Goal: Task Accomplishment & Management: Manage account settings

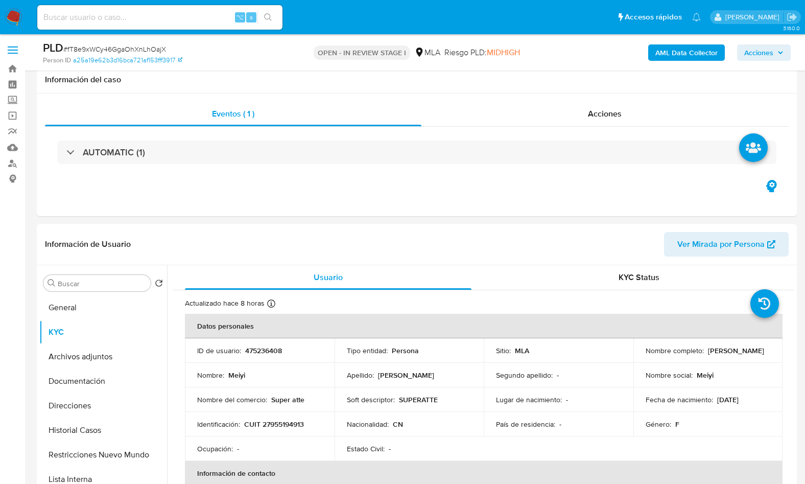
select select "10"
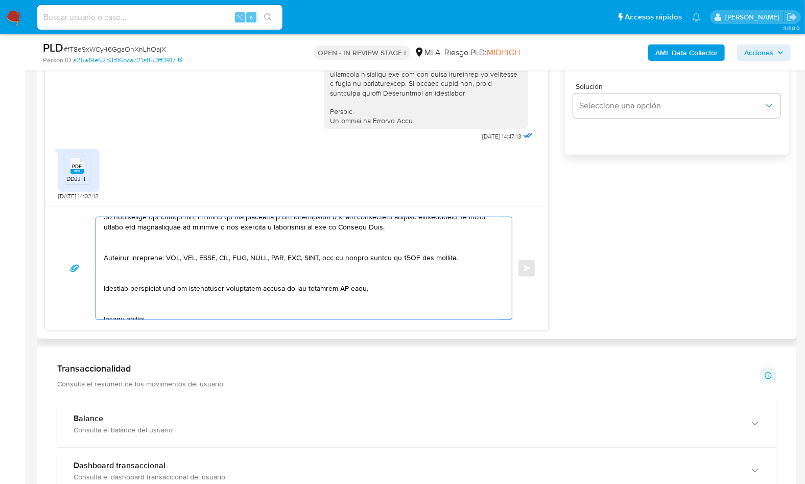
scroll to position [655, 0]
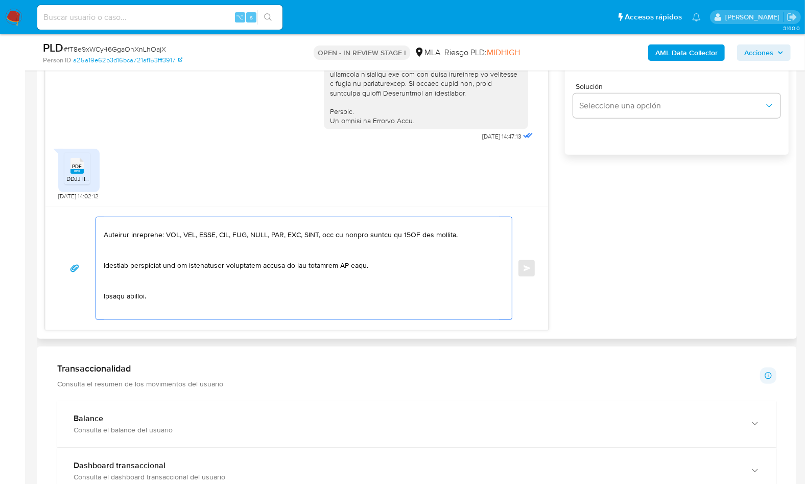
drag, startPoint x: 105, startPoint y: 244, endPoint x: 198, endPoint y: 287, distance: 102.6
click at [198, 287] on textarea at bounding box center [301, 268] width 395 height 102
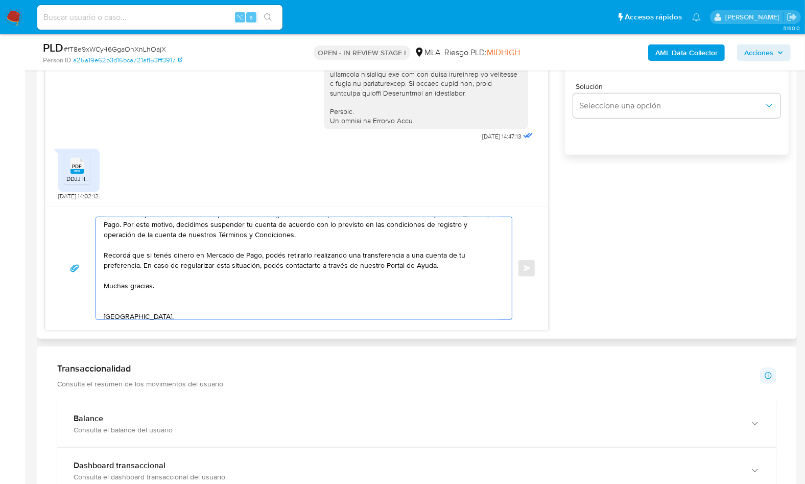
scroll to position [63, 0]
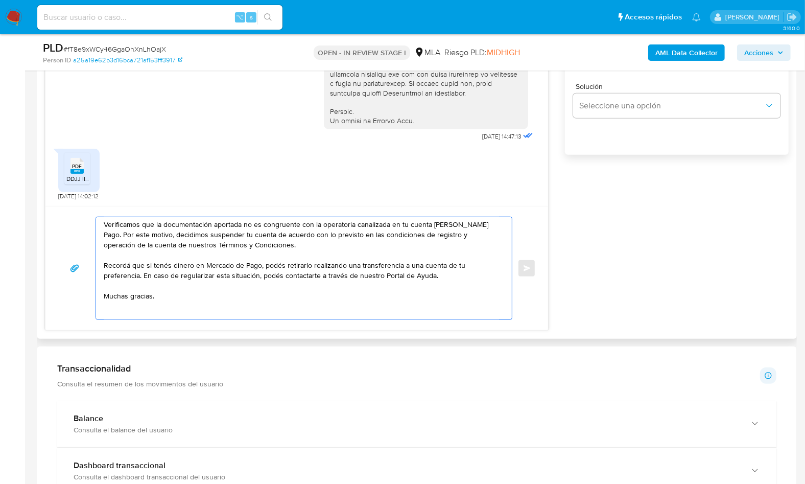
drag, startPoint x: 160, startPoint y: 294, endPoint x: 79, endPoint y: 295, distance: 81.2
click at [79, 295] on div "Hola, Muchas gracias por la respuesta. Analizamos tu caso y notamos que la info…" at bounding box center [297, 268] width 478 height 103
click at [125, 305] on textarea "Hola, Muchas gracias por la respuesta. Analizamos tu caso y notamos que la info…" at bounding box center [301, 268] width 395 height 102
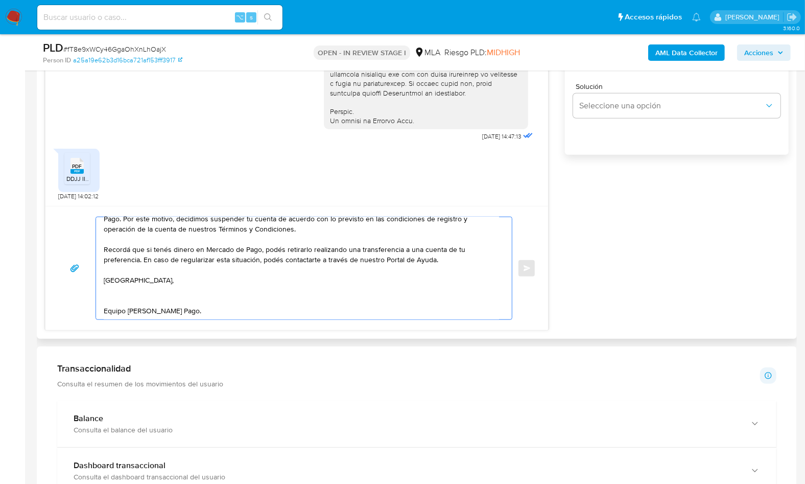
click at [113, 297] on textarea "Hola, Muchas gracias por la respuesta. Analizamos tu caso y notamos que la info…" at bounding box center [301, 268] width 395 height 102
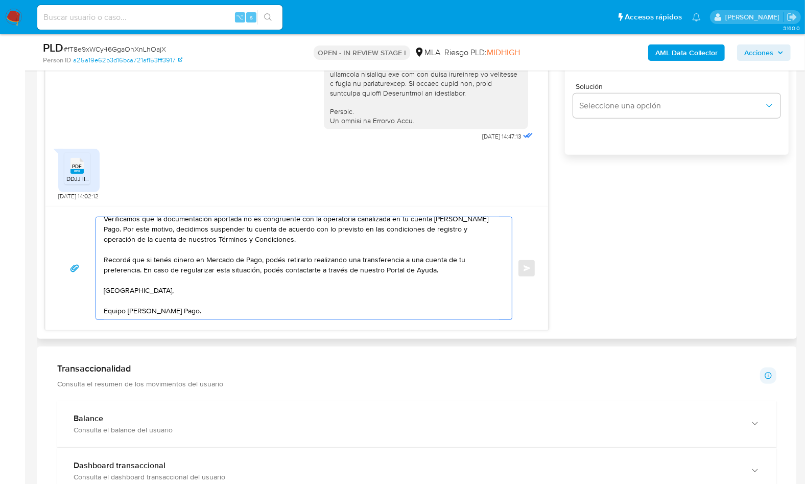
click at [148, 296] on textarea "Hola, Muchas gracias por la respuesta. Analizamos tu caso y notamos que la info…" at bounding box center [301, 268] width 395 height 102
click at [123, 307] on textarea "Hola, Muchas gracias por la respuesta. Analizamos tu caso y notamos que la info…" at bounding box center [301, 268] width 395 height 102
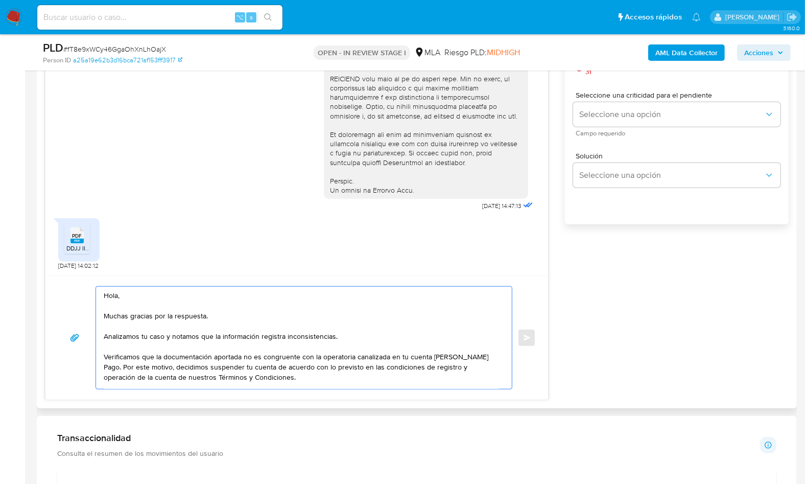
scroll to position [552, 0]
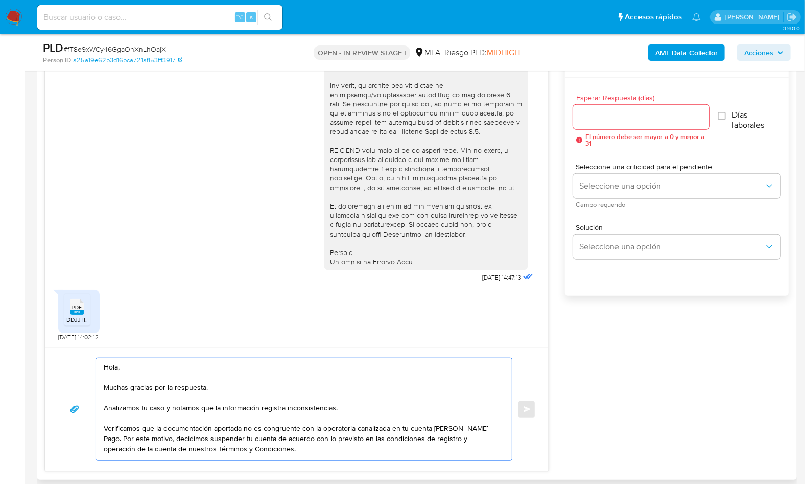
type textarea "Hola, Muchas gracias por la respuesta. Analizamos tu caso y notamos que la info…"
click at [605, 123] on div at bounding box center [641, 117] width 136 height 25
click at [599, 182] on span "Seleccione una opción" at bounding box center [671, 186] width 185 height 10
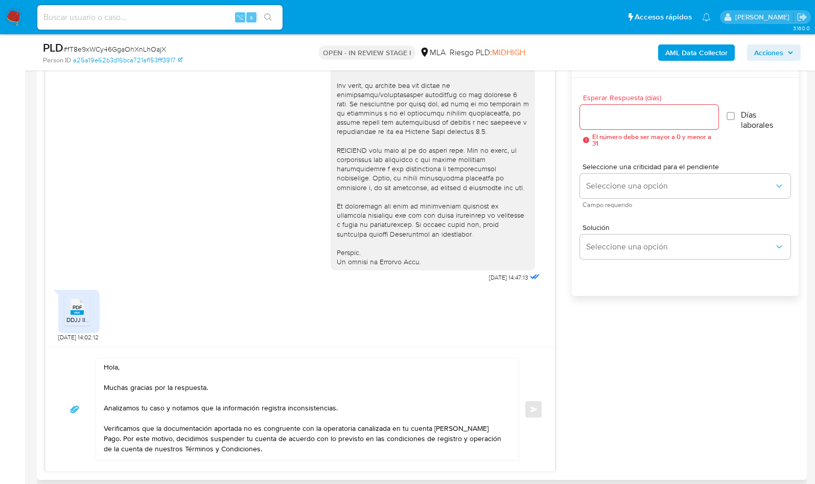
drag, startPoint x: 601, startPoint y: 129, endPoint x: 601, endPoint y: 123, distance: 6.6
click at [601, 129] on div "Esperar Respuesta (días) El número debe ser mayor a 0 y menor a 31" at bounding box center [649, 120] width 138 height 53
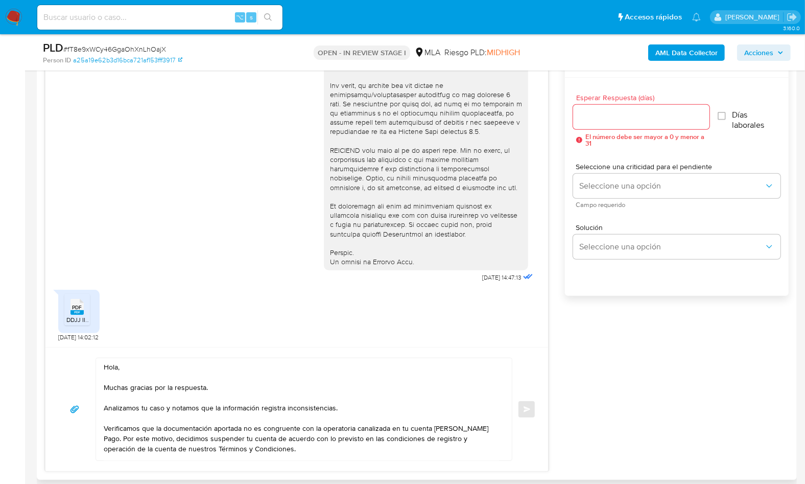
click at [601, 114] on input "Esperar Respuesta (días)" at bounding box center [641, 116] width 136 height 13
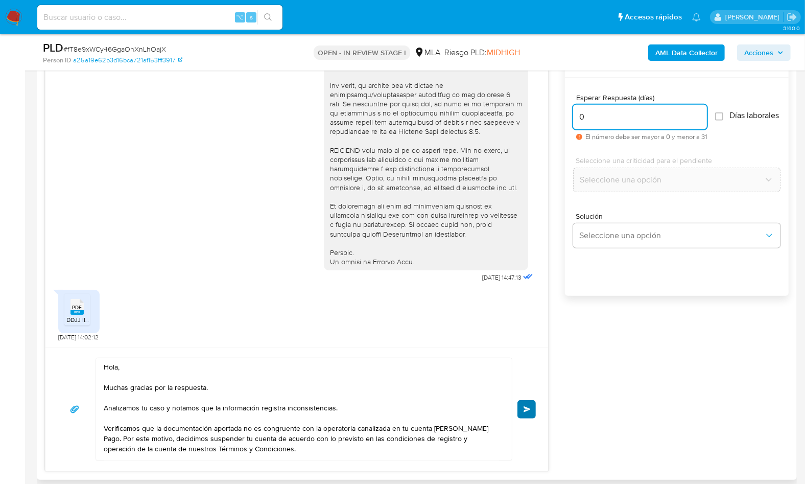
type input "0"
click at [532, 412] on button "Enviar" at bounding box center [526, 409] width 18 height 18
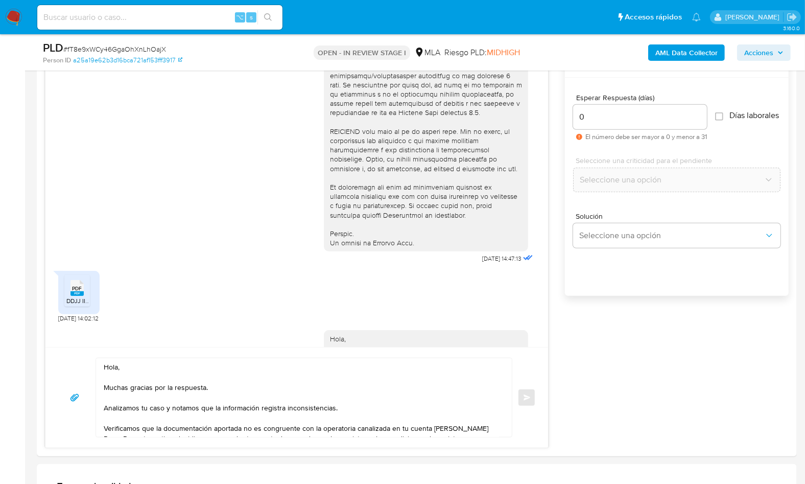
scroll to position [600, 0]
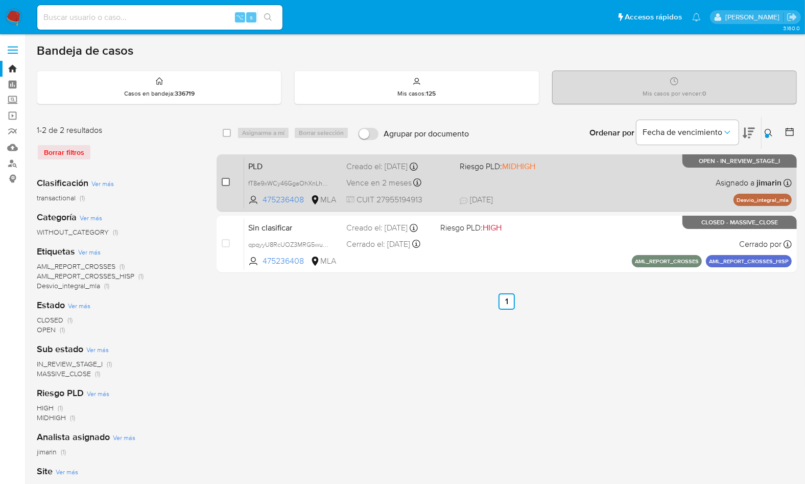
click at [227, 184] on input "checkbox" at bounding box center [226, 182] width 8 height 8
checkbox input "true"
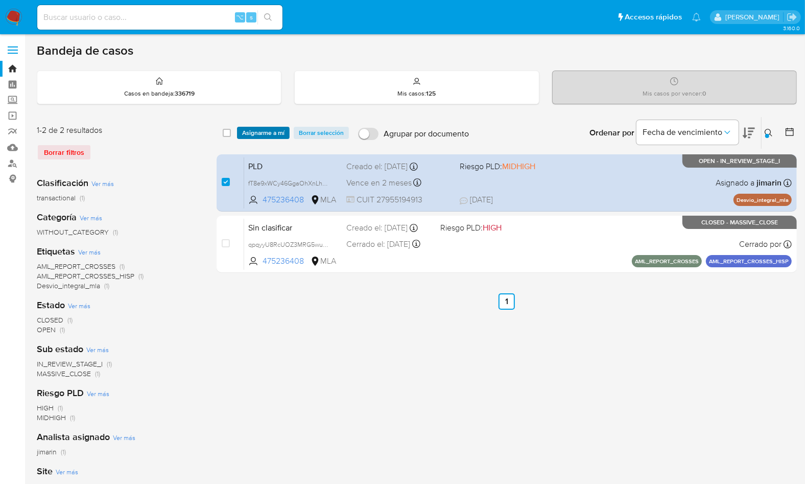
click at [270, 128] on span "Asignarme a mí" at bounding box center [263, 133] width 42 height 10
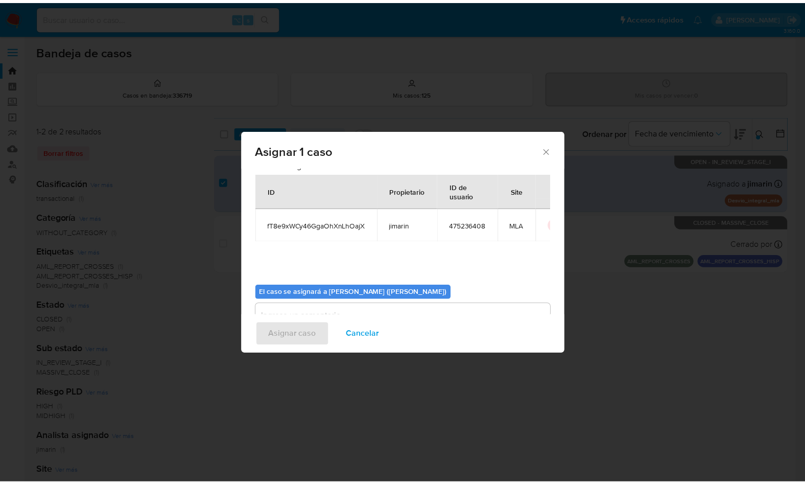
scroll to position [52, 0]
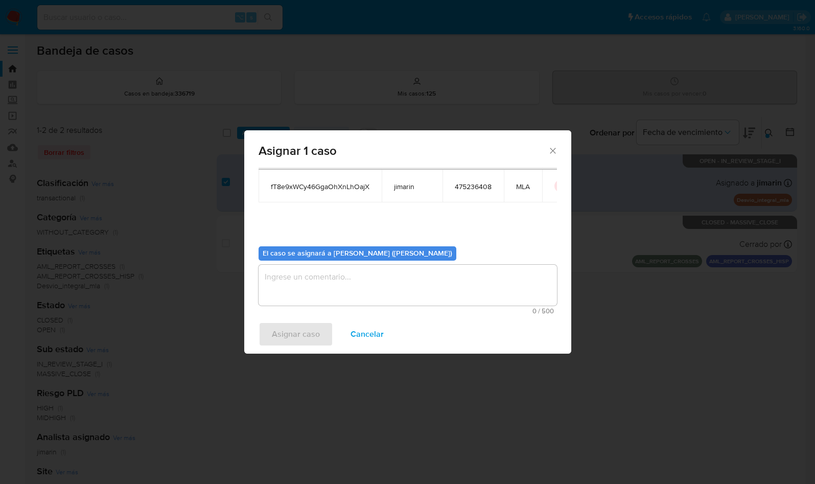
click at [316, 281] on textarea "assign-modal" at bounding box center [407, 285] width 298 height 41
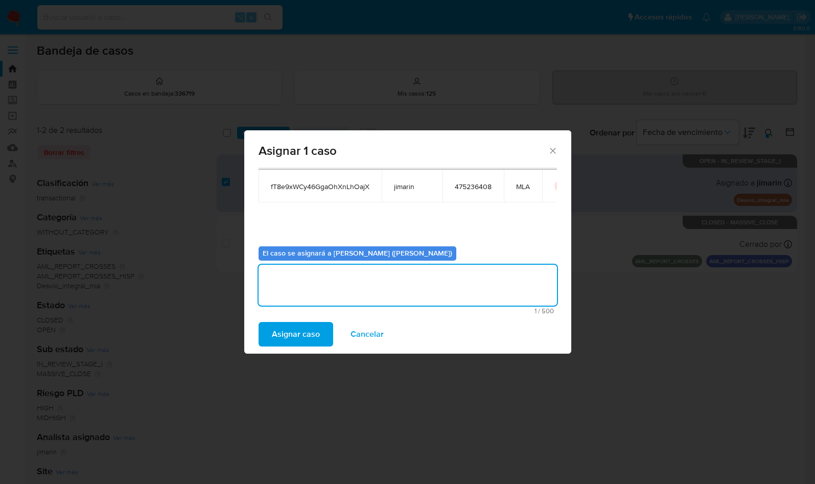
click at [312, 337] on span "Asignar caso" at bounding box center [296, 334] width 48 height 22
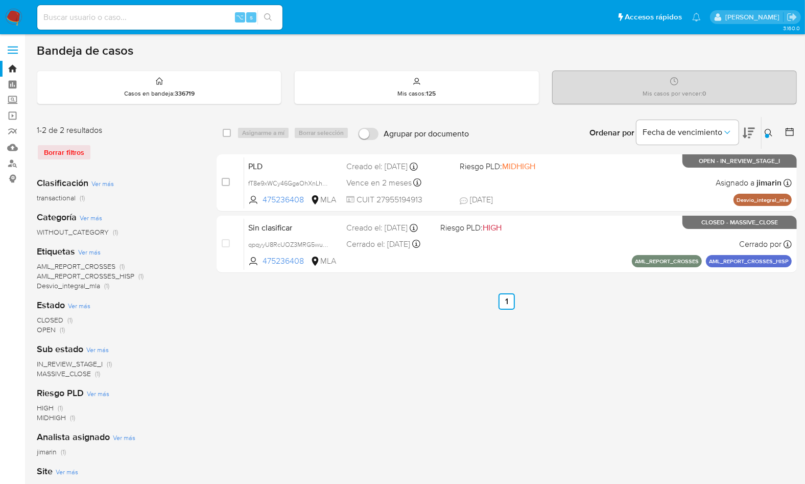
click at [767, 134] on div at bounding box center [767, 136] width 4 height 4
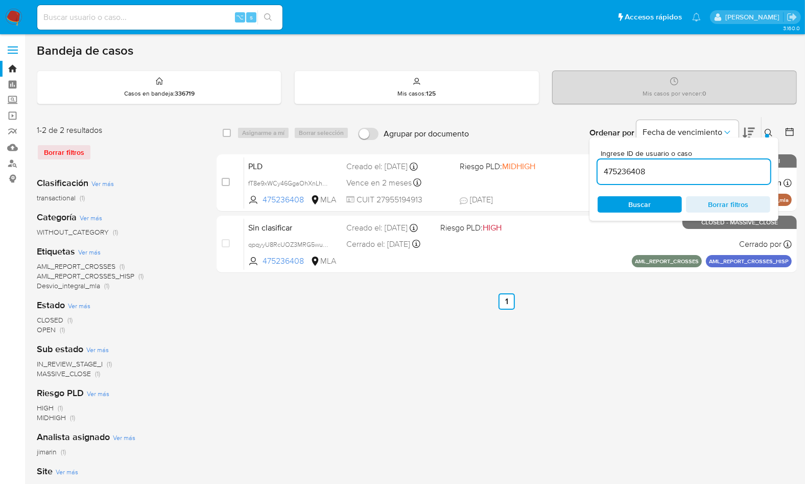
click at [706, 181] on div "475236408" at bounding box center [684, 171] width 173 height 25
click at [706, 170] on input "475236408" at bounding box center [684, 171] width 173 height 13
paste input "2087580284"
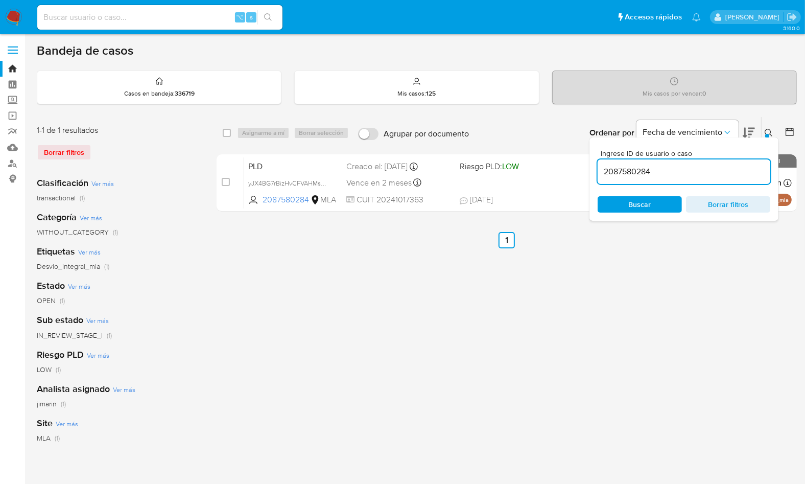
click at [768, 132] on icon at bounding box center [769, 133] width 8 height 8
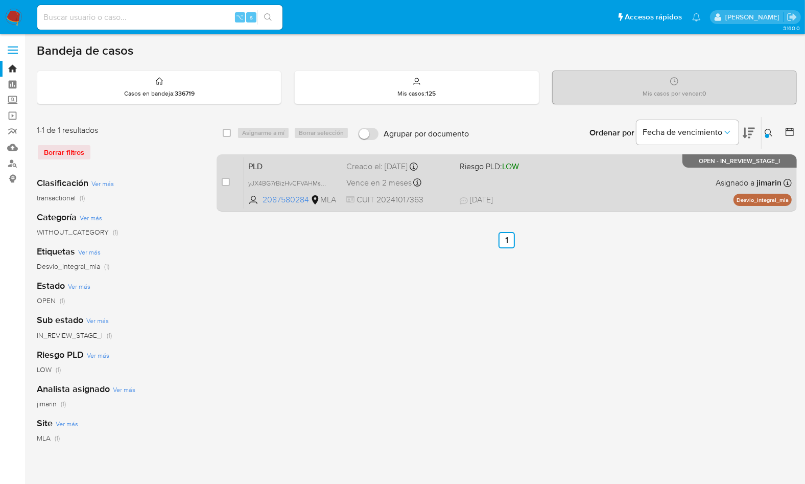
click at [659, 198] on span "19/09/2025 19/09/2025 00:17" at bounding box center [569, 199] width 219 height 11
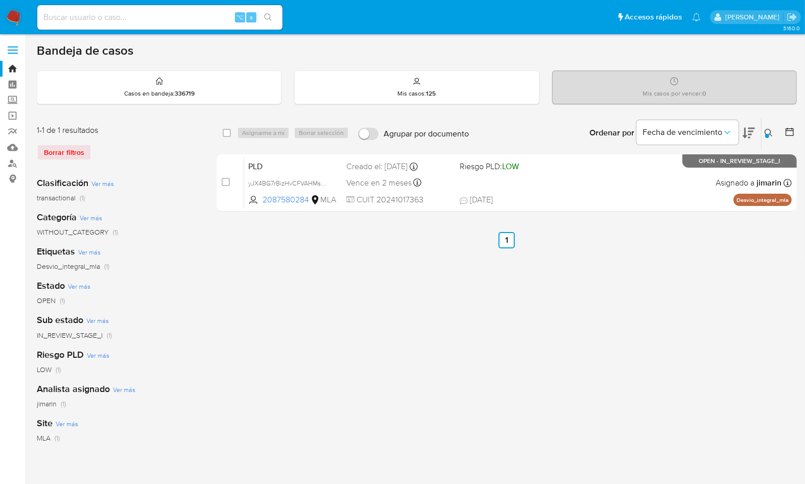
click at [769, 131] on icon at bounding box center [769, 133] width 8 height 8
click at [762, 133] on button at bounding box center [769, 133] width 17 height 12
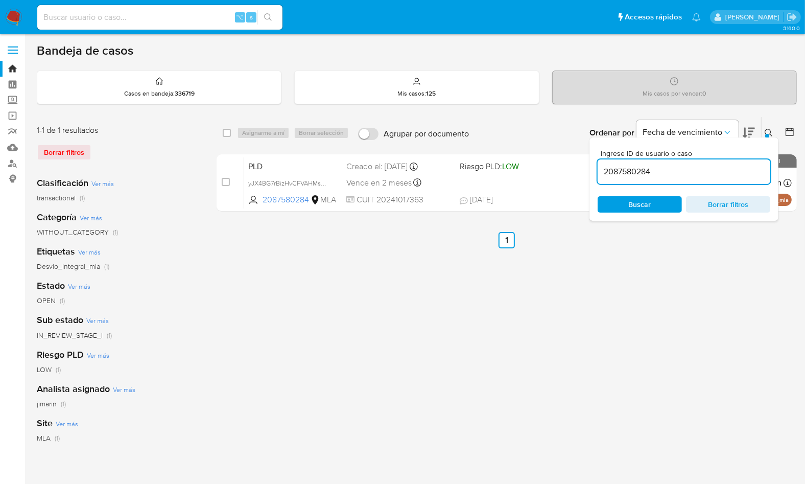
click at [740, 163] on div "2087580284" at bounding box center [684, 171] width 173 height 25
drag, startPoint x: 740, startPoint y: 163, endPoint x: 727, endPoint y: 170, distance: 15.1
click at [740, 163] on div "2087580284" at bounding box center [684, 171] width 173 height 25
click at [725, 170] on input "2087580284" at bounding box center [684, 171] width 173 height 13
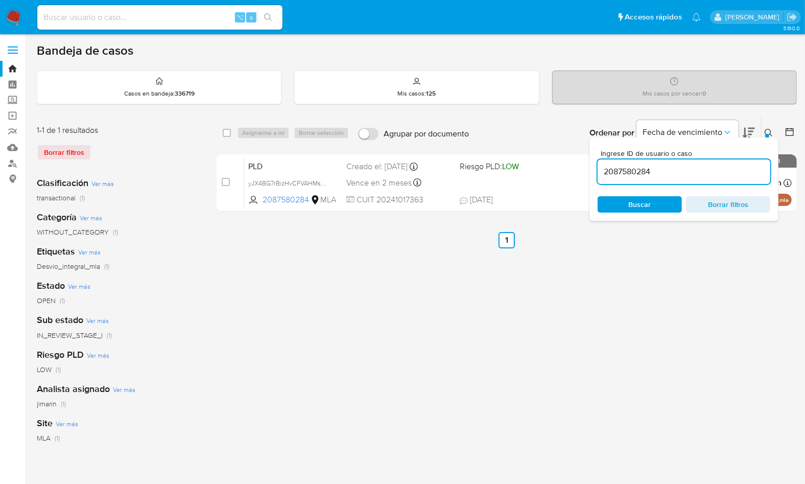
paste input "86597489"
click at [763, 132] on button at bounding box center [769, 133] width 17 height 12
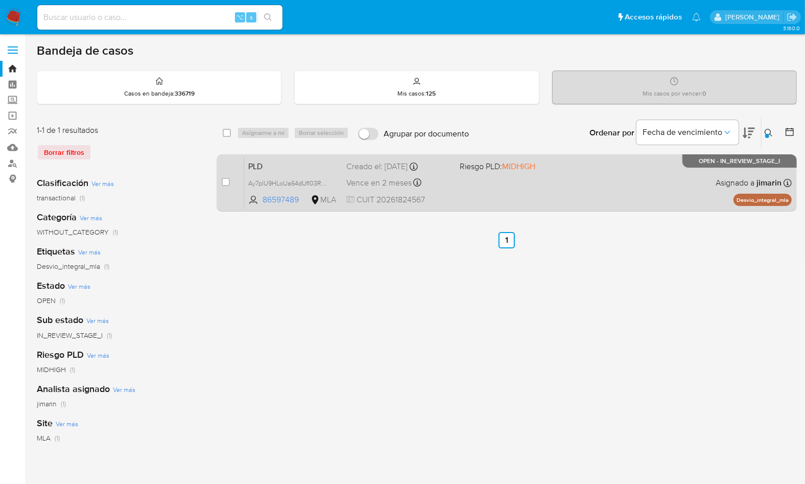
click at [633, 188] on div "PLD Ay7plU9HLoUa64dUfl03RZRf 86597489 MLA Riesgo PLD: MIDHIGH Creado el: 12/09/…" at bounding box center [517, 183] width 547 height 52
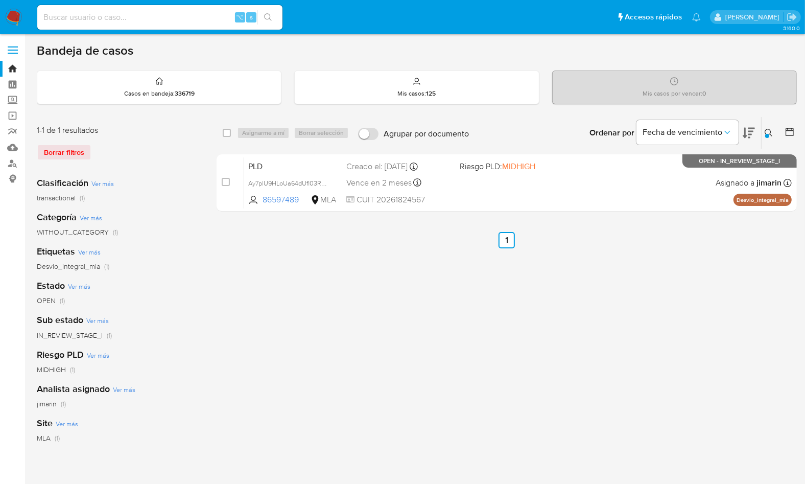
click at [767, 134] on div at bounding box center [767, 136] width 4 height 4
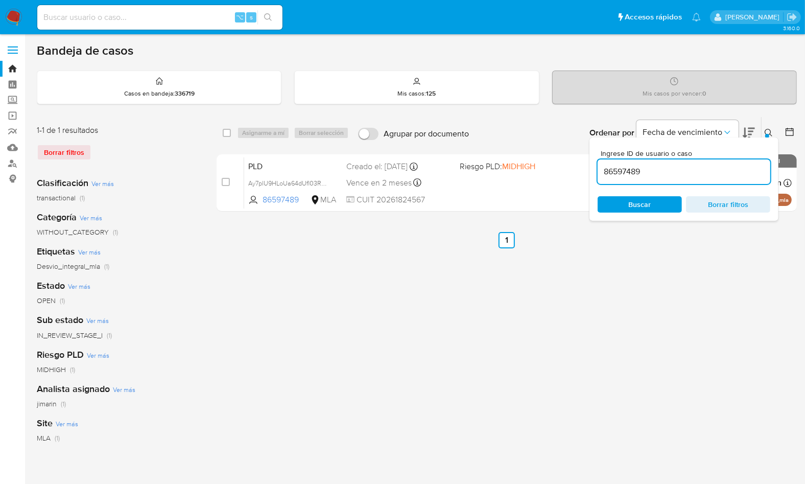
click at [698, 182] on div "86597489" at bounding box center [684, 171] width 173 height 25
click at [698, 162] on div "86597489" at bounding box center [684, 171] width 173 height 25
click at [693, 181] on div "86597489" at bounding box center [684, 171] width 173 height 25
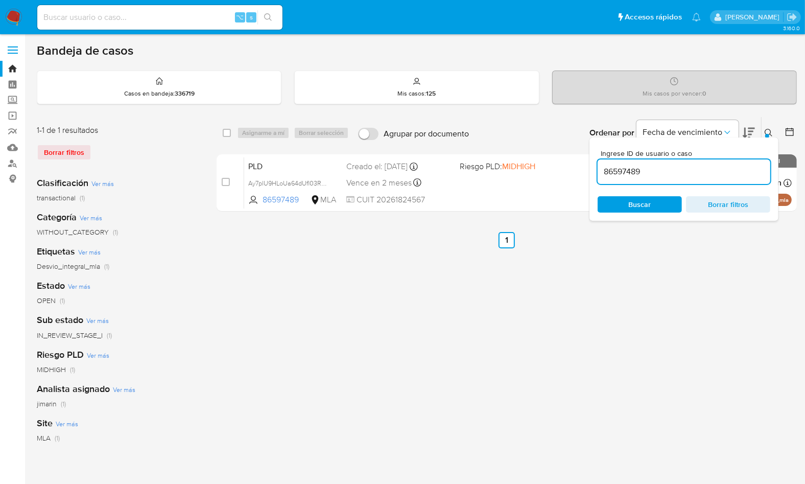
click at [697, 181] on div "86597489" at bounding box center [684, 171] width 173 height 25
click at [699, 177] on input "86597489" at bounding box center [684, 171] width 173 height 13
paste input "1128325553"
type input "1128325553"
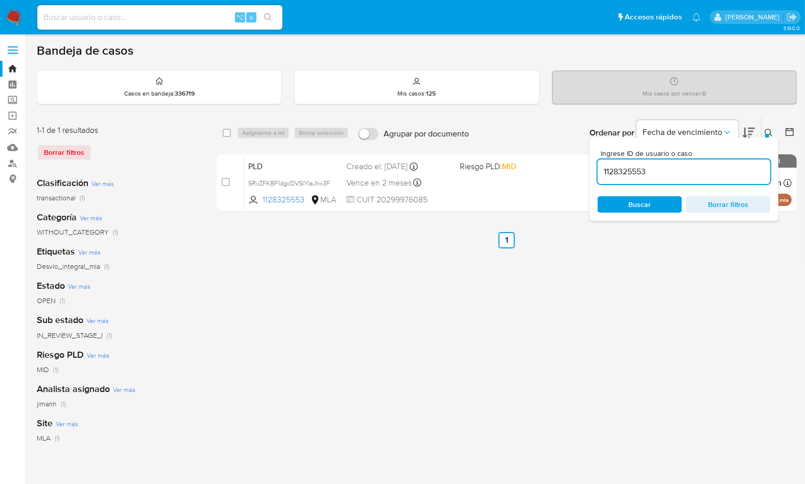
click at [768, 131] on icon at bounding box center [769, 133] width 8 height 8
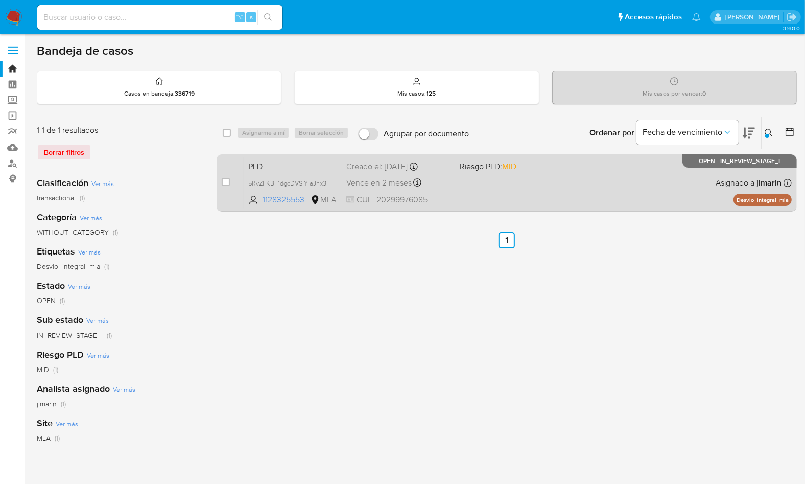
click at [582, 193] on div "PLD 5RvZFKBF1dgcDVSlYIaJhx3F 1128325553 MLA Riesgo PLD: MID Creado el: 12/09/20…" at bounding box center [517, 183] width 547 height 52
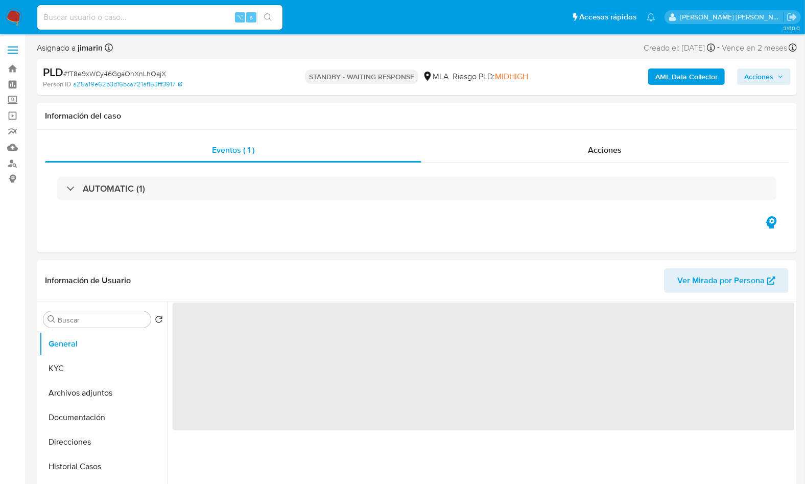
select select "10"
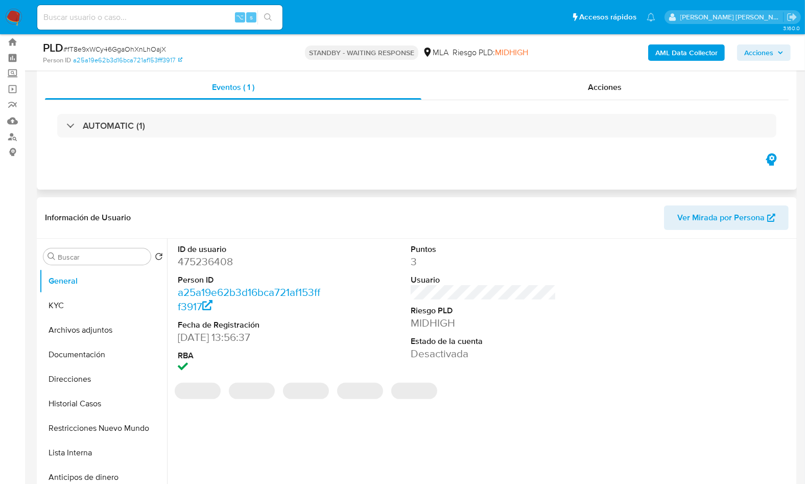
scroll to position [56, 0]
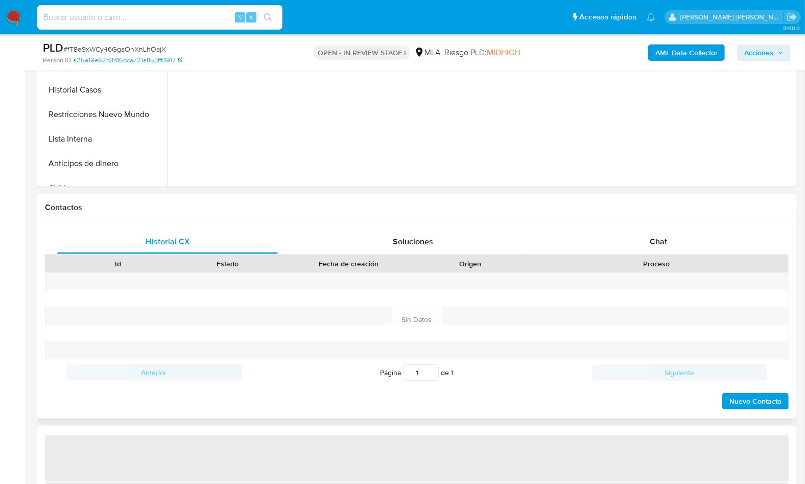
scroll to position [341, 0]
select select "10"
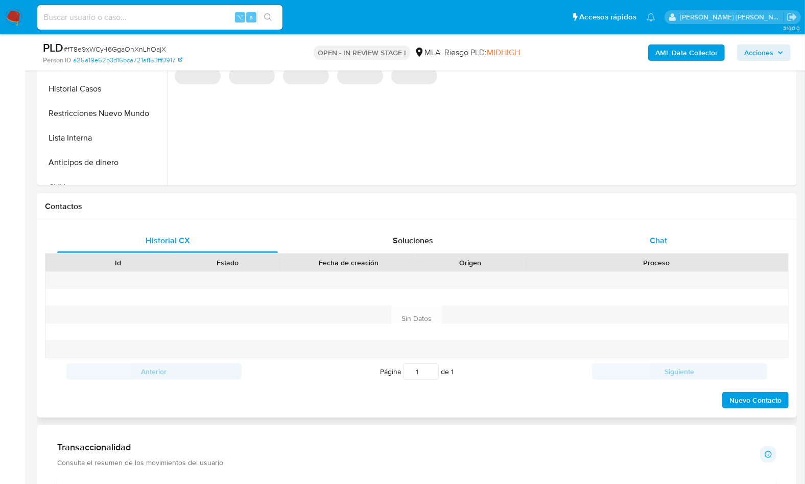
click at [689, 237] on div "Chat" at bounding box center [658, 240] width 221 height 25
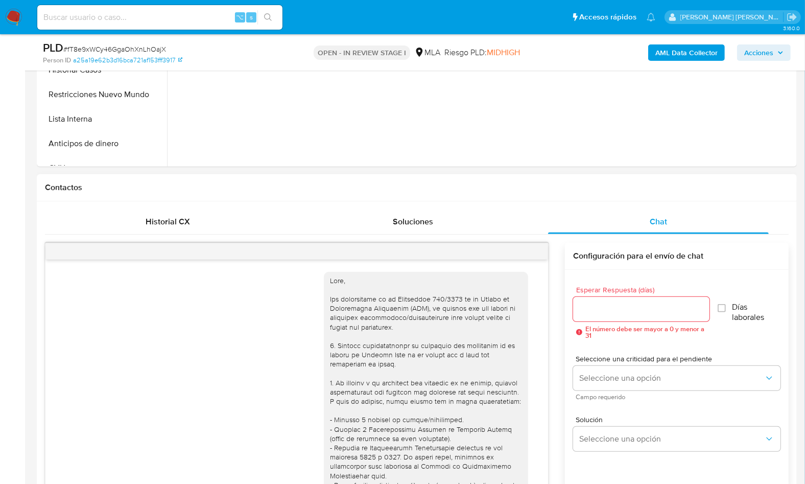
scroll to position [600, 0]
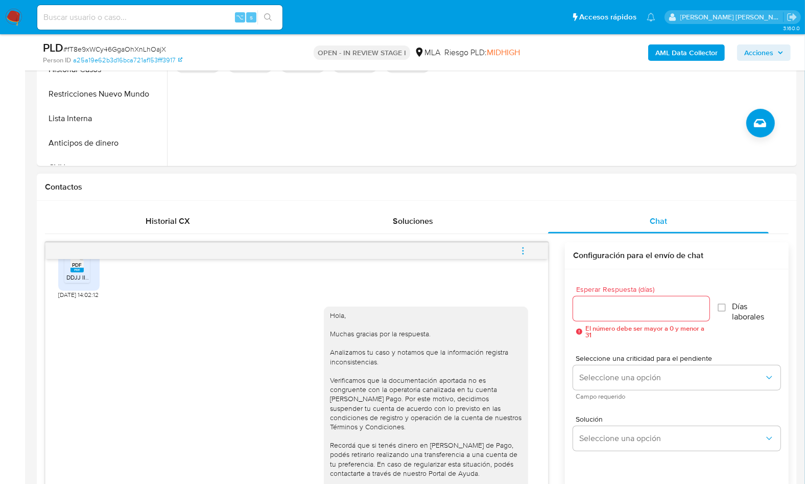
click at [528, 239] on span "menu-action" at bounding box center [522, 251] width 9 height 25
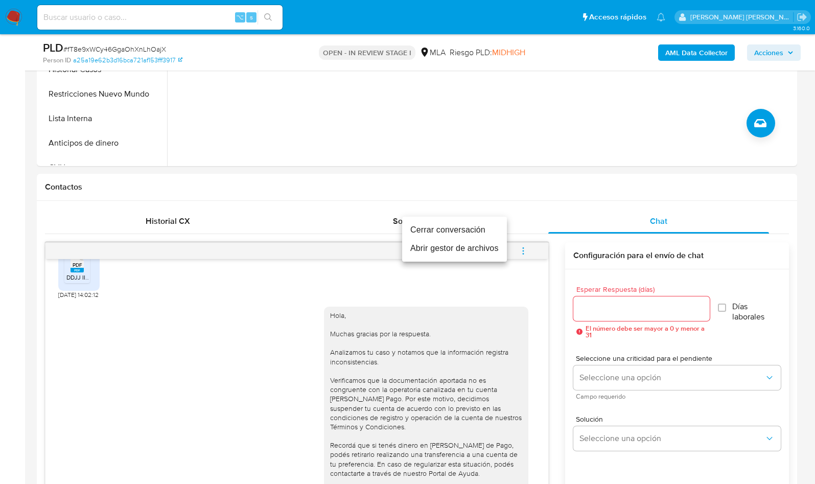
click at [445, 232] on li "Cerrar conversación" at bounding box center [454, 230] width 105 height 18
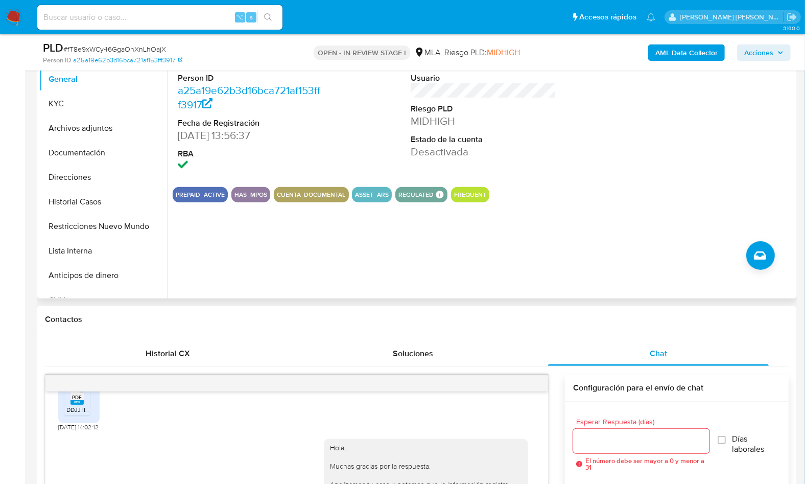
scroll to position [212, 0]
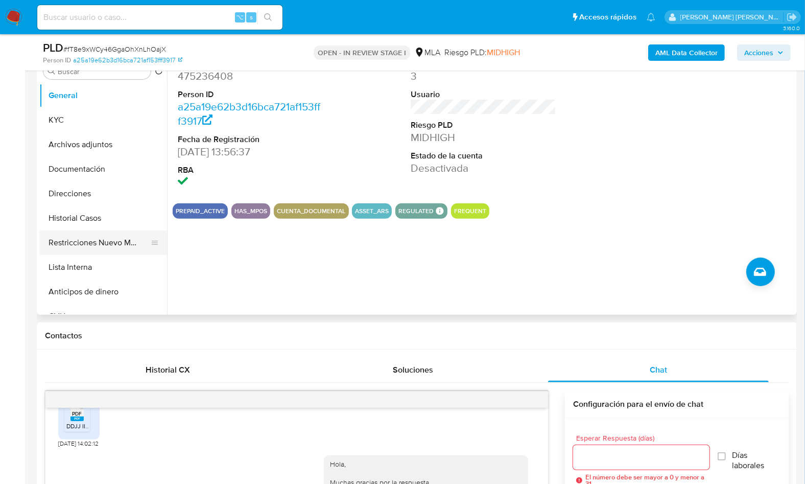
click at [110, 244] on button "Restricciones Nuevo Mundo" at bounding box center [99, 242] width 120 height 25
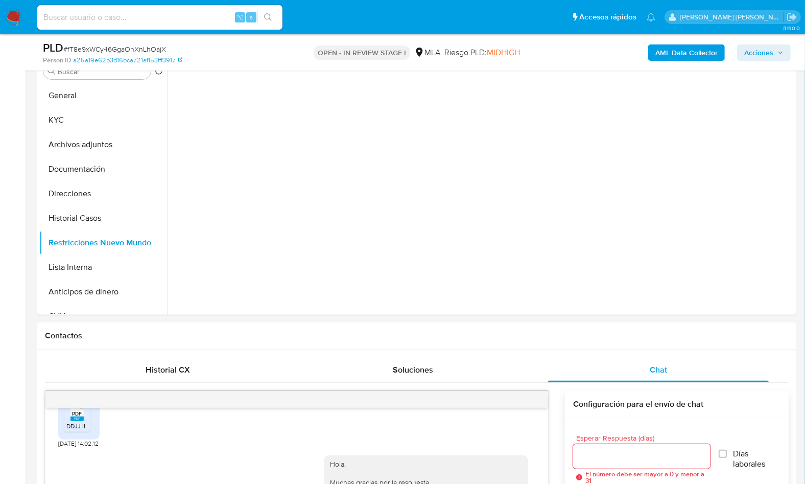
click at [675, 41] on div "AML Data Collector Acciones" at bounding box center [667, 52] width 247 height 24
click at [673, 48] on b "AML Data Collector" at bounding box center [686, 52] width 62 height 16
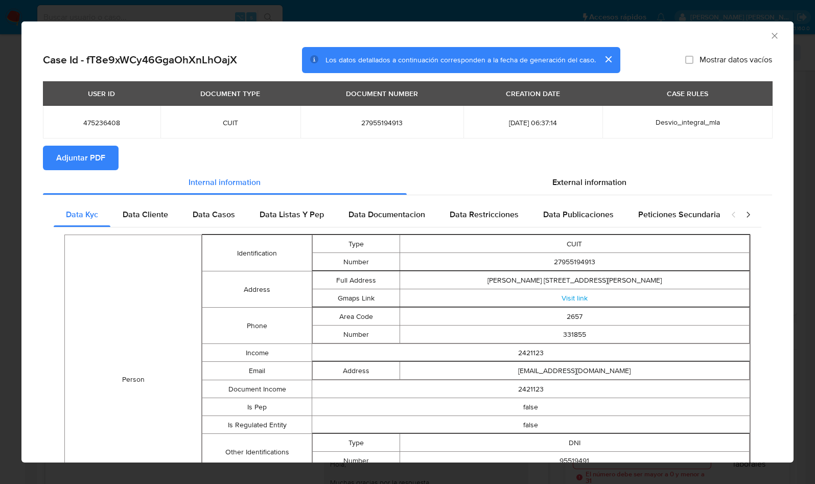
click at [110, 159] on button "Adjuntar PDF" at bounding box center [81, 158] width 76 height 25
click at [367, 159] on section "Adjuntar PDF Creando" at bounding box center [407, 159] width 729 height 27
click at [769, 31] on icon "Cerrar ventana" at bounding box center [774, 36] width 10 height 10
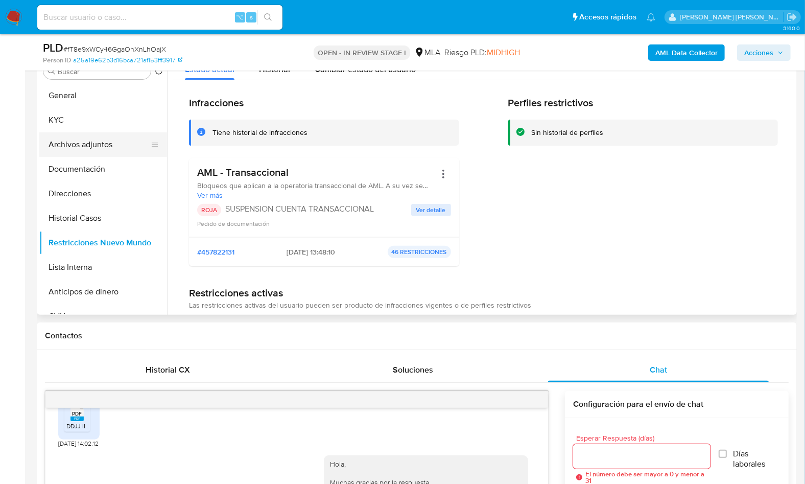
click at [103, 152] on button "Archivos adjuntos" at bounding box center [99, 144] width 120 height 25
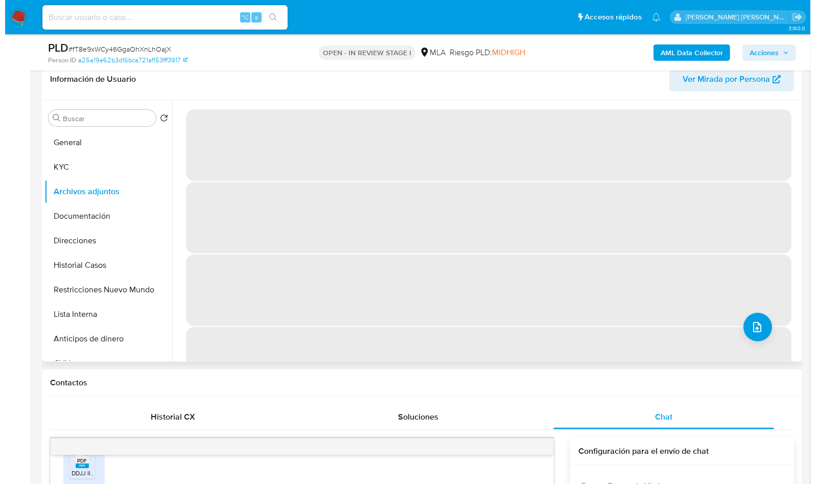
scroll to position [94, 0]
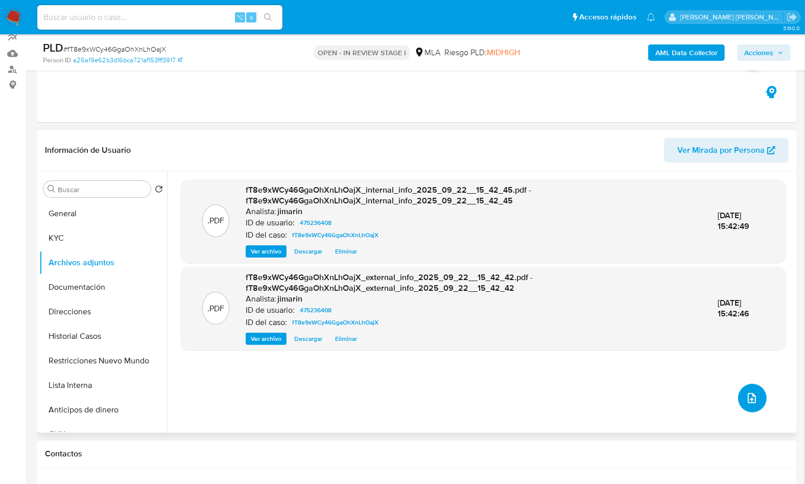
click at [752, 388] on button "upload-file" at bounding box center [752, 398] width 29 height 29
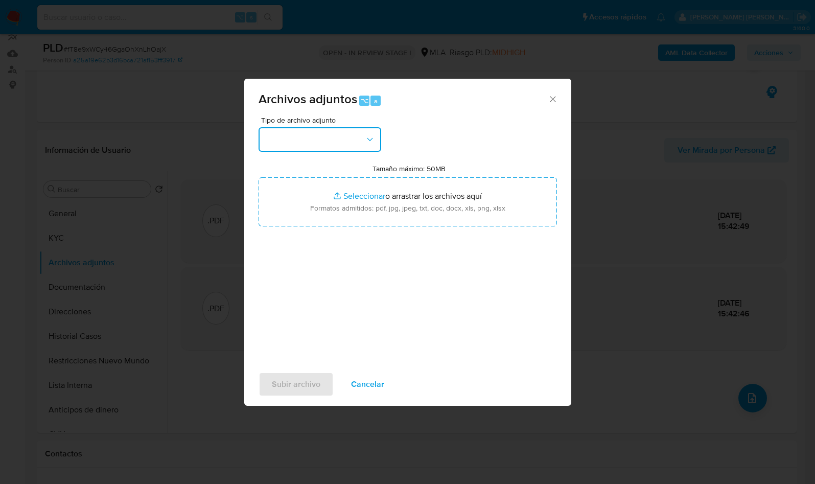
click at [331, 149] on button "button" at bounding box center [319, 139] width 123 height 25
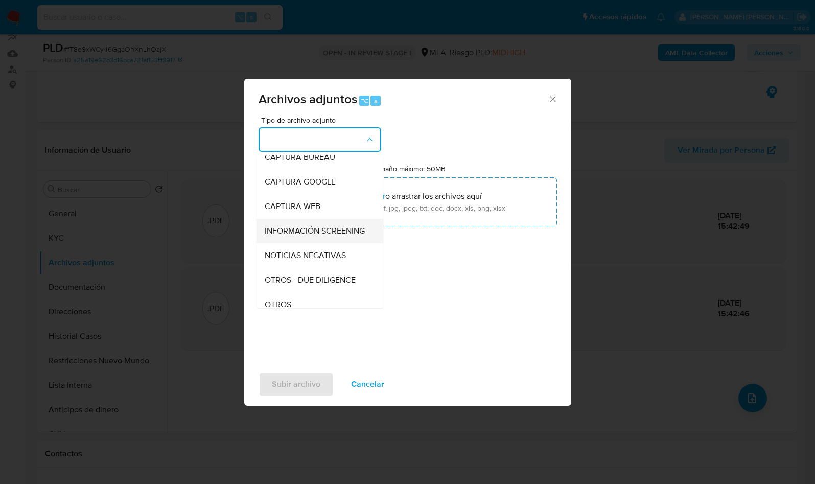
scroll to position [77, 0]
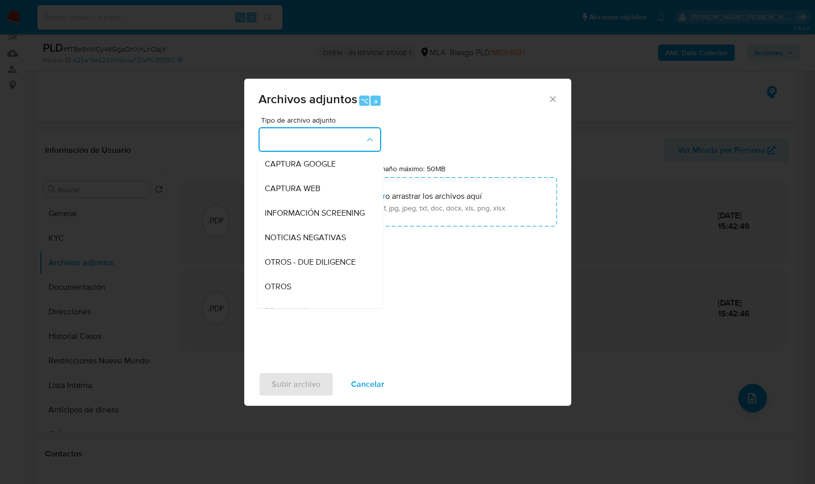
click at [288, 310] on div "Tipo de archivo adjunto IDENTIFICACIÓN INGRESOS CAPTURA BUREAU CAPTURA GOOGLE C…" at bounding box center [407, 236] width 298 height 241
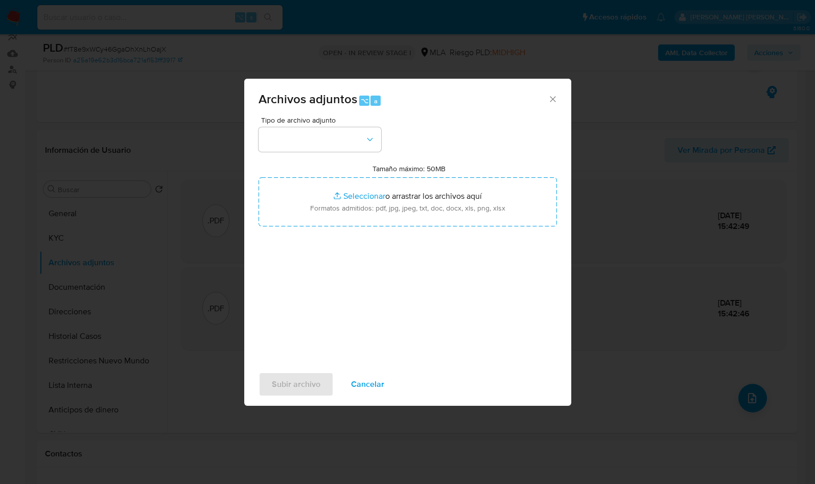
click at [289, 303] on div "Tipo de archivo adjunto Tamaño máximo: 50MB Seleccionar archivos Seleccionar o …" at bounding box center [407, 236] width 298 height 241
click at [305, 136] on button "button" at bounding box center [319, 139] width 123 height 25
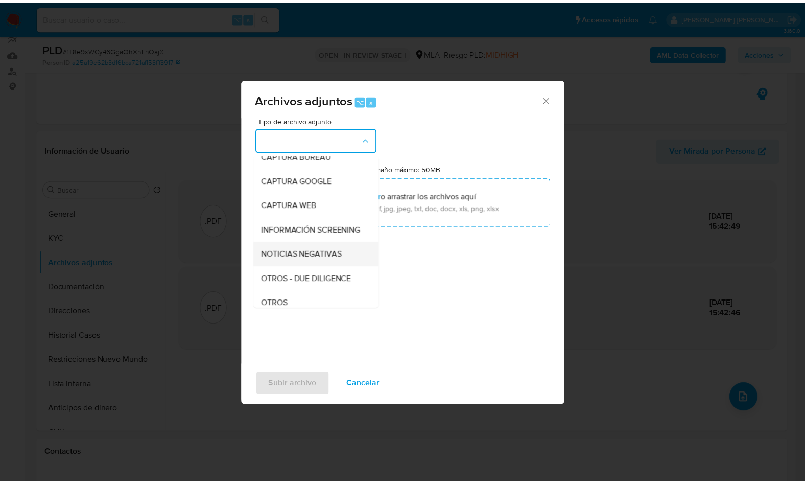
scroll to position [74, 0]
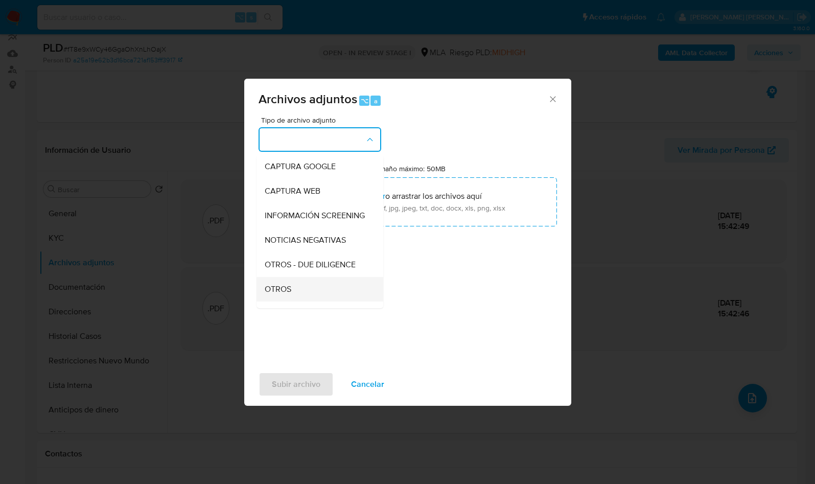
click at [296, 301] on div "OTROS" at bounding box center [317, 289] width 104 height 25
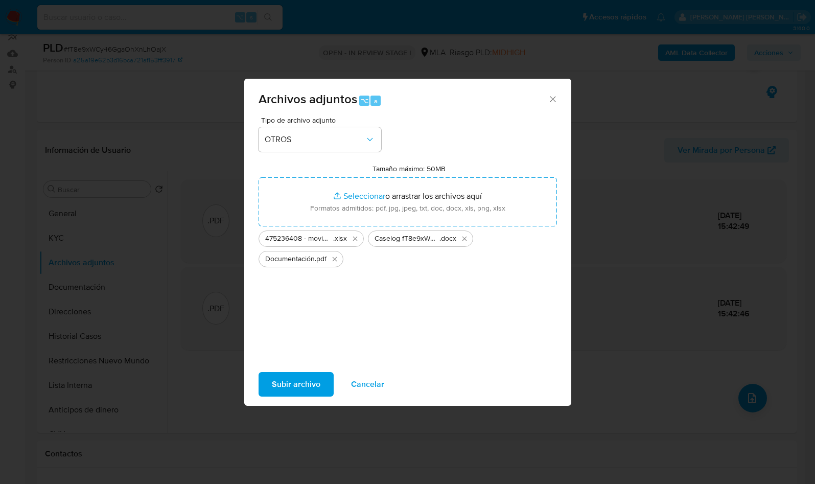
click at [308, 381] on span "Subir archivo" at bounding box center [296, 384] width 49 height 22
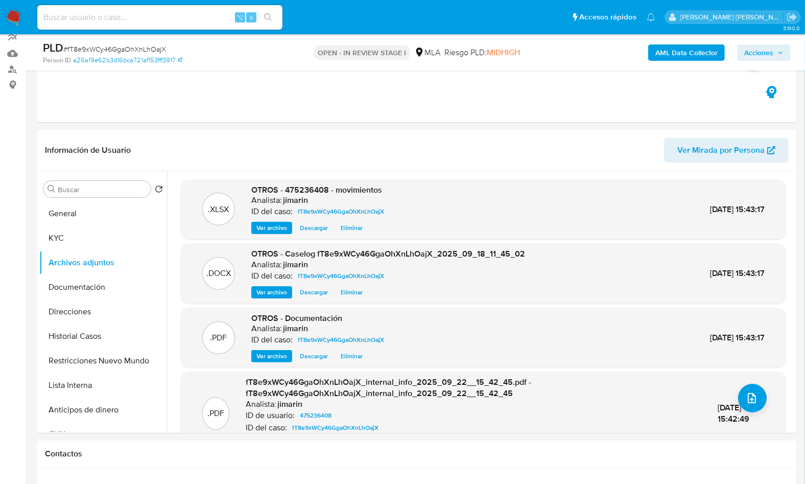
click at [757, 56] on span "Acciones" at bounding box center [758, 52] width 29 height 16
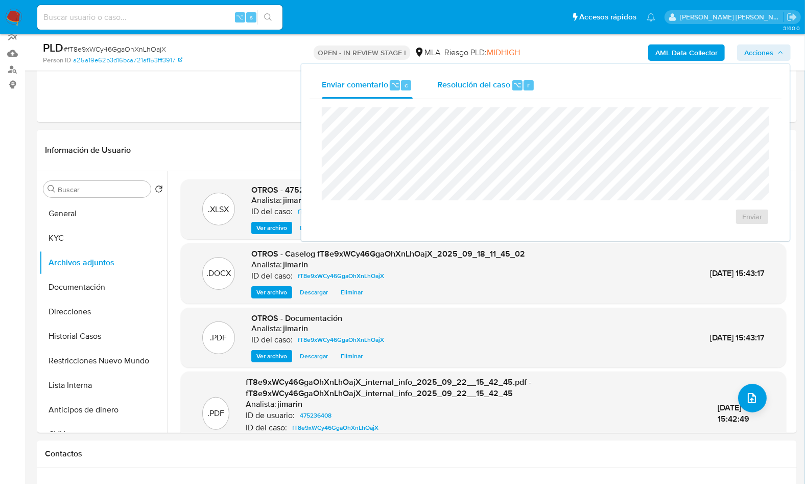
click at [526, 94] on div "Resolución del caso ⌥ r" at bounding box center [486, 85] width 98 height 27
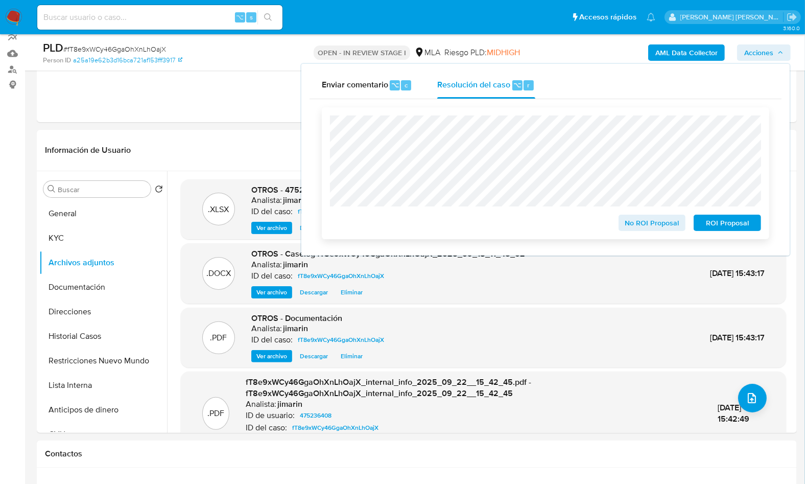
click at [734, 223] on span "ROI Proposal" at bounding box center [727, 223] width 53 height 14
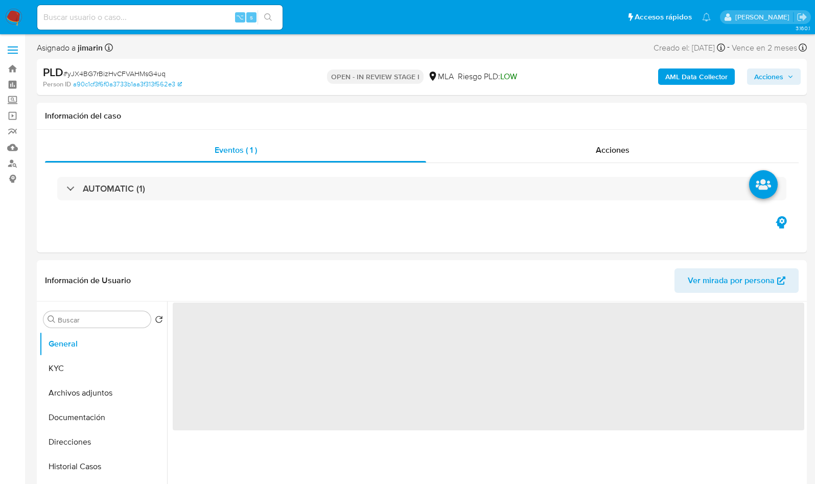
select select "10"
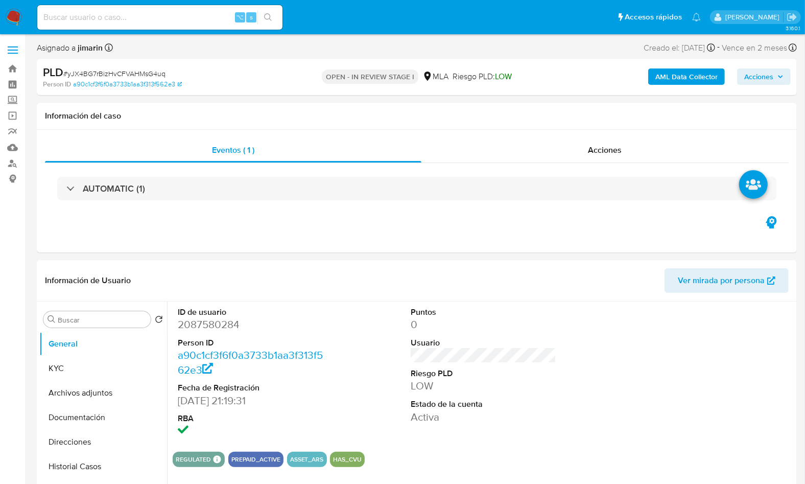
click at [159, 73] on span "# yJX4BG7rBizHvCFVAHMsG4uq" at bounding box center [114, 73] width 102 height 10
copy span "yJX4BG7rBizHvCFVAHMsG4uq"
click at [201, 328] on dd "2087580284" at bounding box center [250, 324] width 145 height 14
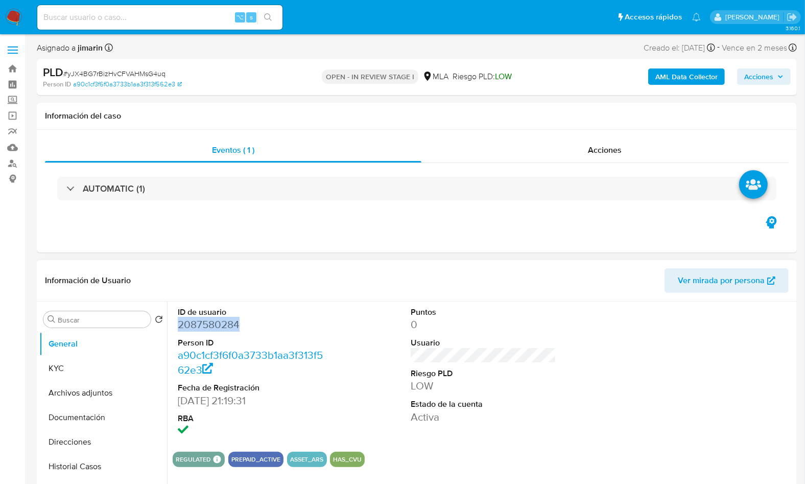
copy dd "2087580284"
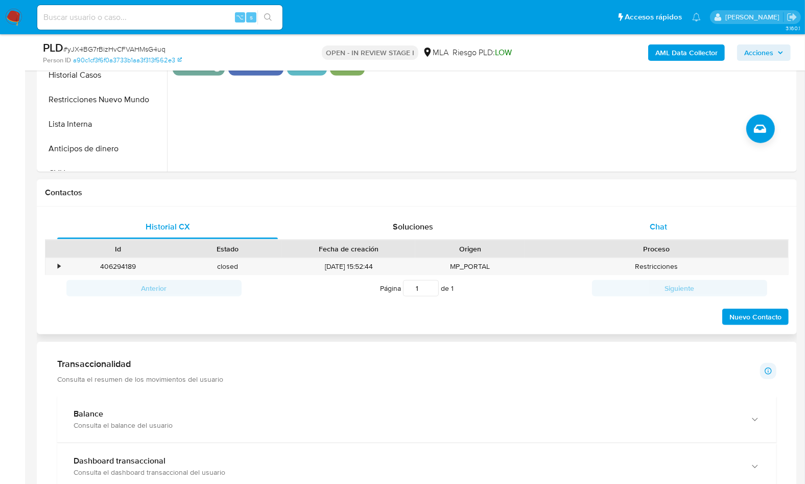
click at [677, 228] on div "Chat" at bounding box center [658, 227] width 221 height 25
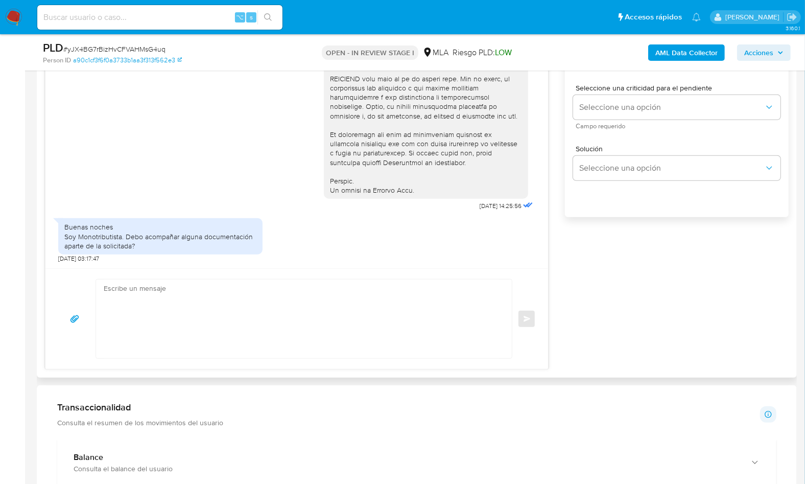
scroll to position [597, 0]
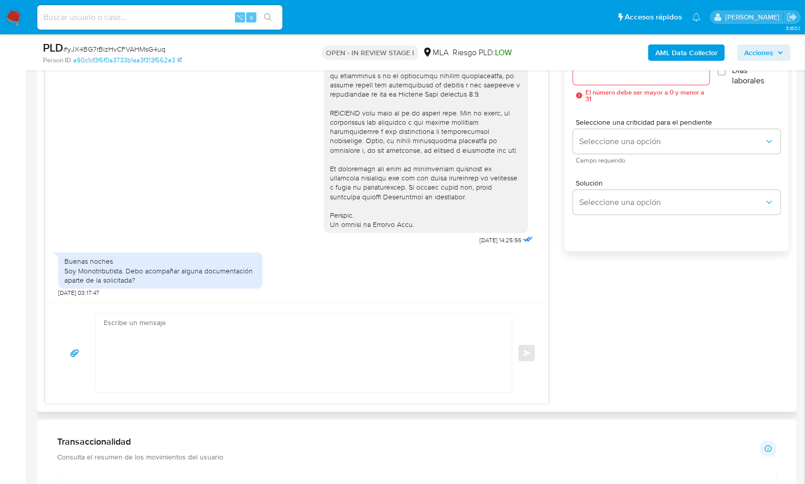
click at [621, 327] on div "[DATE] 14:25:56 Buenas noches Soy Monotributista. Debo acompañar alguna documen…" at bounding box center [417, 204] width 744 height 397
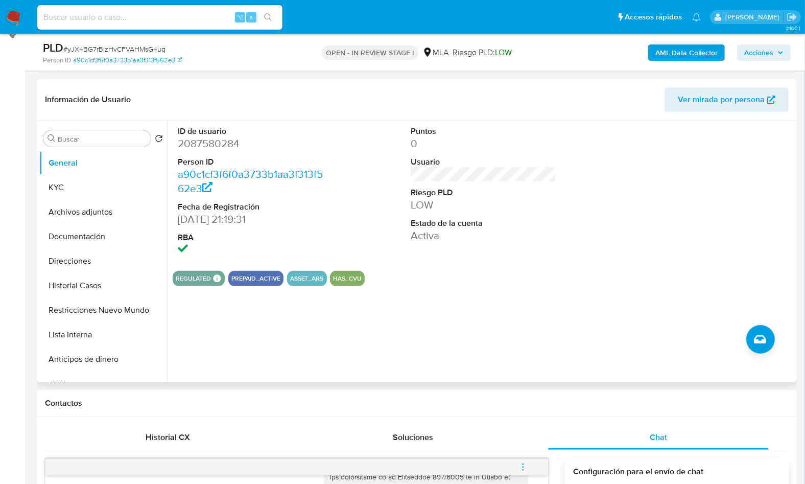
scroll to position [132, 0]
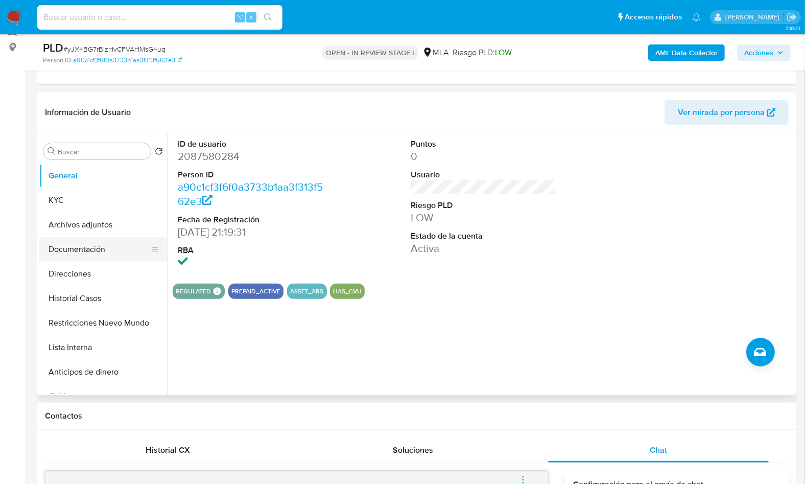
click at [91, 252] on button "Documentación" at bounding box center [99, 249] width 120 height 25
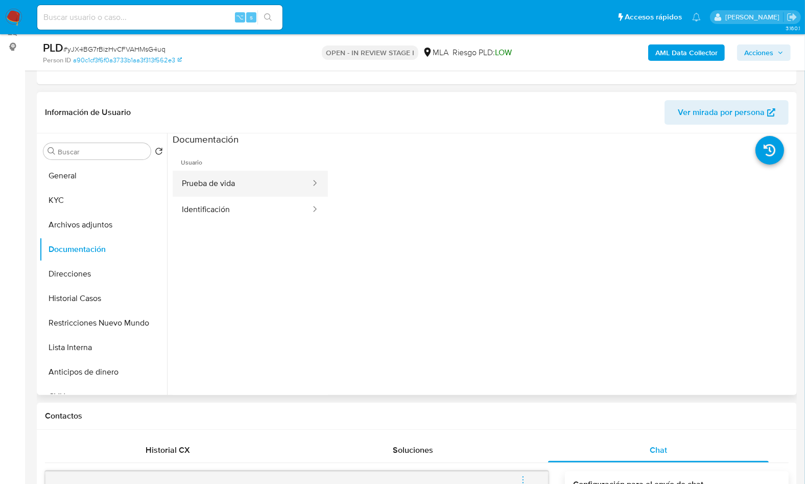
click at [255, 191] on button "Prueba de vida" at bounding box center [242, 184] width 139 height 26
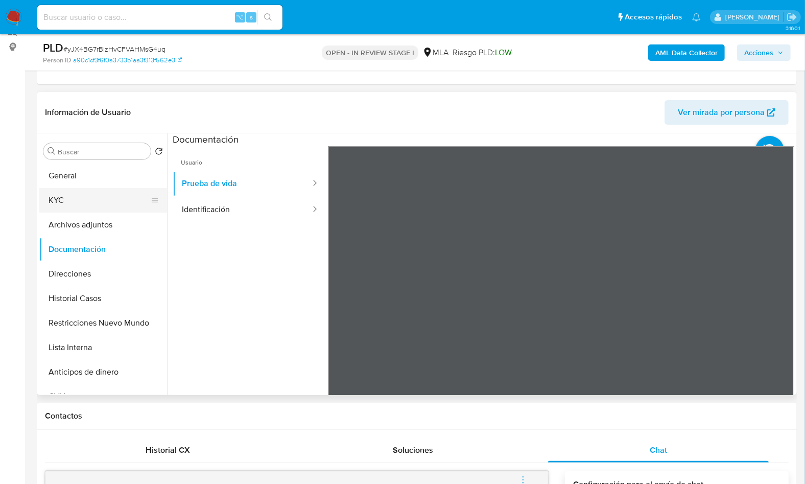
click at [69, 199] on button "KYC" at bounding box center [99, 200] width 120 height 25
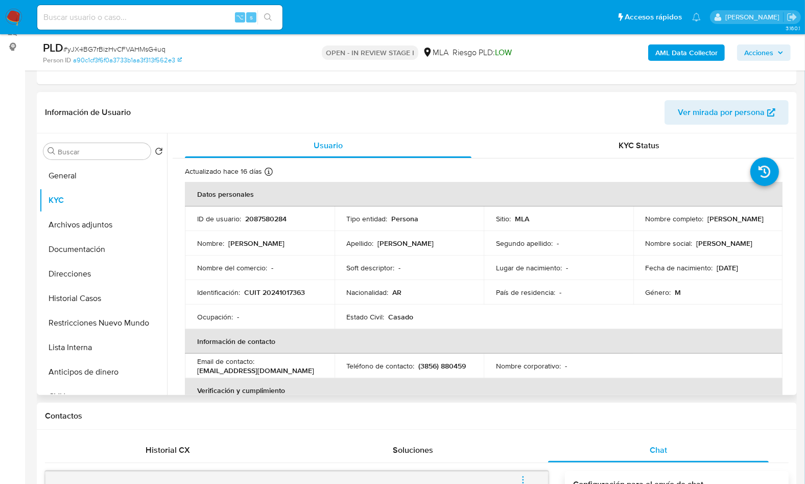
click at [267, 293] on p "CUIT 20241017363" at bounding box center [274, 292] width 61 height 9
copy p "20241017363"
click at [283, 288] on p "CUIT 20241017363" at bounding box center [274, 292] width 61 height 9
click at [283, 289] on p "CUIT 20241017363" at bounding box center [274, 292] width 61 height 9
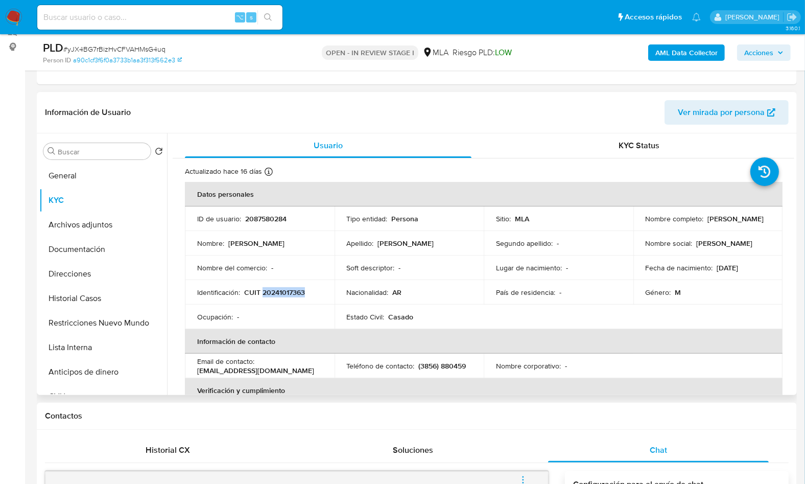
click at [283, 289] on p "CUIT 20241017363" at bounding box center [274, 292] width 61 height 9
copy p "20241017363"
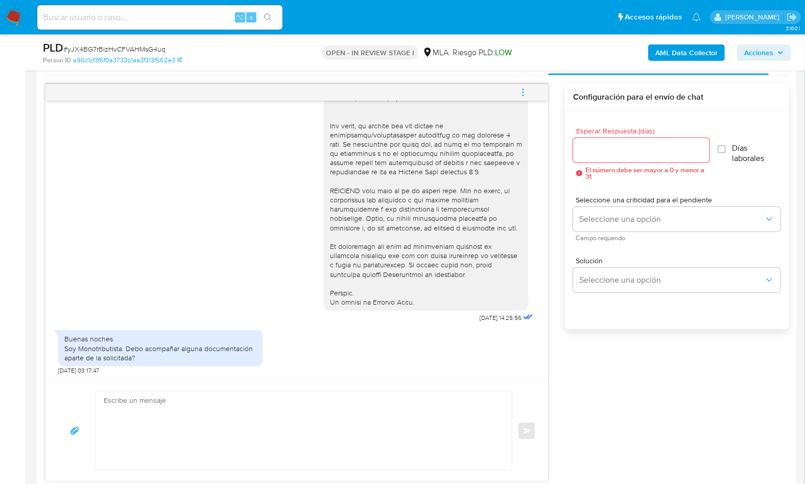
scroll to position [358, 0]
click at [382, 434] on textarea at bounding box center [301, 430] width 395 height 79
click at [603, 415] on div "[DATE] 14:25:56 Buenas noches Soy Monotributista. Debo acompañar alguna documen…" at bounding box center [417, 282] width 744 height 397
click at [244, 433] on textarea at bounding box center [301, 430] width 395 height 79
paste textarea "Lore , Ip dolorsi am con adipiscinge seddoeiusmo te in utlabo et Dolorem Aliq, …"
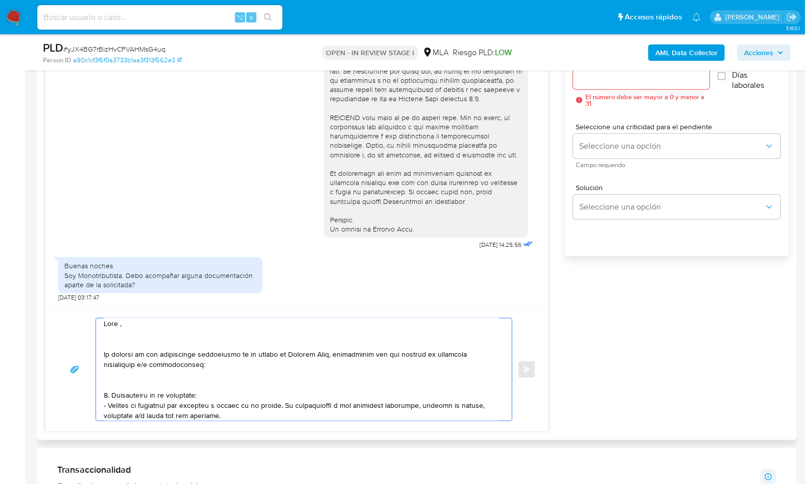
scroll to position [0, 0]
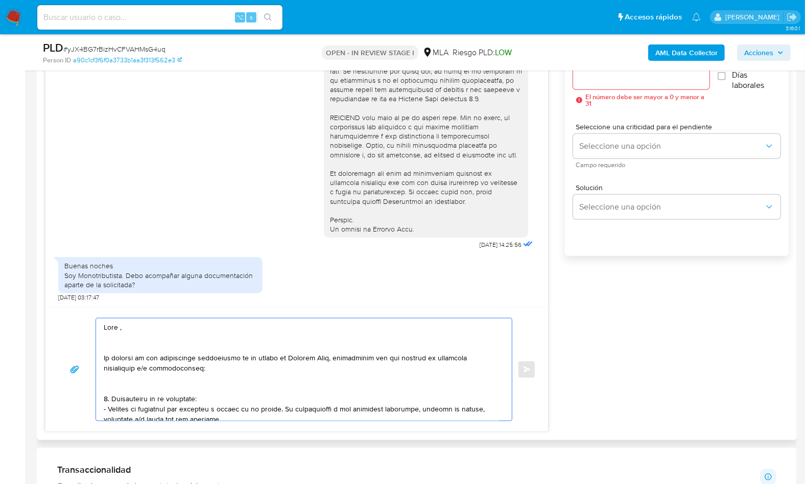
click at [143, 324] on textarea at bounding box center [301, 369] width 395 height 102
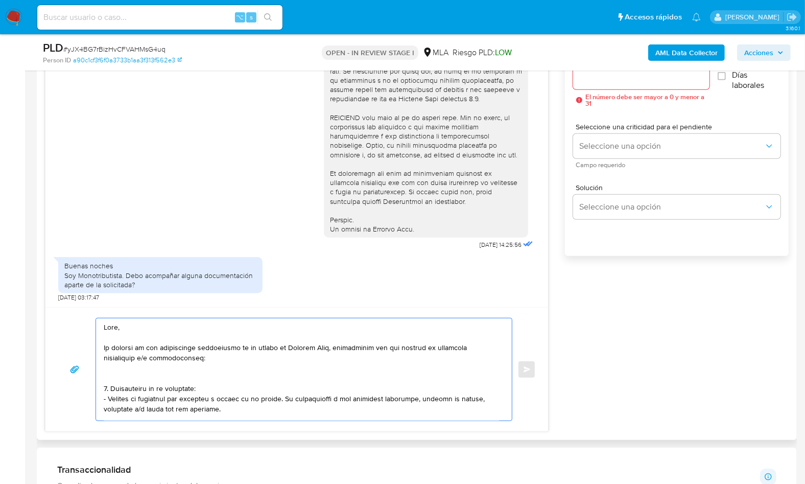
click at [124, 374] on textarea at bounding box center [301, 369] width 395 height 102
click at [125, 332] on textarea at bounding box center [301, 369] width 395 height 102
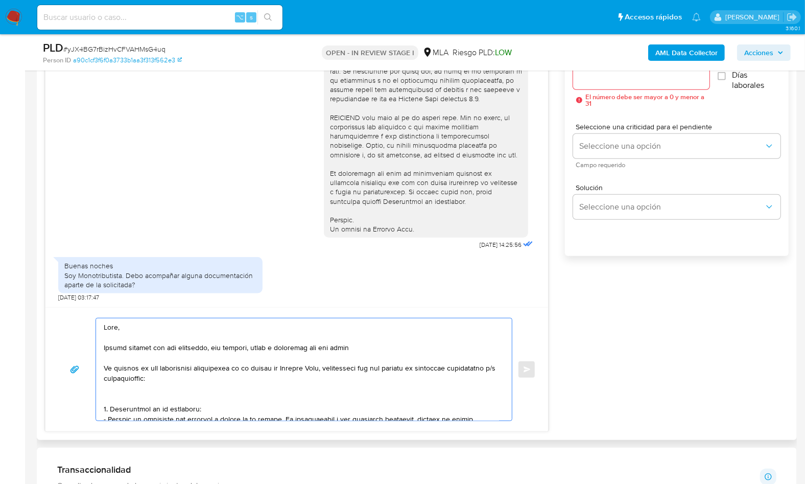
drag, startPoint x: 353, startPoint y: 348, endPoint x: 256, endPoint y: 347, distance: 97.0
click at [256, 347] on textarea at bounding box center [301, 369] width 395 height 102
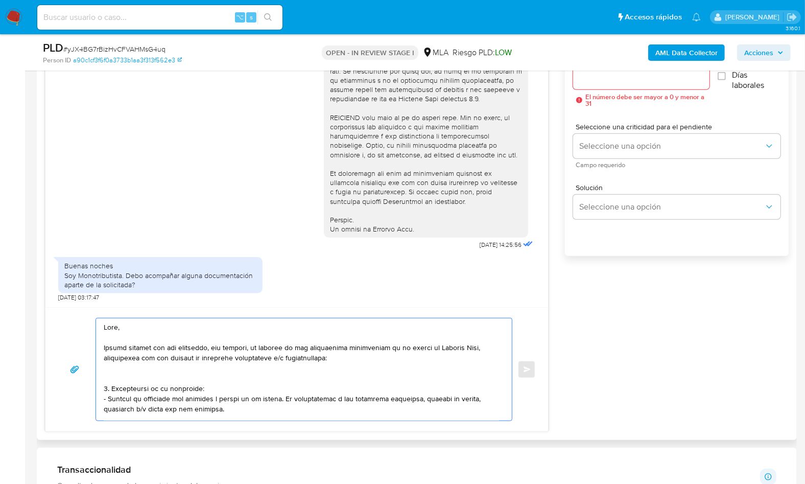
click at [333, 357] on textarea at bounding box center [301, 369] width 395 height 102
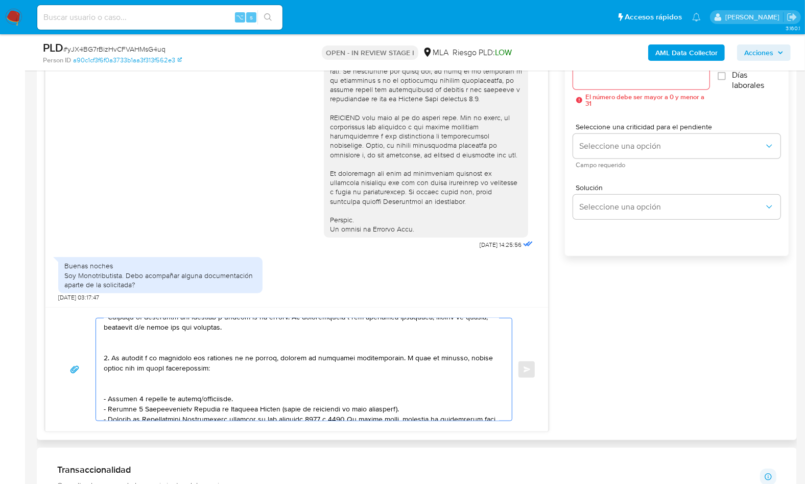
scroll to position [54, 0]
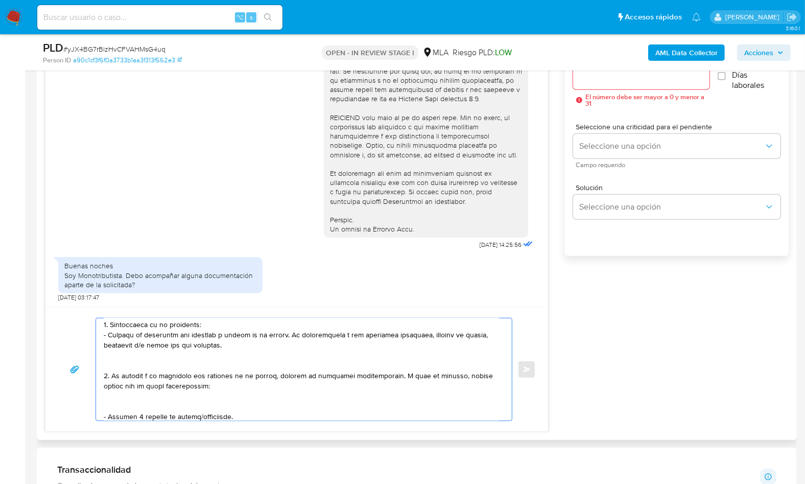
click at [152, 369] on textarea at bounding box center [301, 369] width 395 height 102
click at [152, 364] on textarea at bounding box center [301, 369] width 395 height 102
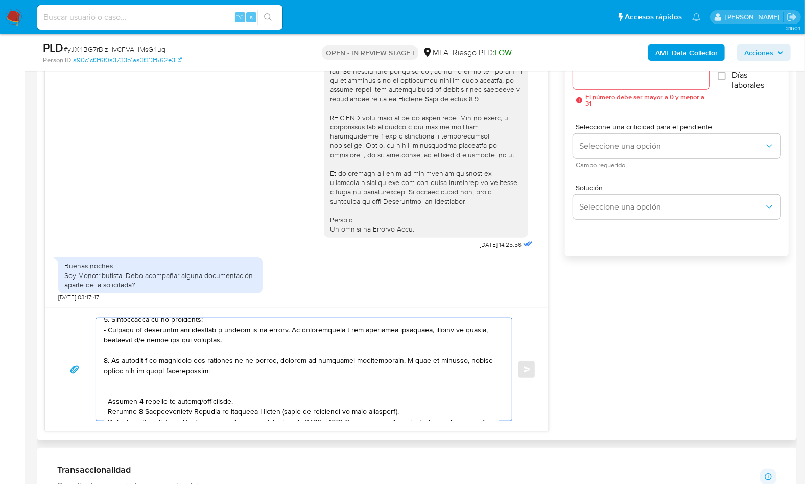
scroll to position [72, 0]
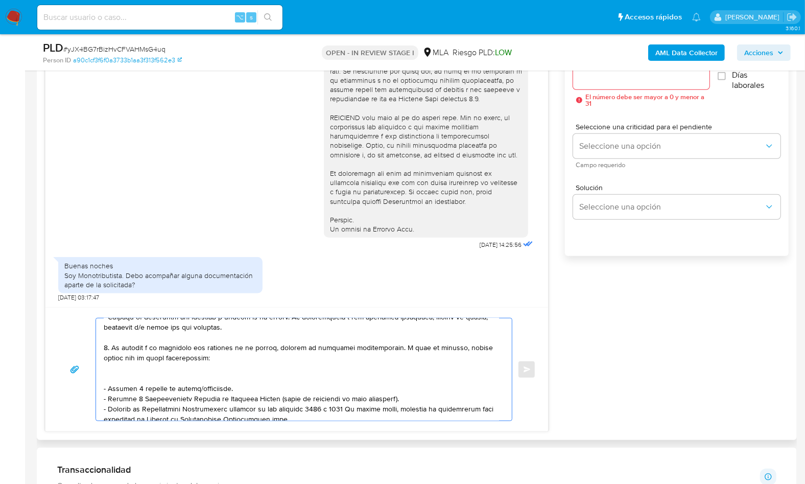
click at [141, 372] on textarea at bounding box center [301, 369] width 395 height 102
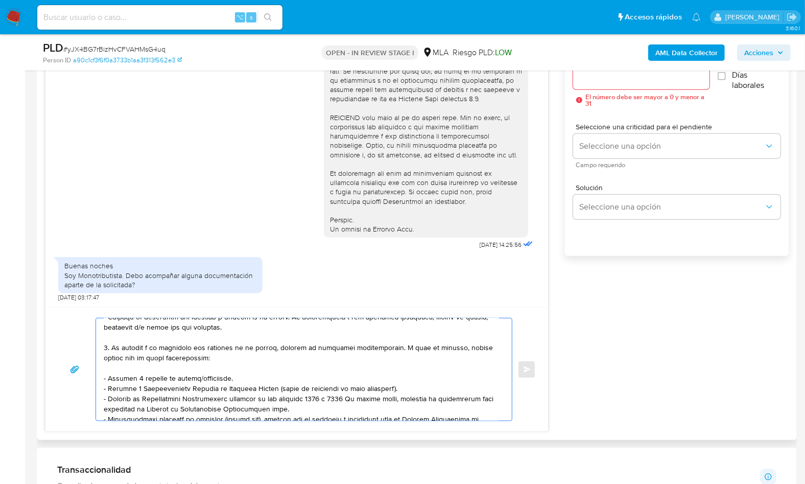
drag, startPoint x: 237, startPoint y: 374, endPoint x: 102, endPoint y: 377, distance: 135.4
click at [102, 377] on div at bounding box center [301, 369] width 411 height 102
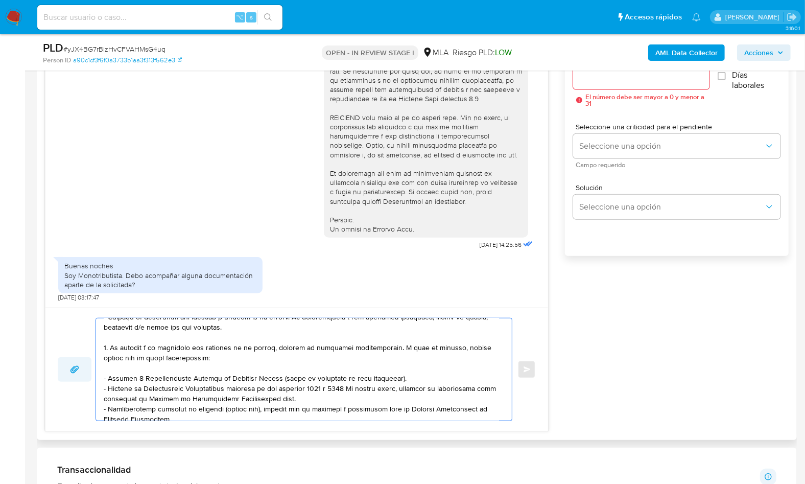
drag, startPoint x: 395, startPoint y: 377, endPoint x: 79, endPoint y: 379, distance: 315.6
click at [79, 379] on div "Enviar" at bounding box center [297, 369] width 478 height 103
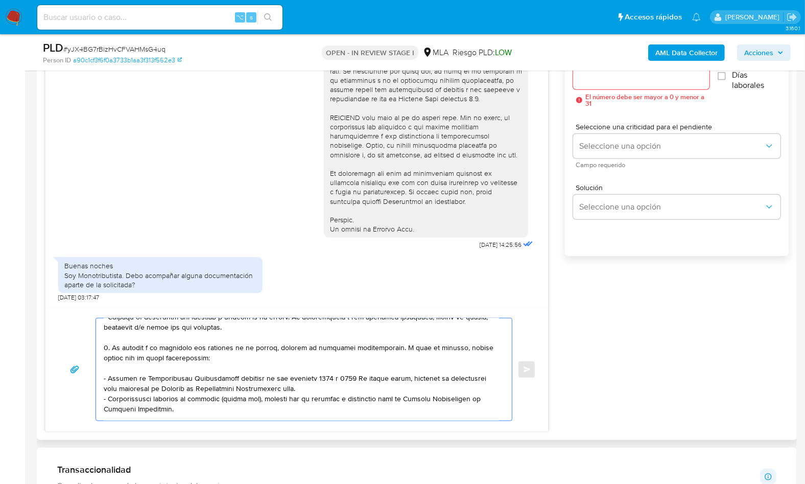
click at [316, 386] on textarea at bounding box center [301, 369] width 395 height 102
paste textarea "https://www.mercadopago.com.ar/ayuda/30181"
drag, startPoint x: 189, startPoint y: 407, endPoint x: 101, endPoint y: 400, distance: 89.2
click at [101, 401] on div at bounding box center [301, 369] width 411 height 102
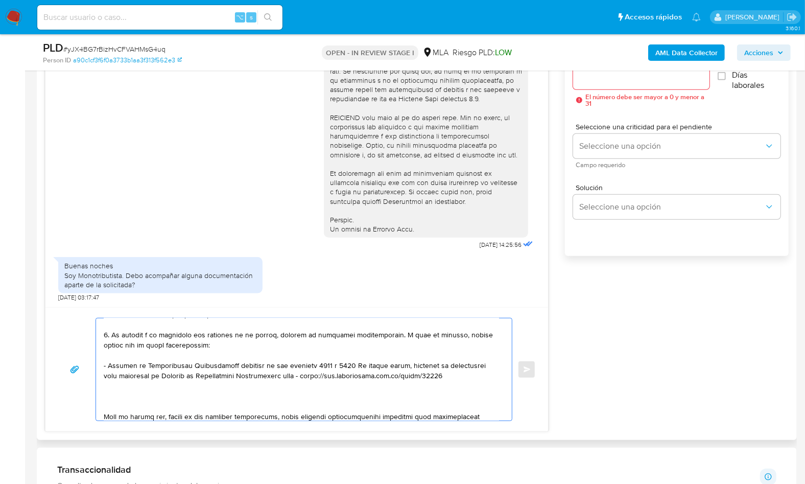
click at [120, 396] on textarea at bounding box center [301, 369] width 395 height 102
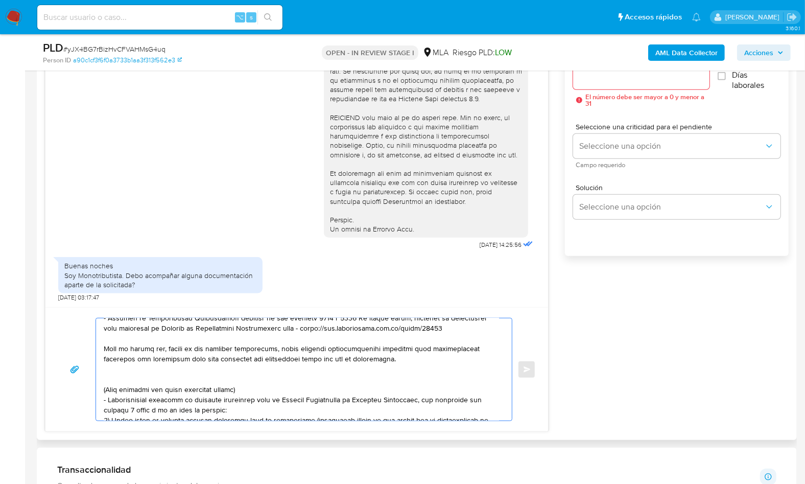
scroll to position [133, 0]
click at [140, 374] on textarea at bounding box center [301, 369] width 395 height 102
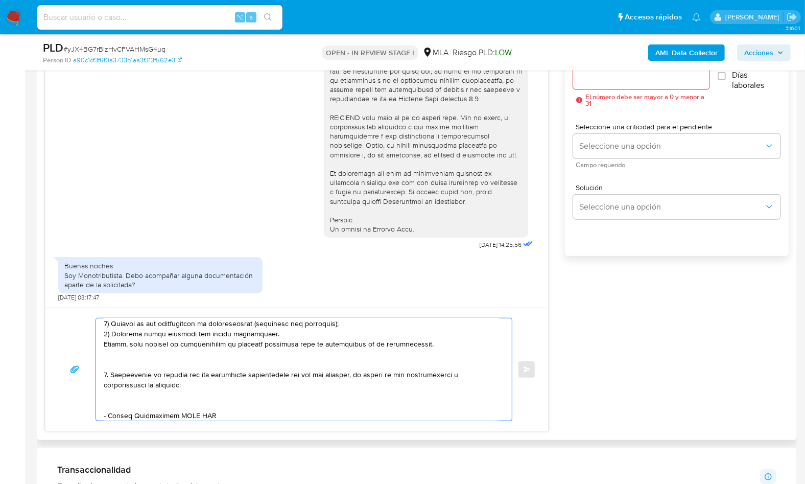
drag, startPoint x: 121, startPoint y: 370, endPoint x: 131, endPoint y: 365, distance: 11.7
click at [131, 365] on textarea at bounding box center [301, 369] width 395 height 102
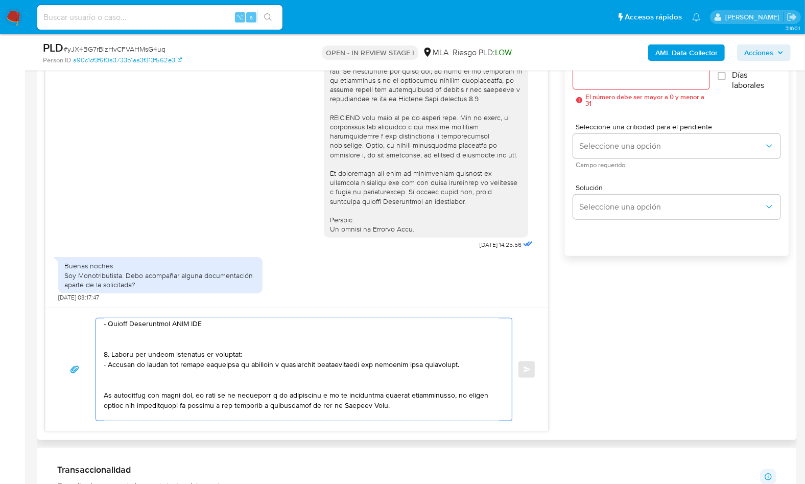
scroll to position [136, 0]
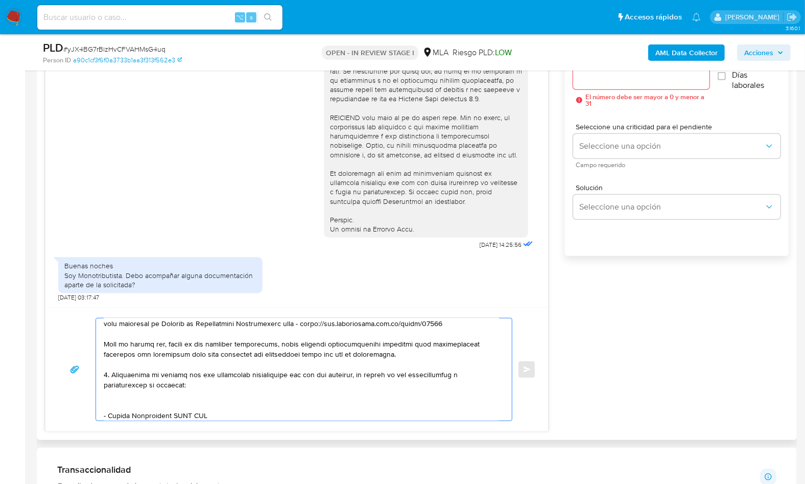
click at [156, 405] on textarea at bounding box center [301, 369] width 395 height 102
drag, startPoint x: 108, startPoint y: 404, endPoint x: 171, endPoint y: 404, distance: 62.8
click at [171, 404] on textarea at bounding box center [301, 369] width 395 height 102
paste textarea "Leysa Pamela Saad"
click at [203, 401] on textarea at bounding box center [301, 369] width 395 height 102
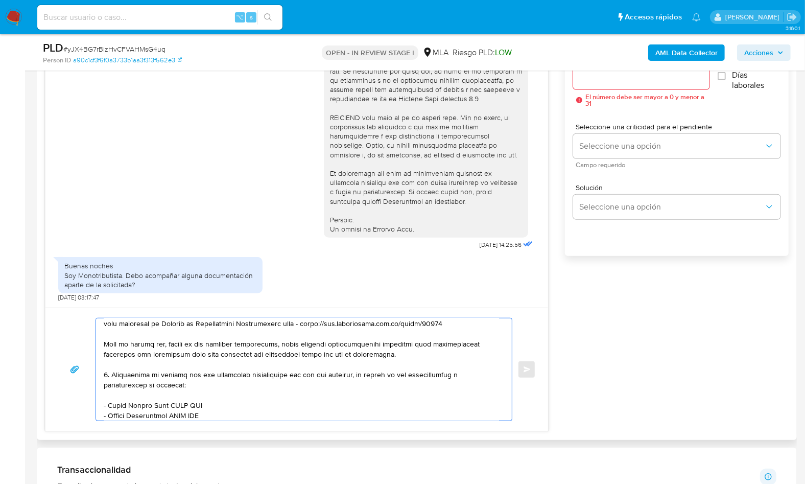
click at [203, 401] on textarea at bounding box center [301, 369] width 395 height 102
click at [200, 402] on textarea at bounding box center [301, 369] width 395 height 102
paste textarea "27290351753"
click at [201, 405] on textarea at bounding box center [301, 369] width 395 height 102
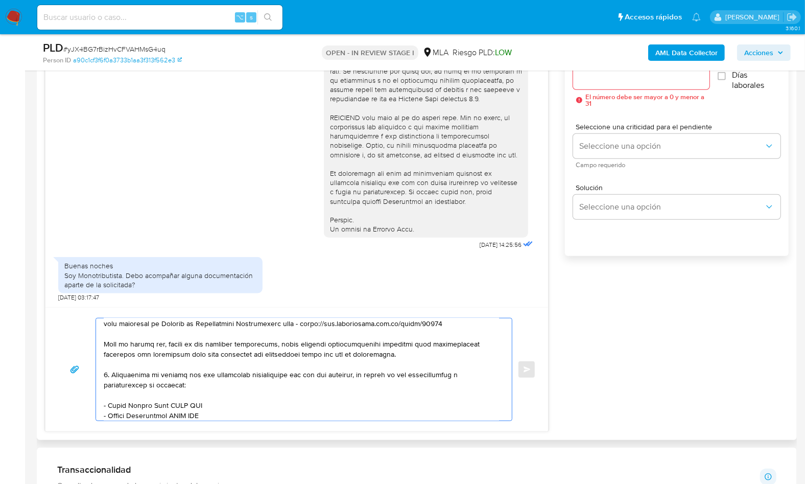
click at [201, 405] on textarea at bounding box center [301, 369] width 395 height 102
paste textarea "27290351753"
click at [189, 405] on textarea at bounding box center [301, 369] width 395 height 102
paste textarea "27290351753"
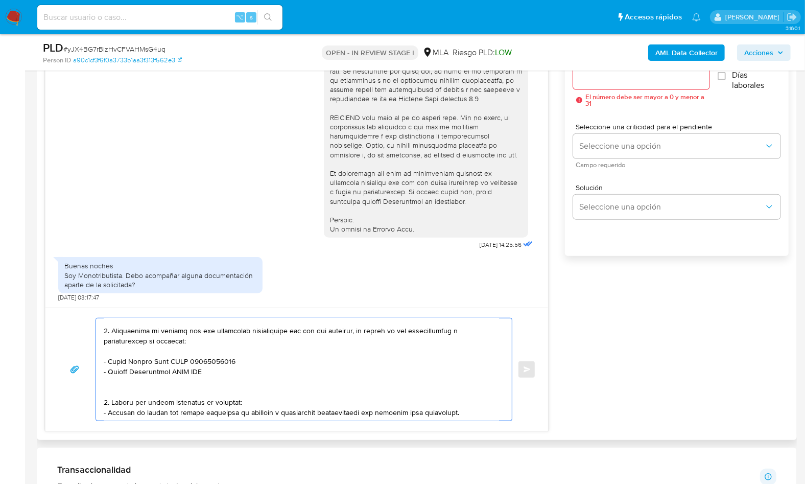
scroll to position [192, 0]
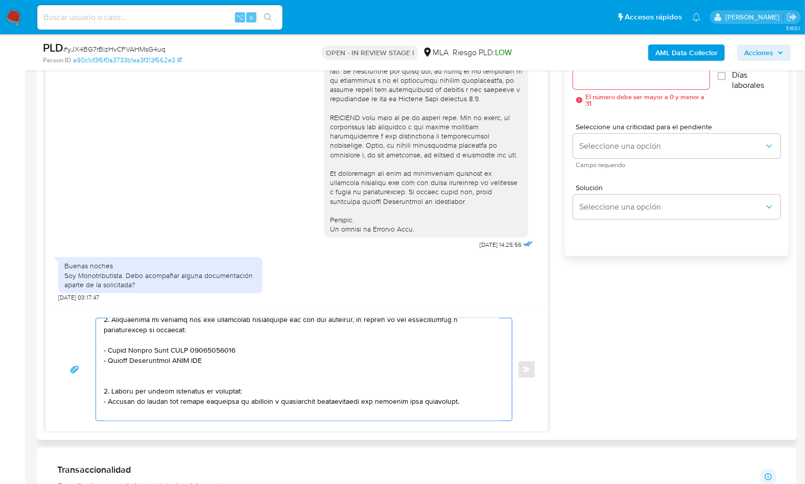
drag, startPoint x: 108, startPoint y: 360, endPoint x: 171, endPoint y: 361, distance: 62.3
click at [171, 361] on textarea at bounding box center [301, 369] width 395 height 102
click at [203, 360] on textarea at bounding box center [301, 369] width 395 height 102
paste textarea "30659761005"
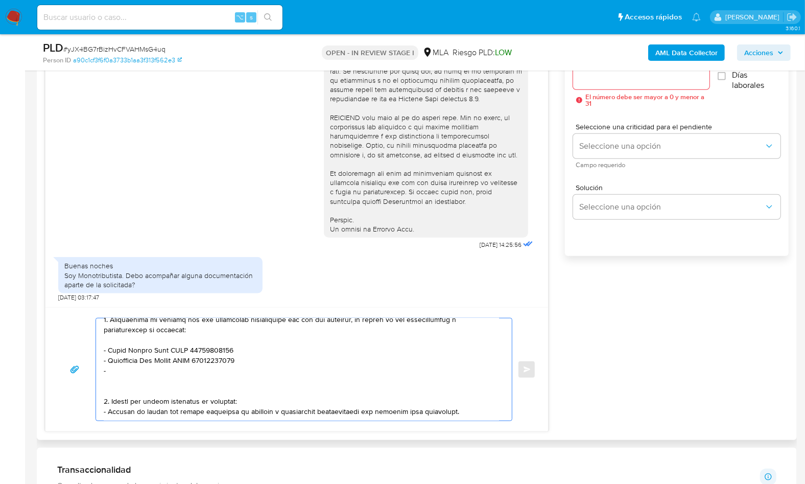
paste textarea "Ivan Cecilio Jimenez"
paste textarea "20357420904"
click at [299, 351] on textarea at bounding box center [301, 369] width 395 height 102
click at [283, 368] on textarea at bounding box center [301, 369] width 395 height 102
click at [266, 378] on textarea at bounding box center [301, 369] width 395 height 102
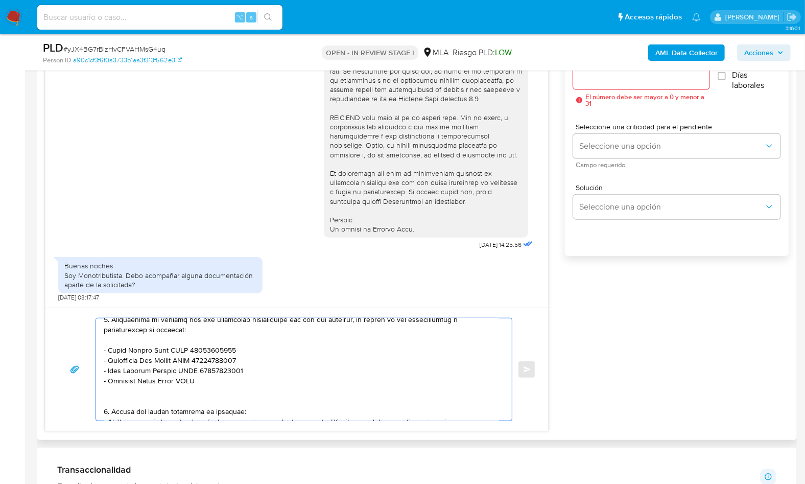
paste textarea "27394229488"
paste textarea "HL Informática"
paste textarea "30716747758"
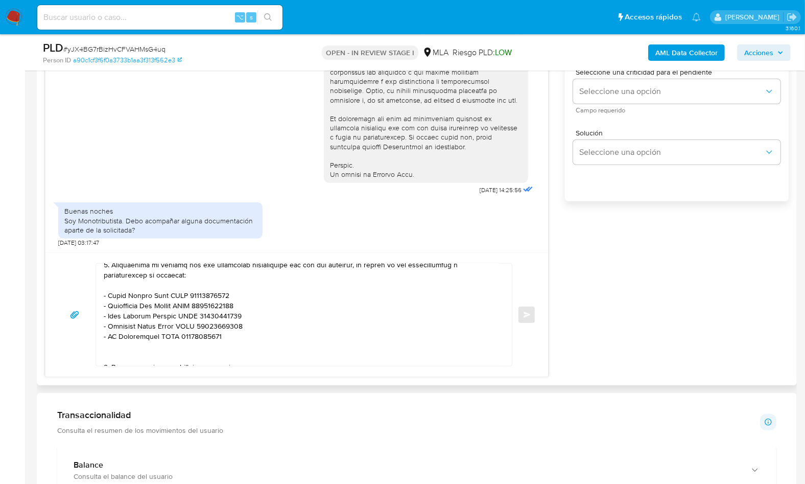
scroll to position [651, 0]
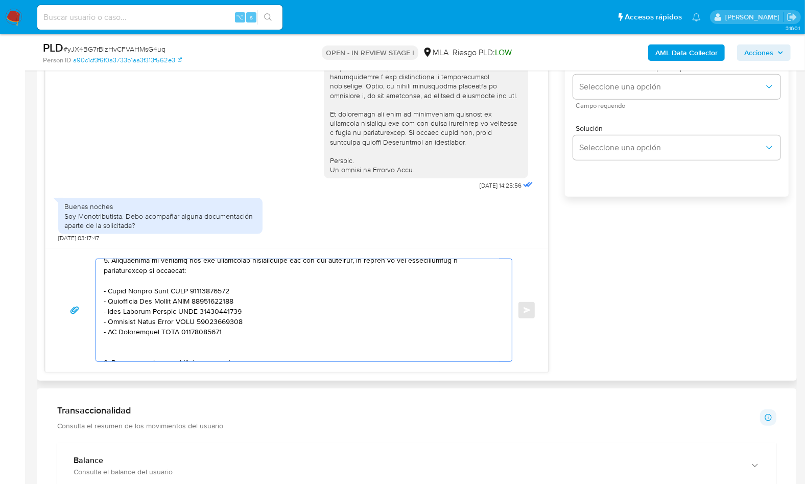
click at [122, 346] on textarea at bounding box center [301, 310] width 395 height 102
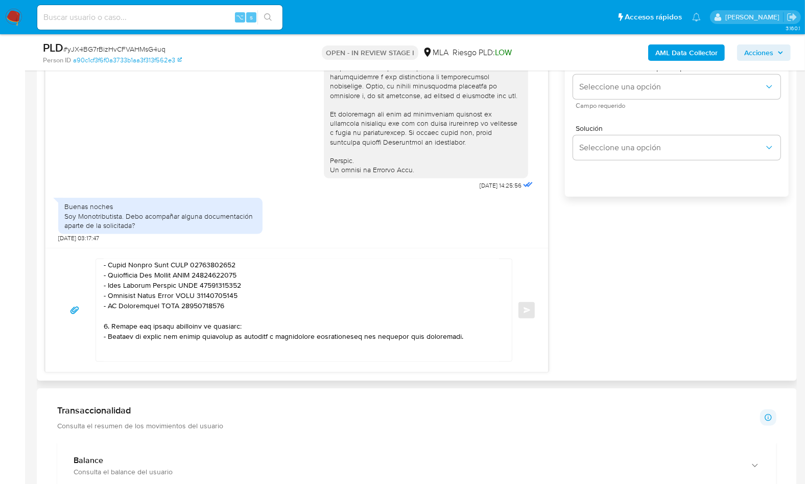
scroll to position [222, 0]
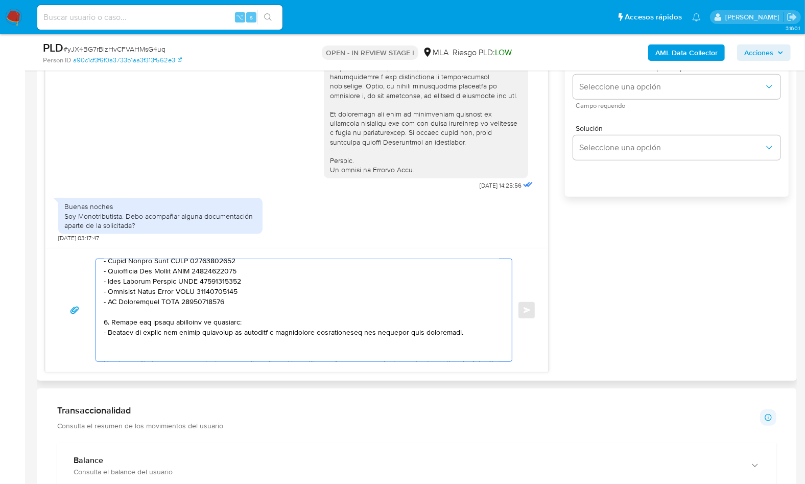
drag, startPoint x: 462, startPoint y: 333, endPoint x: 91, endPoint y: 318, distance: 370.6
click at [91, 318] on div "Enviar" at bounding box center [297, 309] width 478 height 103
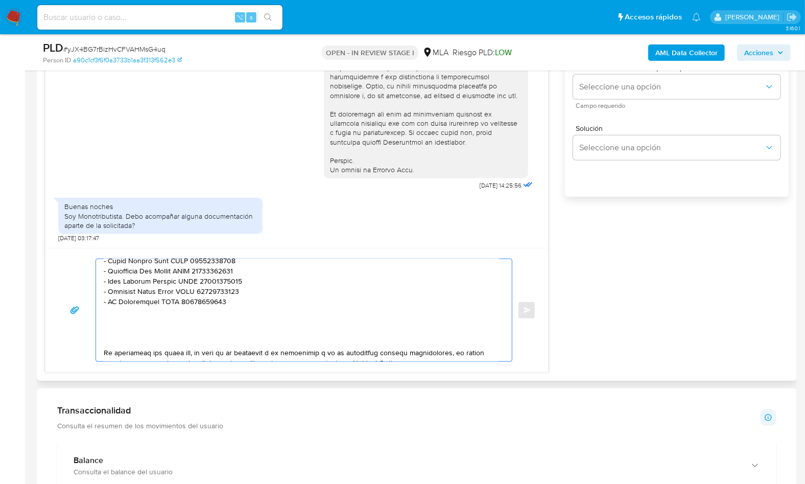
click at [110, 330] on textarea at bounding box center [301, 310] width 395 height 102
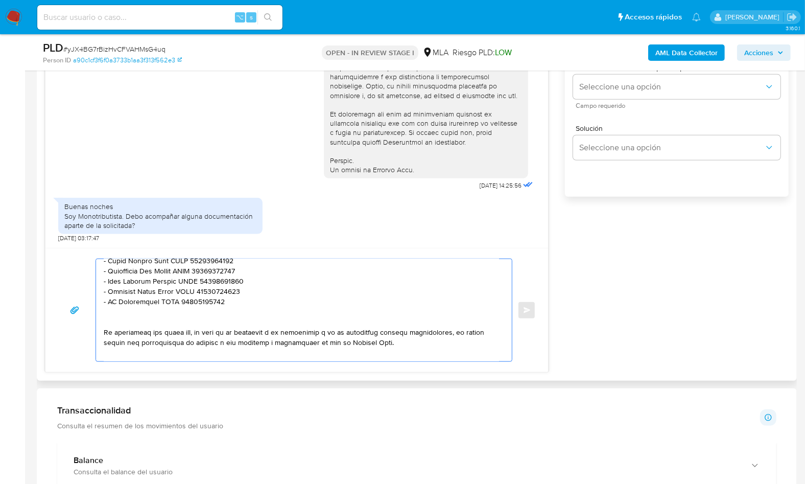
click at [111, 318] on textarea at bounding box center [301, 310] width 395 height 102
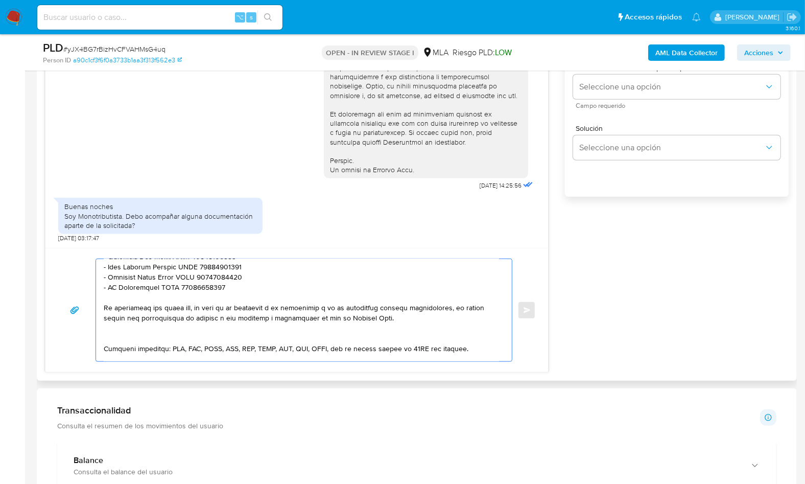
click at [133, 338] on textarea at bounding box center [301, 310] width 395 height 102
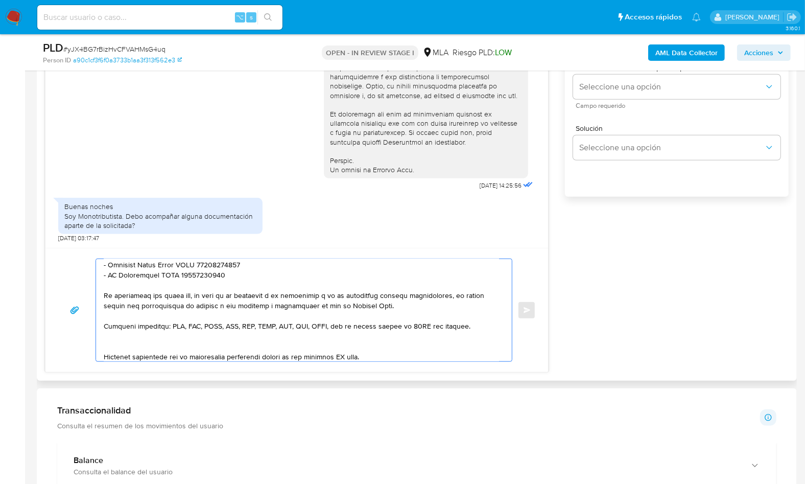
scroll to position [251, 0]
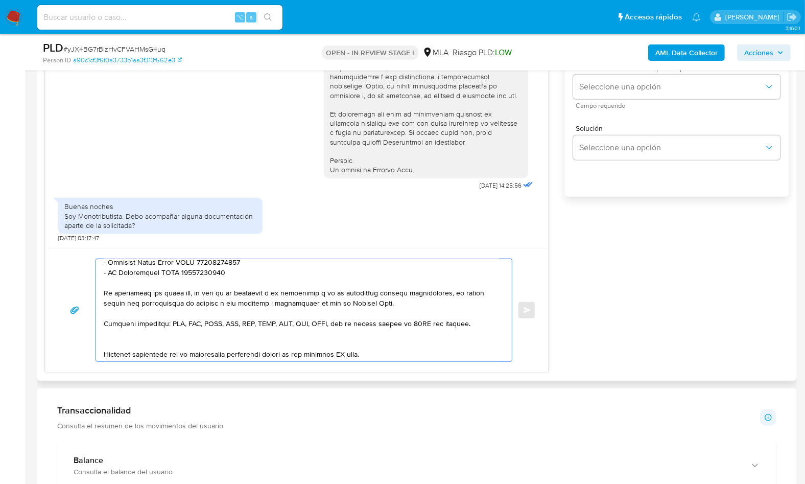
click at [120, 343] on textarea at bounding box center [301, 310] width 395 height 102
click at [347, 344] on textarea at bounding box center [301, 310] width 395 height 102
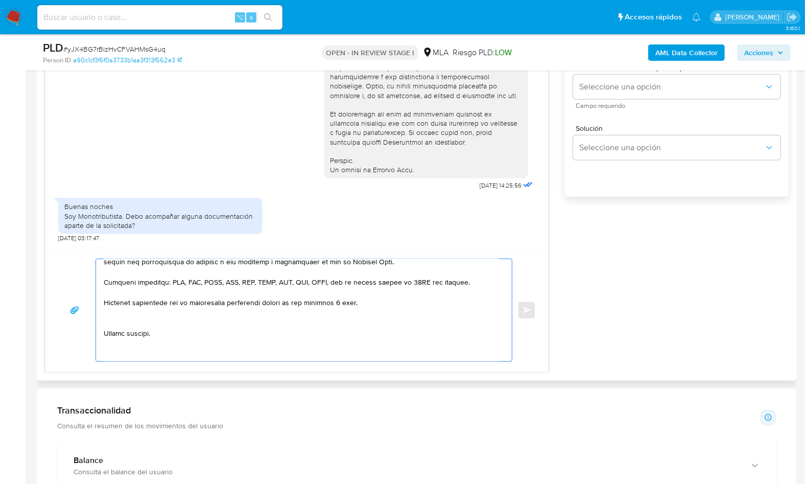
scroll to position [299, 0]
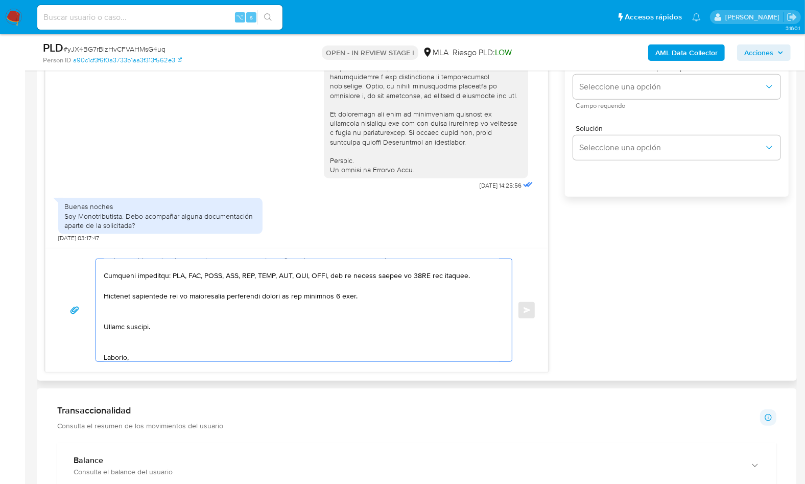
click at [119, 314] on textarea at bounding box center [301, 310] width 395 height 102
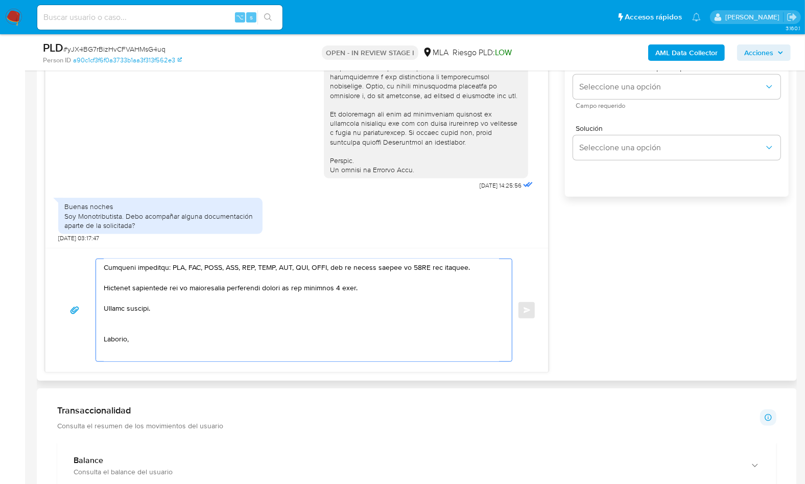
click at [123, 327] on textarea at bounding box center [301, 310] width 395 height 102
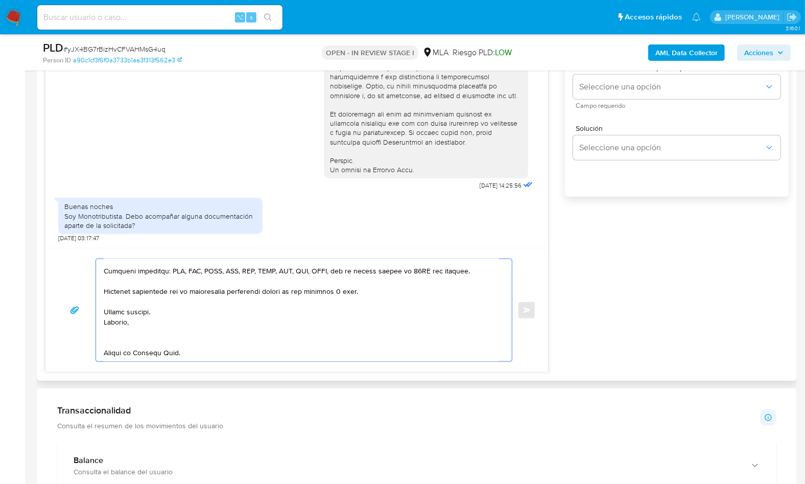
click at [118, 336] on textarea at bounding box center [301, 310] width 395 height 102
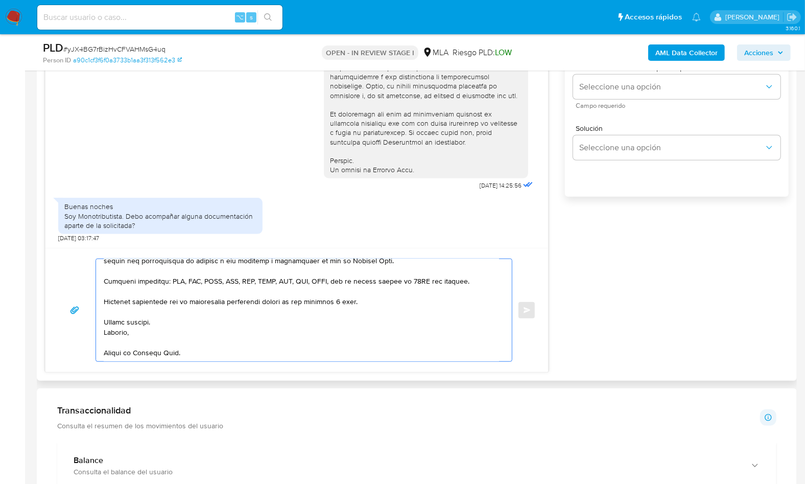
click at [125, 358] on textarea at bounding box center [301, 310] width 395 height 102
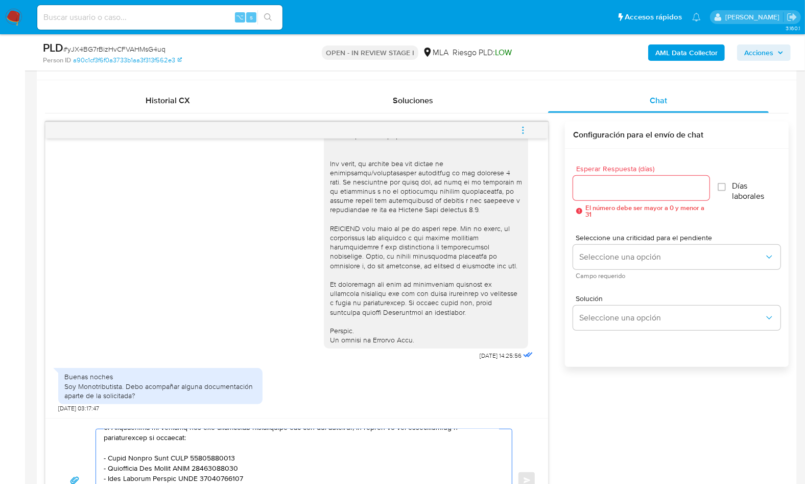
scroll to position [448, 0]
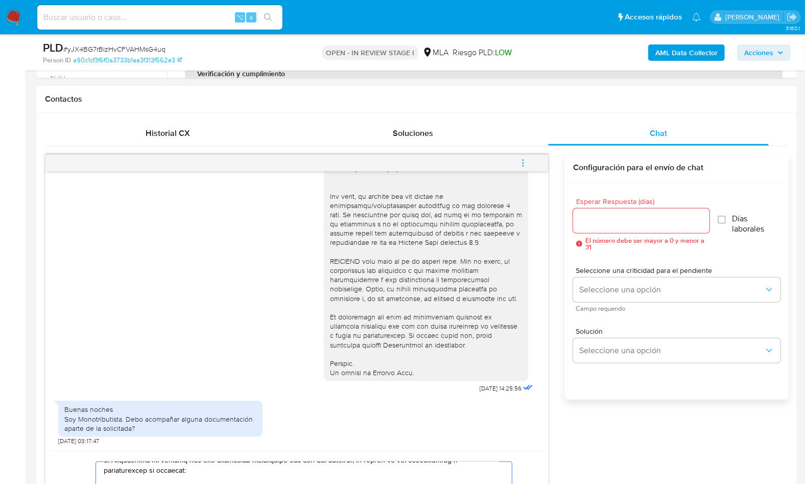
type textarea "Hola, Muchas gracias por tus respuesta, sin embargo, en función de las operacio…"
click at [605, 221] on input "Esperar Respuesta (días)" at bounding box center [641, 220] width 136 height 13
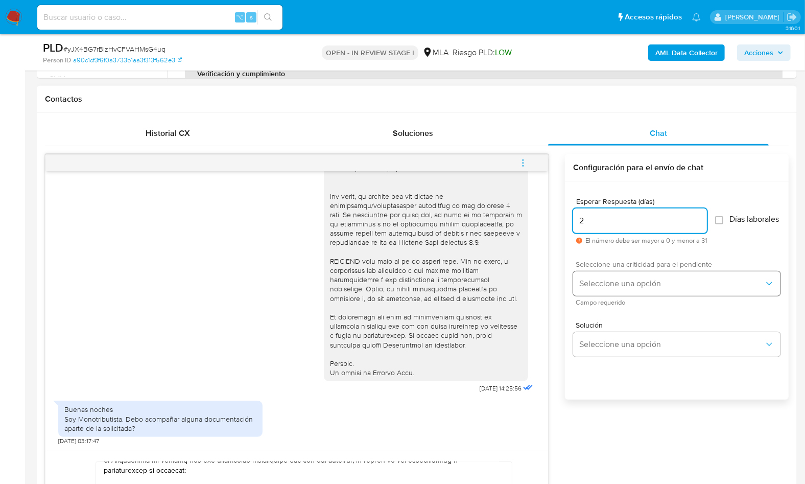
type input "2"
click at [608, 289] on span "Seleccione una opción" at bounding box center [671, 283] width 185 height 10
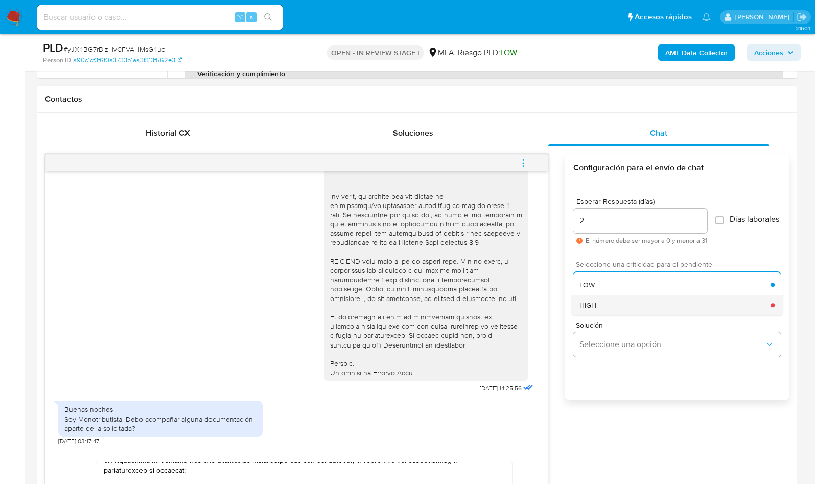
click at [607, 306] on div "HIGH" at bounding box center [674, 305] width 191 height 20
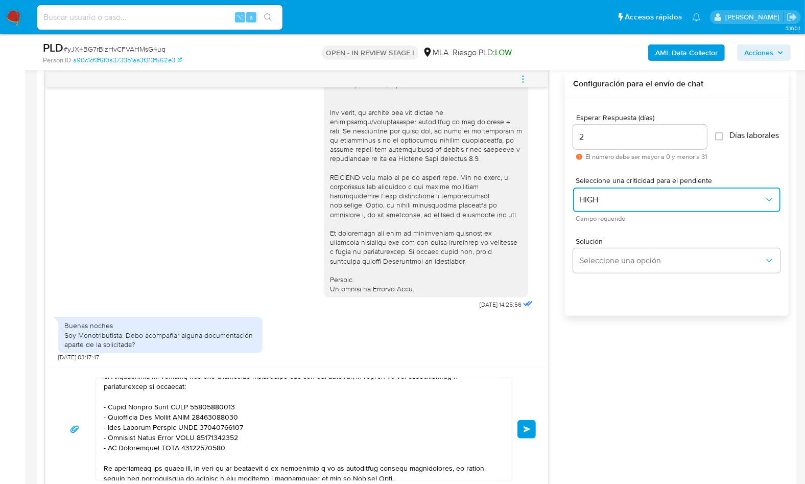
scroll to position [534, 0]
click at [529, 429] on span "Enviar" at bounding box center [526, 427] width 7 height 6
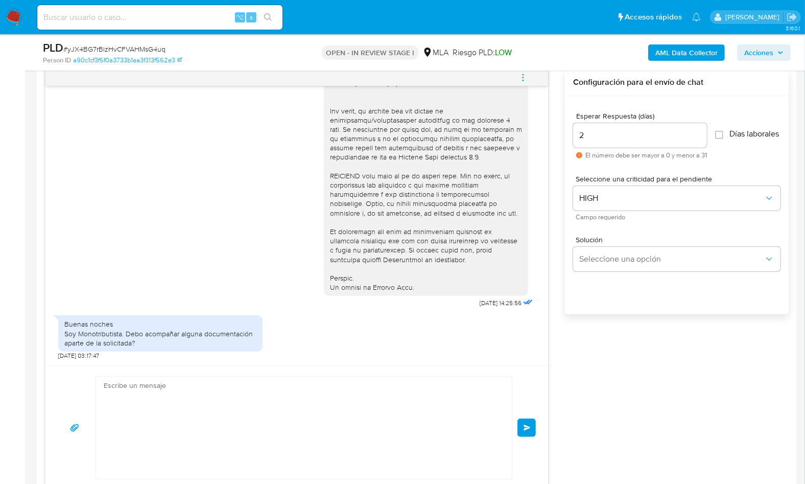
scroll to position [862, 0]
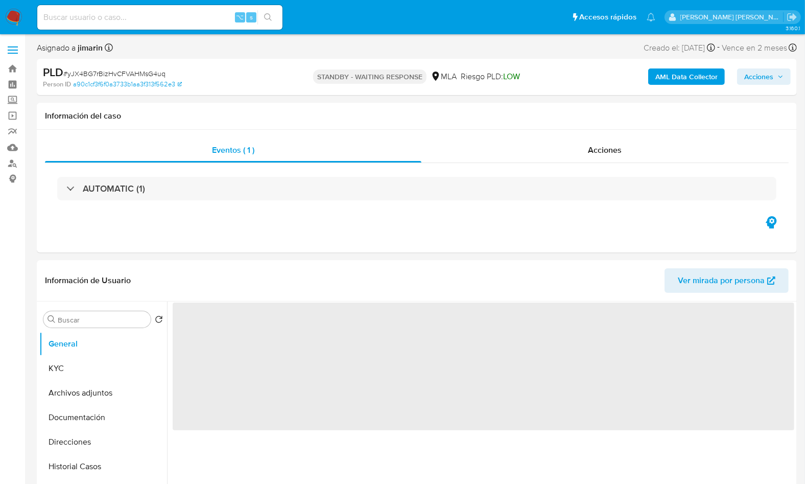
select select "10"
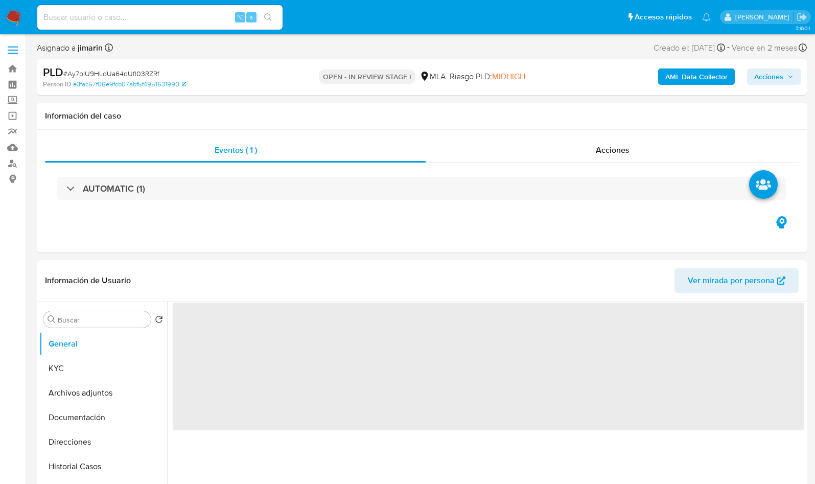
select select "10"
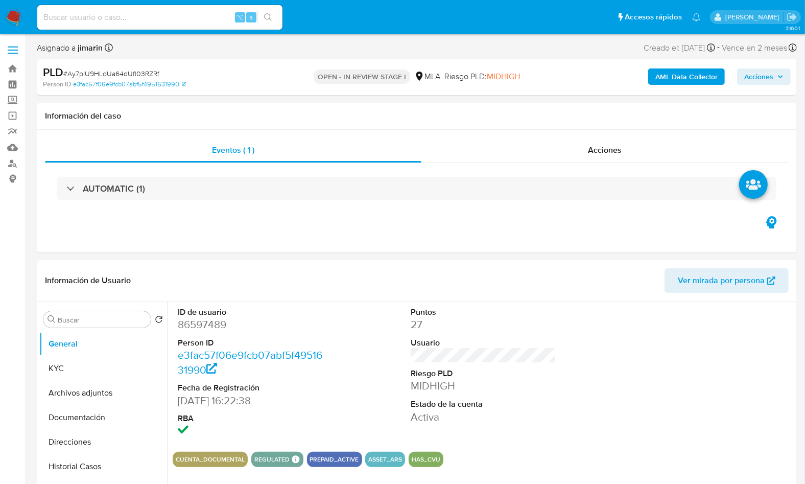
click at [153, 74] on span "# Ay7plU9HLoUa64dUfl03RZRf" at bounding box center [111, 73] width 96 height 10
copy span "Ay7plU9HLoUa64dUfl03RZRf"
click at [213, 324] on dd "86597489" at bounding box center [250, 324] width 145 height 14
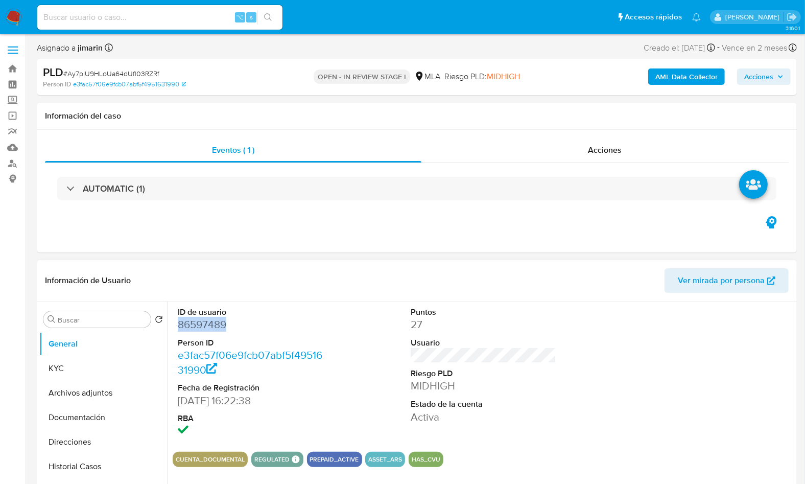
copy dd "86597489"
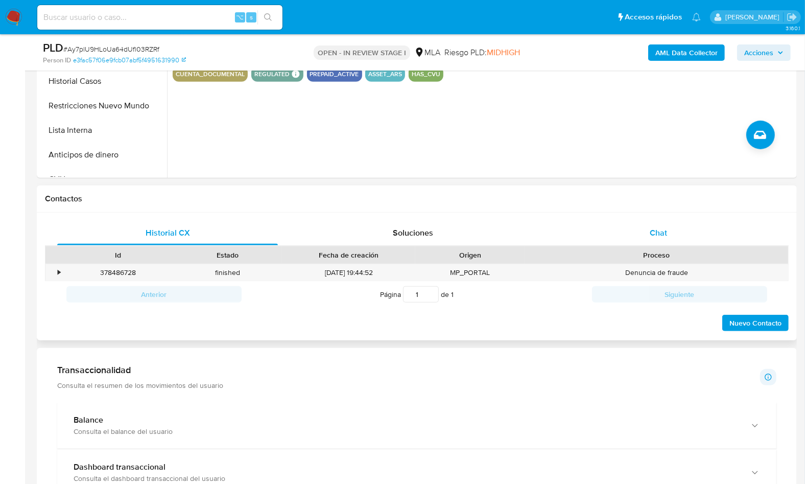
click at [629, 231] on div "Chat" at bounding box center [658, 233] width 221 height 25
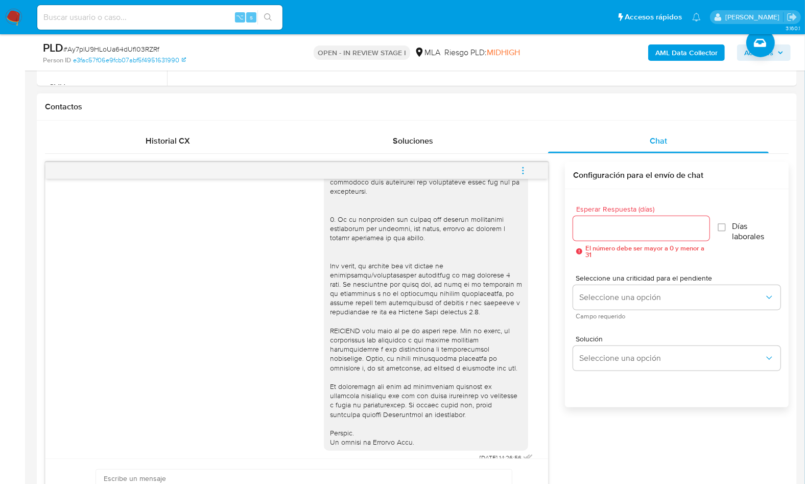
scroll to position [129, 0]
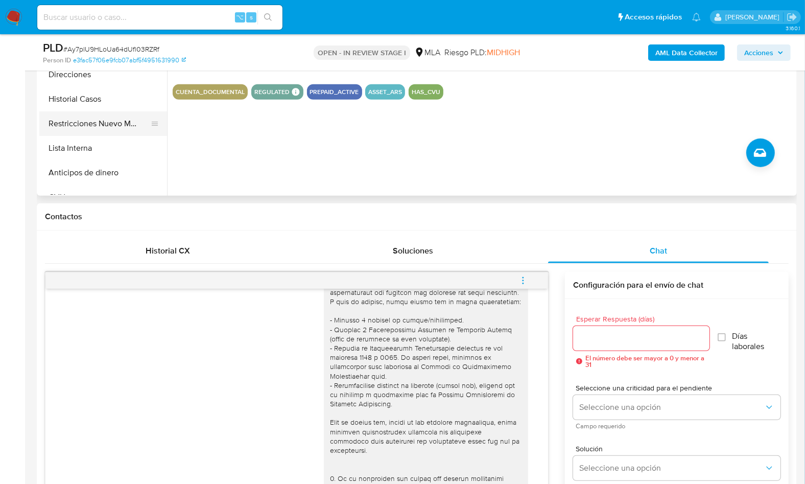
click at [101, 129] on button "Restricciones Nuevo Mundo" at bounding box center [99, 123] width 120 height 25
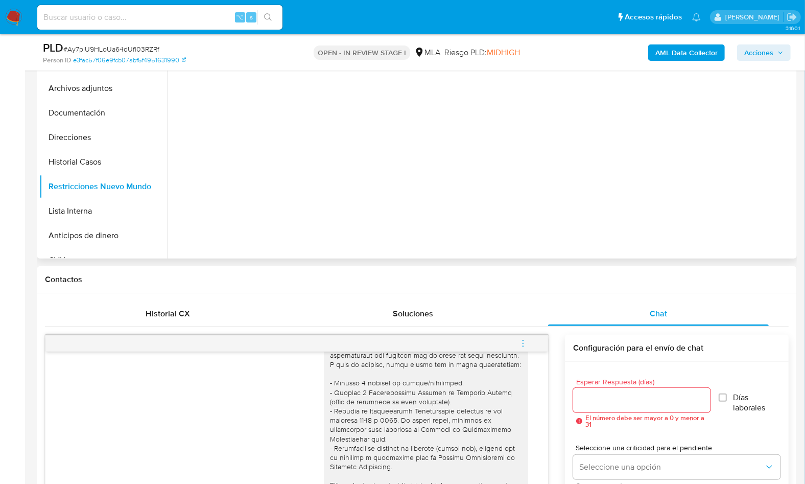
scroll to position [141, 0]
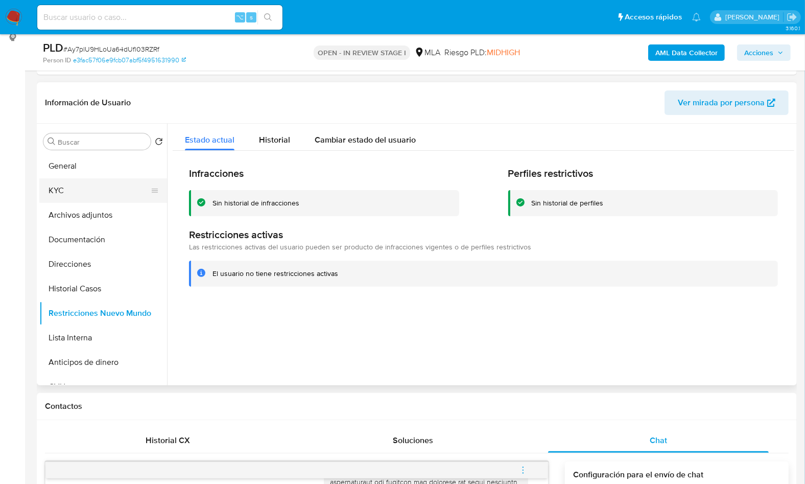
click at [68, 196] on button "KYC" at bounding box center [99, 190] width 120 height 25
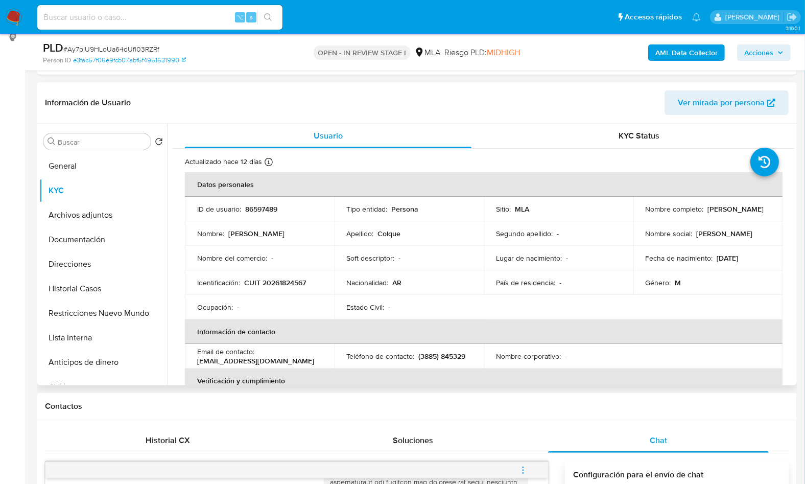
click at [287, 286] on p "CUIT 20261824567" at bounding box center [275, 282] width 62 height 9
copy p "20261824567"
click at [114, 240] on button "Documentación" at bounding box center [99, 239] width 120 height 25
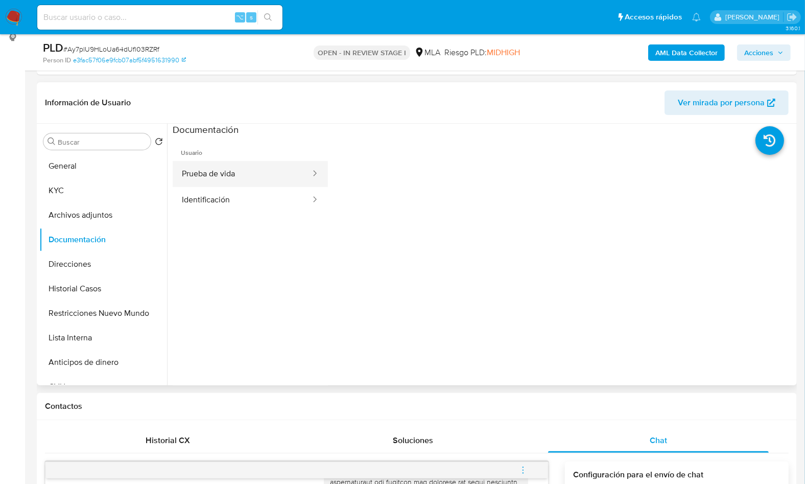
click at [217, 165] on button "Prueba de vida" at bounding box center [242, 174] width 139 height 26
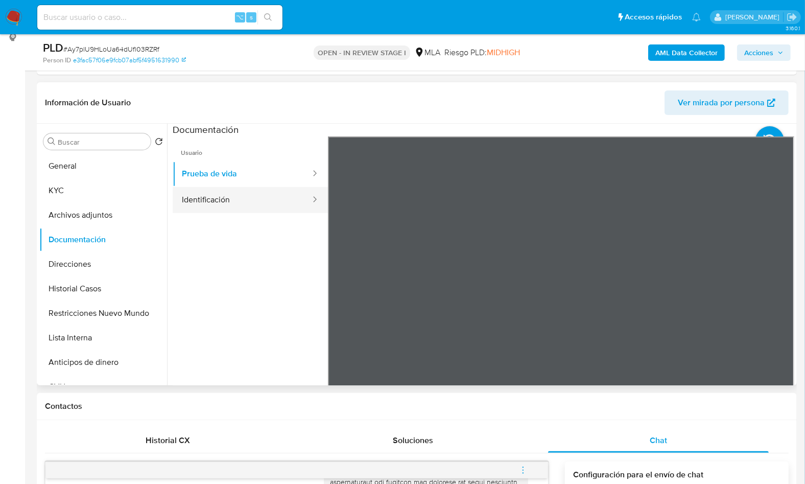
click at [249, 212] on button "Identificación" at bounding box center [242, 200] width 139 height 26
click at [780, 298] on icon at bounding box center [781, 302] width 20 height 20
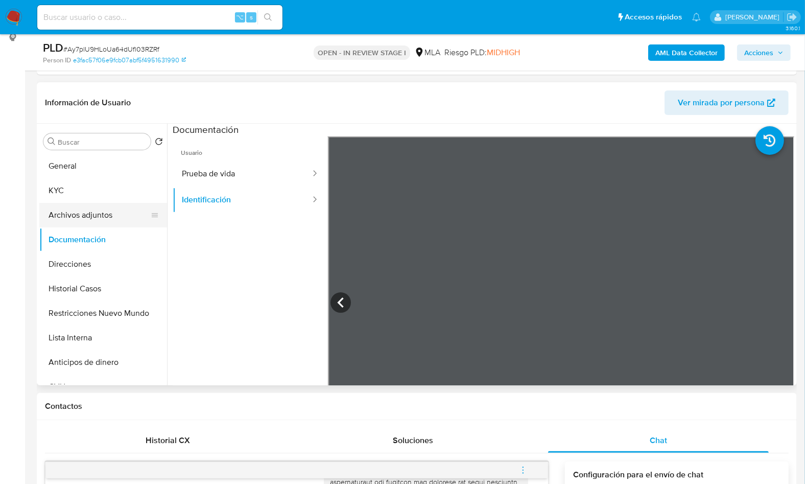
click at [78, 213] on button "Archivos adjuntos" at bounding box center [99, 215] width 120 height 25
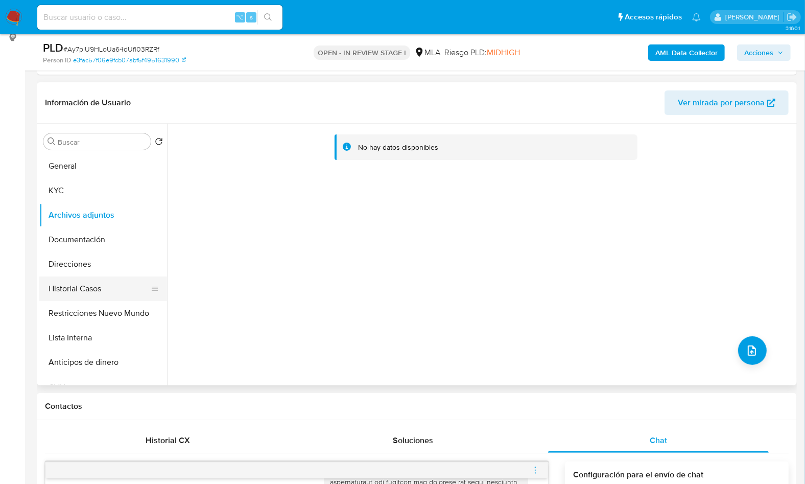
click at [98, 280] on button "Historial Casos" at bounding box center [99, 288] width 120 height 25
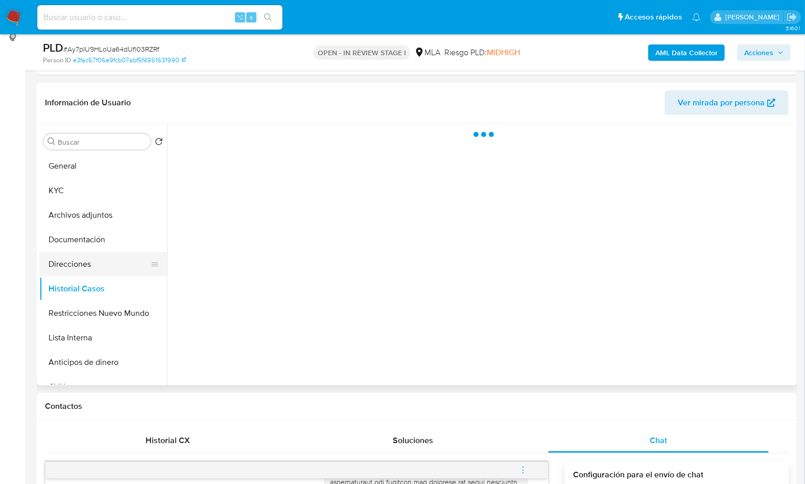
click at [96, 273] on button "Direcciones" at bounding box center [99, 264] width 120 height 25
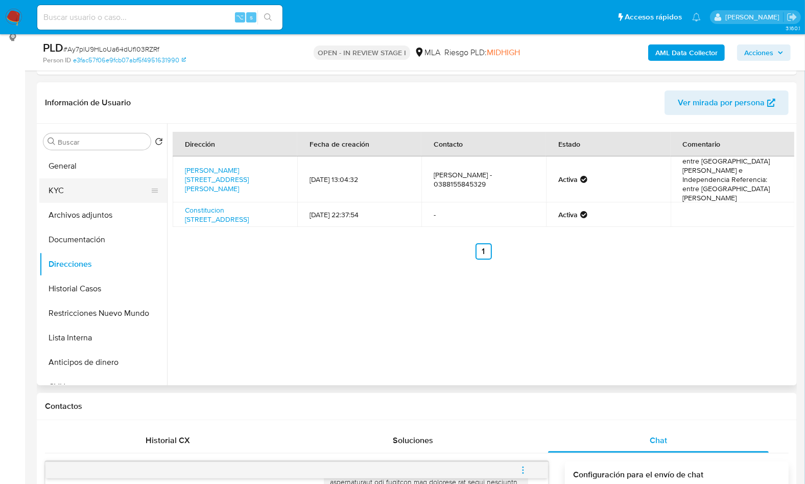
click at [82, 193] on button "KYC" at bounding box center [99, 190] width 120 height 25
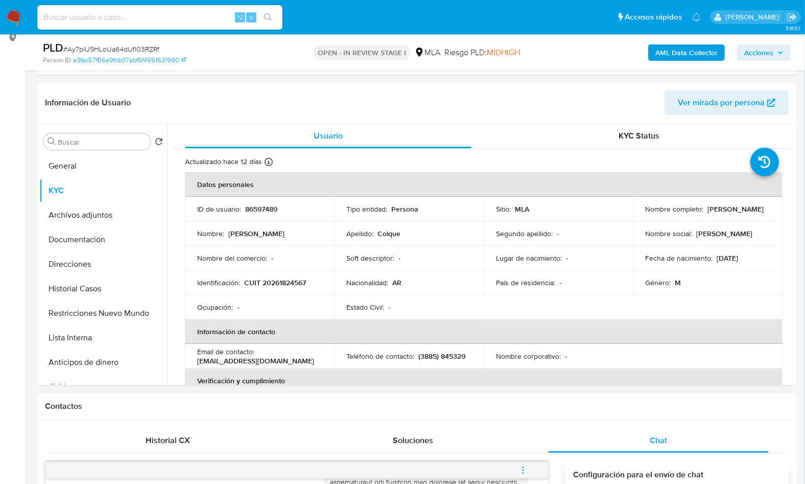
click at [618, 415] on div "Contactos" at bounding box center [417, 406] width 760 height 27
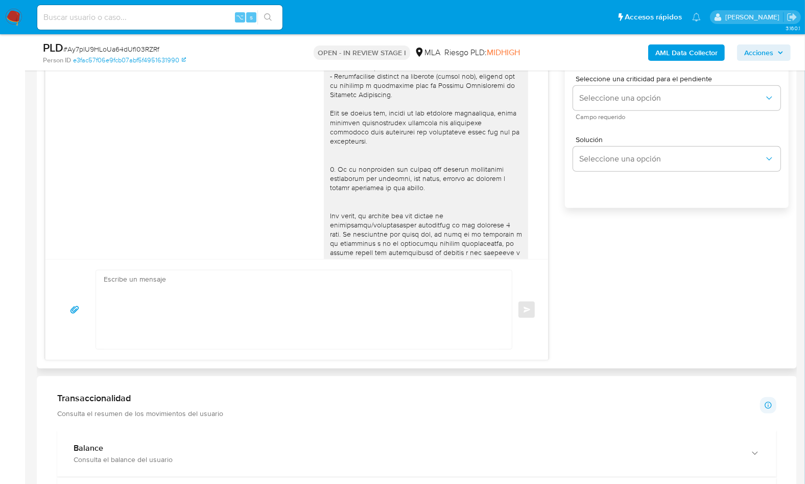
scroll to position [641, 0]
click at [386, 336] on textarea at bounding box center [301, 308] width 395 height 79
paste textarea "Hola , En función de las operaciones registradas en tu cuenta de Mercado Pago, …"
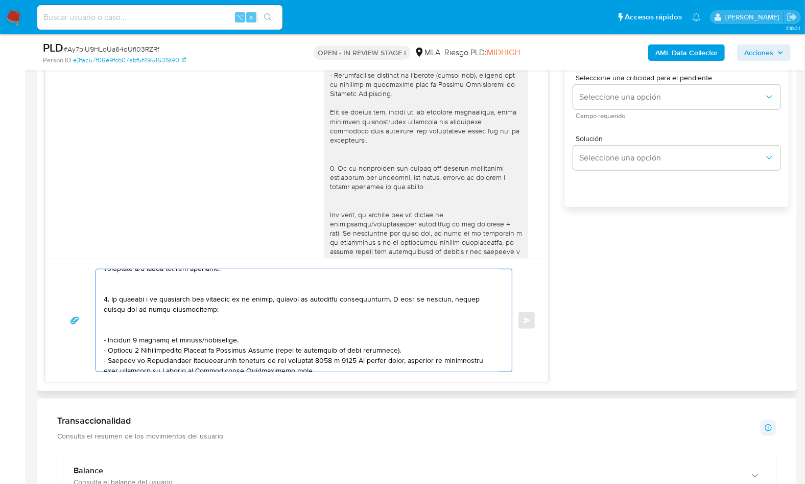
scroll to position [0, 0]
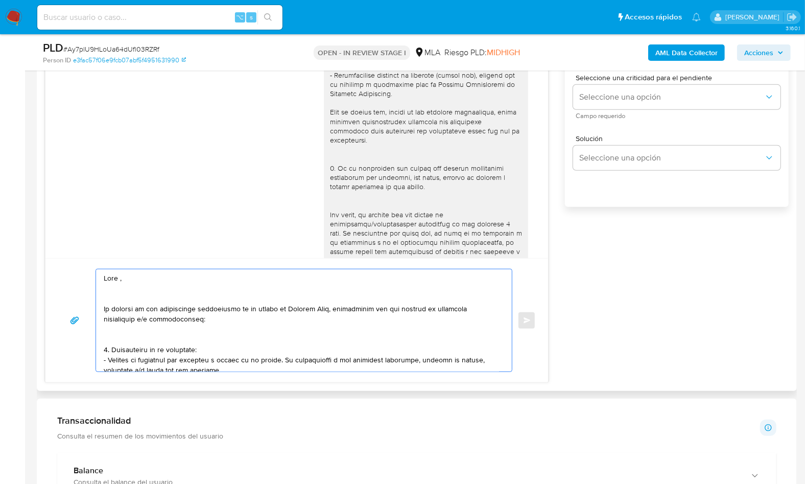
click at [117, 277] on textarea at bounding box center [301, 320] width 395 height 102
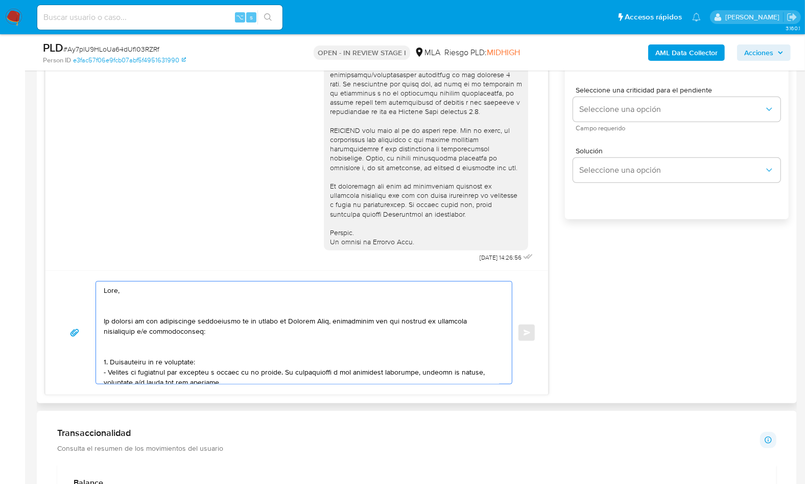
scroll to position [615, 0]
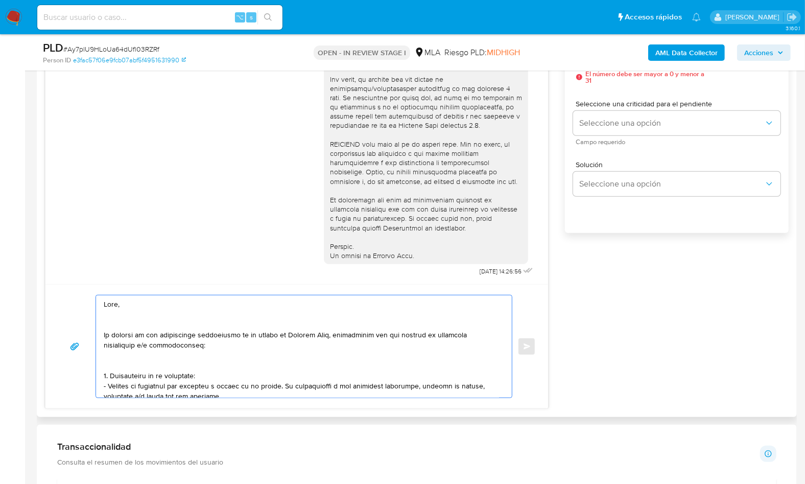
click at [171, 321] on textarea at bounding box center [301, 346] width 395 height 102
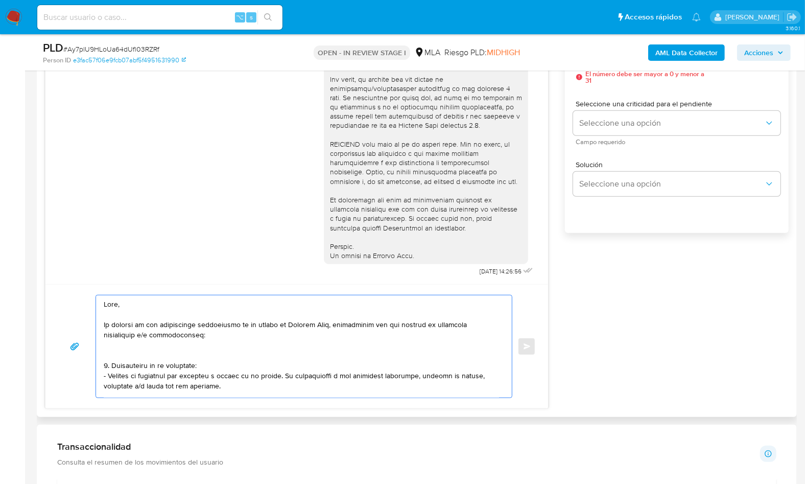
click at [151, 352] on textarea at bounding box center [301, 346] width 395 height 102
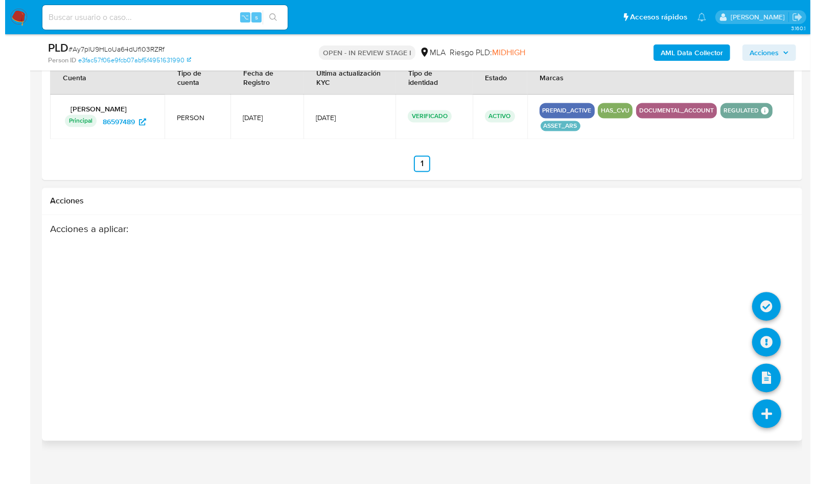
scroll to position [1601, 0]
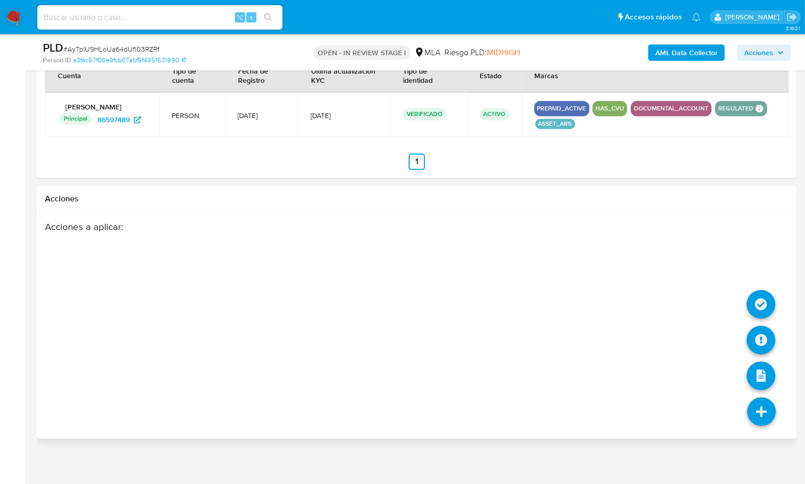
type textarea "Hola, En función de las operaciones registradas en tu cuenta de Mercado Pago, n…"
click at [772, 409] on icon at bounding box center [761, 411] width 29 height 29
click at [763, 343] on icon at bounding box center [761, 340] width 29 height 29
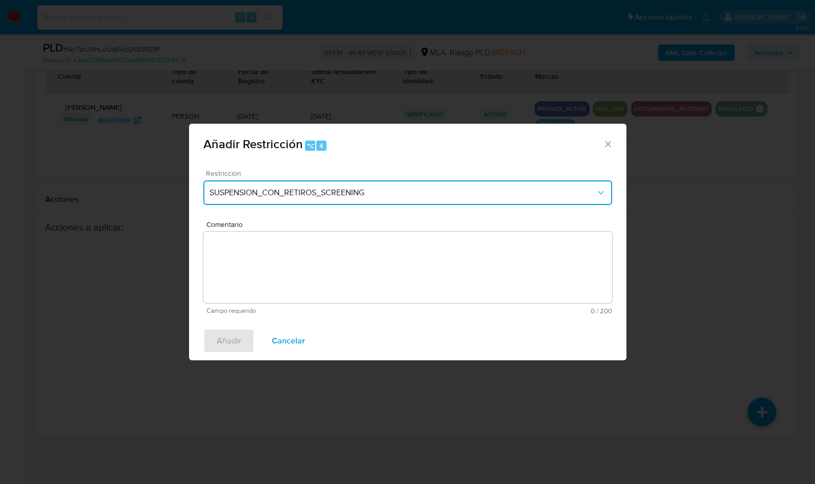
click at [354, 183] on button "SUSPENSION_CON_RETIROS_SCREENING" at bounding box center [407, 192] width 409 height 25
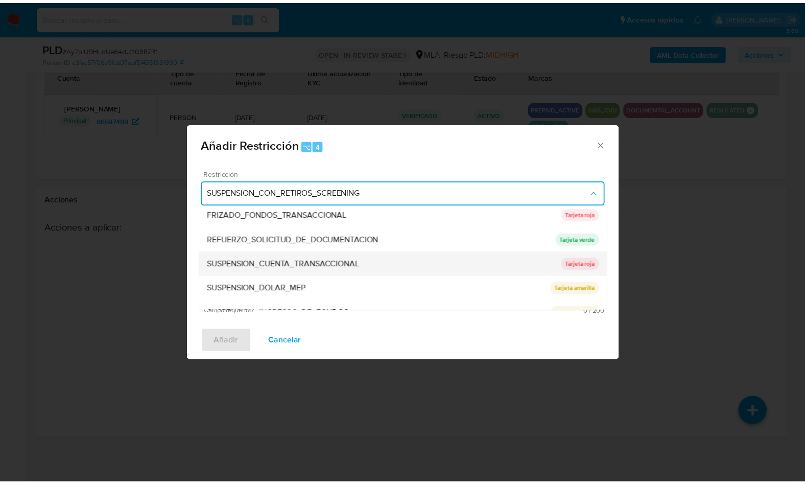
scroll to position [200, 0]
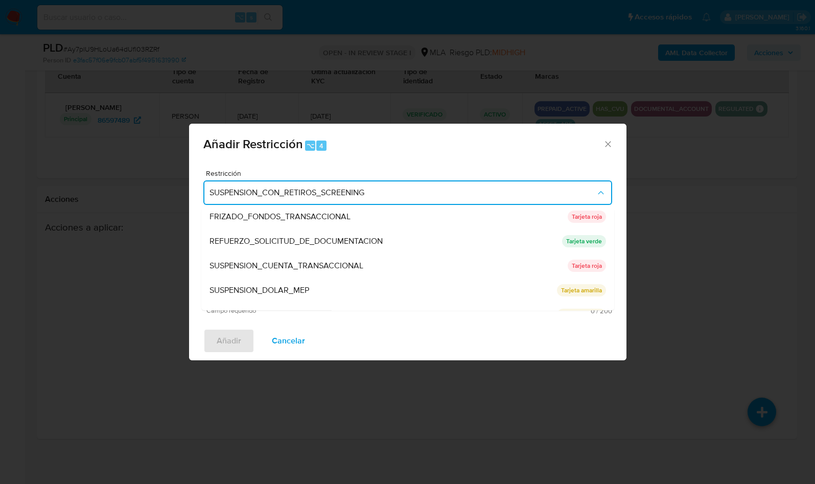
click at [304, 270] on span "SUSPENSION_CUENTA_TRANSACCIONAL" at bounding box center [286, 265] width 154 height 10
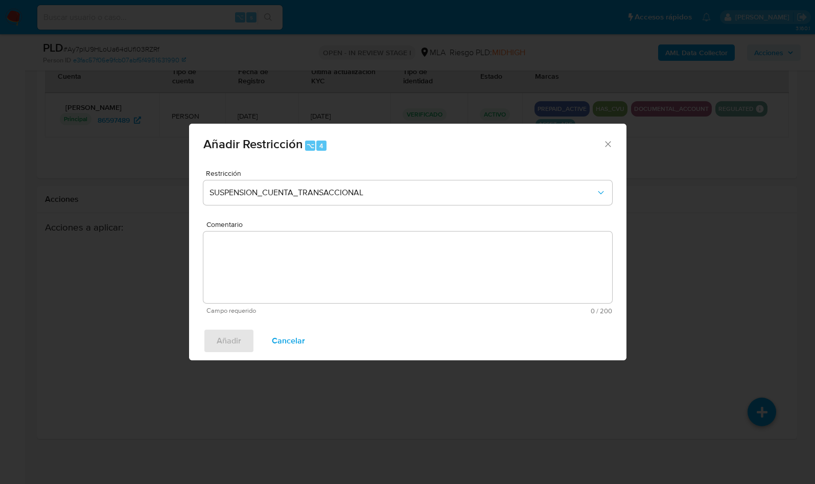
click at [311, 266] on textarea "Comentario" at bounding box center [407, 267] width 409 height 72
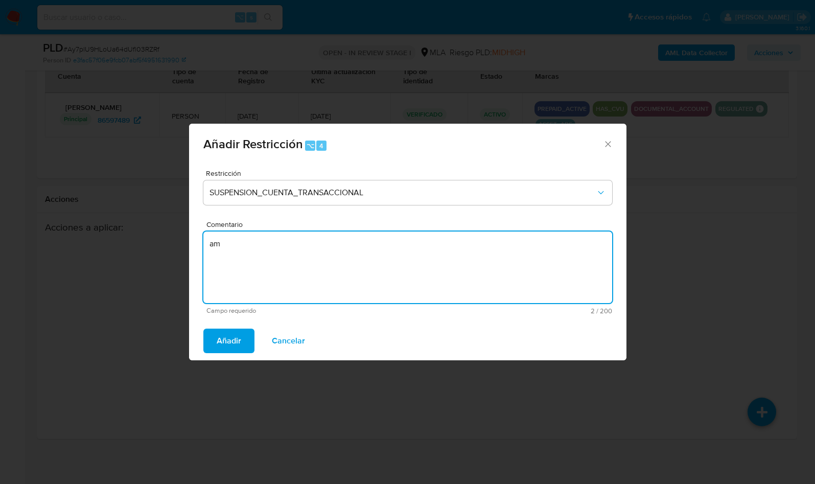
type textarea "a"
type textarea "AML"
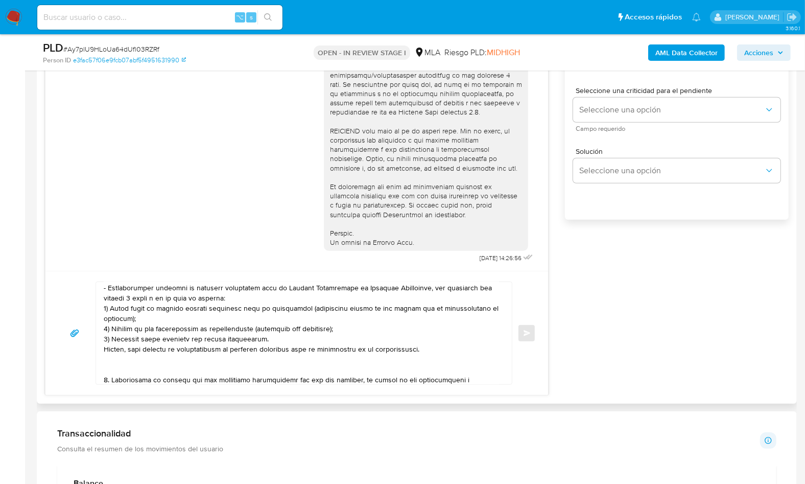
scroll to position [178, 0]
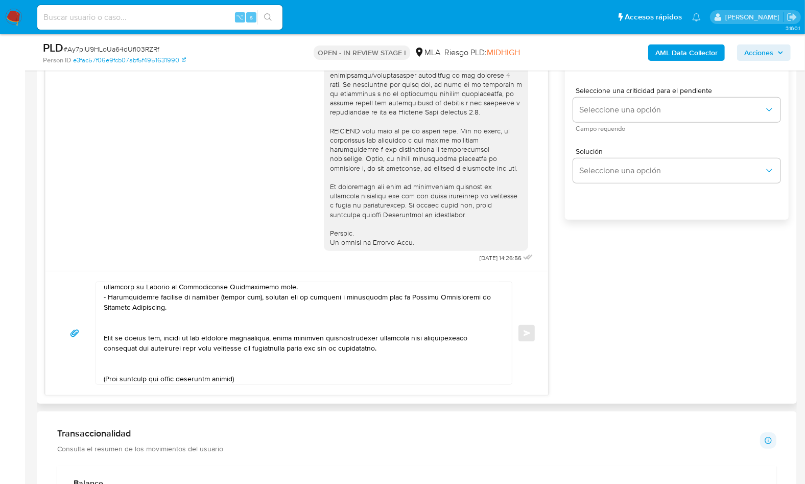
click at [141, 325] on textarea at bounding box center [301, 333] width 395 height 102
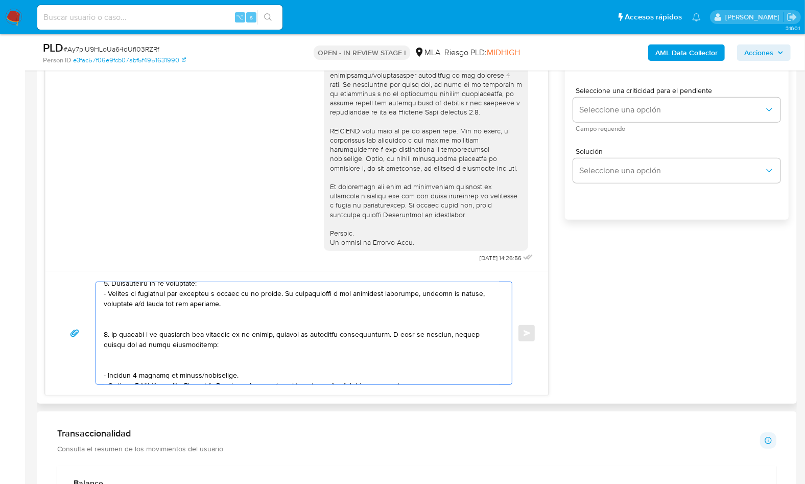
scroll to position [59, 0]
click at [128, 318] on textarea at bounding box center [301, 333] width 395 height 102
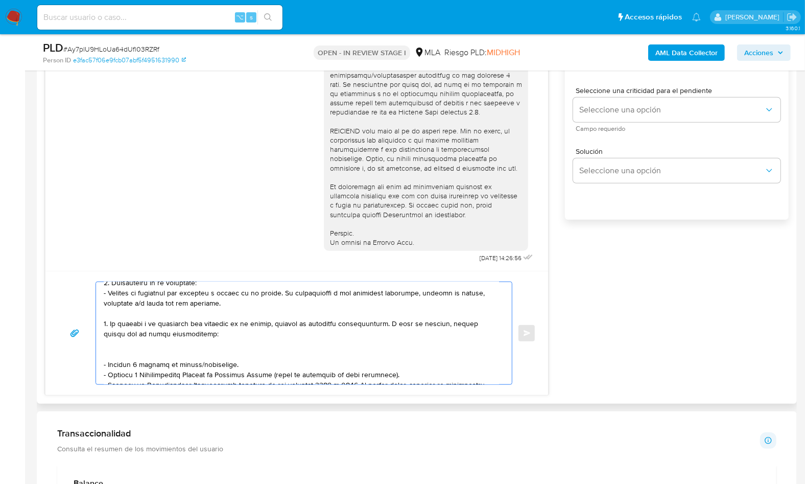
drag, startPoint x: 252, startPoint y: 364, endPoint x: 82, endPoint y: 351, distance: 170.5
click at [82, 351] on div "Enviar" at bounding box center [297, 332] width 478 height 103
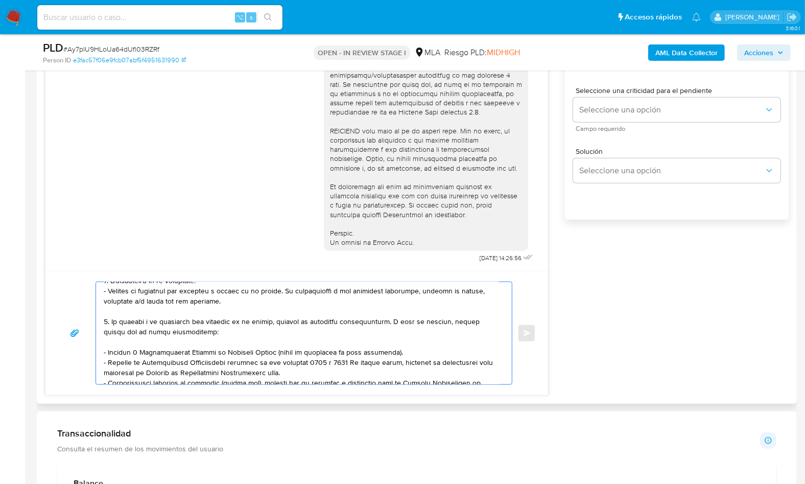
scroll to position [77, 0]
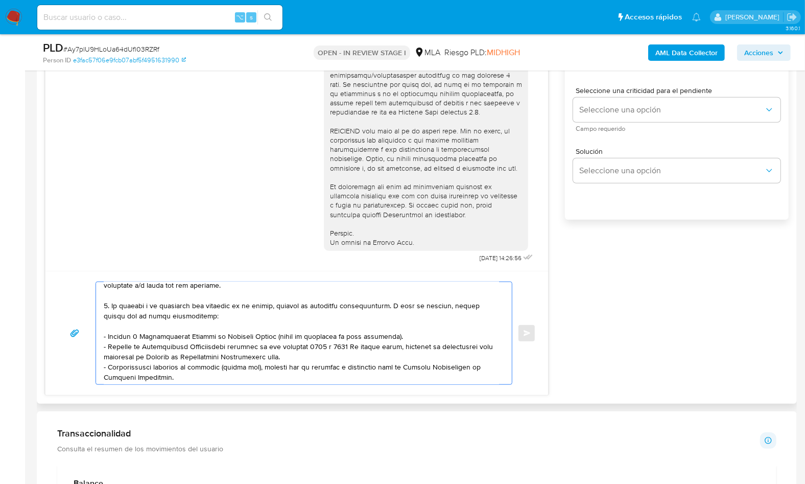
click at [327, 352] on textarea at bounding box center [301, 333] width 395 height 102
paste textarea "https://www.mercadopago.com.ar/ayuda/30181"
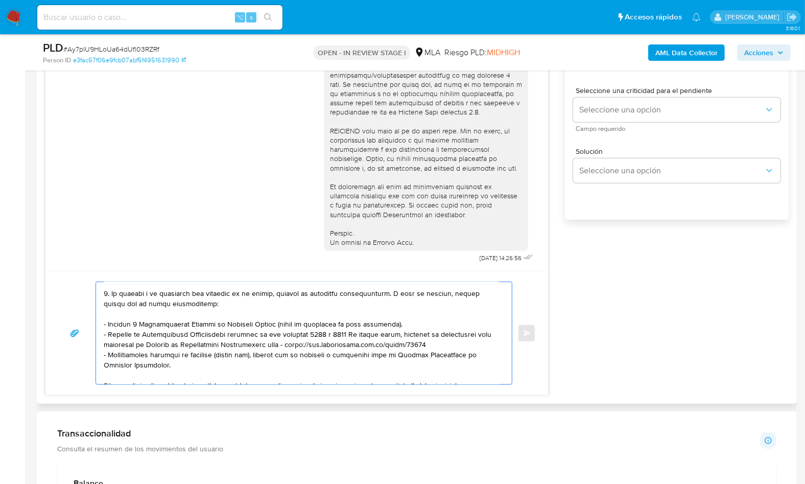
scroll to position [93, 0]
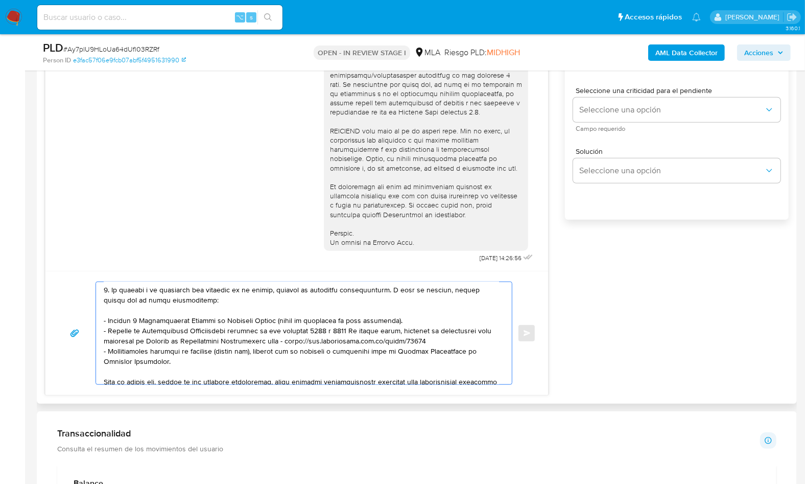
drag, startPoint x: 159, startPoint y: 359, endPoint x: 98, endPoint y: 352, distance: 61.6
click at [98, 352] on div at bounding box center [301, 333] width 411 height 102
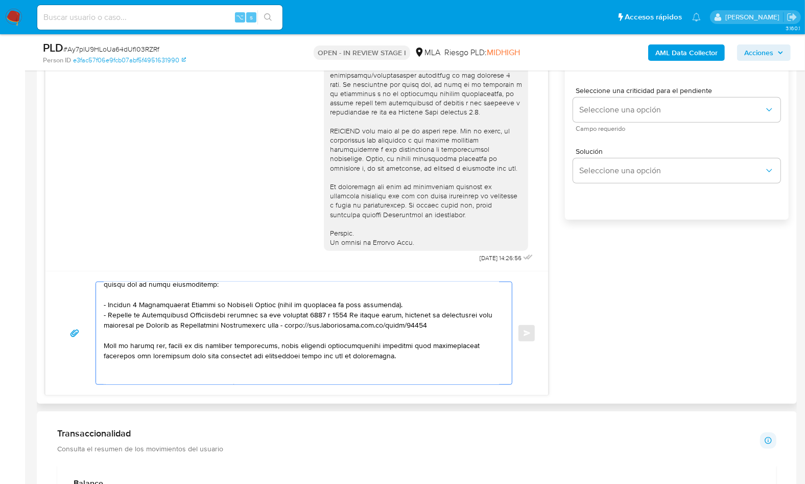
scroll to position [121, 0]
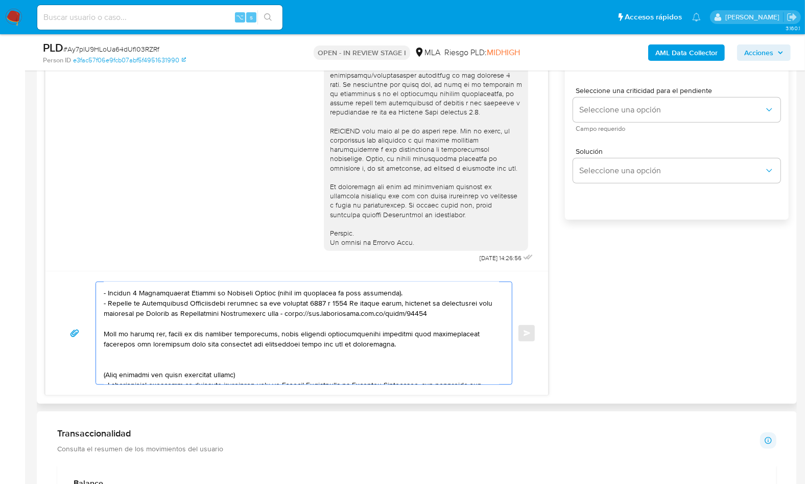
click at [131, 359] on textarea at bounding box center [301, 333] width 395 height 102
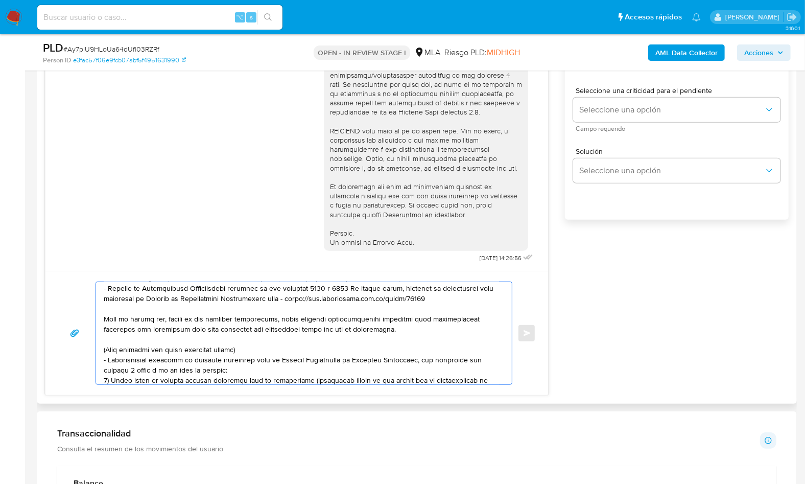
scroll to position [135, 0]
drag, startPoint x: 123, startPoint y: 356, endPoint x: 156, endPoint y: 353, distance: 33.4
click at [173, 353] on textarea at bounding box center [301, 333] width 395 height 102
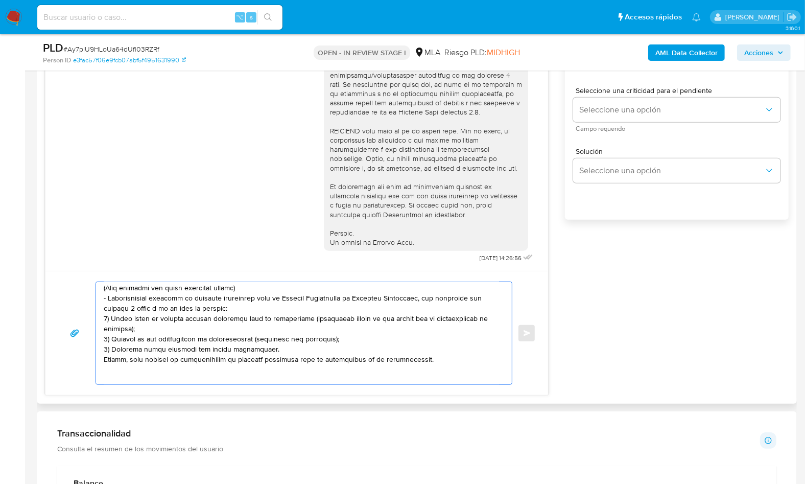
drag, startPoint x: 146, startPoint y: 341, endPoint x: 159, endPoint y: 361, distance: 23.8
click at [158, 362] on textarea at bounding box center [301, 333] width 395 height 102
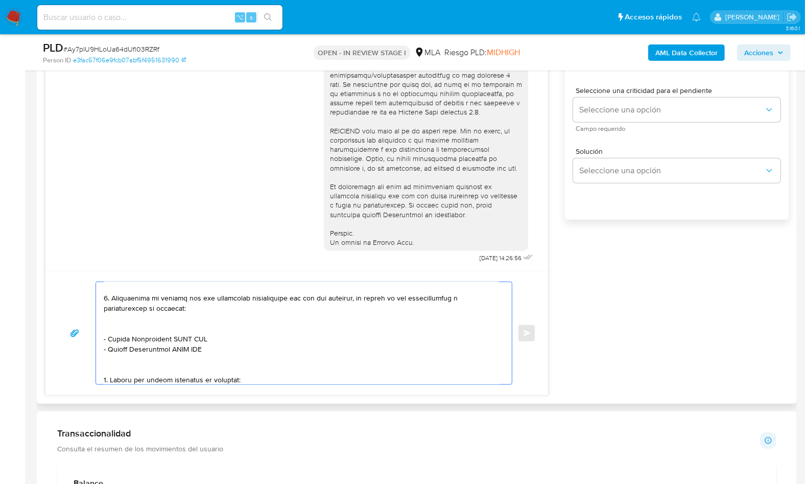
scroll to position [187, 0]
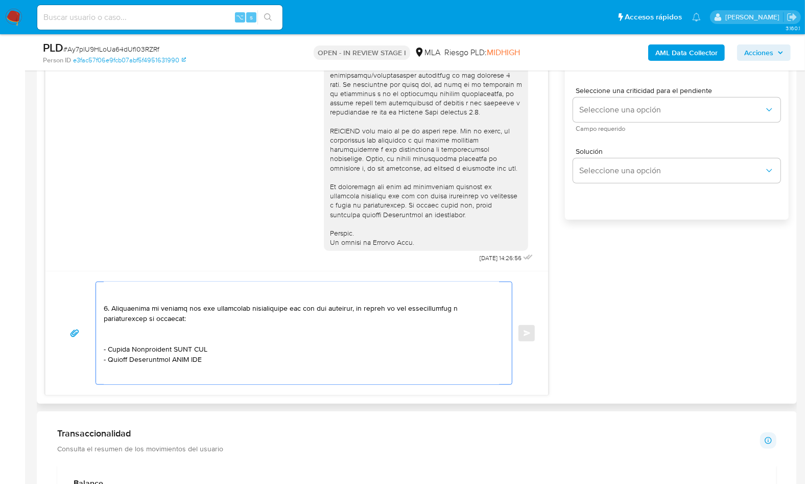
click at [118, 292] on textarea at bounding box center [301, 333] width 395 height 102
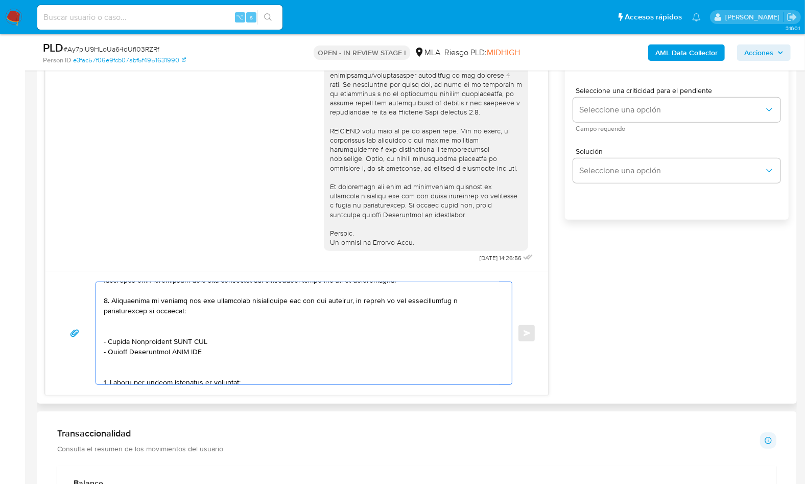
scroll to position [171, 0]
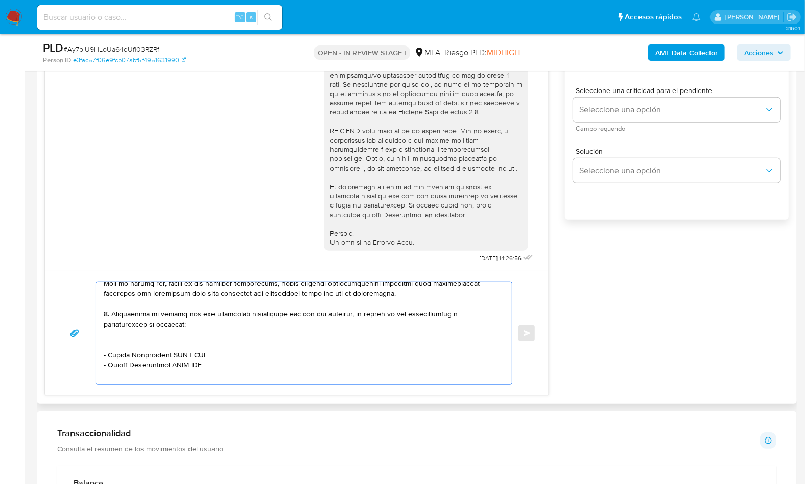
drag, startPoint x: 108, startPoint y: 352, endPoint x: 172, endPoint y: 352, distance: 63.8
click at [172, 352] on textarea at bounding box center [301, 333] width 395 height 102
paste textarea "JOYERIA COLQUE SRL"
click at [203, 340] on textarea at bounding box center [301, 333] width 395 height 102
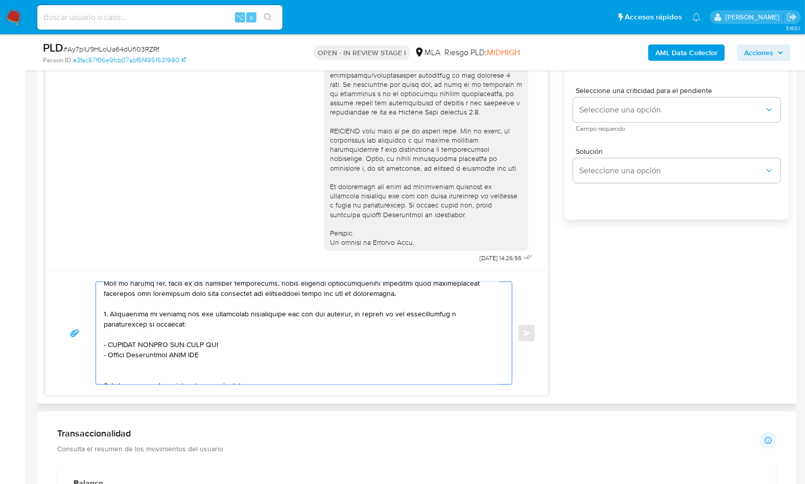
paste textarea "30714294292"
drag, startPoint x: 108, startPoint y: 354, endPoint x: 171, endPoint y: 353, distance: 62.3
click at [171, 353] on textarea at bounding box center [301, 333] width 395 height 102
paste textarea "Mora Vanesa Erica"
click at [196, 351] on textarea at bounding box center [301, 333] width 395 height 102
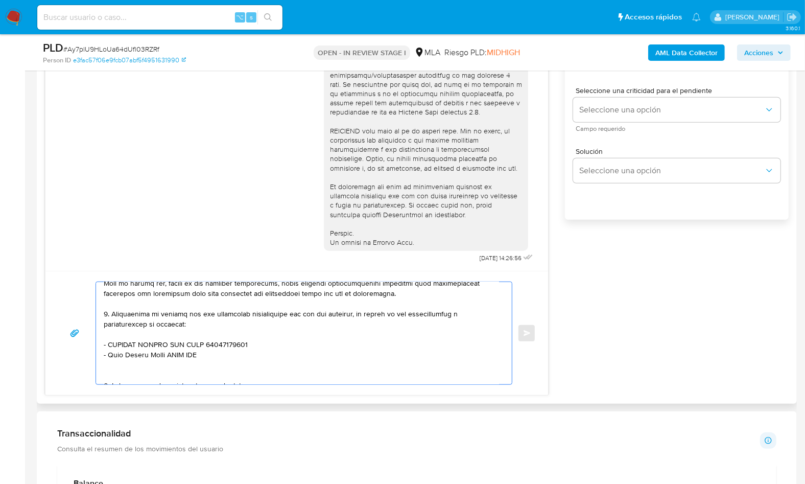
click at [196, 351] on textarea at bounding box center [301, 333] width 395 height 102
paste textarea "23313204324"
paste textarea "Haquim Susana Raquel"
paste textarea "27140891032"
paste textarea "Aguero Juan Carlos"
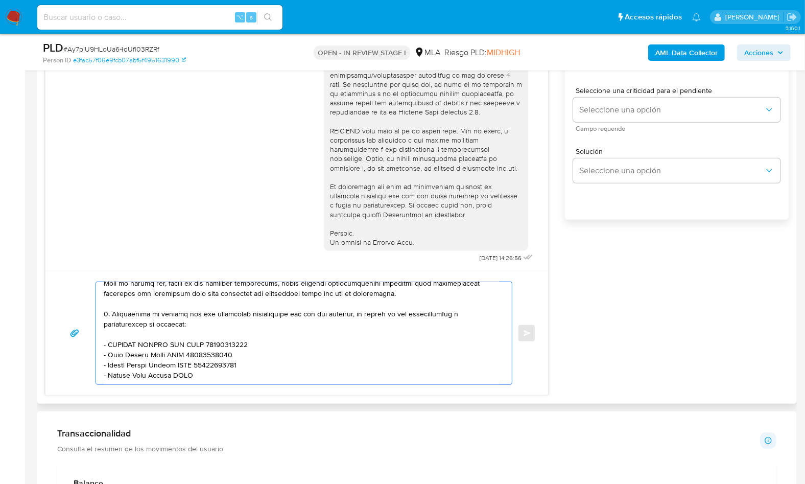
paste textarea "20231672142"
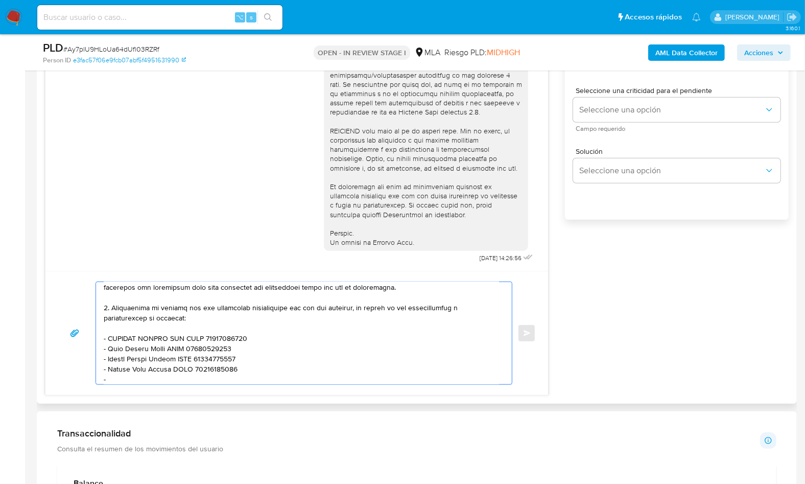
paste textarea "Eduardo Adrian Yañez"
paste textarea "20236598080"
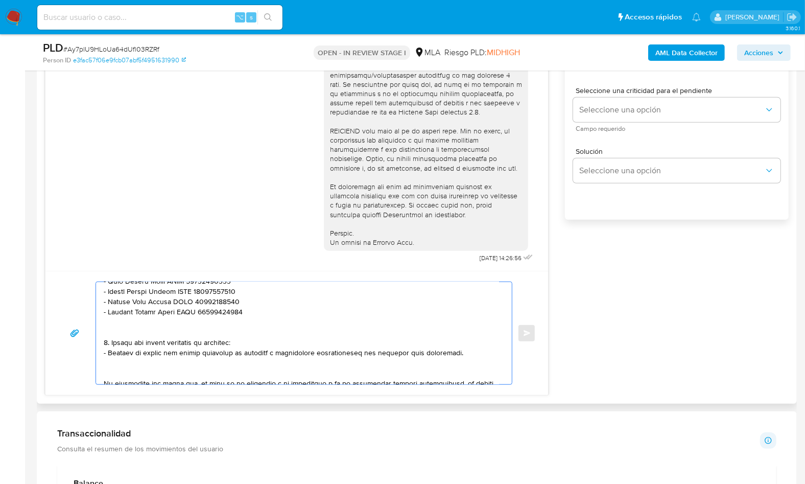
scroll to position [255, 0]
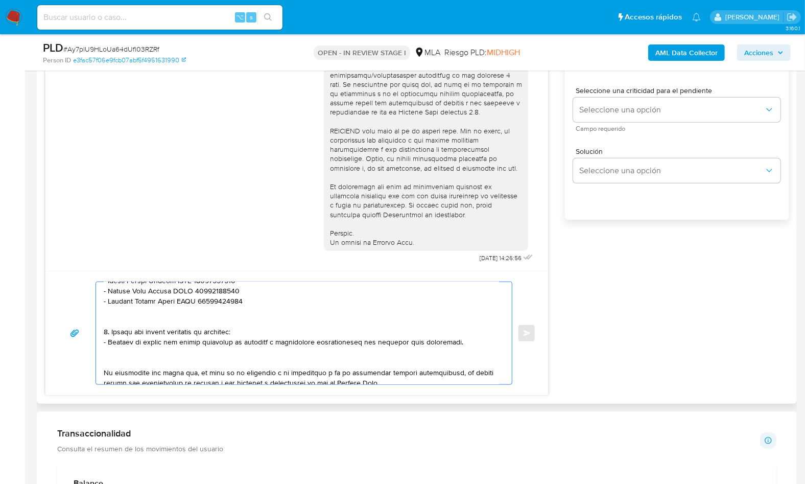
click at [185, 307] on textarea at bounding box center [301, 333] width 395 height 102
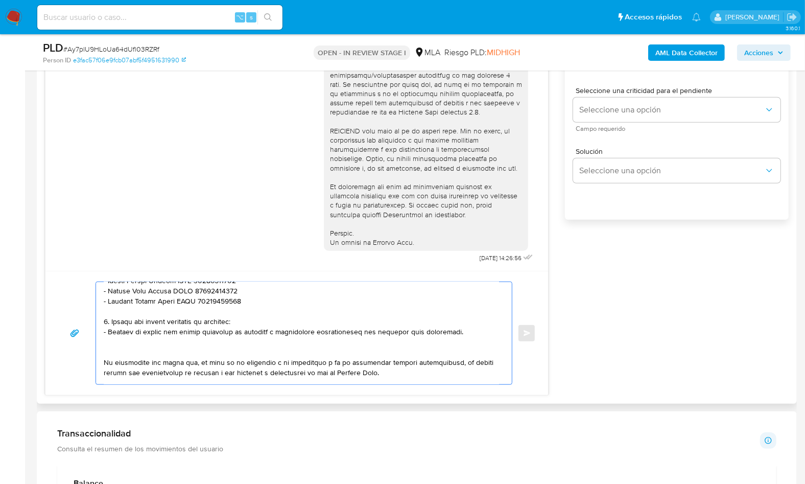
drag, startPoint x: 462, startPoint y: 332, endPoint x: 111, endPoint y: 306, distance: 351.9
click at [111, 306] on textarea at bounding box center [301, 333] width 395 height 102
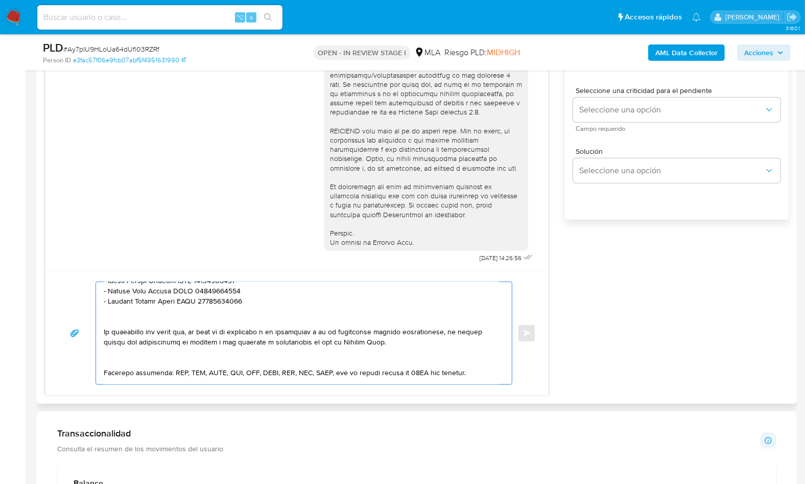
click at [121, 308] on textarea at bounding box center [301, 333] width 395 height 102
click at [122, 314] on textarea at bounding box center [301, 333] width 395 height 102
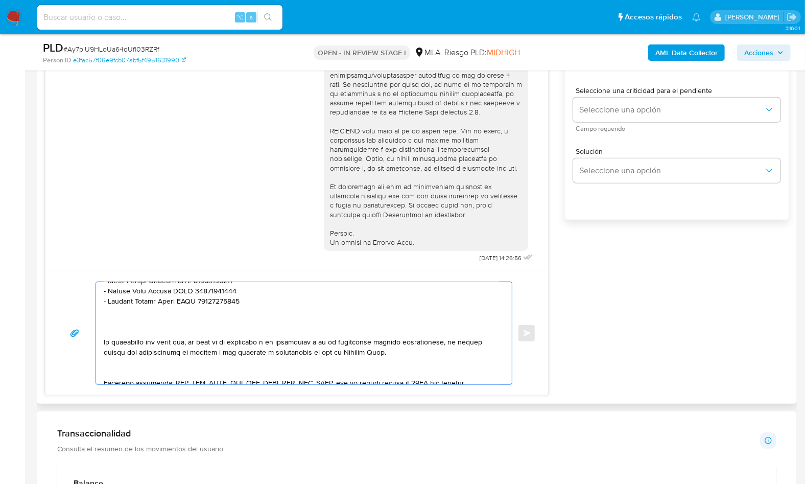
paste textarea "3. Notamos un incremento en tu operatoria e ingresos en noviembre 2024. ¿Podría…"
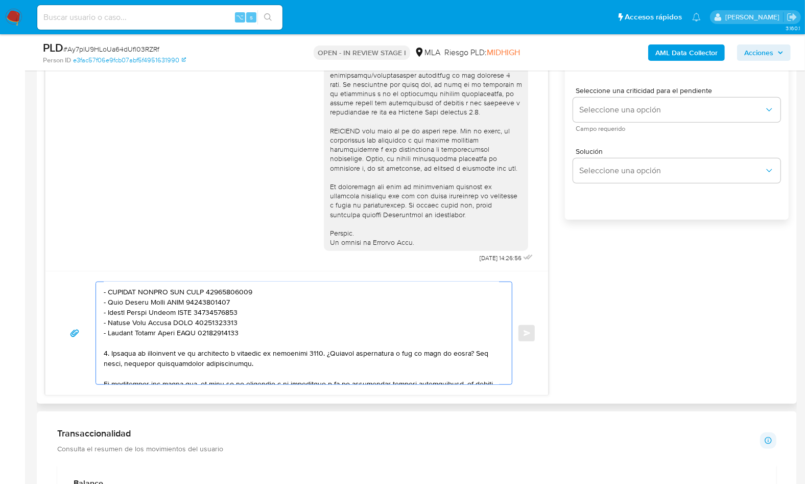
scroll to position [266, 0]
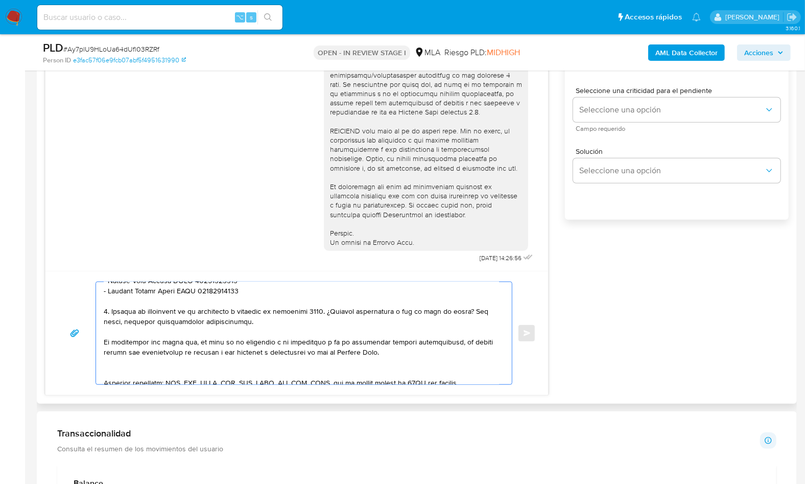
click at [106, 310] on textarea at bounding box center [301, 333] width 395 height 102
click at [300, 310] on textarea at bounding box center [301, 333] width 395 height 102
click at [129, 362] on textarea at bounding box center [301, 333] width 395 height 102
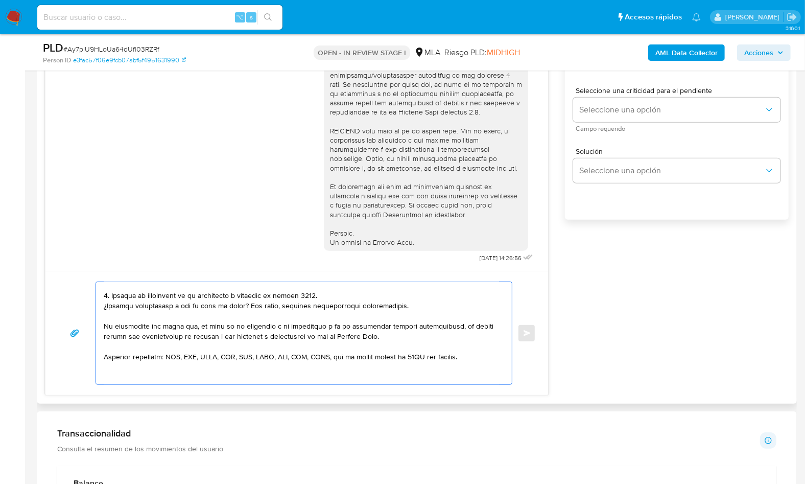
scroll to position [287, 0]
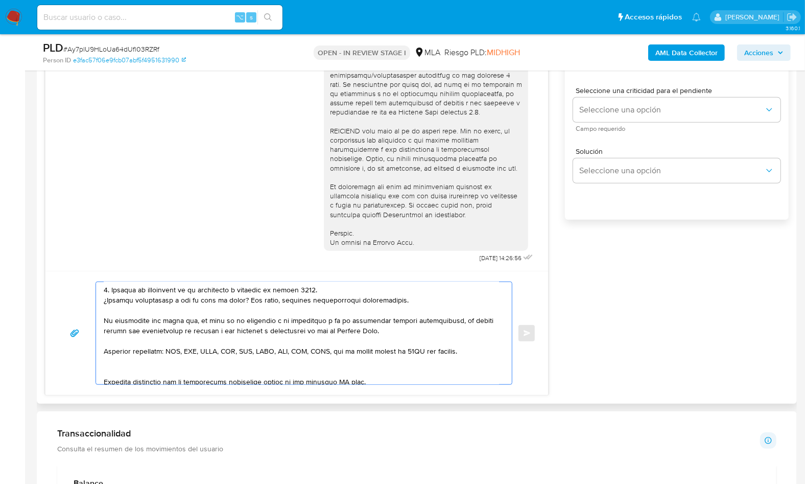
click at [135, 365] on textarea at bounding box center [301, 333] width 395 height 102
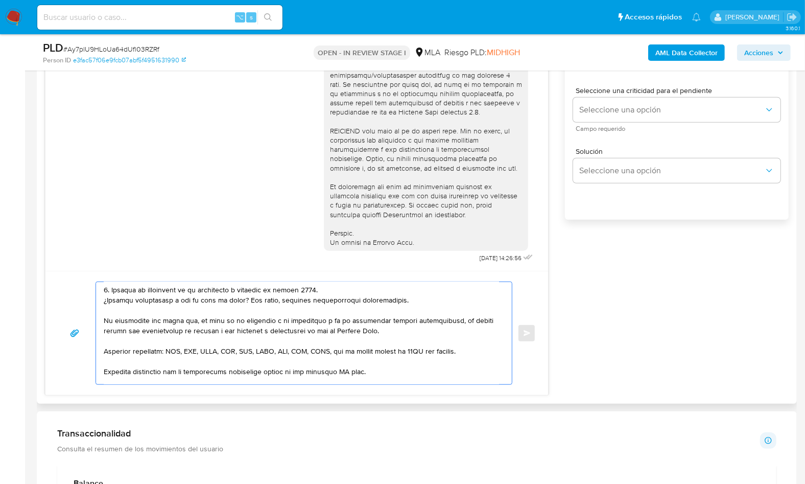
click at [348, 370] on textarea at bounding box center [301, 333] width 395 height 102
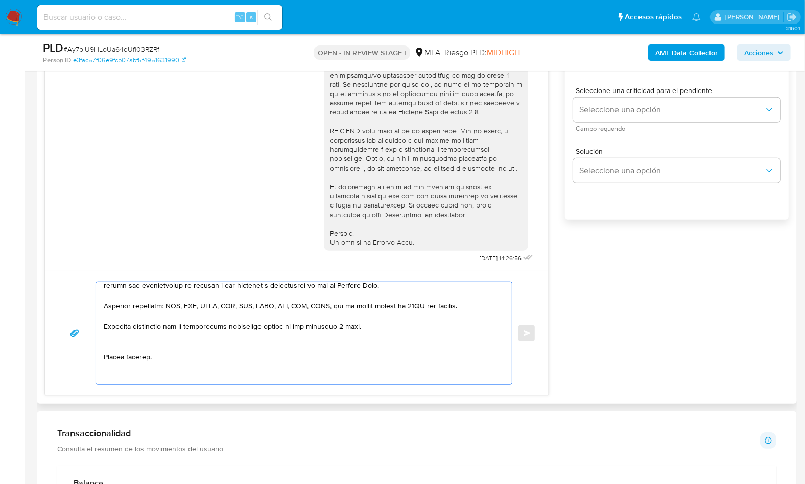
scroll to position [336, 0]
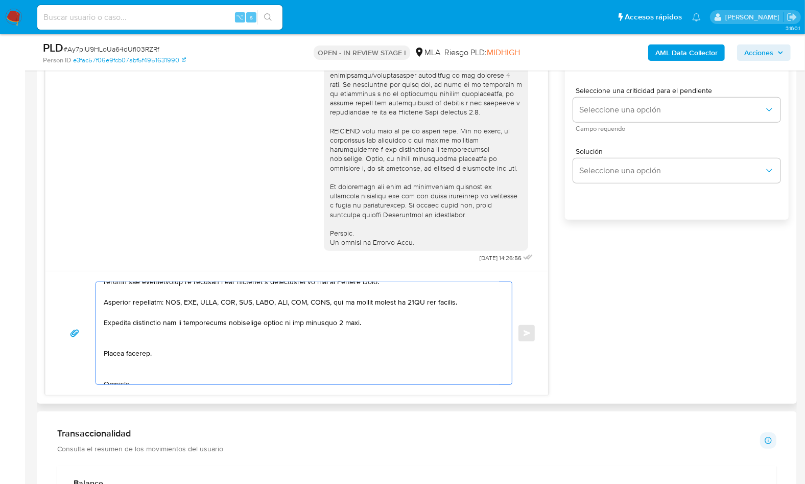
click at [148, 334] on textarea at bounding box center [301, 333] width 395 height 102
click at [122, 362] on textarea at bounding box center [301, 333] width 395 height 102
click at [122, 370] on textarea at bounding box center [301, 333] width 395 height 102
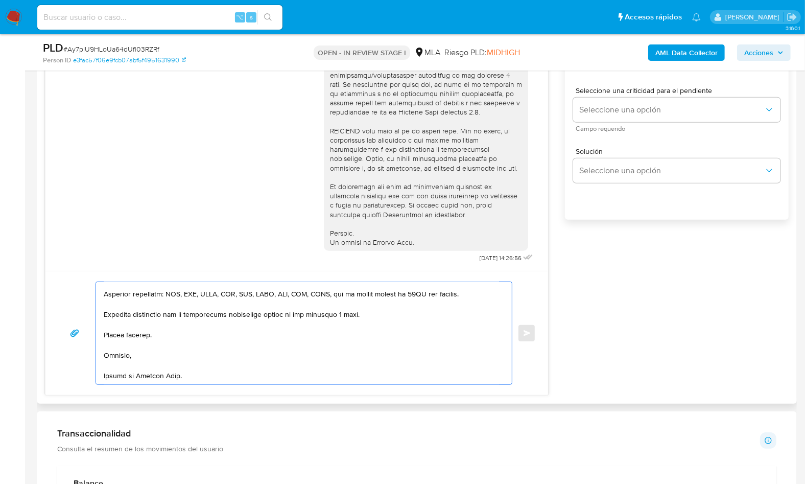
click at [125, 374] on textarea at bounding box center [301, 333] width 395 height 102
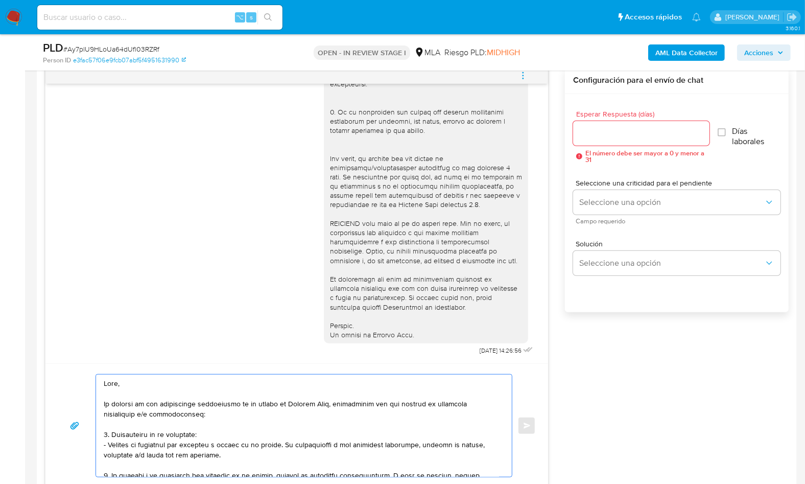
scroll to position [533, 0]
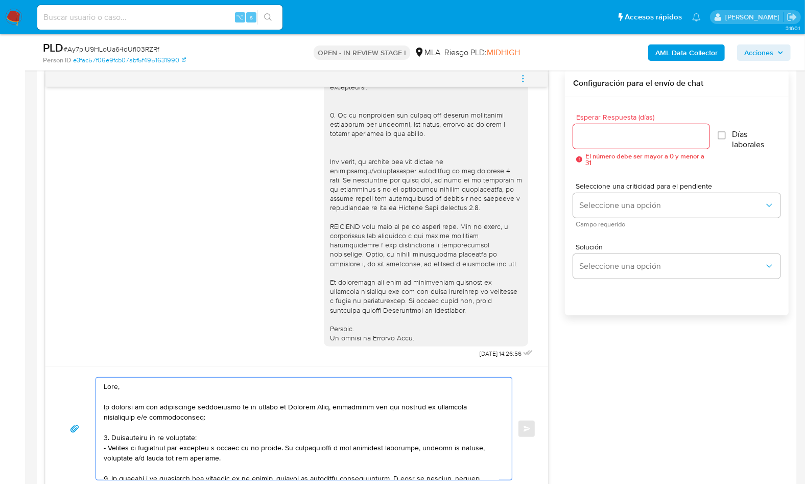
type textarea "Hola, En función de las operaciones registradas en tu cuenta de Mercado Pago, n…"
click at [609, 135] on input "Esperar Respuesta (días)" at bounding box center [641, 136] width 136 height 13
type input "1"
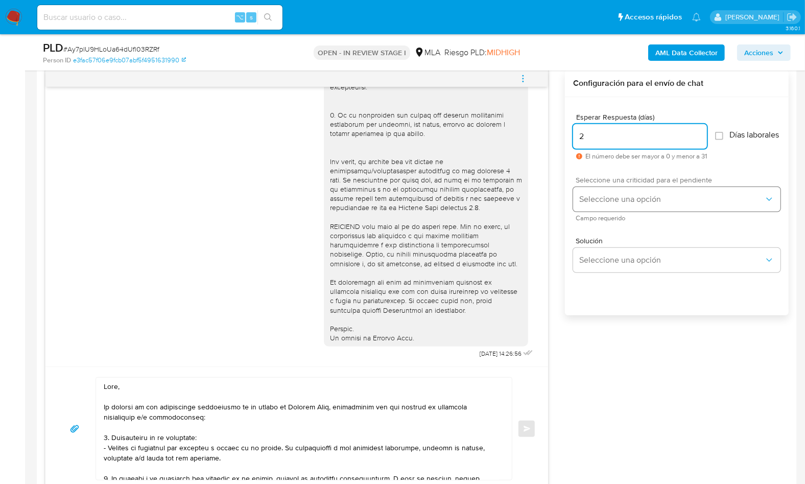
type input "2"
click at [613, 201] on span "Seleccione una opción" at bounding box center [671, 199] width 185 height 10
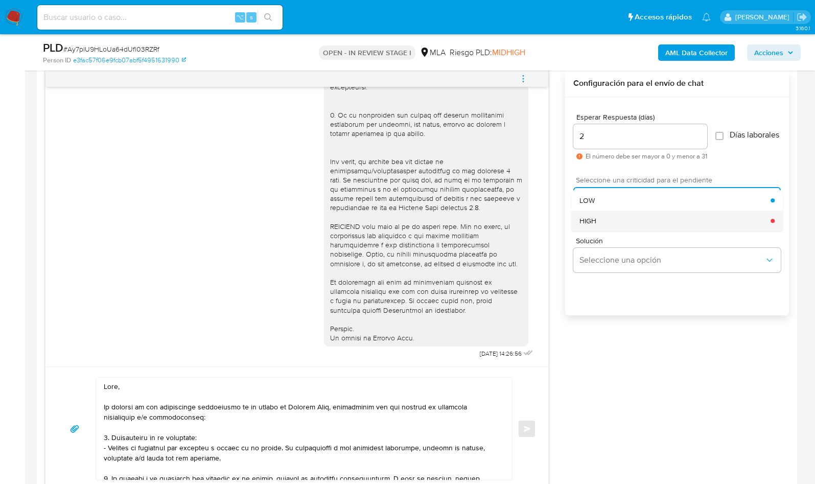
click at [626, 227] on div "HIGH" at bounding box center [674, 220] width 191 height 20
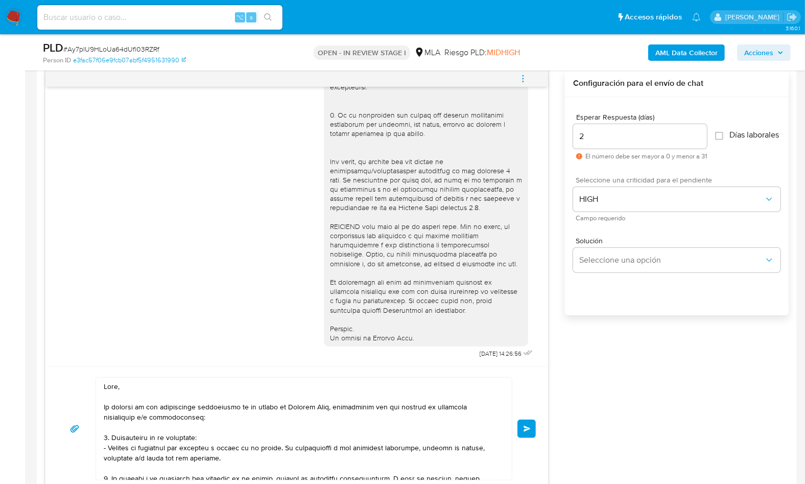
click at [534, 426] on button "Enviar" at bounding box center [526, 428] width 18 height 18
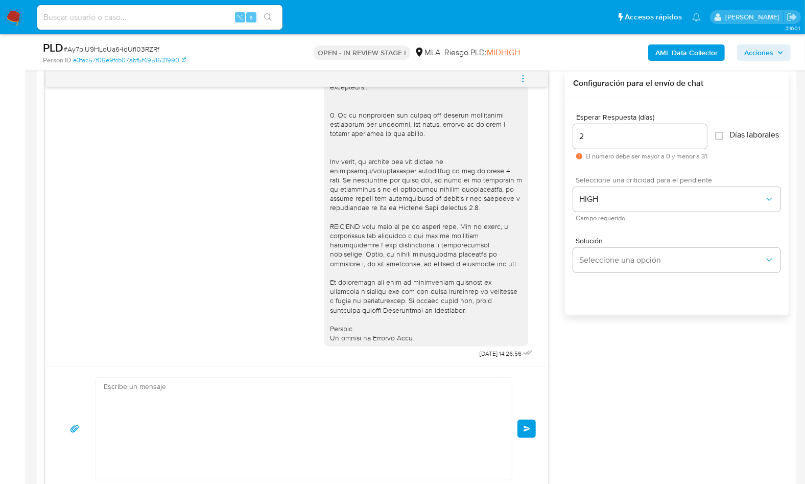
scroll to position [877, 0]
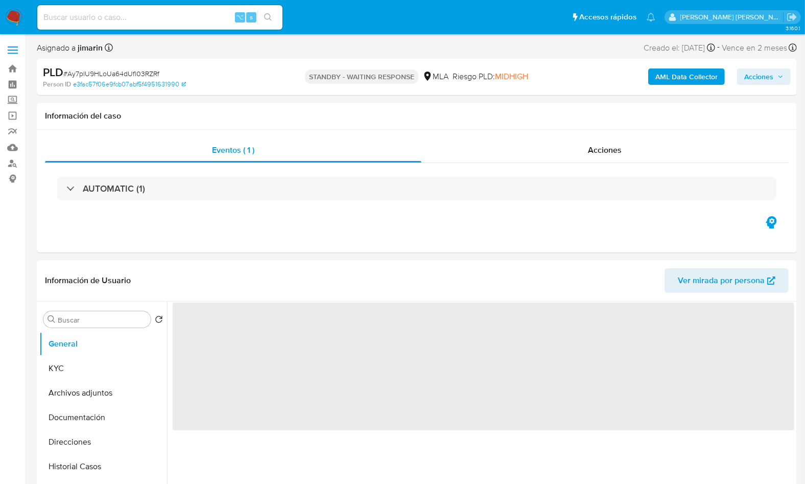
select select "10"
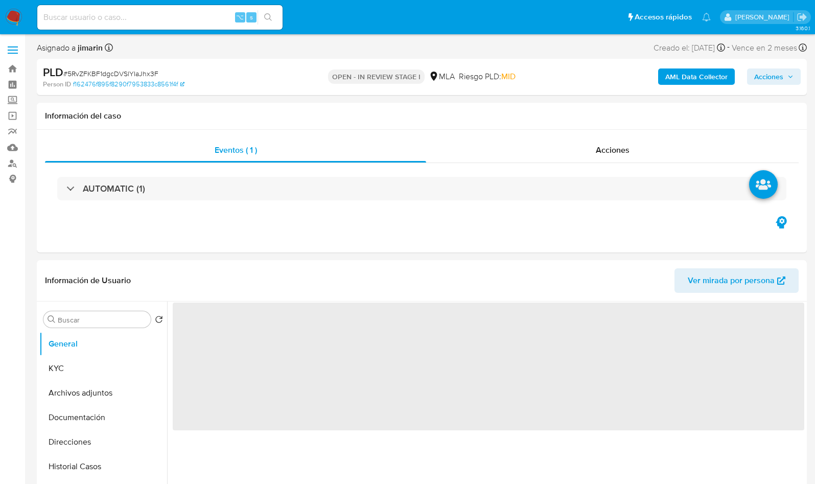
select select "10"
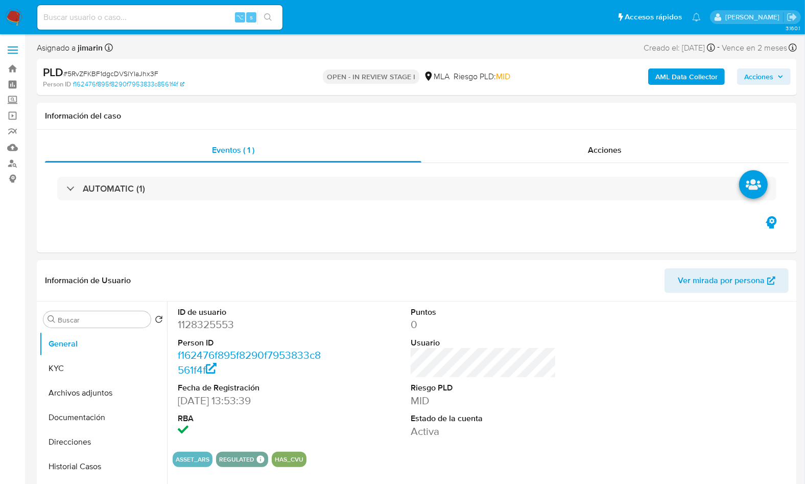
click at [135, 73] on span "# 5RvZFKBF1dgcDVSlYIaJhx3F" at bounding box center [110, 73] width 95 height 10
copy span "5RvZFKBF1dgcDVSlYIaJhx3F"
click at [210, 318] on dd "1128325553" at bounding box center [250, 324] width 145 height 14
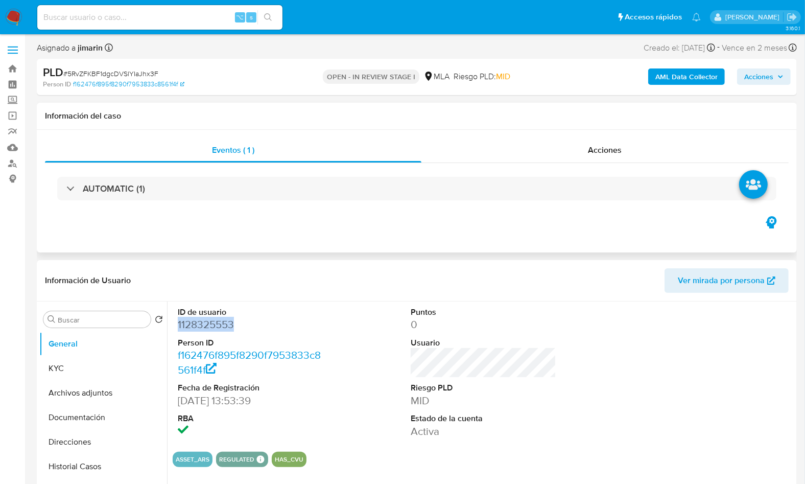
copy dd "1128325553"
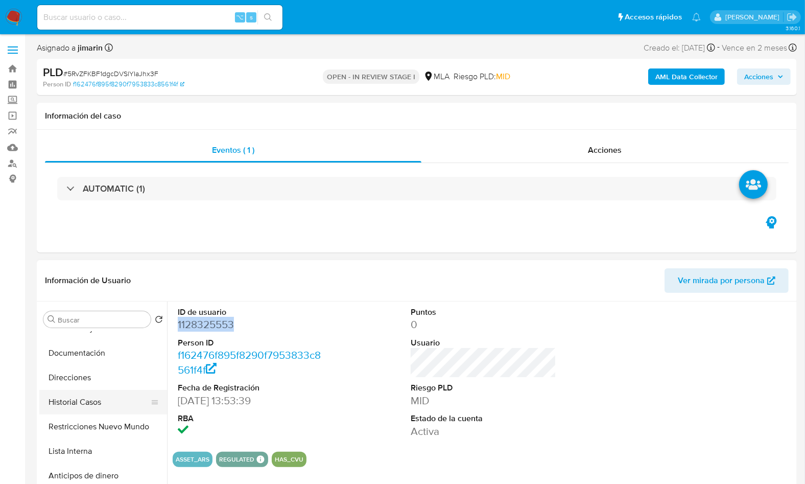
click at [99, 402] on button "Historial Casos" at bounding box center [99, 402] width 120 height 25
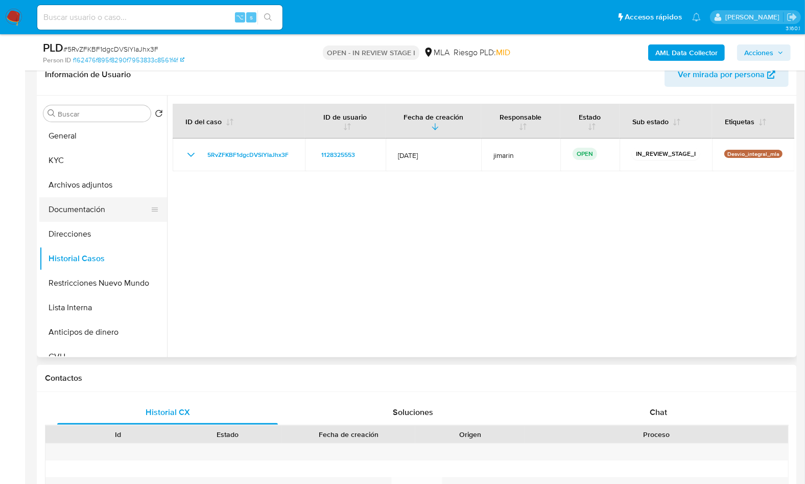
scroll to position [0, 0]
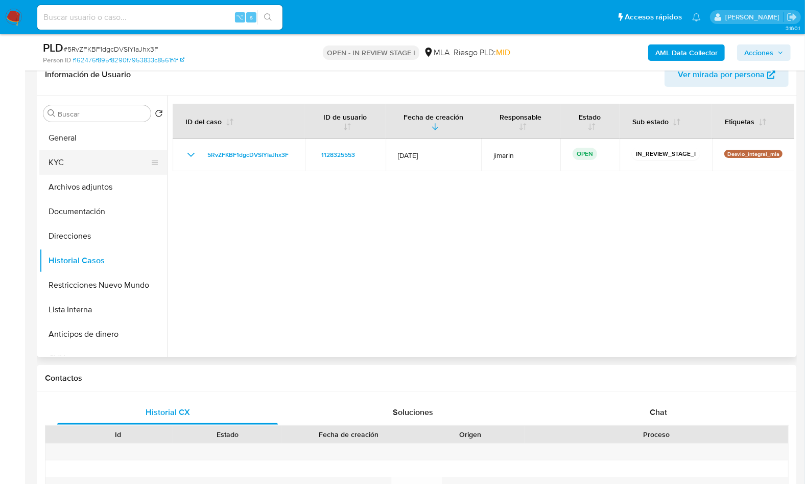
click at [81, 172] on button "KYC" at bounding box center [99, 162] width 120 height 25
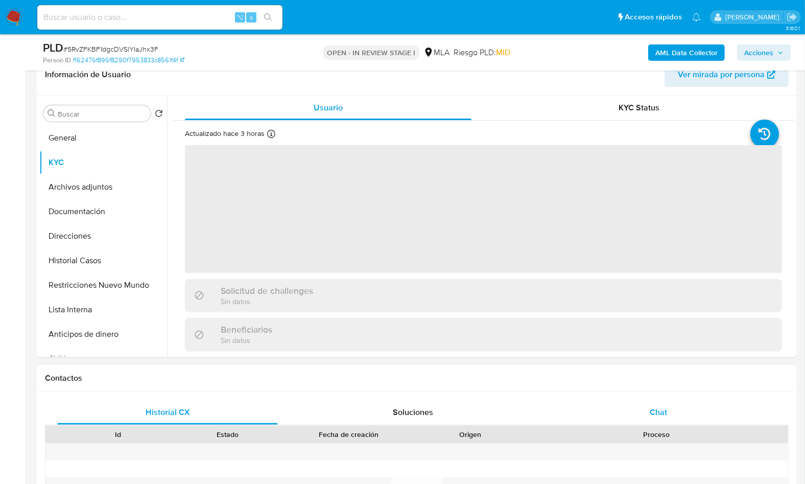
click at [693, 418] on div "Chat" at bounding box center [658, 412] width 221 height 25
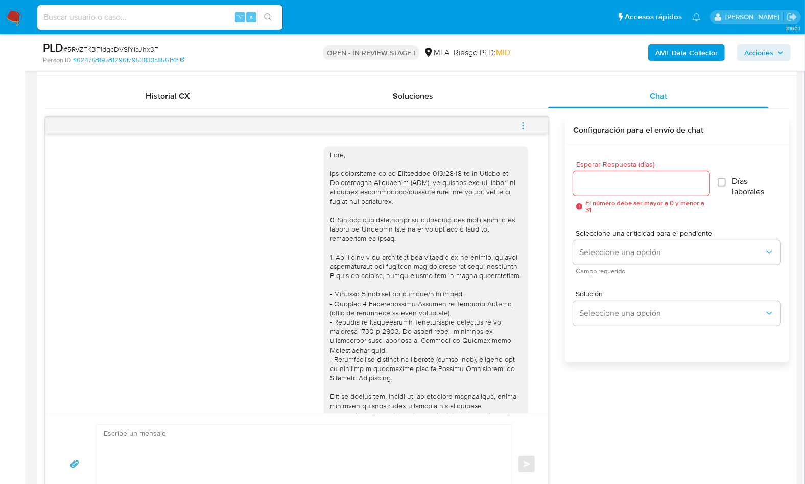
click at [524, 123] on icon "menu-action" at bounding box center [522, 125] width 9 height 9
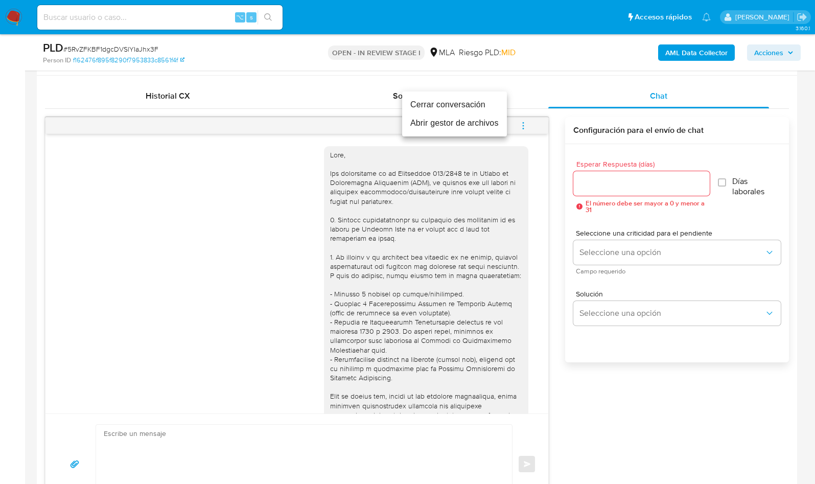
click at [438, 110] on li "Cerrar conversación" at bounding box center [454, 105] width 105 height 18
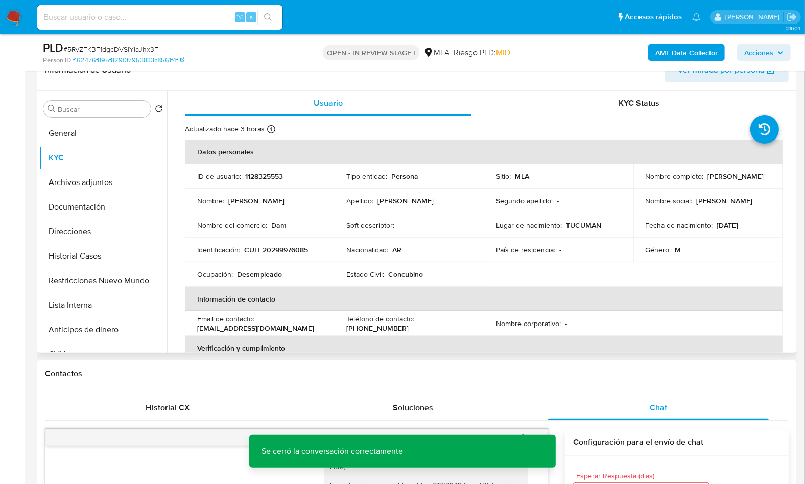
scroll to position [162, 0]
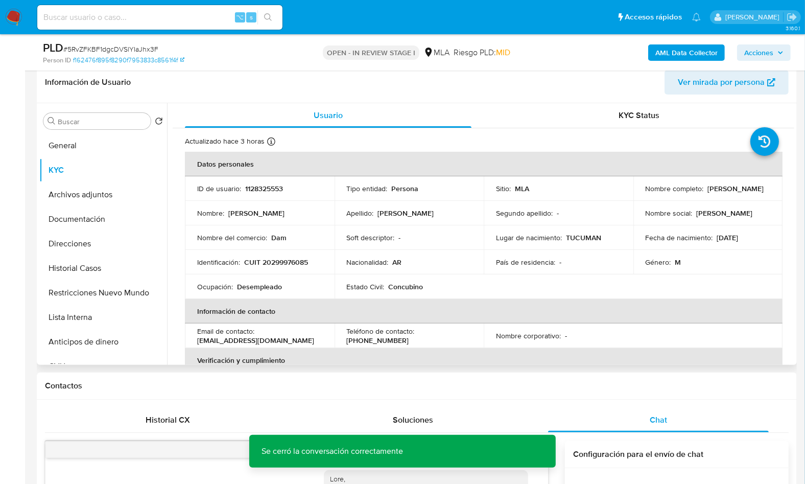
click at [291, 262] on p "CUIT 20299976085" at bounding box center [276, 261] width 64 height 9
copy p "20299976085"
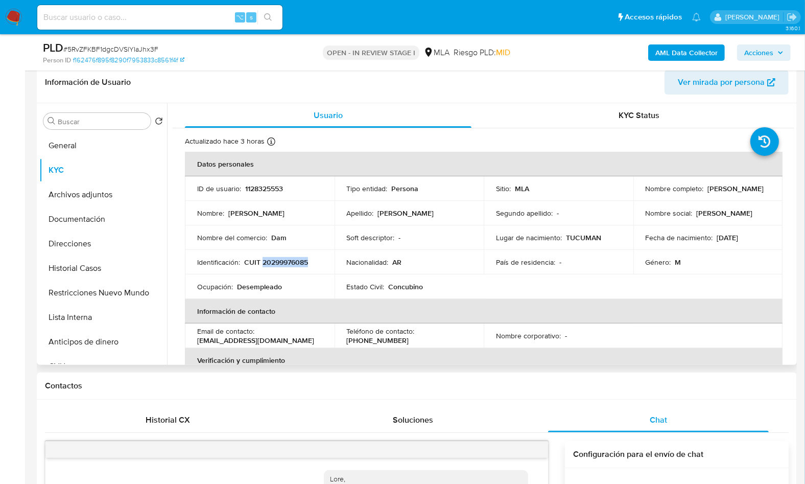
click at [291, 263] on p "CUIT 20299976085" at bounding box center [276, 261] width 64 height 9
click at [423, 84] on header "Información de Usuario Ver mirada por persona" at bounding box center [417, 82] width 744 height 25
click at [89, 224] on button "Documentación" at bounding box center [99, 219] width 120 height 25
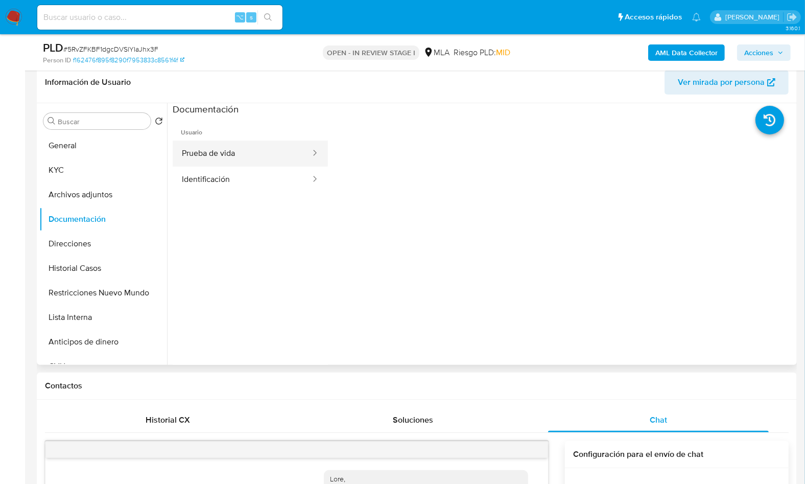
click at [269, 154] on button "Prueba de vida" at bounding box center [242, 153] width 139 height 26
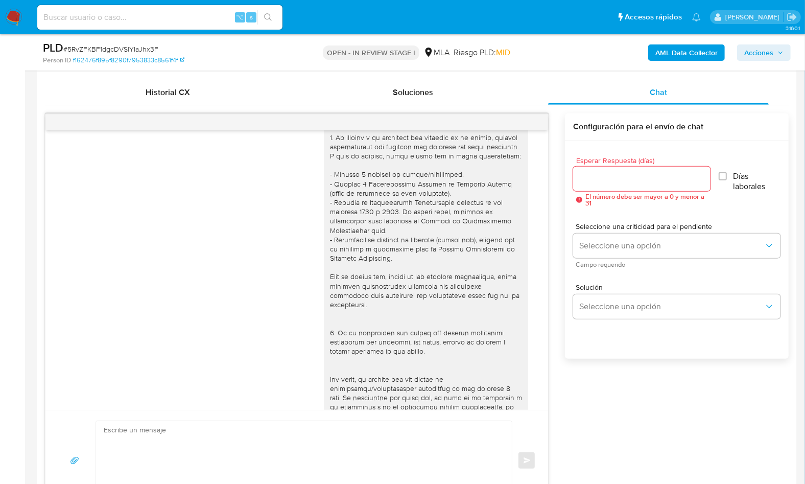
scroll to position [309, 0]
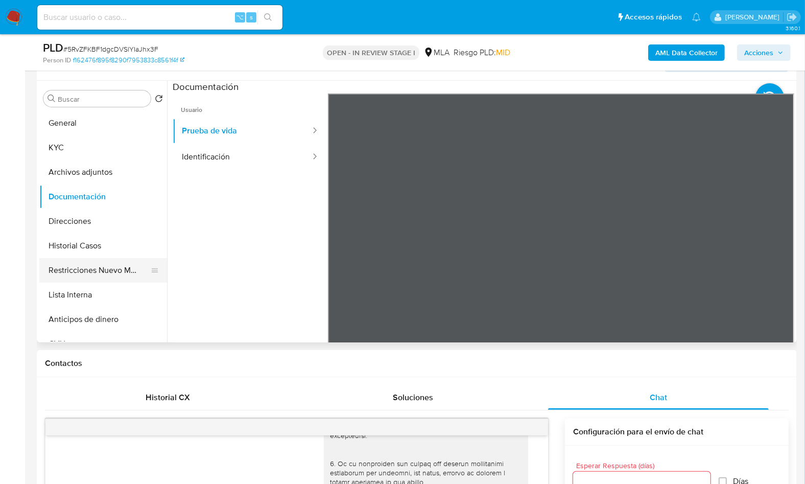
click at [104, 272] on button "Restricciones Nuevo Mundo" at bounding box center [99, 270] width 120 height 25
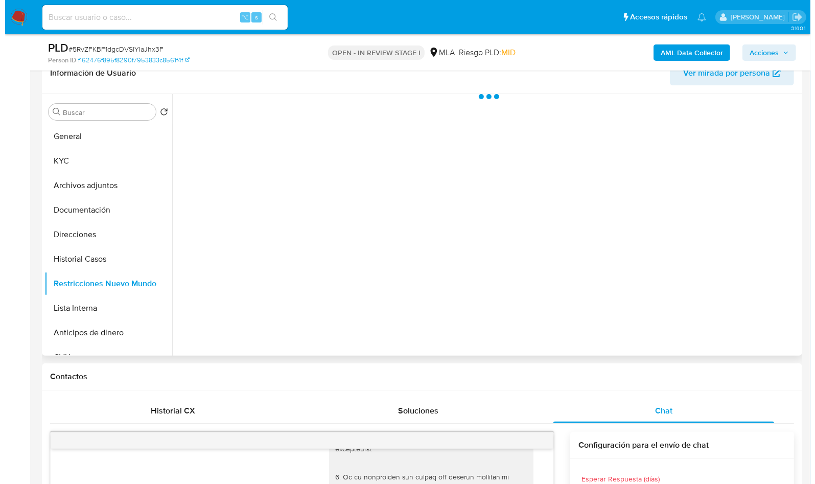
scroll to position [168, 0]
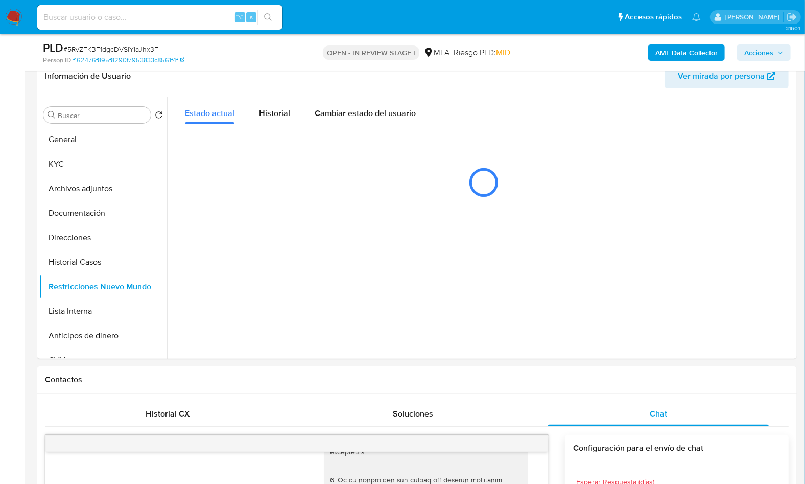
click at [687, 52] on b "AML Data Collector" at bounding box center [686, 52] width 62 height 16
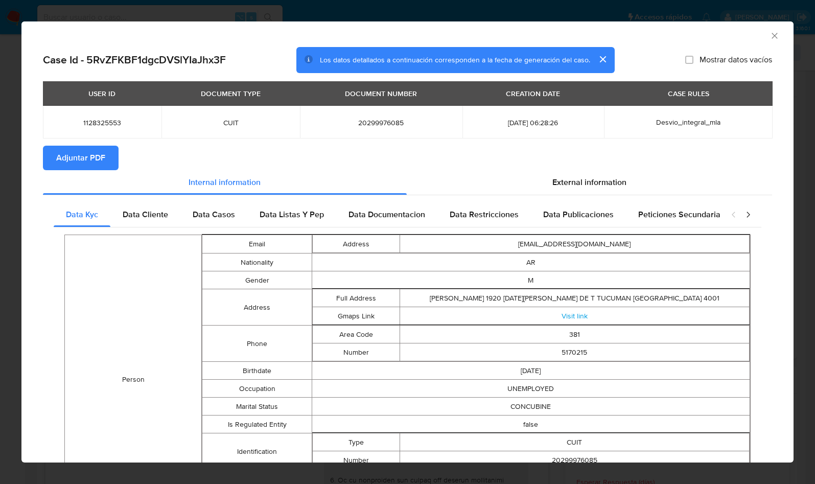
click at [111, 157] on button "Adjuntar PDF" at bounding box center [81, 158] width 76 height 25
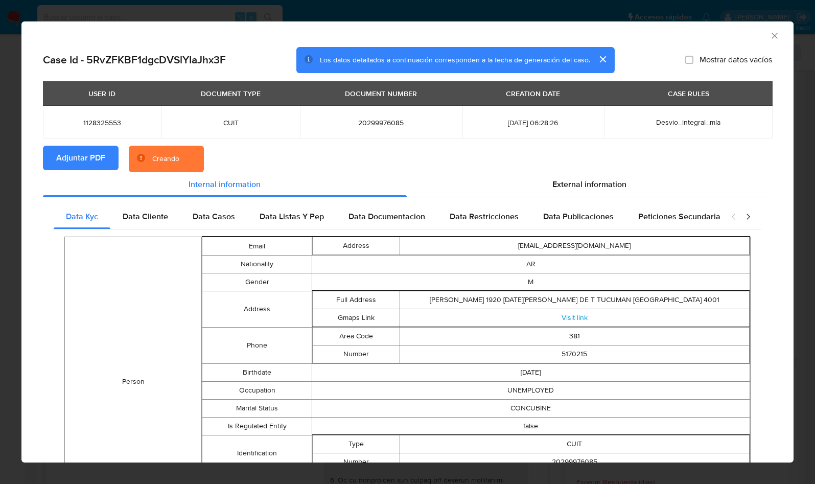
click at [722, 39] on div "AML Data Collector" at bounding box center [399, 34] width 741 height 11
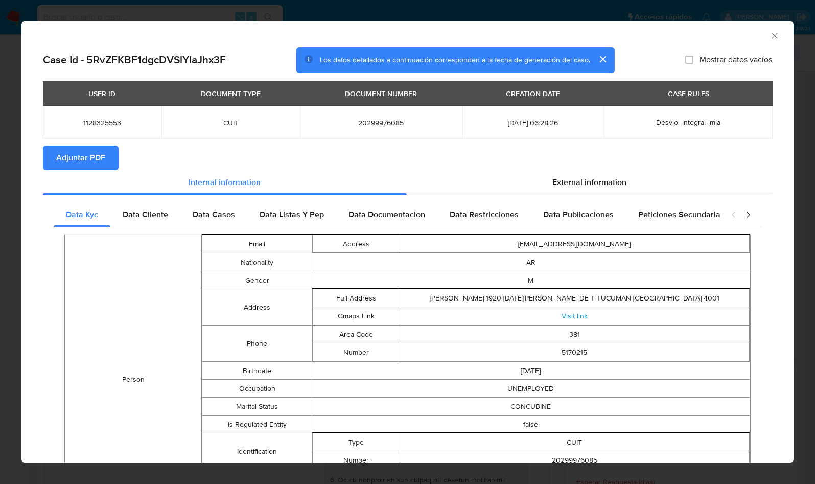
click at [765, 45] on div "AML Data Collector" at bounding box center [407, 34] width 772 height 26
click at [767, 30] on div "AML Data Collector" at bounding box center [407, 34] width 772 height 26
click at [769, 32] on icon "Cerrar ventana" at bounding box center [774, 36] width 10 height 10
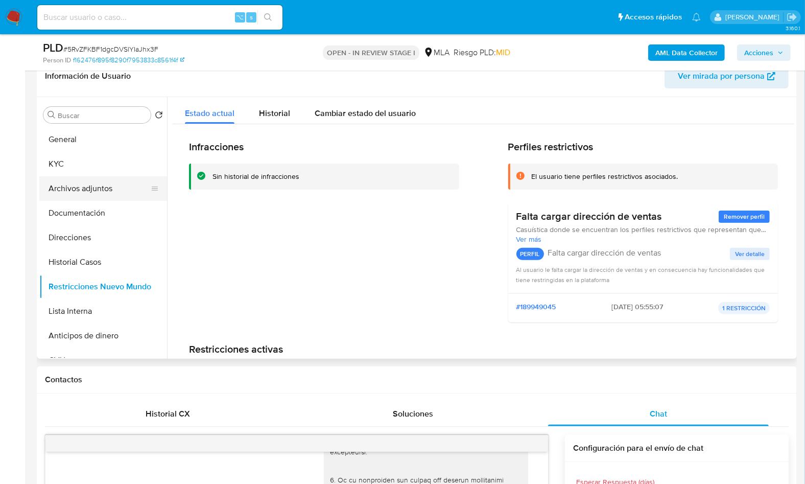
click at [73, 194] on button "Archivos adjuntos" at bounding box center [99, 188] width 120 height 25
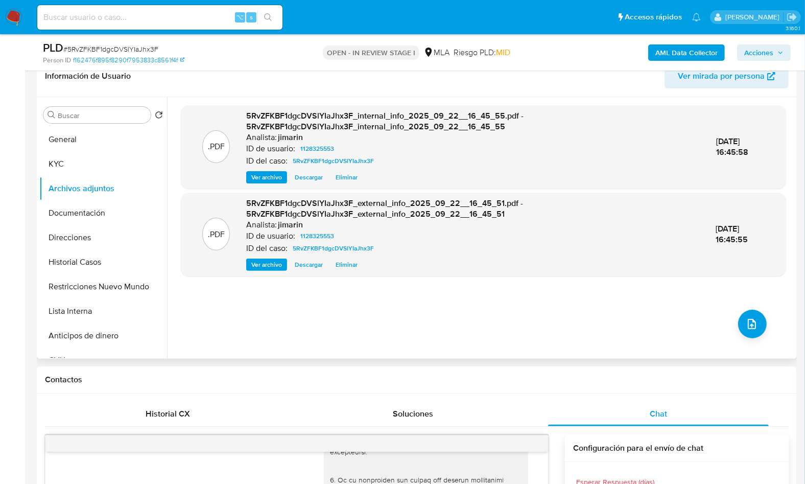
click at [735, 334] on div ".PDF 5RvZFKBF1dgcDVSlYIaJhx3F_internal_info_2025_09_22__16_45_55.pdf - 5RvZFKBF…" at bounding box center [483, 227] width 605 height 245
click at [730, 325] on div ".PDF 5RvZFKBF1dgcDVSlYIaJhx3F_internal_info_2025_09_22__16_45_55.pdf - 5RvZFKBF…" at bounding box center [483, 227] width 605 height 245
click at [746, 324] on icon "upload-file" at bounding box center [752, 324] width 12 height 12
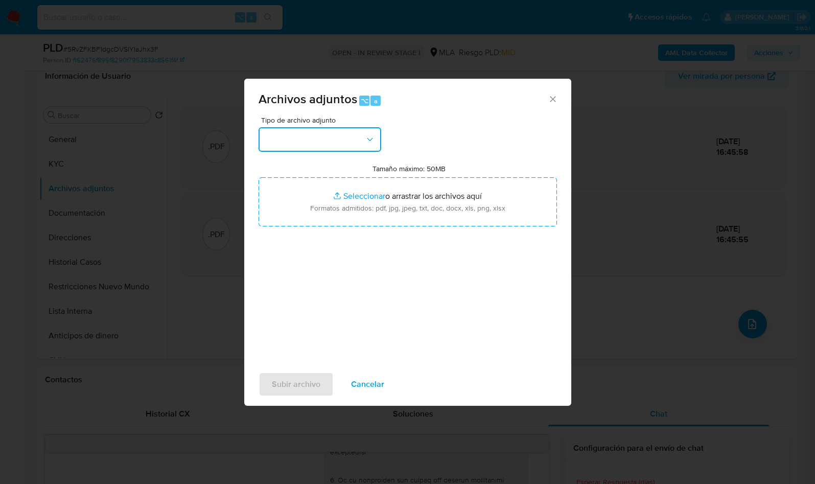
click at [323, 137] on button "button" at bounding box center [319, 139] width 123 height 25
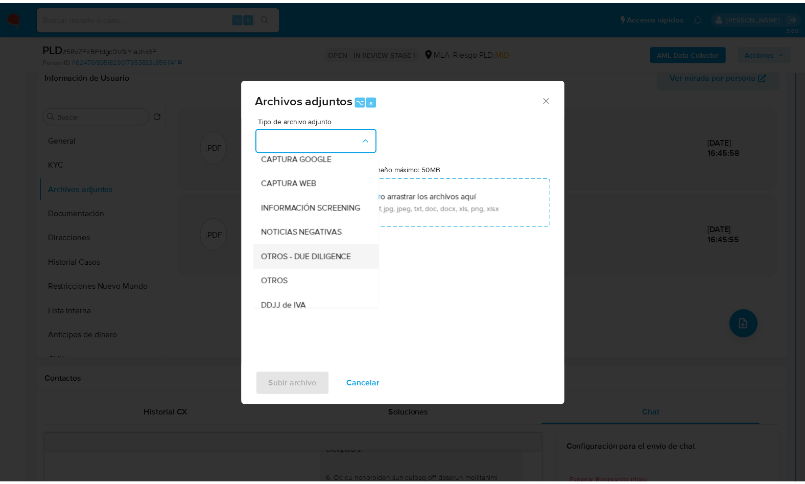
scroll to position [85, 0]
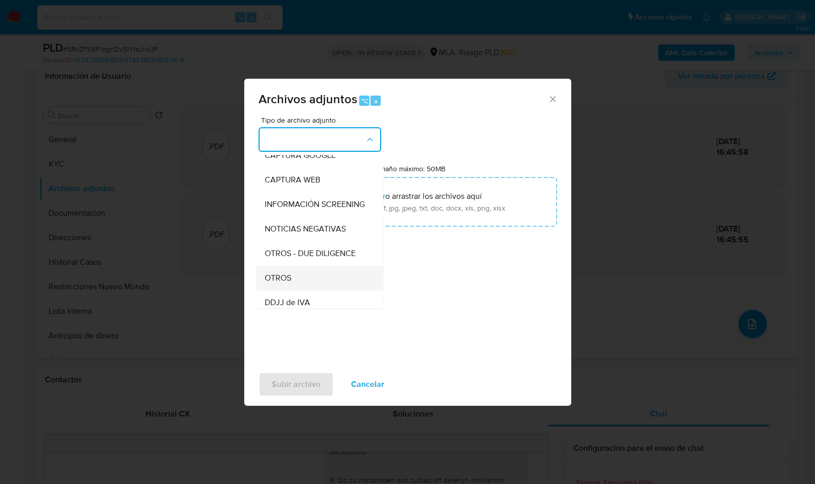
click at [283, 283] on span "OTROS" at bounding box center [278, 278] width 27 height 10
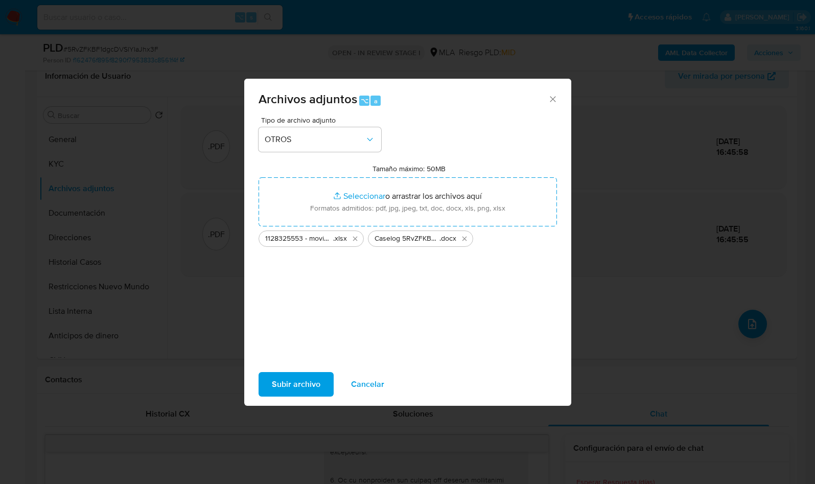
click at [304, 375] on span "Subir archivo" at bounding box center [296, 384] width 49 height 22
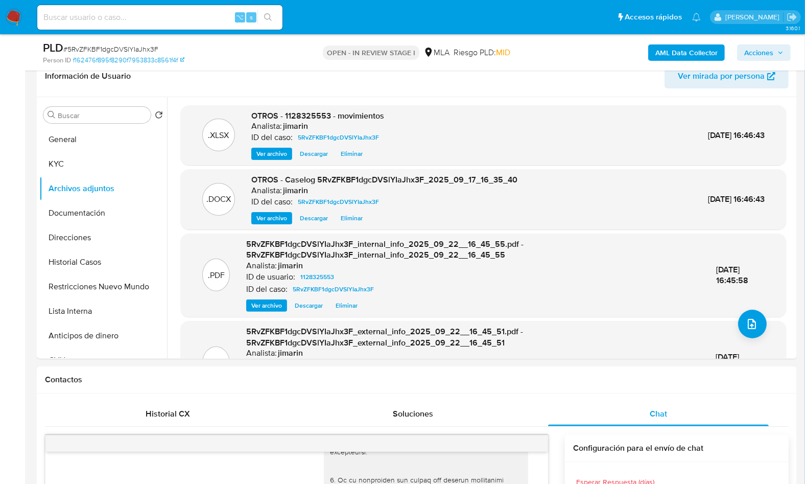
click at [778, 42] on div "AML Data Collector Acciones" at bounding box center [667, 52] width 247 height 24
click at [773, 50] on span "Acciones" at bounding box center [758, 52] width 29 height 16
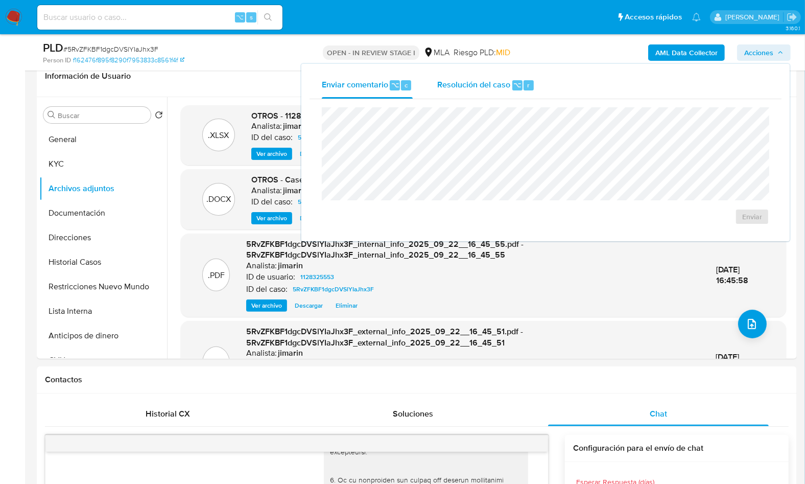
click at [502, 94] on div "Resolución del caso ⌥ r" at bounding box center [486, 85] width 98 height 27
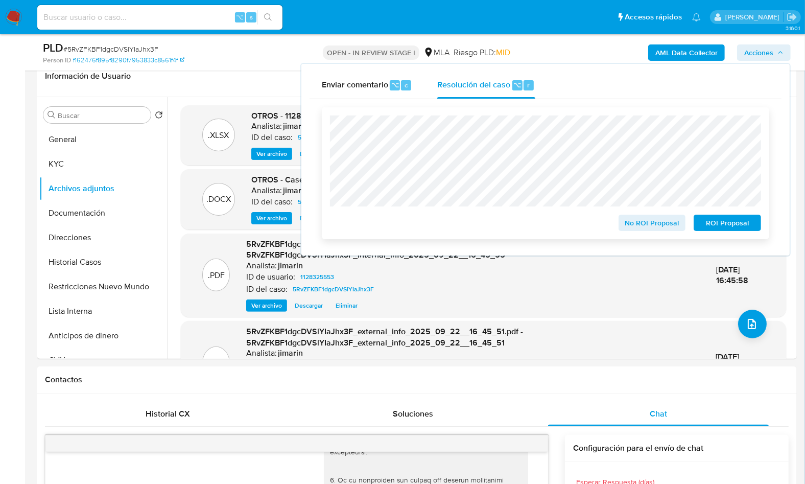
click at [644, 230] on span "No ROI Proposal" at bounding box center [652, 223] width 53 height 14
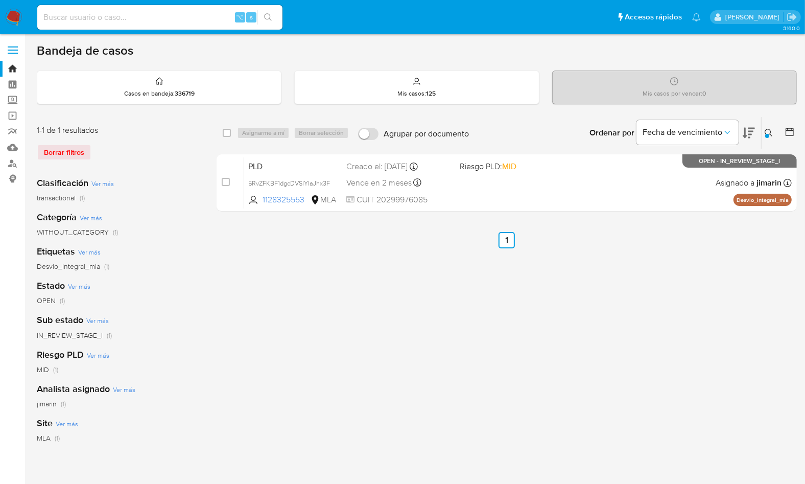
click at [767, 134] on div at bounding box center [767, 136] width 4 height 4
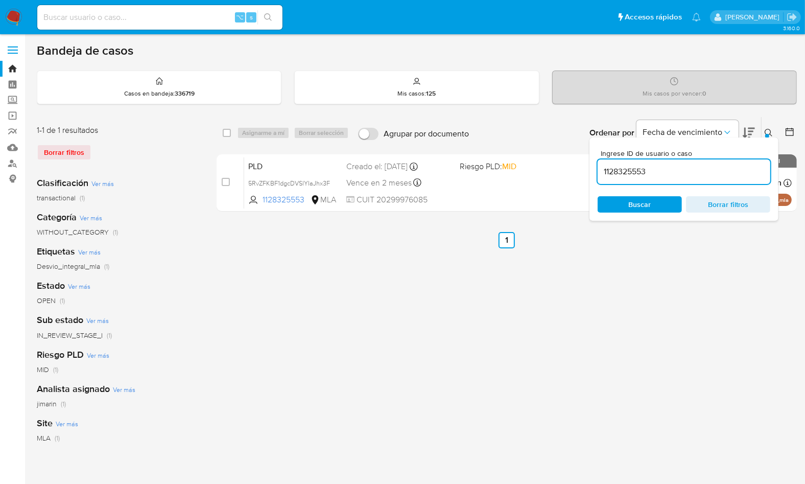
click at [731, 172] on input "1128325553" at bounding box center [684, 171] width 173 height 13
type input "186801020"
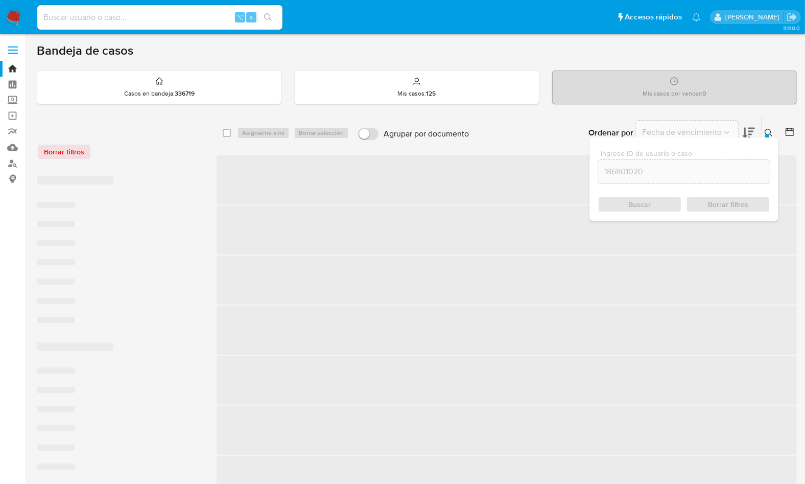
click at [769, 131] on icon at bounding box center [769, 133] width 8 height 8
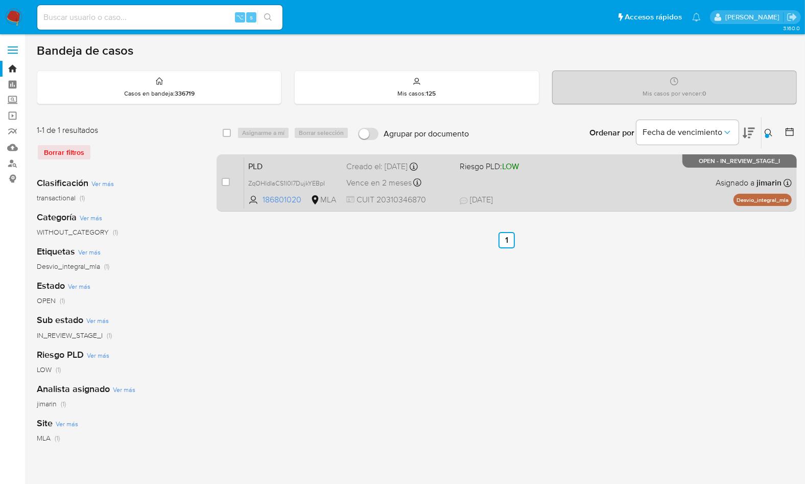
click at [652, 194] on span "[DATE] [DATE] 13:16" at bounding box center [569, 199] width 219 height 11
click at [227, 183] on input "checkbox" at bounding box center [226, 182] width 8 height 8
checkbox input "true"
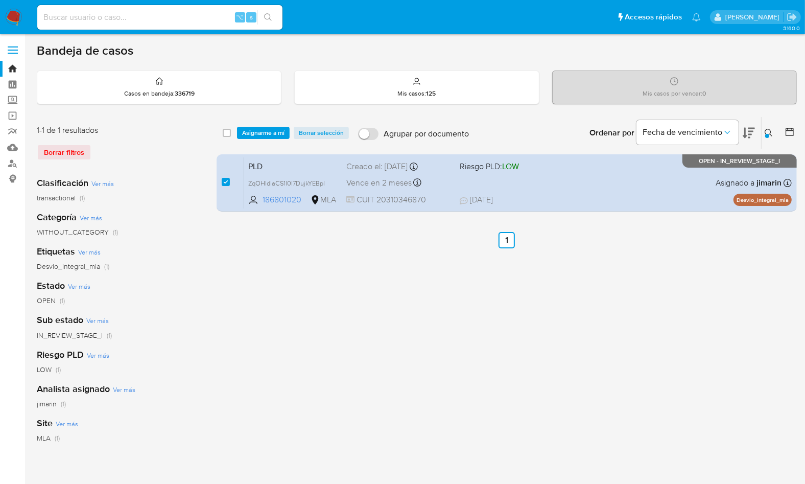
click at [285, 124] on div "select-all-cases-checkbox Asignarme a mí Borrar selección Agrupar por documento…" at bounding box center [507, 133] width 580 height 32
click at [274, 129] on span "Asignarme a mí" at bounding box center [263, 133] width 42 height 10
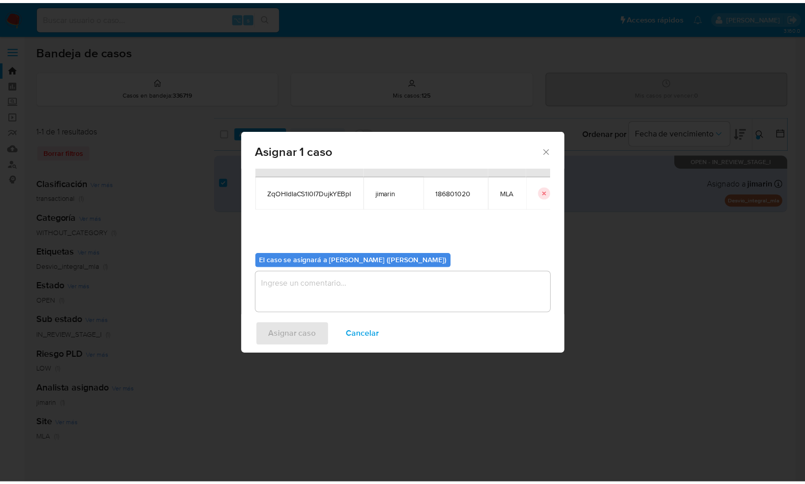
scroll to position [52, 0]
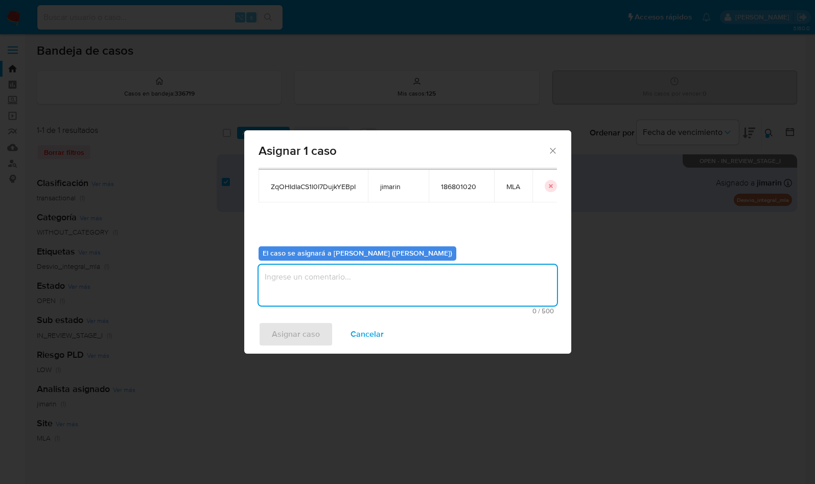
click at [350, 279] on textarea "assign-modal" at bounding box center [407, 285] width 298 height 41
click at [314, 323] on span "Asignar caso" at bounding box center [296, 334] width 48 height 22
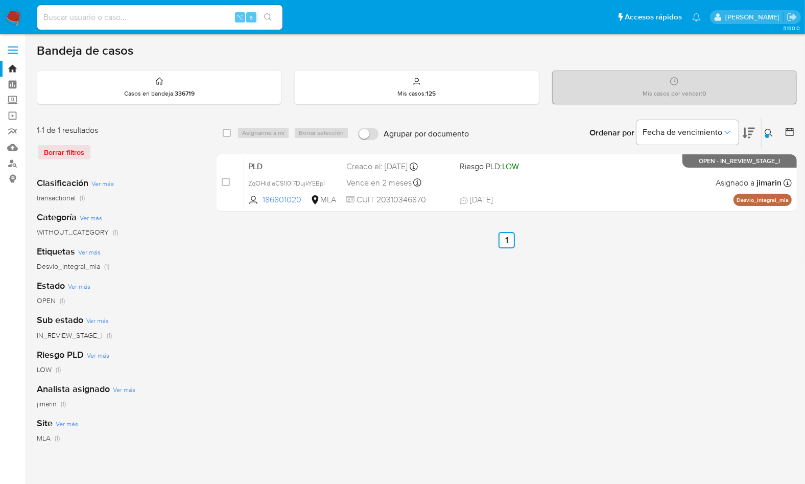
click at [768, 136] on div at bounding box center [767, 136] width 4 height 4
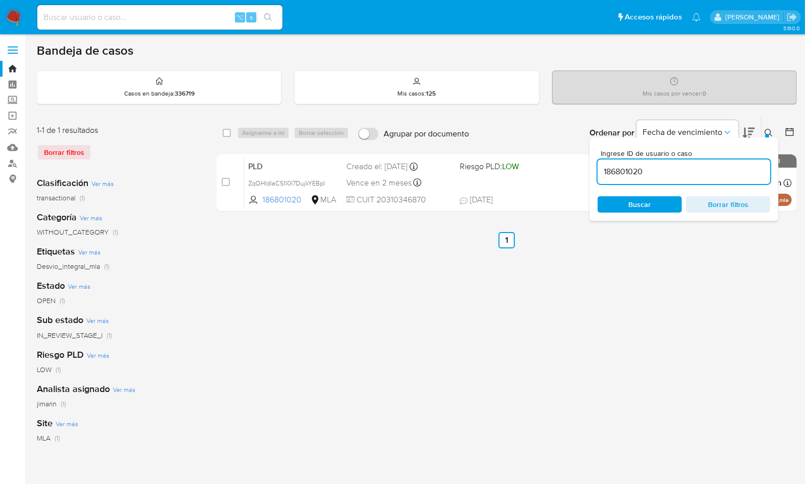
click at [725, 173] on input "186801020" at bounding box center [684, 171] width 173 height 13
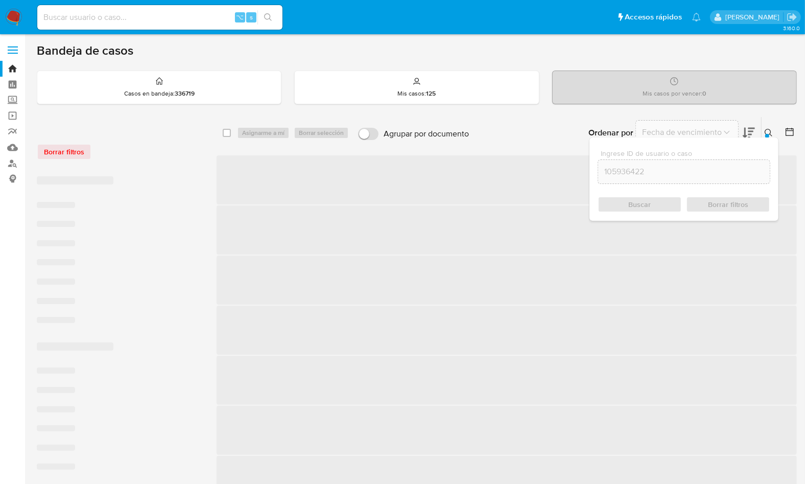
click at [767, 129] on icon at bounding box center [769, 133] width 8 height 8
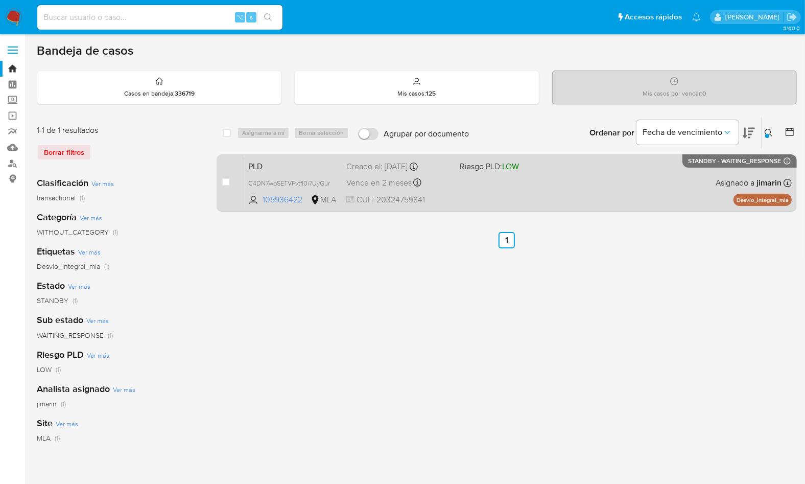
click at [638, 187] on div "PLD C4DN7woSETVFvtfI0i7UyGur 105936422 MLA Riesgo PLD: LOW Creado el: [DATE] Cr…" at bounding box center [517, 183] width 547 height 52
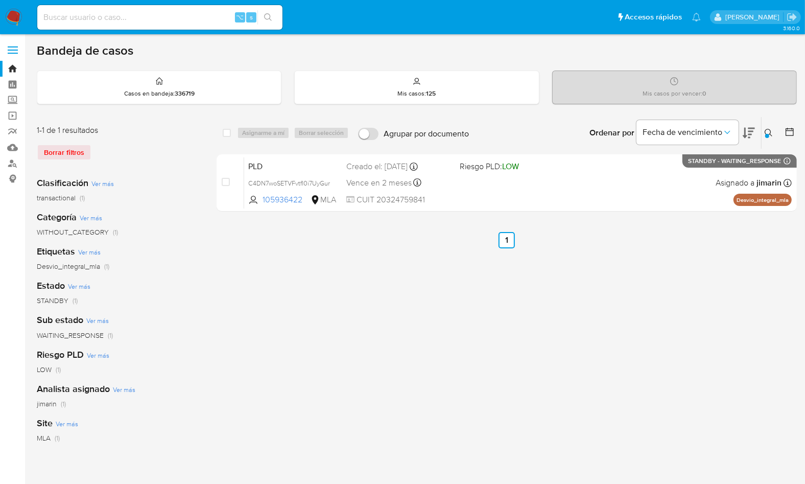
click at [767, 135] on div at bounding box center [767, 136] width 4 height 4
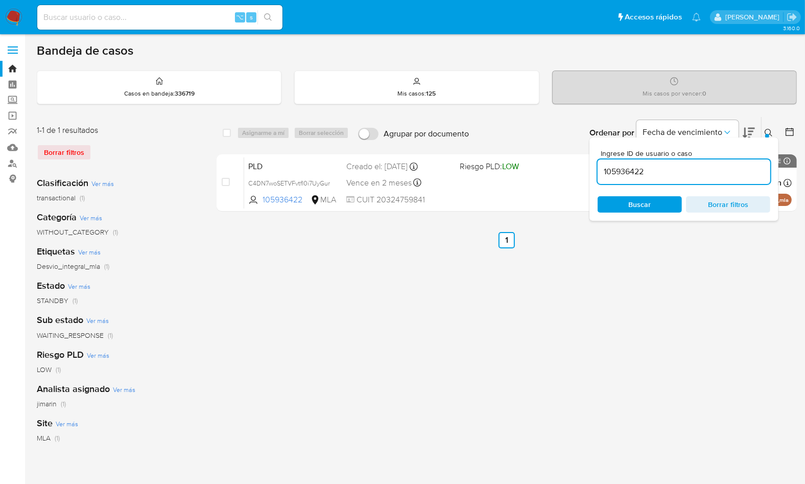
click at [723, 162] on div "105936422" at bounding box center [684, 171] width 173 height 25
click at [717, 169] on input "105936422" at bounding box center [684, 171] width 173 height 13
paste input "86801020"
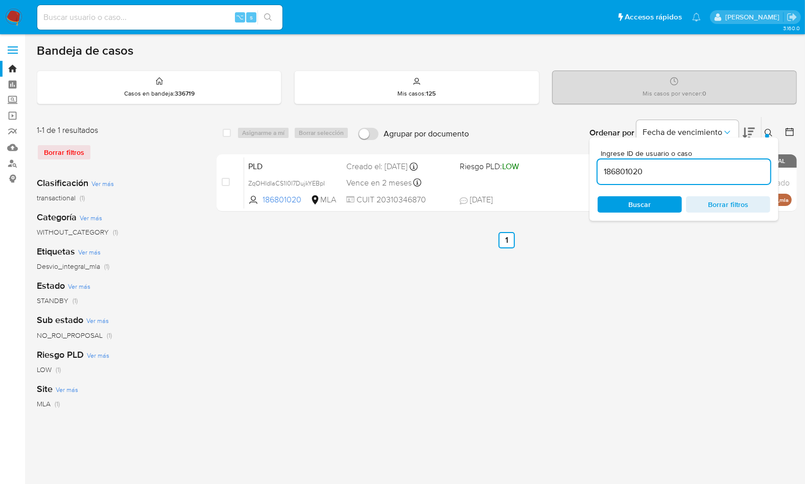
click at [765, 135] on div at bounding box center [767, 136] width 4 height 4
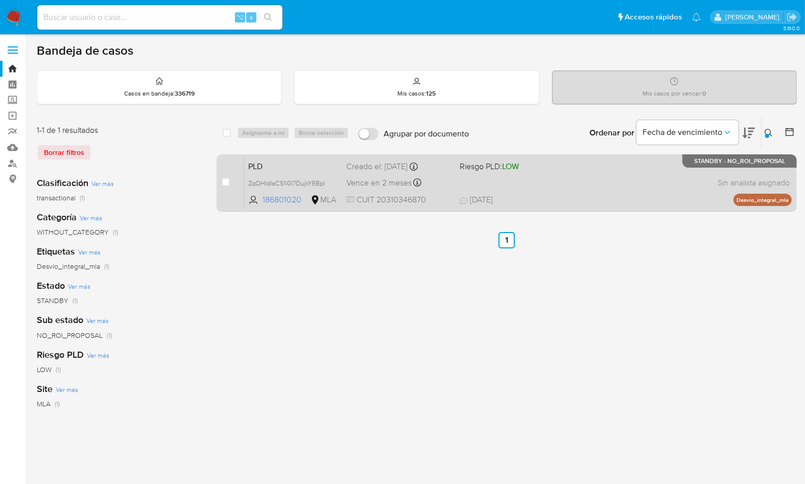
click at [665, 194] on span "18/09/2025 18/09/2025 13:16" at bounding box center [569, 199] width 219 height 11
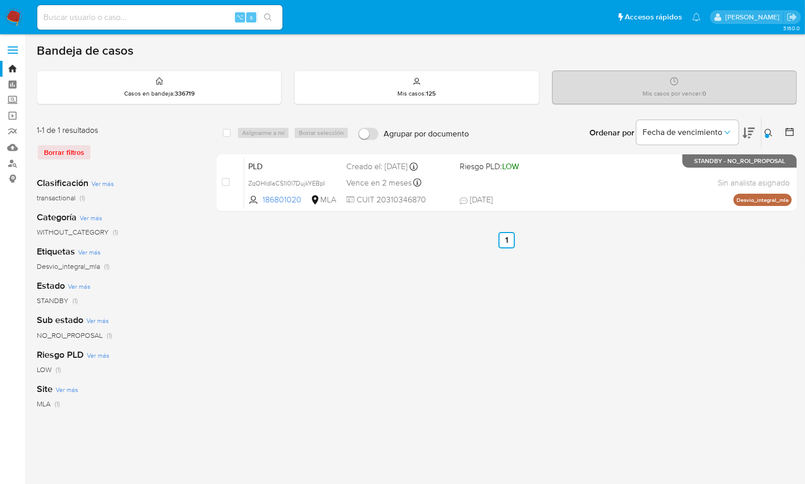
click at [768, 130] on icon at bounding box center [769, 133] width 8 height 8
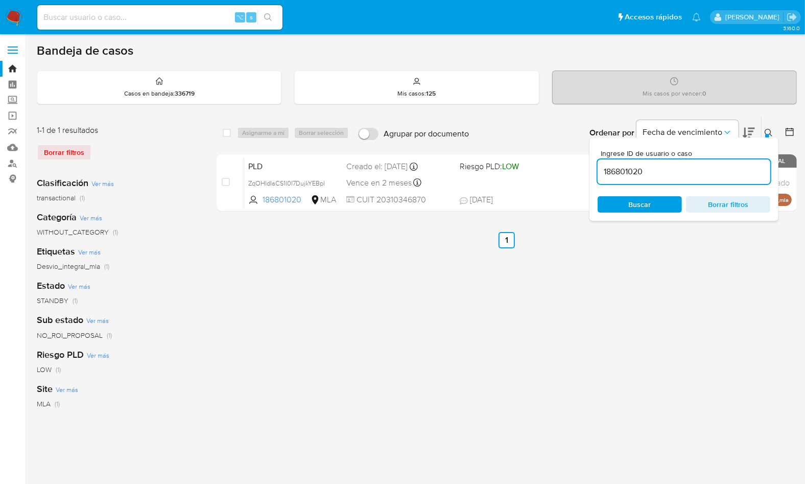
click at [704, 169] on input "186801020" at bounding box center [684, 171] width 173 height 13
click at [771, 131] on icon at bounding box center [769, 133] width 8 height 8
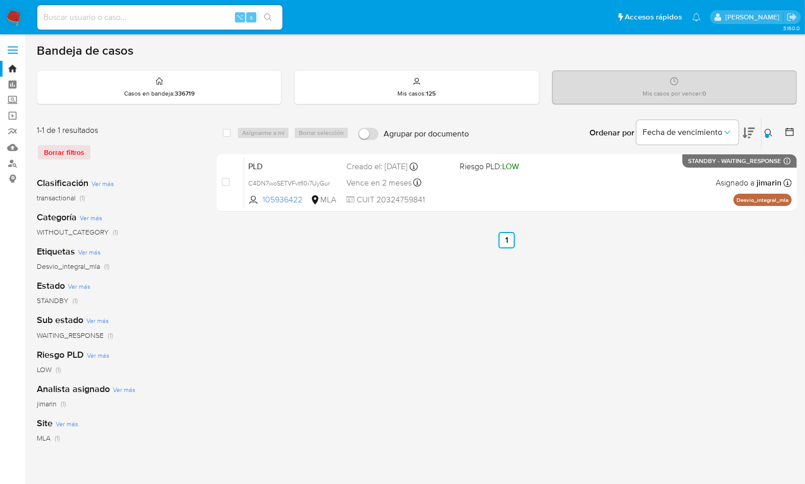
click at [763, 136] on button at bounding box center [769, 133] width 17 height 12
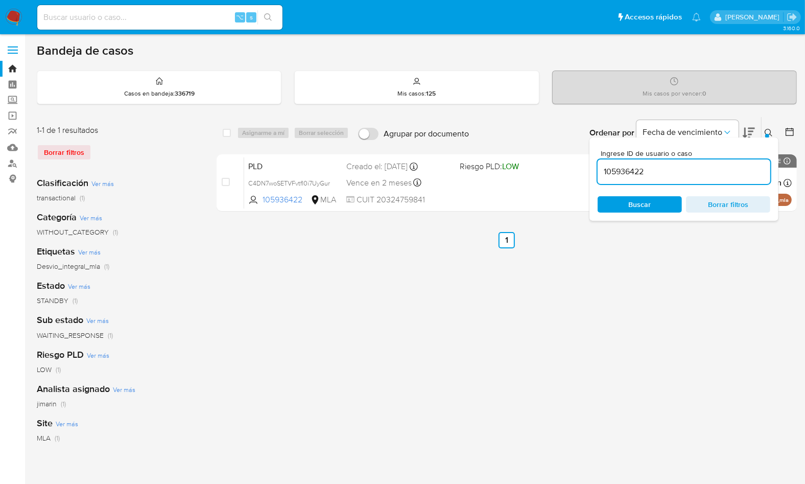
click at [734, 169] on input "105936422" at bounding box center [684, 171] width 173 height 13
click at [765, 129] on icon at bounding box center [769, 133] width 8 height 8
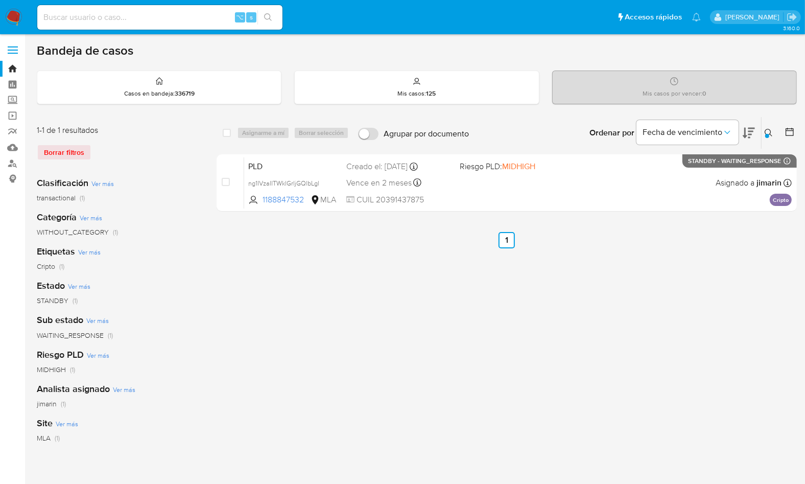
click at [769, 132] on icon at bounding box center [769, 133] width 8 height 8
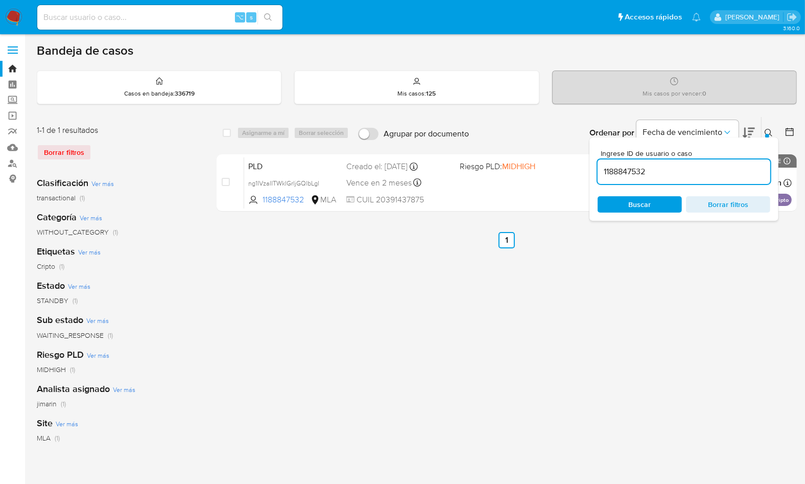
click at [724, 174] on input "1188847532" at bounding box center [684, 171] width 173 height 13
click at [768, 135] on div at bounding box center [767, 136] width 4 height 4
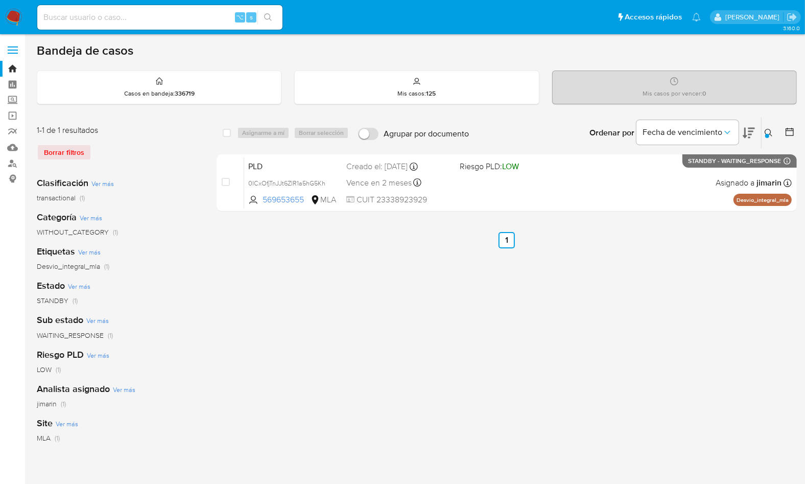
click at [768, 134] on div at bounding box center [767, 136] width 4 height 4
click at [760, 136] on div "Ordenar por Fecha de vencimiento" at bounding box center [671, 133] width 180 height 32
click at [763, 135] on button at bounding box center [769, 133] width 17 height 12
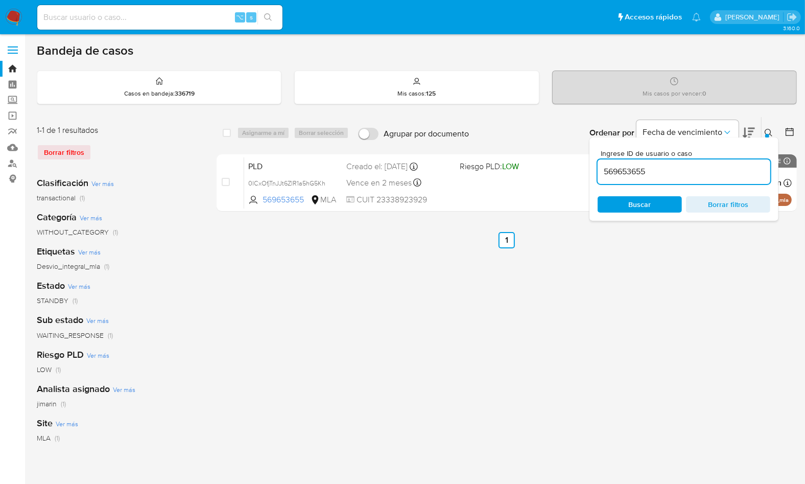
click at [715, 174] on input "569653655" at bounding box center [684, 171] width 173 height 13
click at [770, 132] on icon at bounding box center [769, 133] width 8 height 8
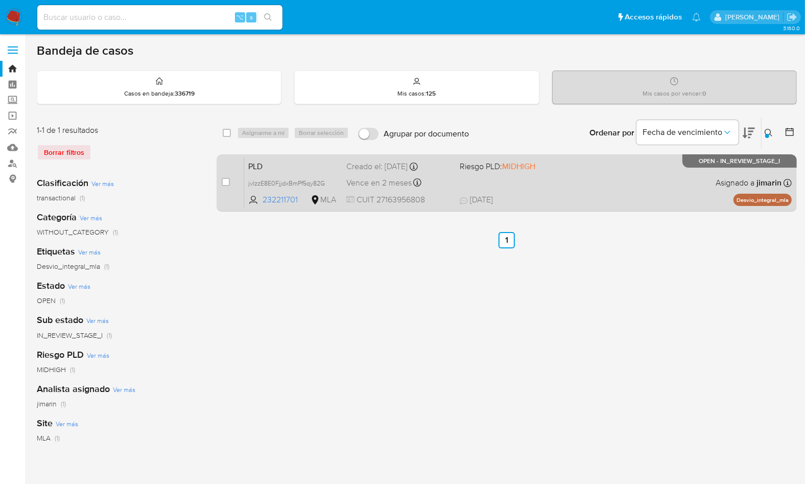
click at [675, 181] on div "PLD jvIzzE8E0FjjdxBmPf5qy82G 232211701 MLA Riesgo PLD: MIDHIGH Creado el: 12/09…" at bounding box center [517, 183] width 547 height 52
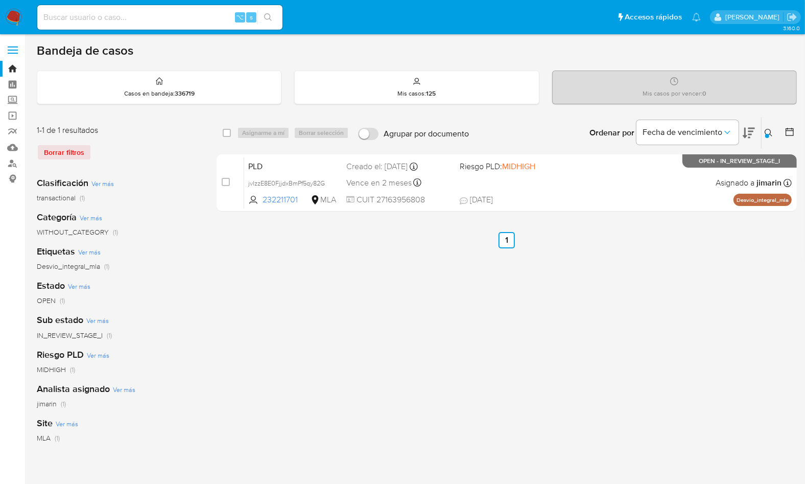
click at [767, 127] on button at bounding box center [769, 133] width 17 height 12
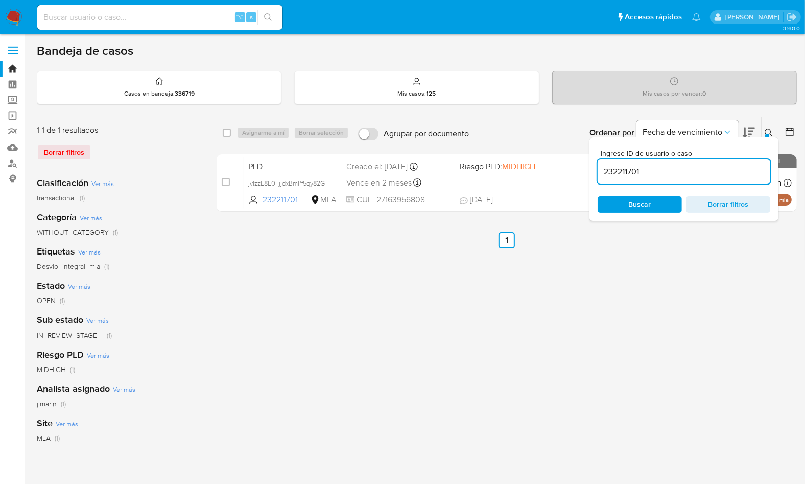
click at [715, 172] on input "232211701" at bounding box center [684, 171] width 173 height 13
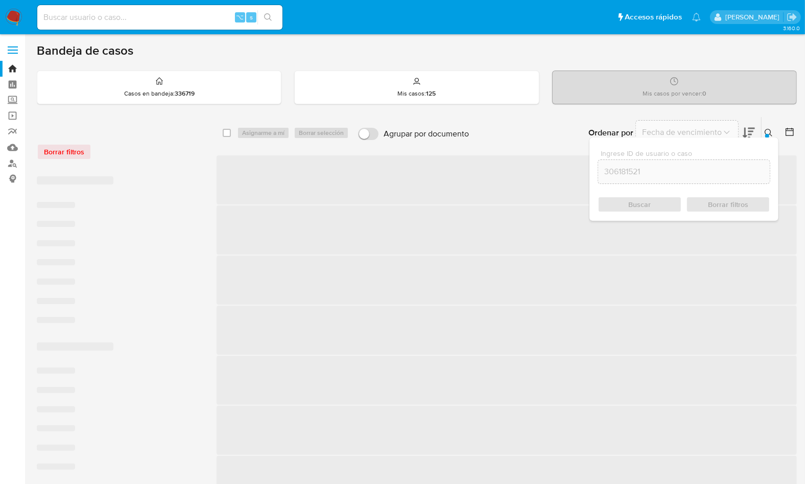
click at [767, 134] on div at bounding box center [767, 136] width 4 height 4
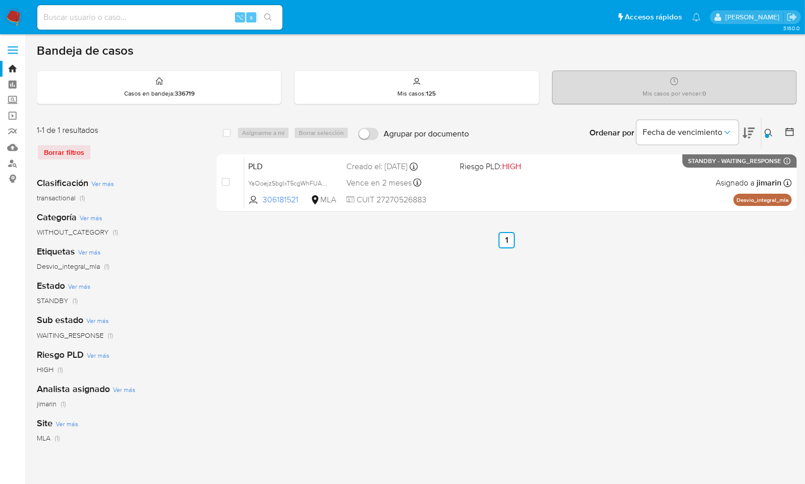
click at [767, 134] on div at bounding box center [767, 136] width 4 height 4
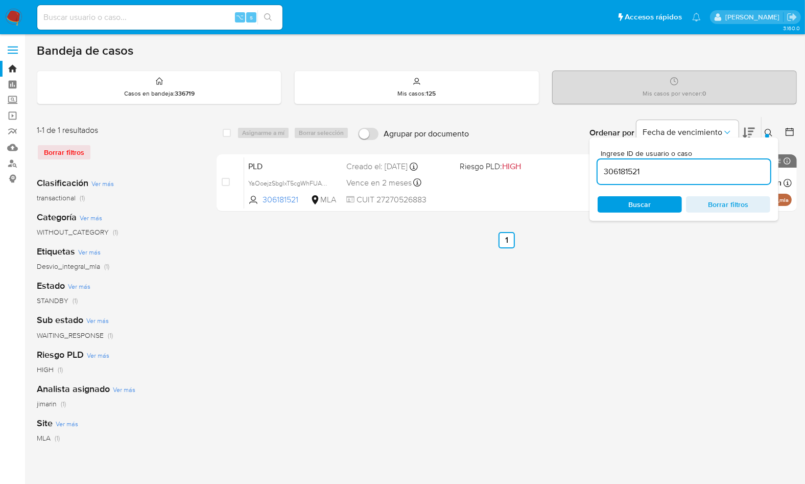
click at [767, 134] on div at bounding box center [767, 136] width 4 height 4
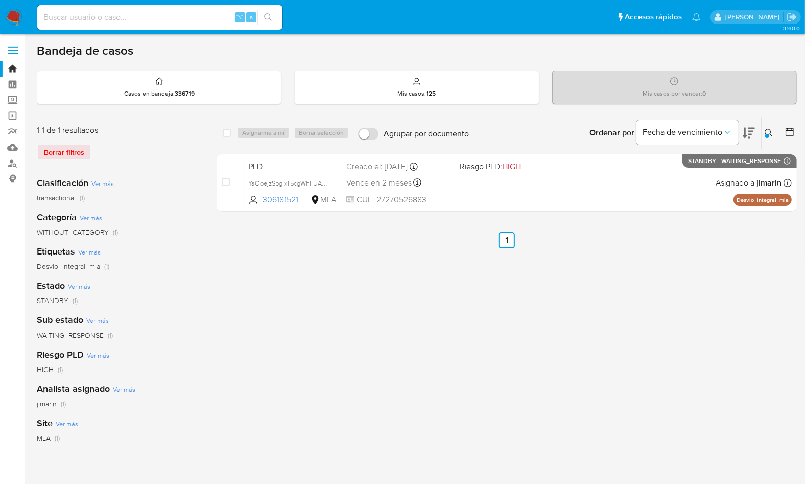
click at [770, 134] on icon at bounding box center [769, 133] width 8 height 8
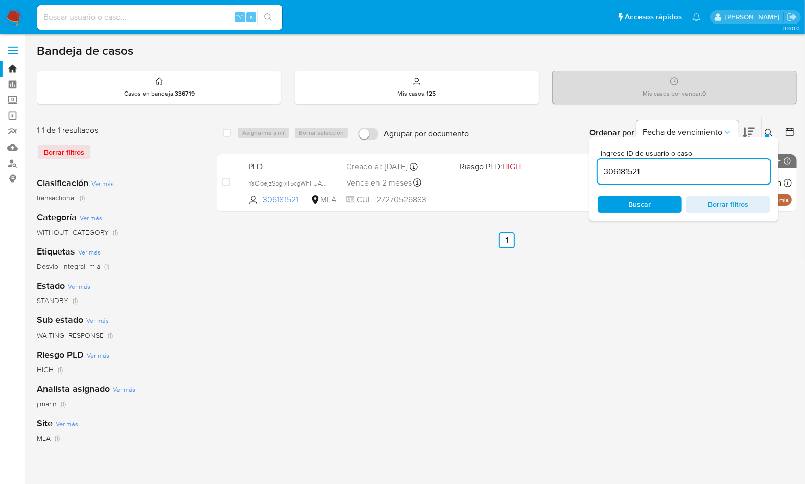
click at [697, 169] on input "306181521" at bounding box center [684, 171] width 173 height 13
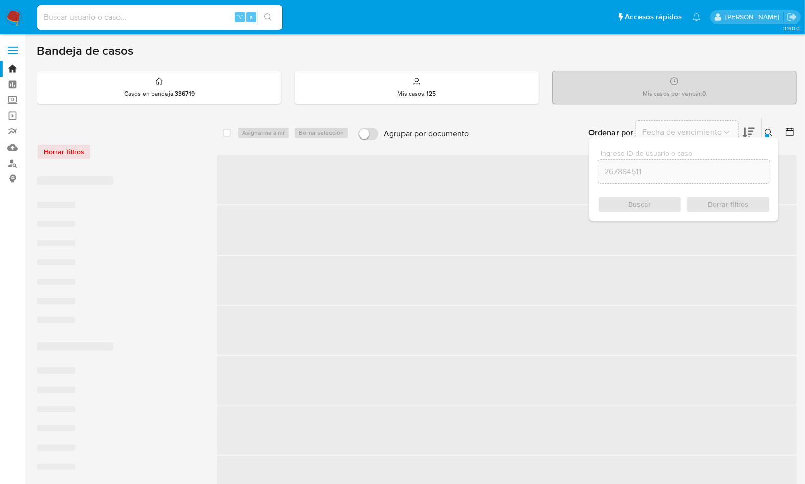
click at [765, 135] on div at bounding box center [767, 136] width 4 height 4
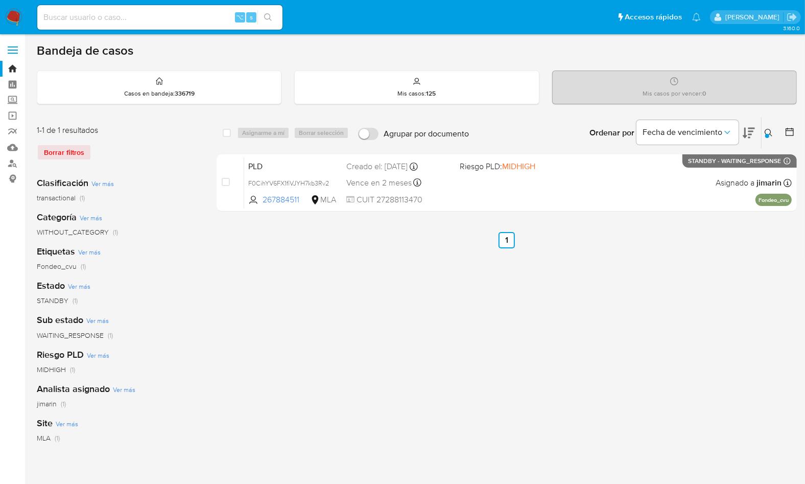
click at [771, 132] on icon at bounding box center [769, 133] width 8 height 8
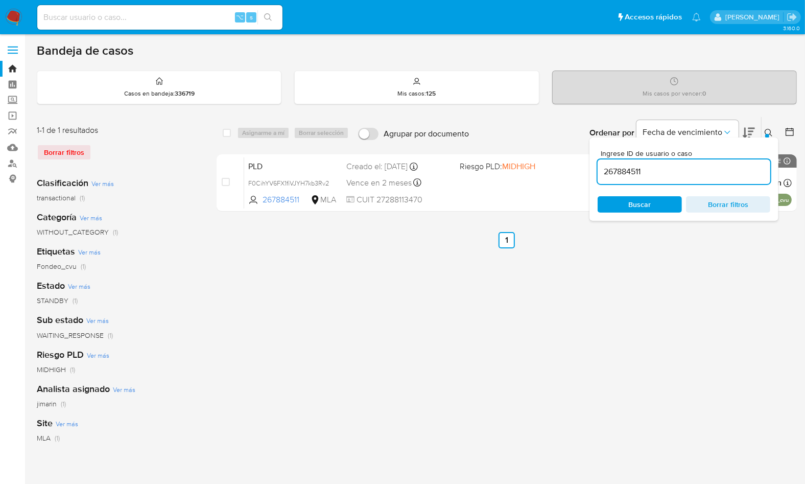
click at [727, 170] on input "267884511" at bounding box center [684, 171] width 173 height 13
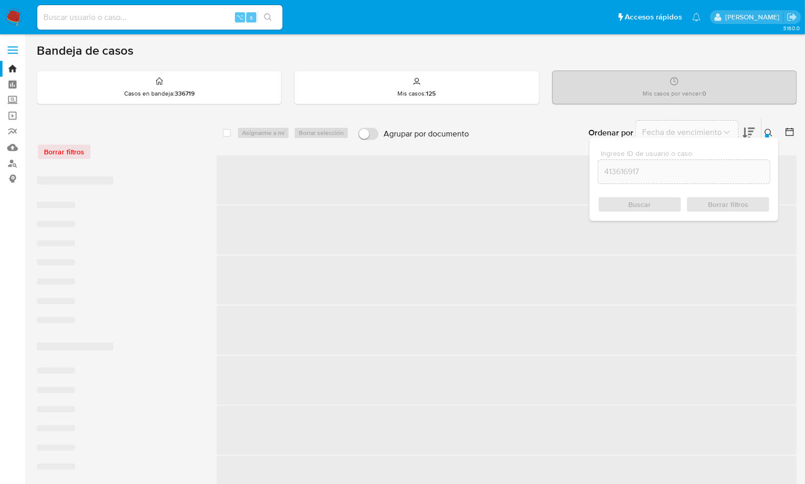
click at [768, 130] on icon at bounding box center [769, 133] width 8 height 8
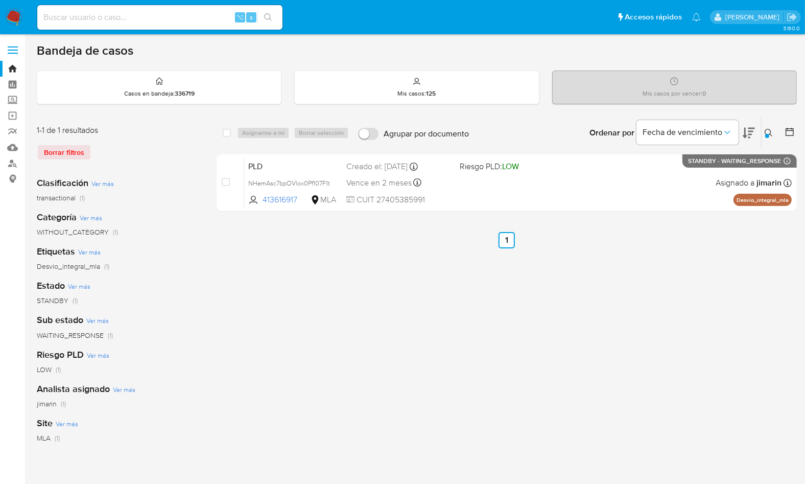
click at [769, 131] on icon at bounding box center [769, 133] width 8 height 8
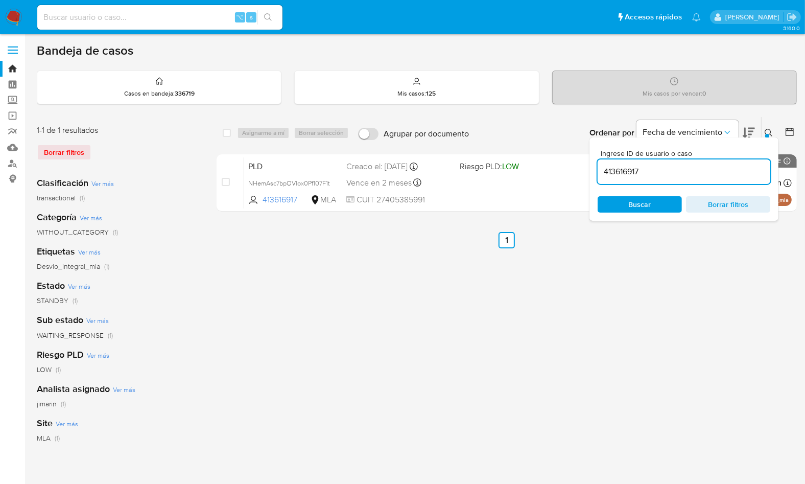
click at [737, 163] on div "413616917" at bounding box center [684, 171] width 173 height 25
click at [736, 165] on input "413616917" at bounding box center [684, 171] width 173 height 13
paste input "233068173"
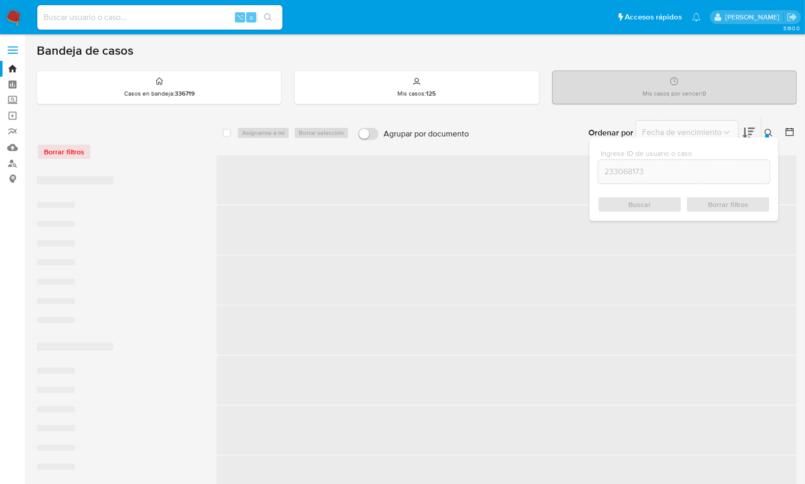
click at [773, 129] on button at bounding box center [769, 133] width 17 height 12
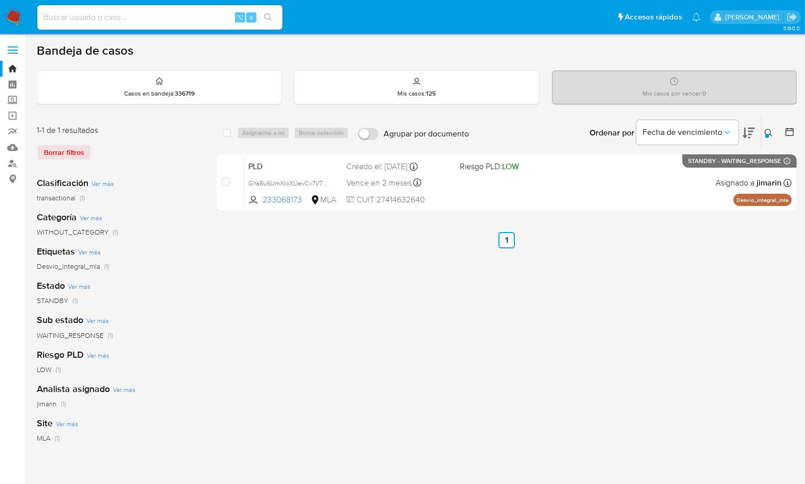
click at [768, 134] on div at bounding box center [767, 136] width 4 height 4
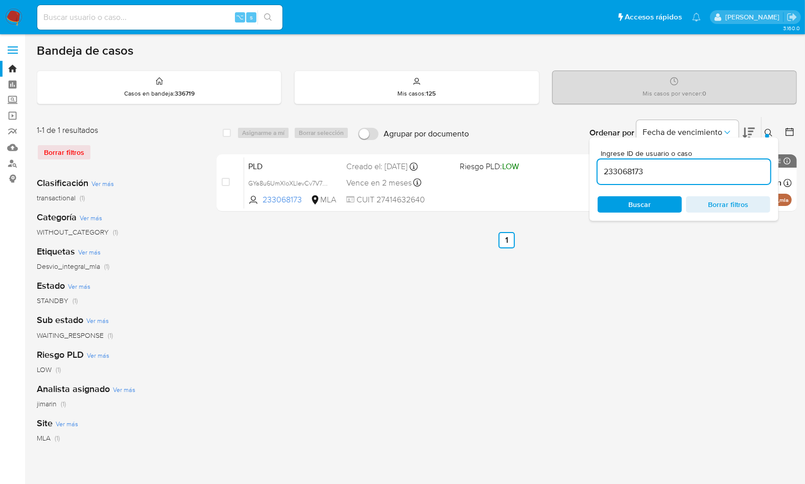
click at [731, 172] on input "233068173" at bounding box center [684, 171] width 173 height 13
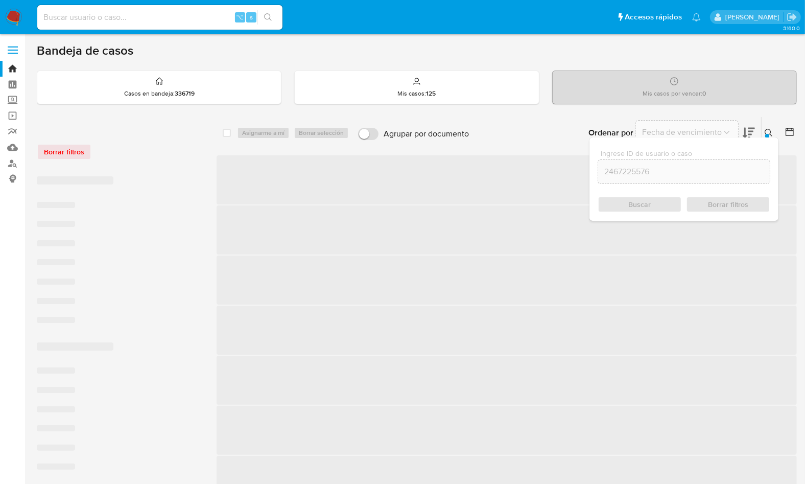
click at [765, 129] on icon at bounding box center [769, 133] width 8 height 8
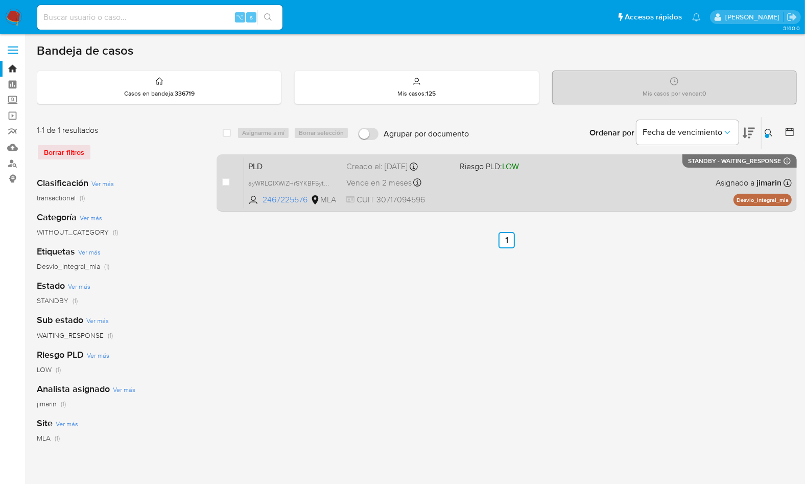
click at [563, 190] on div "PLD ayWRLQlXWiZHrSYKBF5ytsB6 2467225576 MLA Riesgo PLD: LOW Creado el: 12/09/20…" at bounding box center [517, 183] width 547 height 52
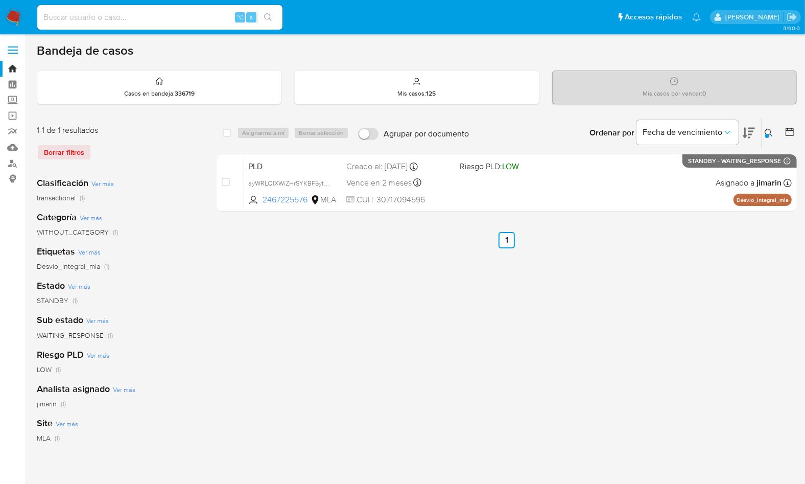
click at [769, 131] on icon at bounding box center [769, 133] width 8 height 8
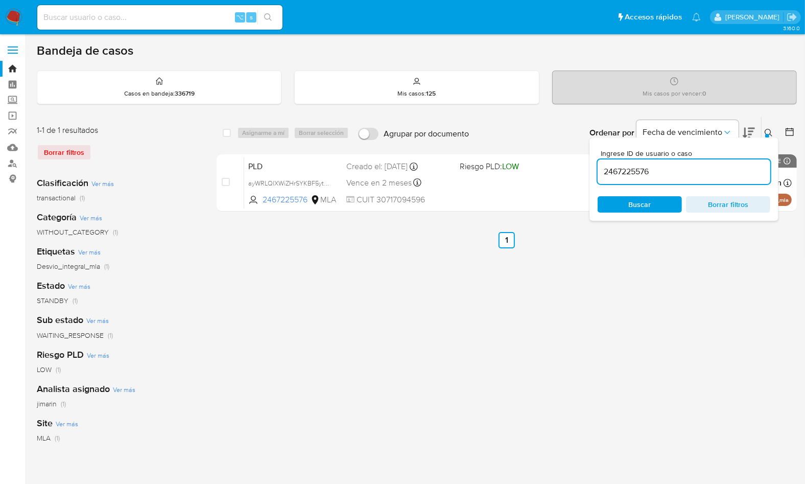
click at [726, 170] on input "2467225576" at bounding box center [684, 171] width 173 height 13
type input "5049856"
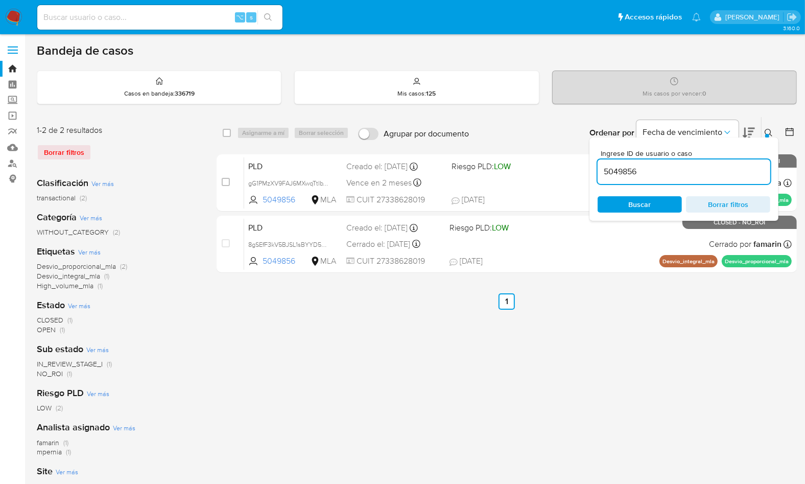
click at [769, 134] on icon at bounding box center [769, 133] width 8 height 8
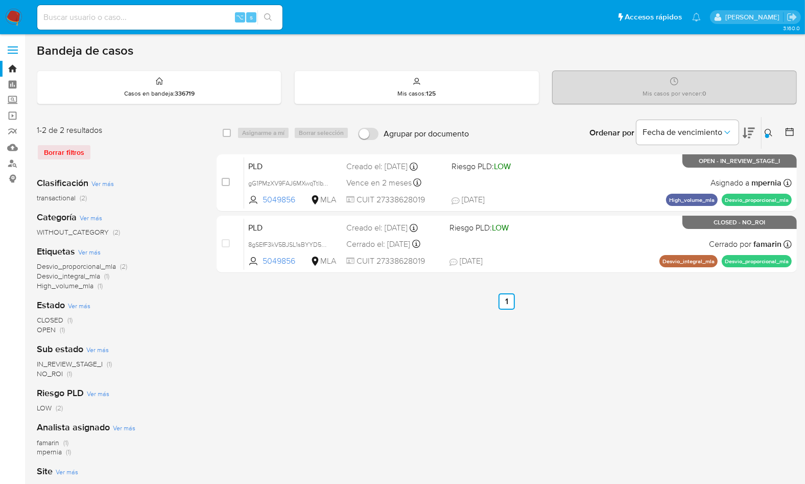
click at [766, 338] on div "select-all-cases-checkbox Asignarme a mí Borrar selección Agrupar por documento…" at bounding box center [507, 340] width 580 height 448
click at [741, 337] on div "select-all-cases-checkbox Asignarme a mí Borrar selección Agrupar por documento…" at bounding box center [507, 340] width 580 height 448
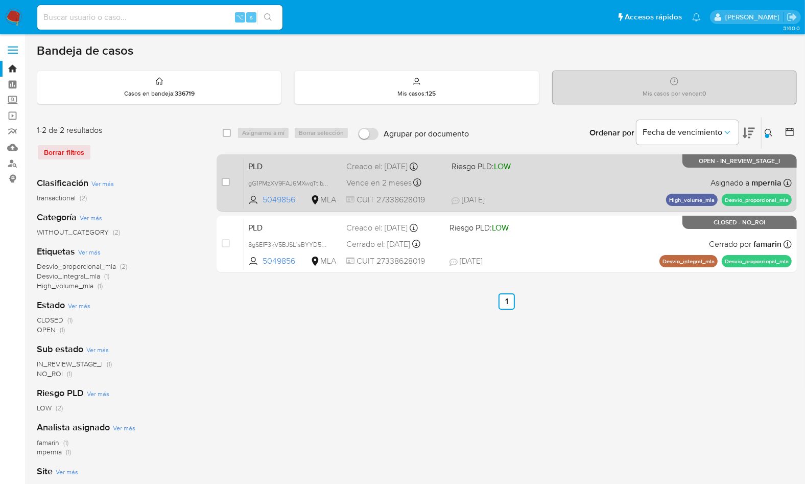
click at [546, 186] on div "PLD gG1PMzXV9FAJ6MXwqTtIbW0m 5049856 MLA Riesgo PLD: LOW Creado el: 12/09/2025 …" at bounding box center [517, 183] width 547 height 52
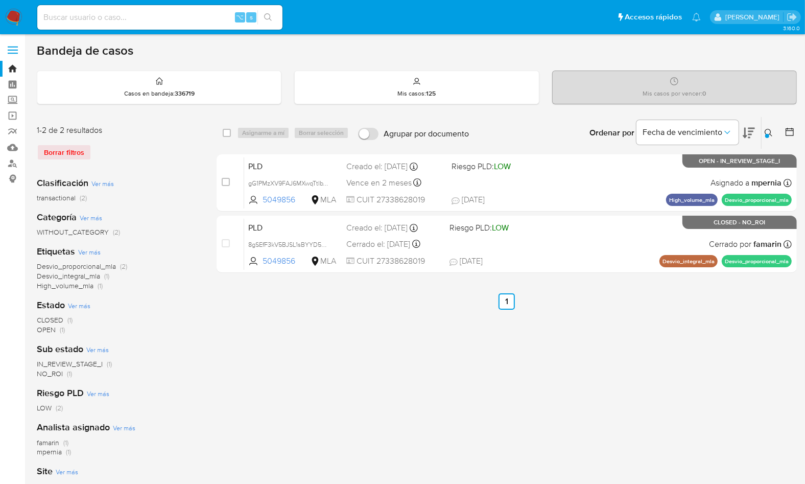
click at [562, 305] on ul "Anterior 1 Siguiente" at bounding box center [507, 301] width 580 height 16
click at [20, 16] on img at bounding box center [13, 17] width 17 height 17
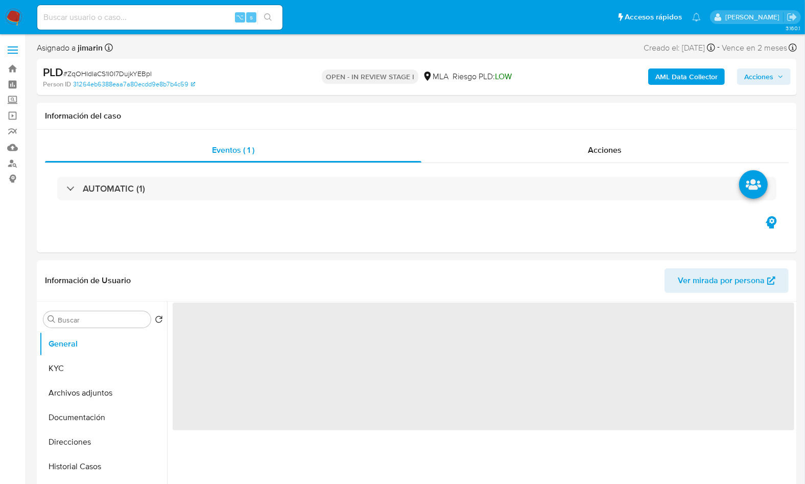
select select "10"
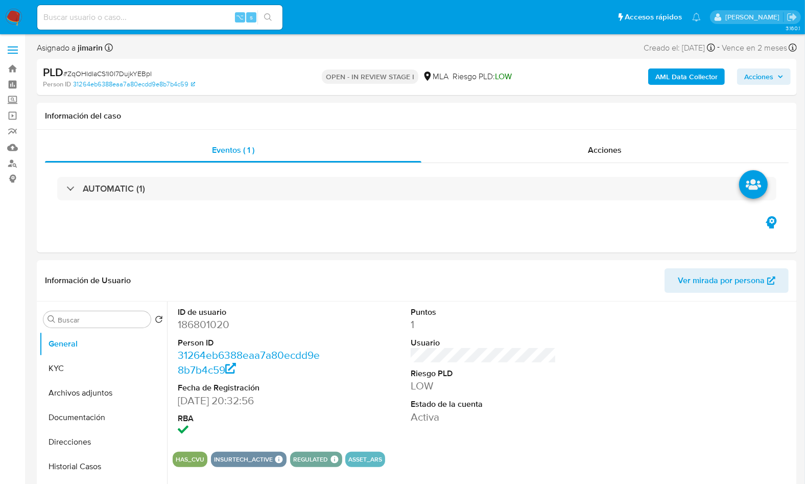
click at [138, 74] on span "# ZqOHIdIaCS1l0I7DujkYEBpI" at bounding box center [107, 73] width 88 height 10
copy span "ZqOHIdIaCS1l0I7DujkYEBpI"
click at [218, 319] on dd "186801020" at bounding box center [250, 324] width 145 height 14
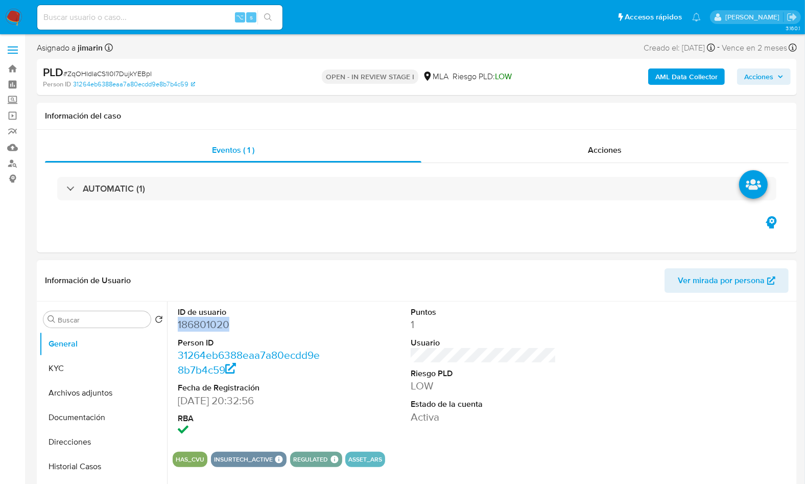
copy dd "186801020"
click at [78, 359] on button "KYC" at bounding box center [99, 368] width 120 height 25
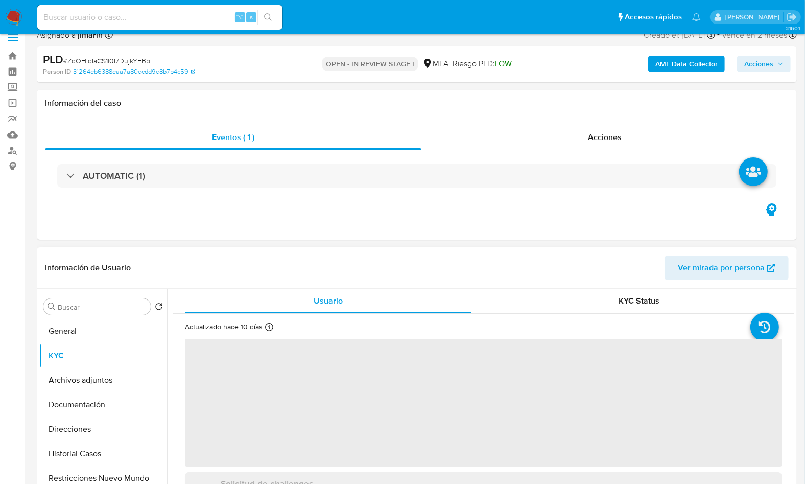
scroll to position [177, 0]
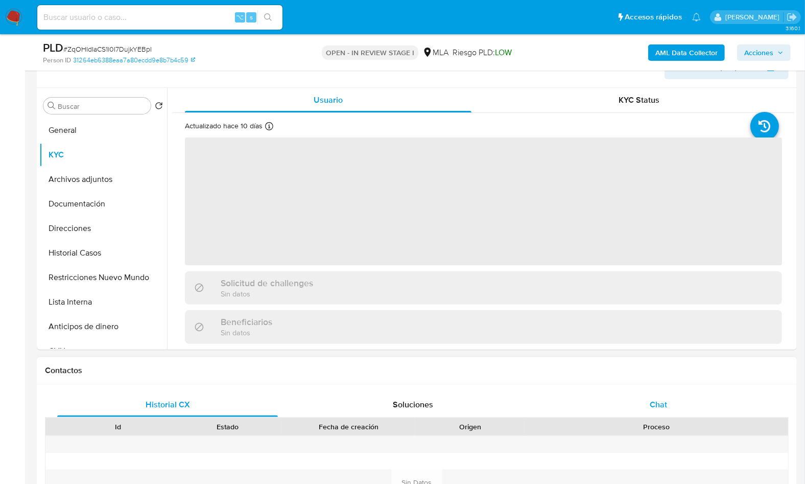
click at [654, 392] on div "Chat" at bounding box center [658, 404] width 221 height 25
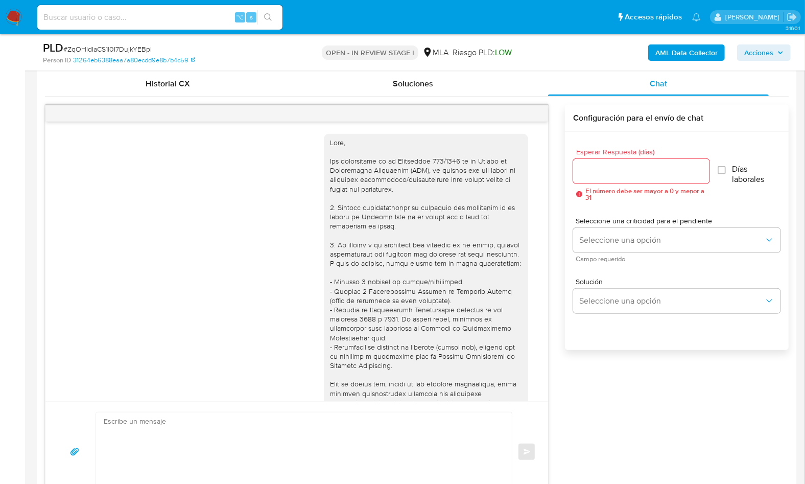
scroll to position [455, 0]
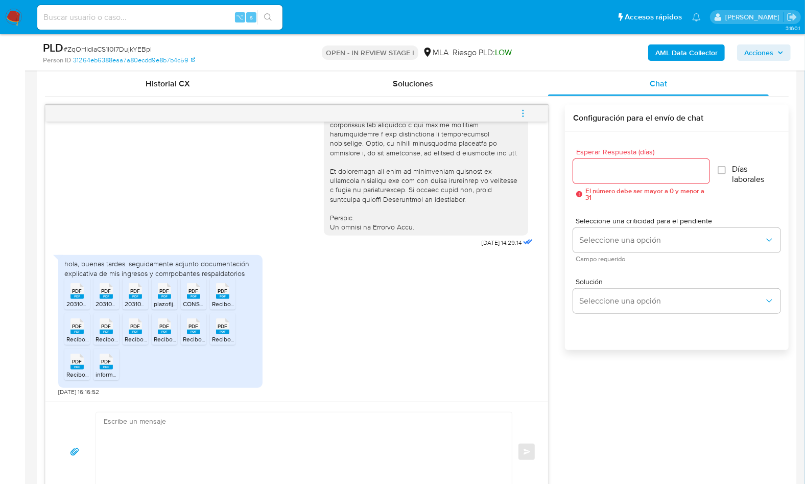
click at [80, 295] on rect at bounding box center [76, 296] width 13 height 5
click at [100, 290] on icon at bounding box center [106, 291] width 13 height 16
click at [133, 291] on span "PDF" at bounding box center [136, 291] width 10 height 7
click at [159, 292] on icon at bounding box center [164, 291] width 13 height 16
click at [190, 305] on span "CONSTANCIA DE MONOTRIBUTO.pdf" at bounding box center [234, 303] width 103 height 9
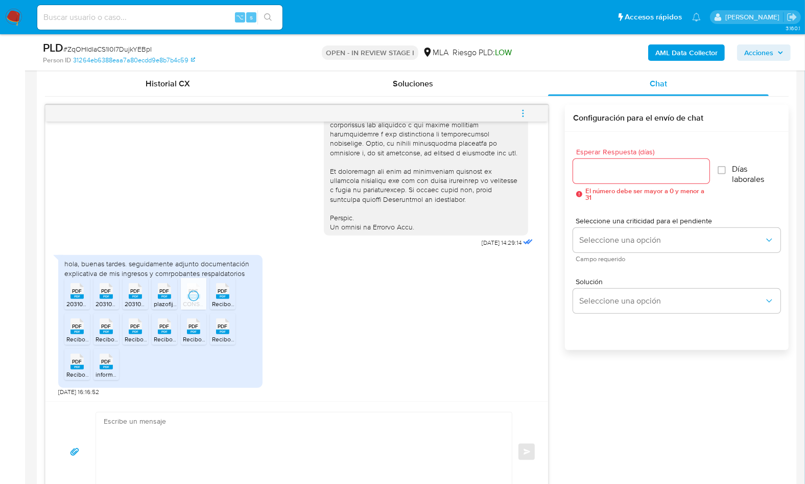
click at [226, 300] on span "Recibo_173.061_2025ENERO.pdf" at bounding box center [257, 303] width 90 height 9
click at [78, 329] on rect at bounding box center [76, 331] width 13 height 5
click at [111, 326] on icon at bounding box center [106, 326] width 13 height 16
click at [128, 327] on div "PDF PDF" at bounding box center [135, 325] width 21 height 20
click at [169, 332] on icon "PDF" at bounding box center [164, 326] width 13 height 18
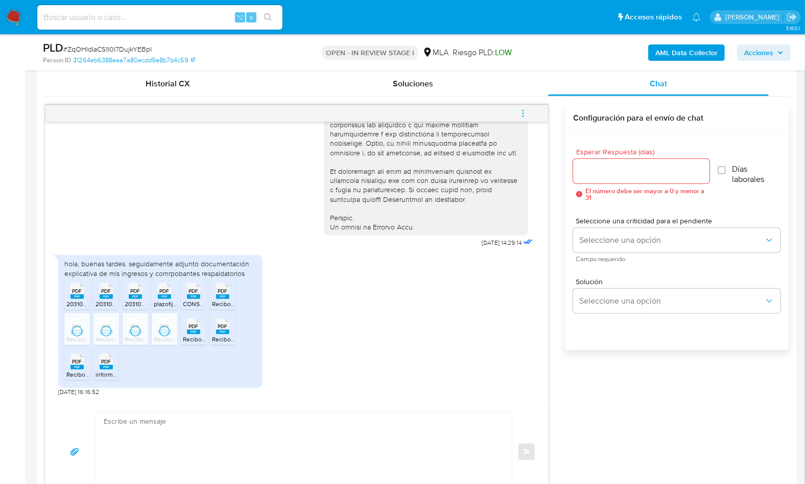
click at [194, 331] on rect at bounding box center [193, 331] width 13 height 5
click at [247, 333] on ul "PDF PDF 20310346870_011_00001_00000002.pdf PDF PDF 20310346870_011_00001_000000…" at bounding box center [160, 331] width 192 height 106
click at [225, 335] on span "Recibo_173.061_2025JULIO.pdf" at bounding box center [255, 339] width 86 height 9
click at [80, 363] on span "PDF" at bounding box center [78, 361] width 10 height 7
click at [106, 363] on span "PDF" at bounding box center [107, 361] width 10 height 7
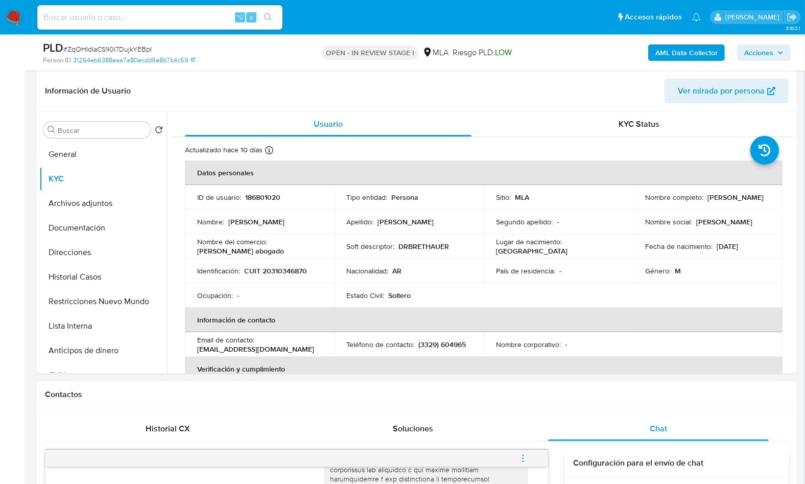
scroll to position [0, 0]
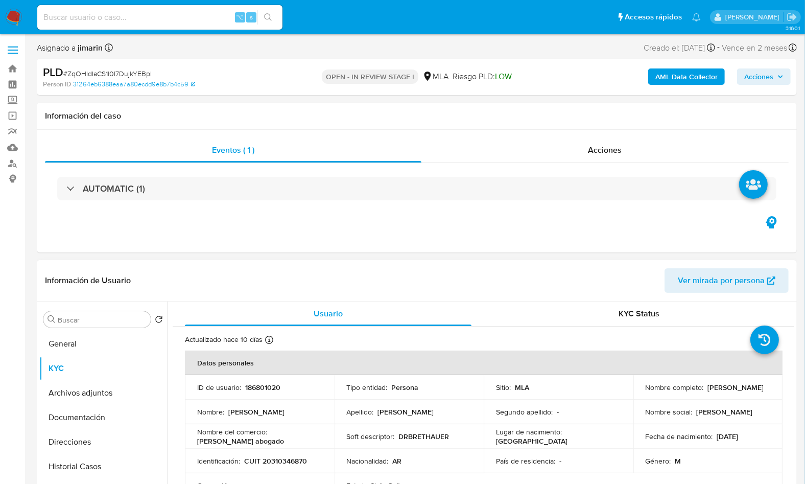
click at [271, 457] on p "CUIT 20310346870" at bounding box center [275, 460] width 63 height 9
copy p "20310346870"
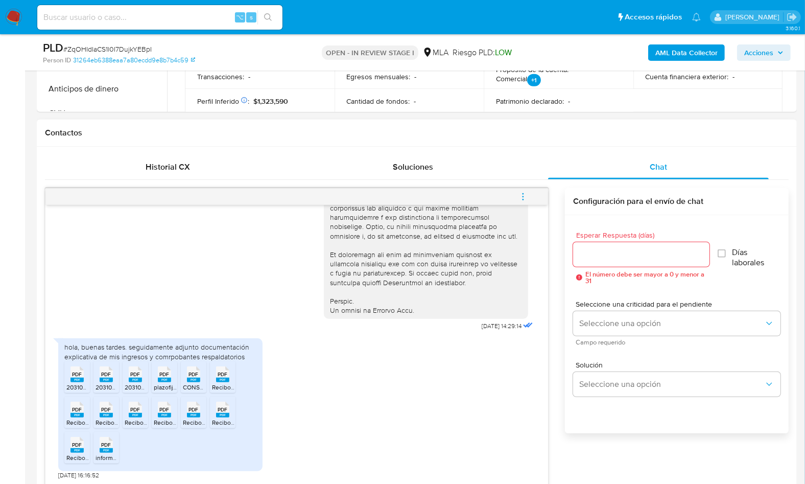
scroll to position [549, 0]
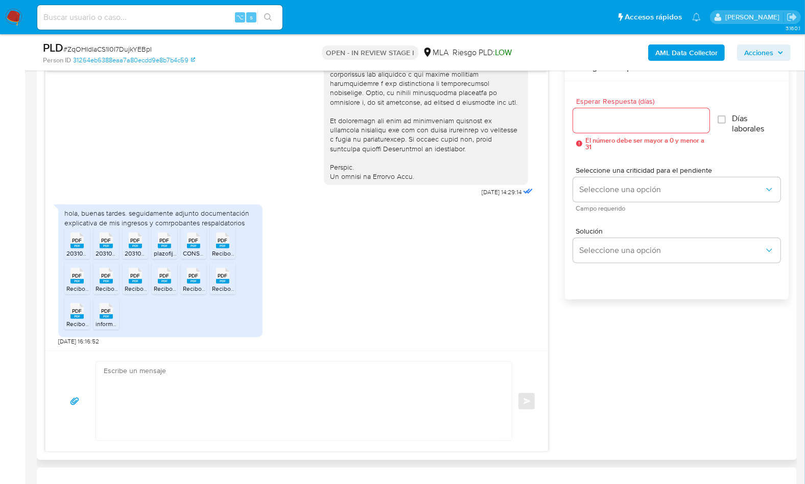
click at [286, 370] on textarea at bounding box center [301, 401] width 395 height 79
paste textarea "Hola, ¡Muchas gracias por tu respuesta! Confirmamos la recepción de la document…"
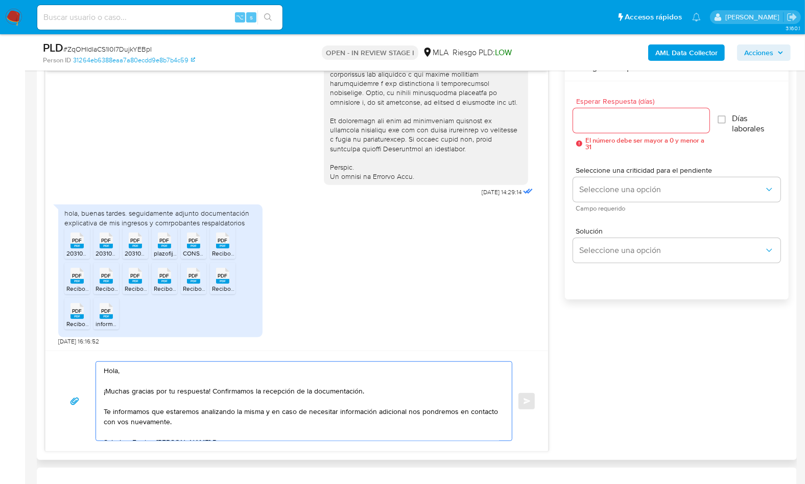
scroll to position [4, 0]
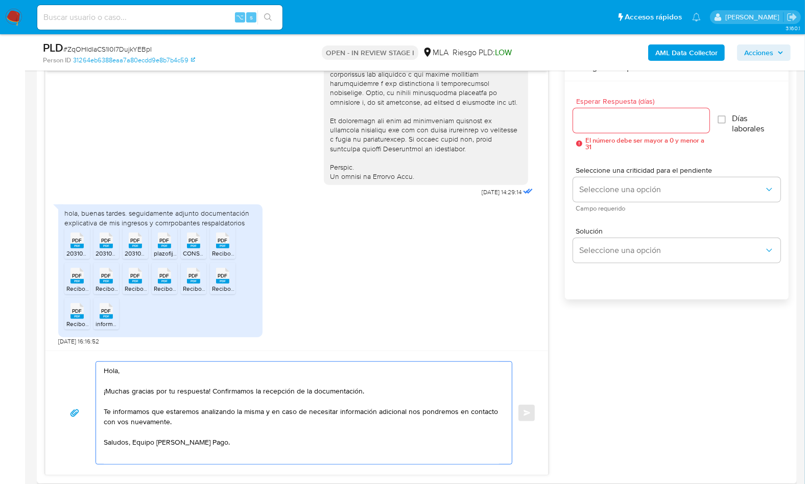
type textarea "Hola, ¡Muchas gracias por tu respuesta! Confirmamos la recepción de la document…"
click at [583, 126] on input "Esperar Respuesta (días)" at bounding box center [641, 120] width 136 height 13
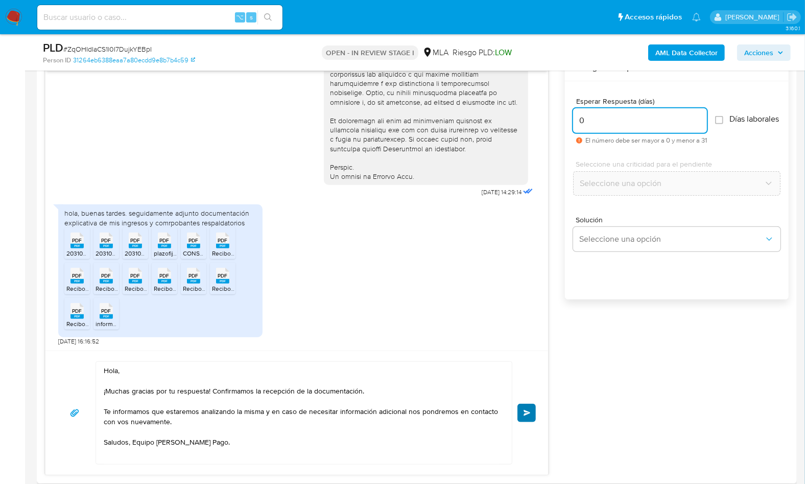
type input "0"
click at [527, 419] on button "Enviar" at bounding box center [526, 412] width 18 height 18
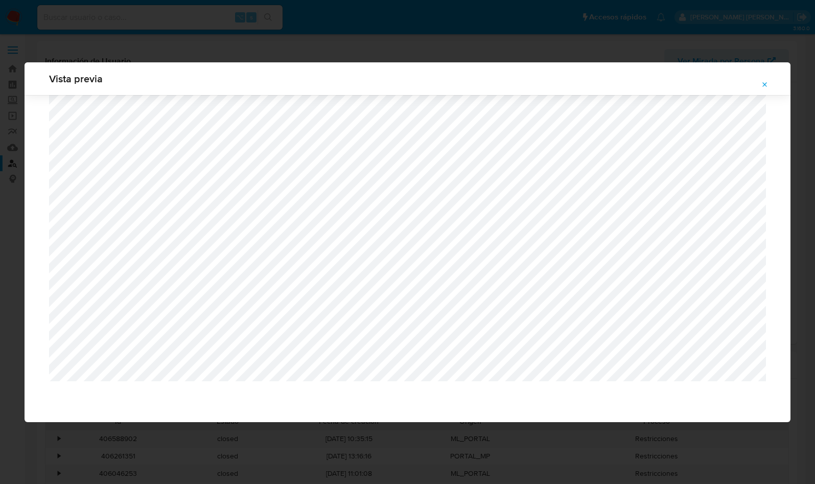
select select "10"
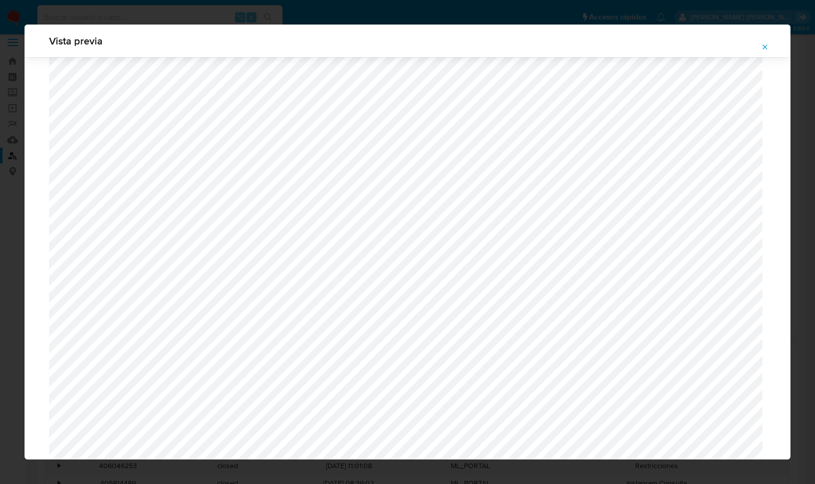
scroll to position [1058, 0]
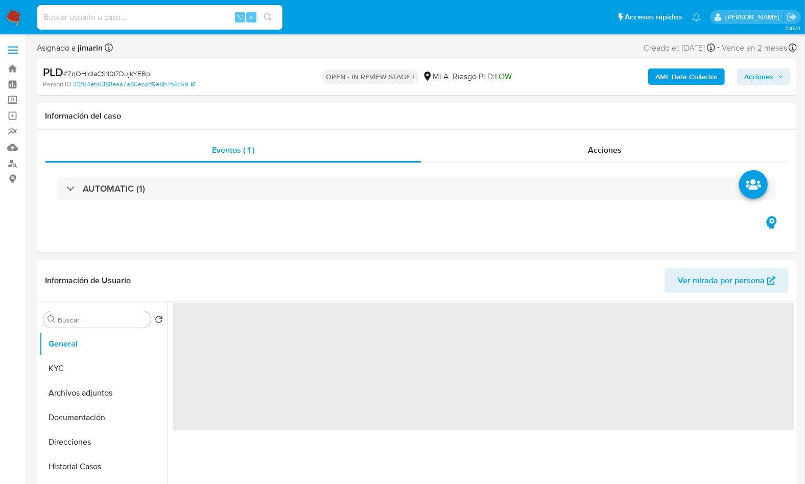
select select "10"
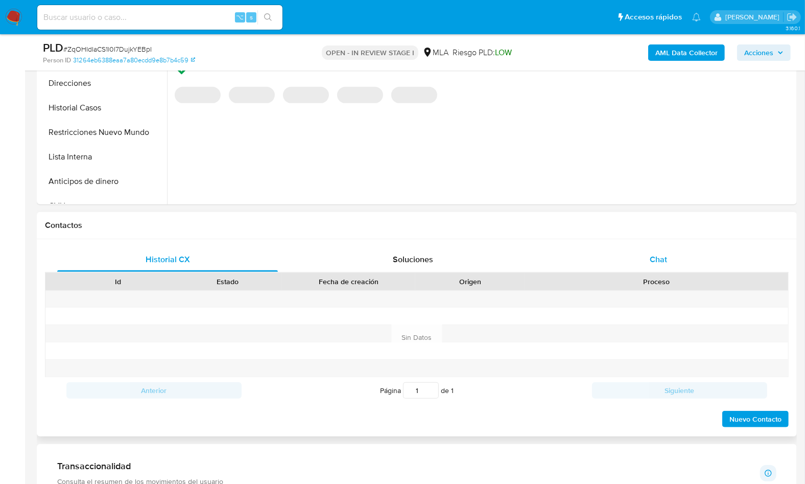
click at [648, 263] on div "Chat" at bounding box center [658, 259] width 221 height 25
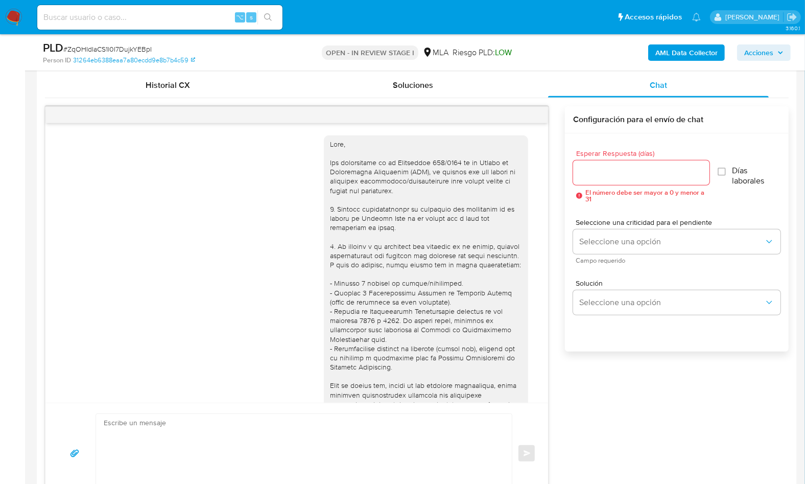
scroll to position [455, 0]
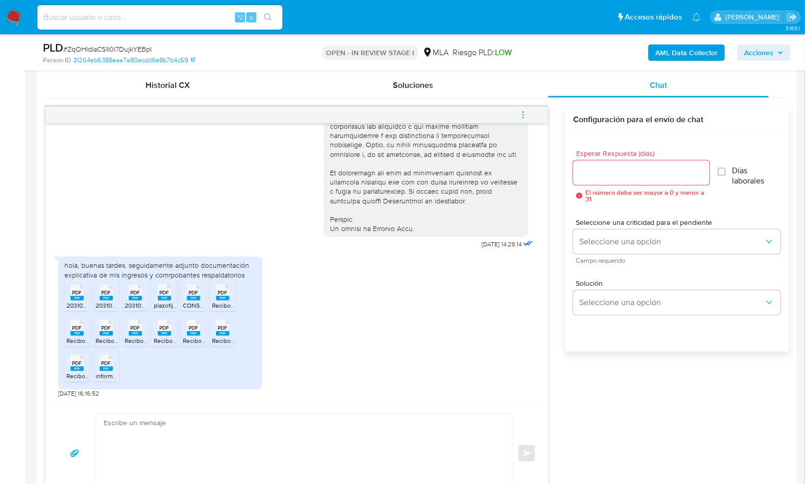
click at [389, 441] on textarea at bounding box center [301, 453] width 395 height 79
paste textarea "Hola, ¡Muchas gracias por tu respuesta! Confirmamos la recepción de la document…"
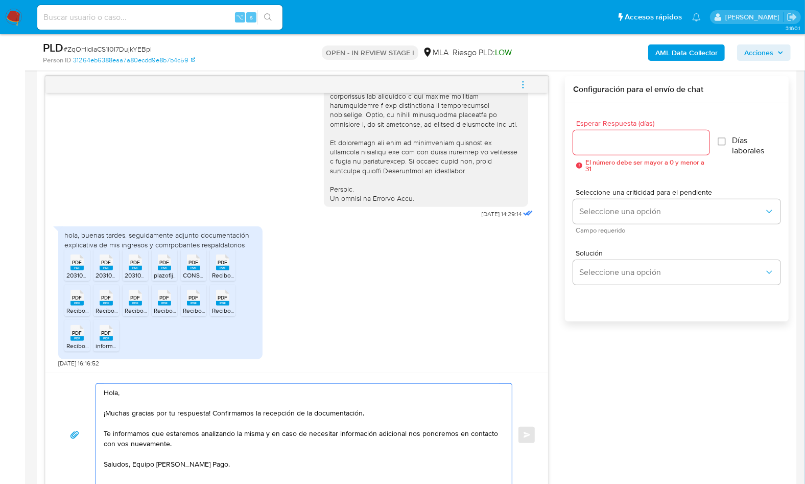
scroll to position [4, 0]
type textarea "Hola, ¡Muchas gracias por tu respuesta! Confirmamos la recepción de la document…"
click at [591, 133] on div at bounding box center [641, 142] width 136 height 25
click at [593, 138] on input "Esperar Respuesta (días)" at bounding box center [641, 142] width 136 height 13
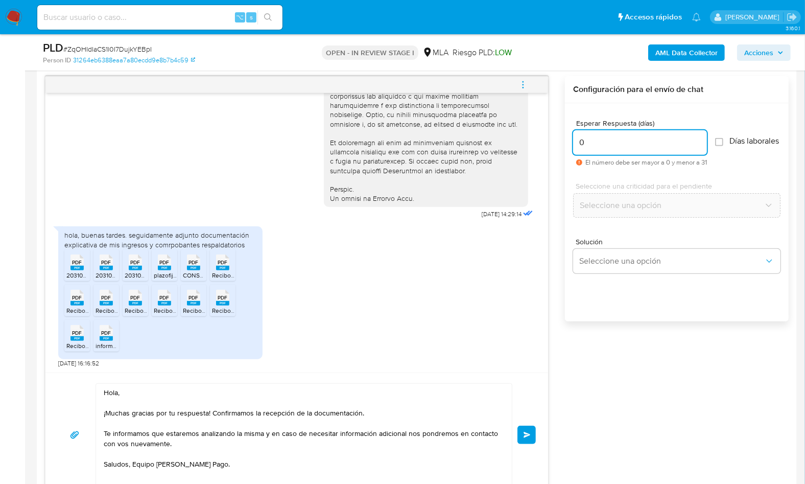
type input "0"
click at [541, 448] on div "Hola, ¡Muchas gracias por tu respuesta! Confirmamos la recepción de la document…" at bounding box center [296, 434] width 503 height 124
click at [527, 439] on button "Enviar" at bounding box center [526, 434] width 18 height 18
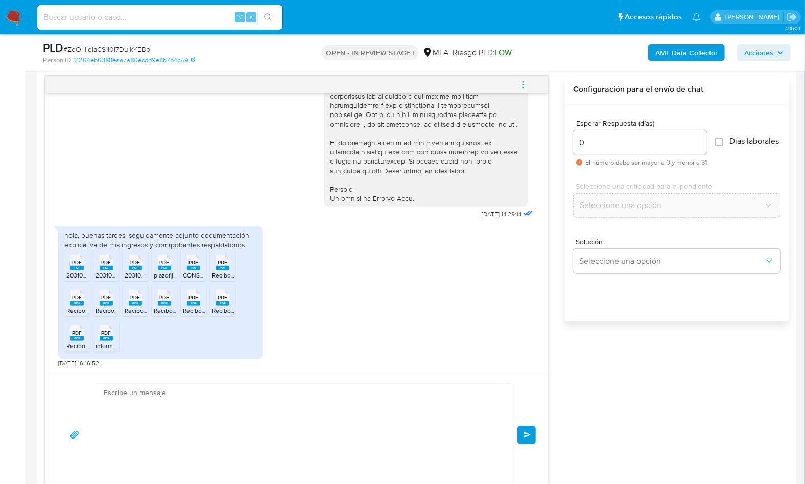
scroll to position [586, 0]
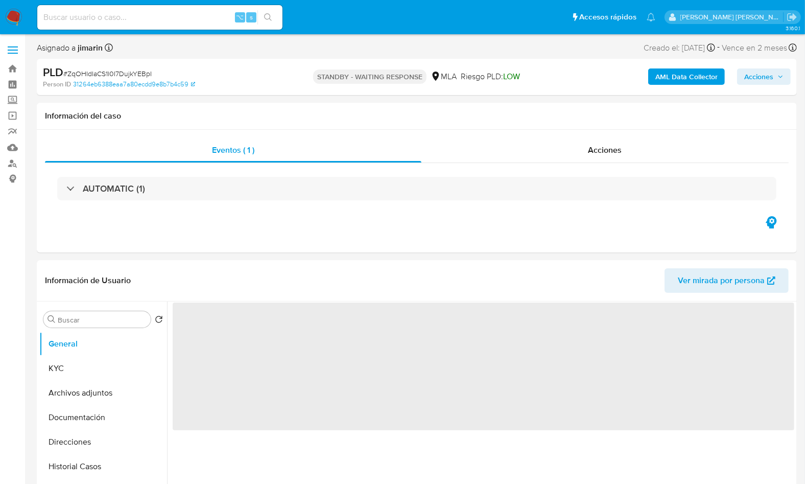
select select "10"
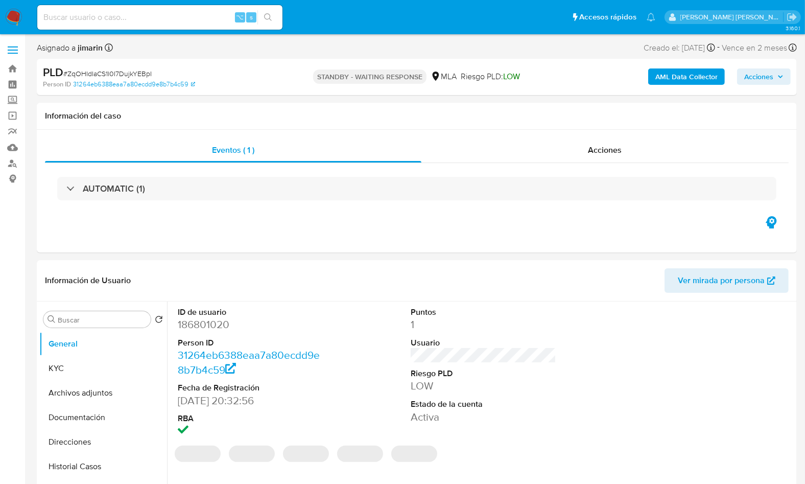
select select "10"
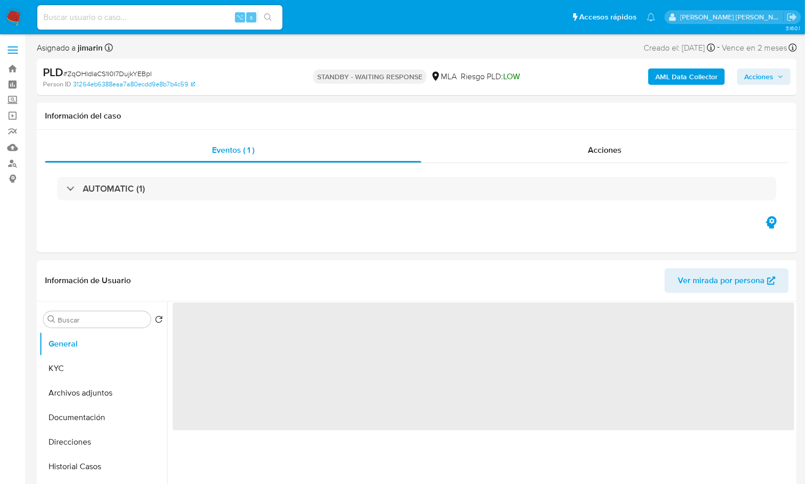
select select "10"
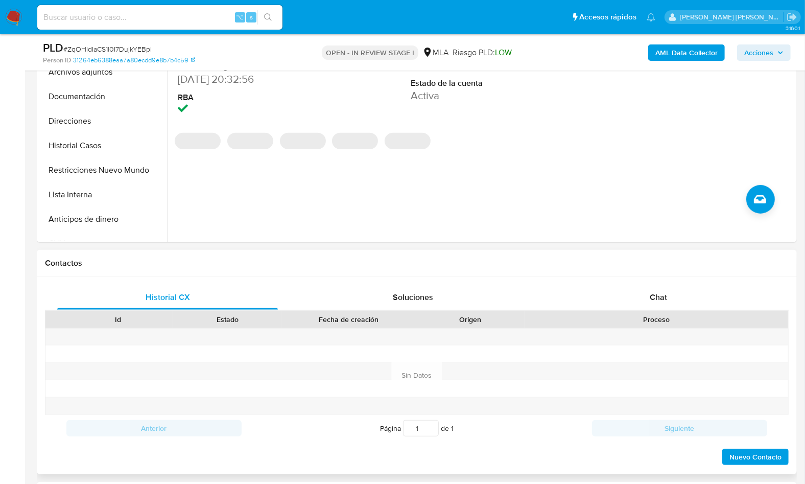
scroll to position [298, 0]
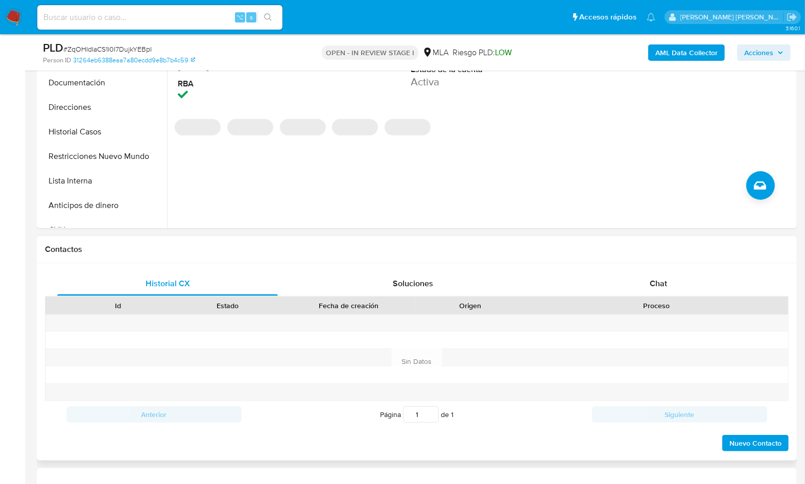
click at [669, 296] on div "Id Estado Fecha de creación Origen Proceso" at bounding box center [417, 305] width 744 height 18
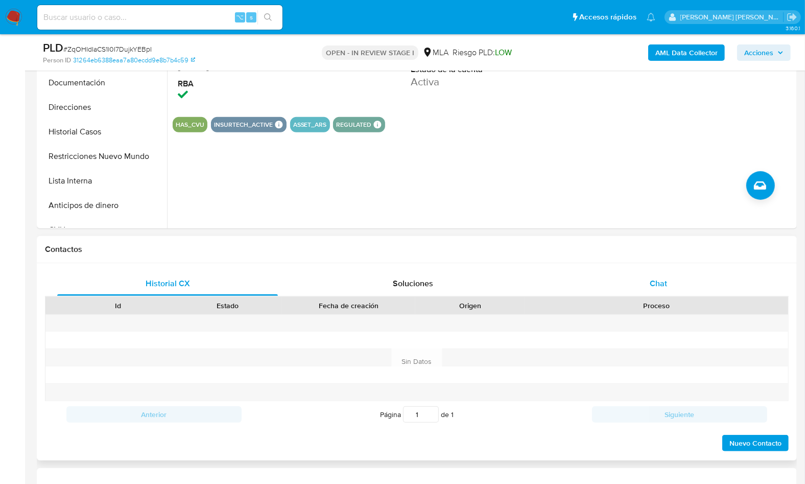
click at [669, 286] on div "Chat" at bounding box center [658, 283] width 221 height 25
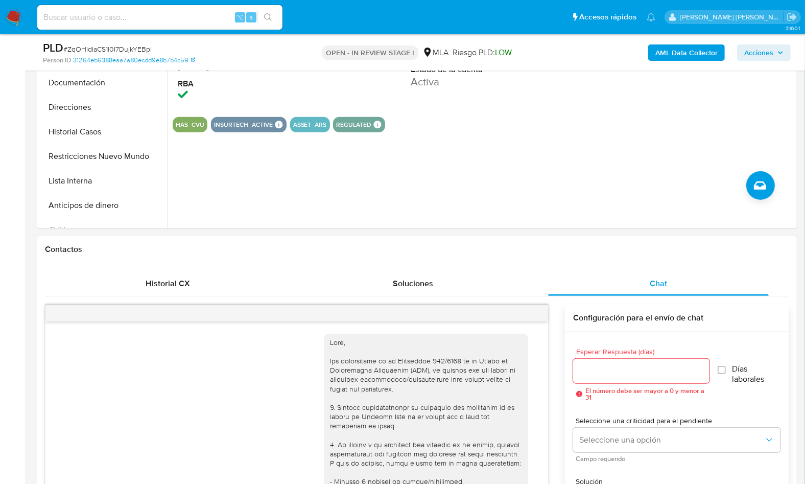
scroll to position [586, 0]
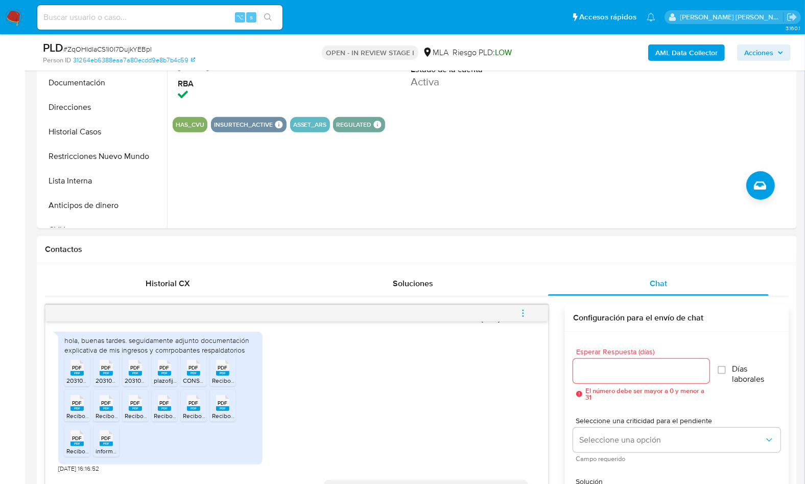
click at [534, 313] on button "menu-action" at bounding box center [523, 313] width 34 height 25
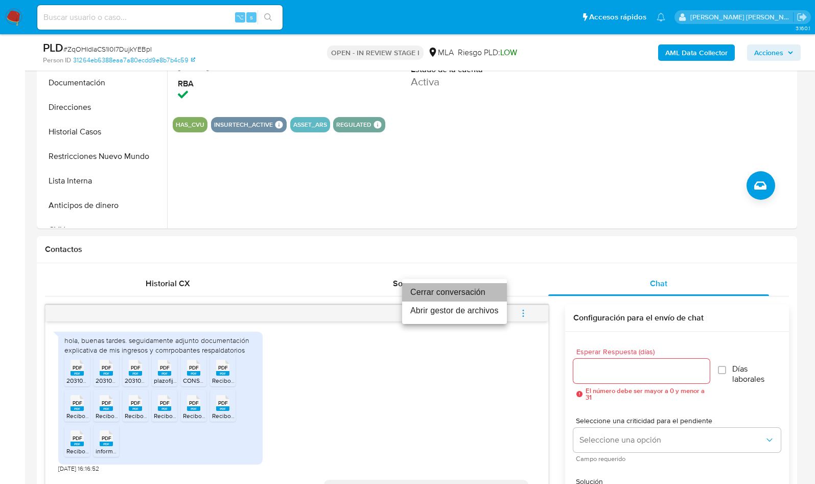
click at [471, 295] on li "Cerrar conversación" at bounding box center [454, 292] width 105 height 18
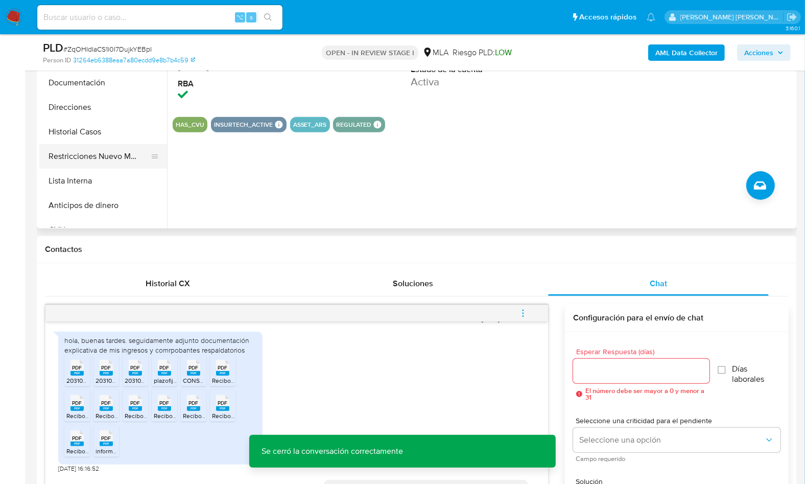
click at [102, 166] on button "Restricciones Nuevo Mundo" at bounding box center [99, 156] width 120 height 25
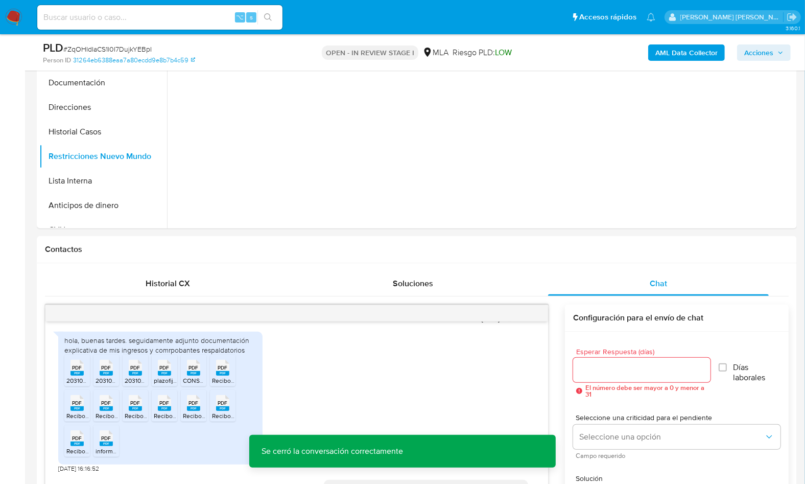
click at [676, 49] on b "AML Data Collector" at bounding box center [686, 52] width 62 height 16
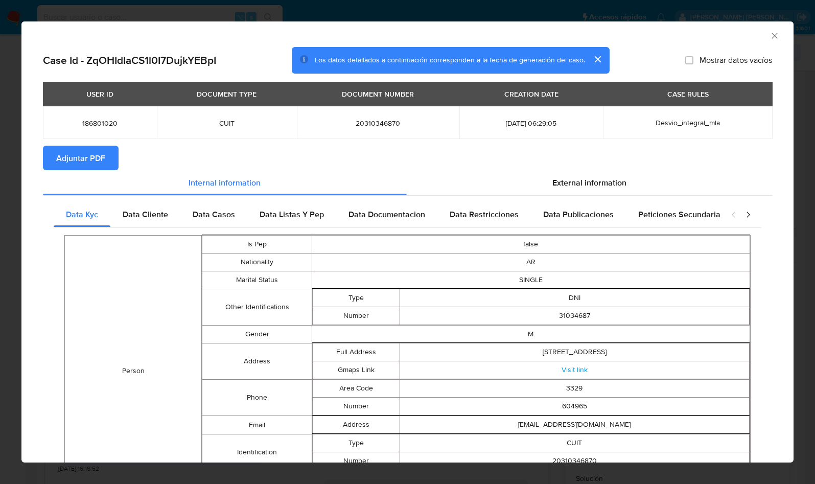
click at [116, 165] on button "Adjuntar PDF" at bounding box center [81, 158] width 76 height 25
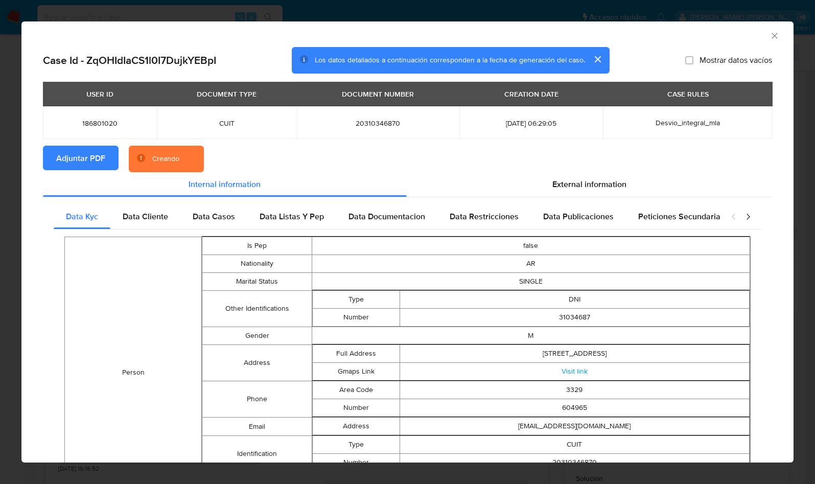
click at [424, 159] on section "Adjuntar PDF Creando" at bounding box center [407, 159] width 729 height 27
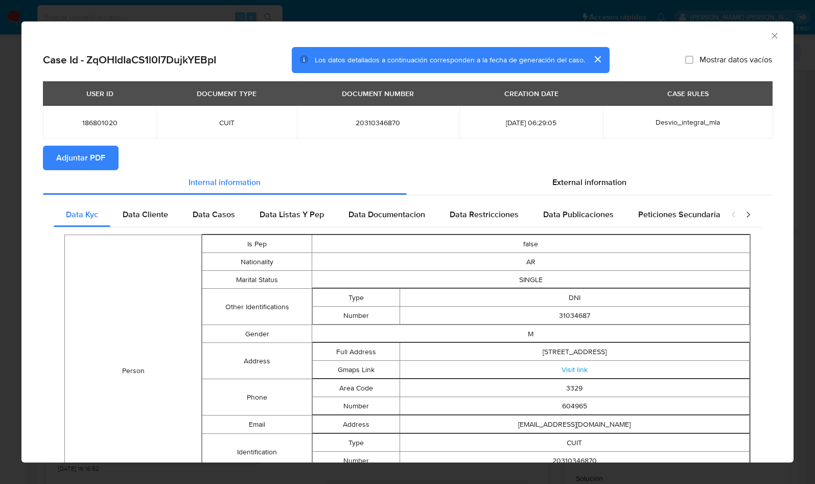
click at [769, 40] on icon "Cerrar ventana" at bounding box center [774, 36] width 10 height 10
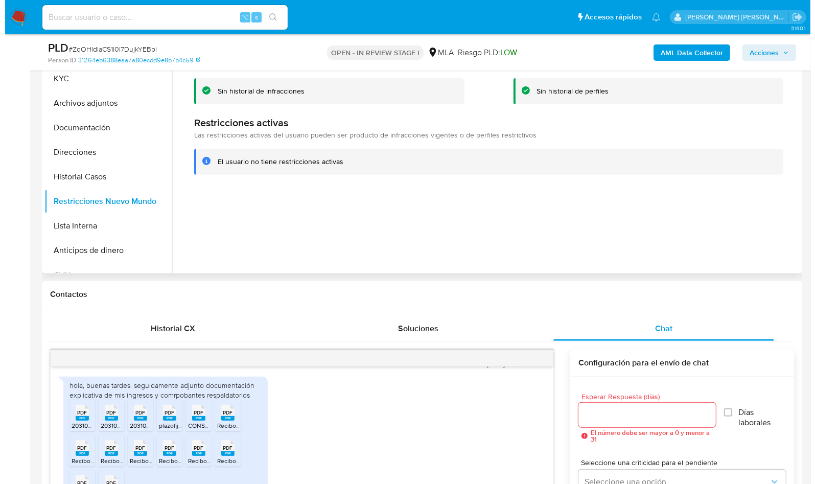
scroll to position [115, 0]
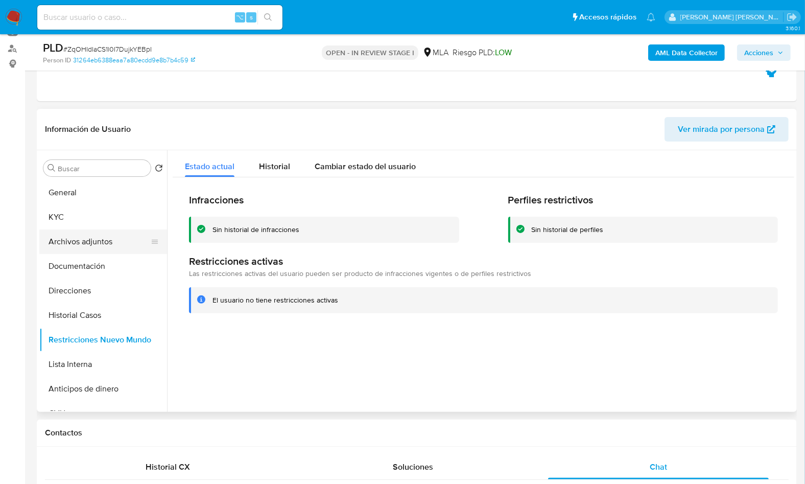
click at [109, 237] on button "Archivos adjuntos" at bounding box center [99, 241] width 120 height 25
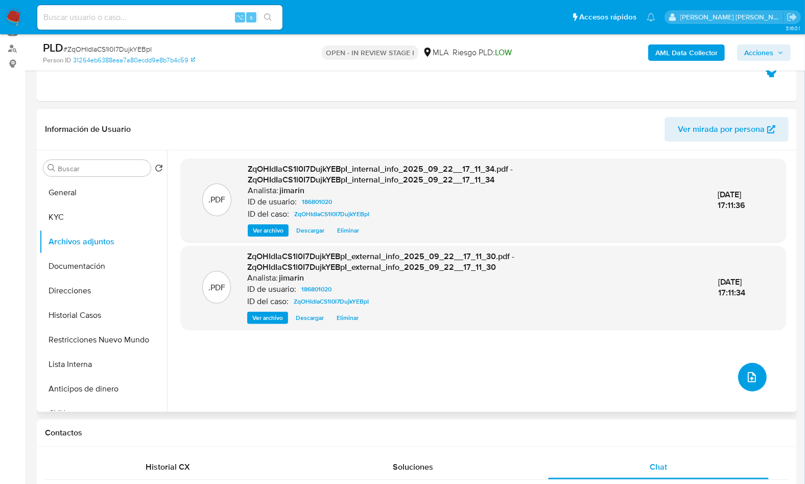
click at [750, 378] on icon "upload-file" at bounding box center [752, 377] width 12 height 12
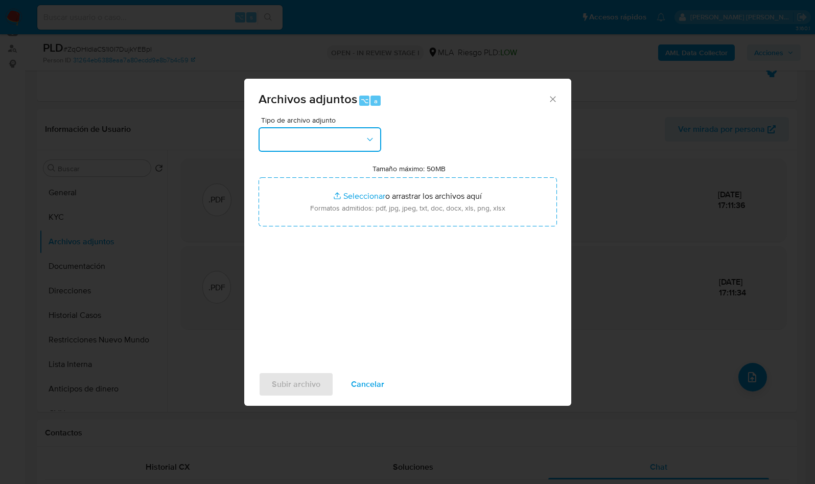
click at [310, 146] on button "button" at bounding box center [319, 139] width 123 height 25
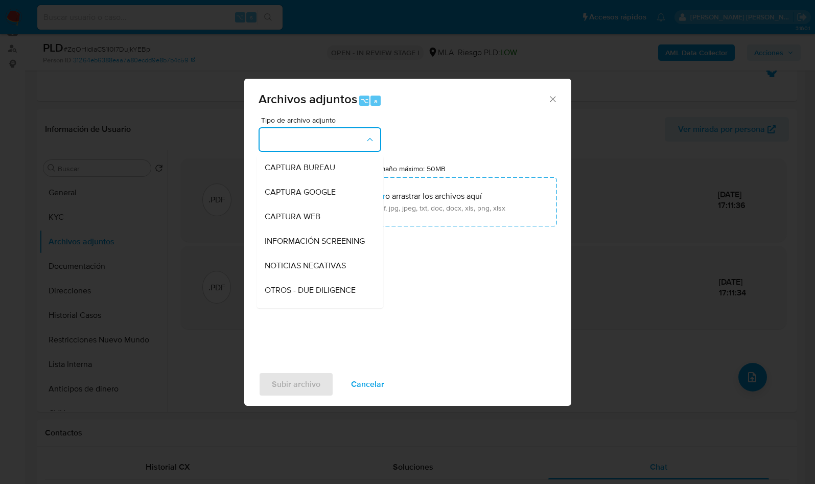
scroll to position [188, 0]
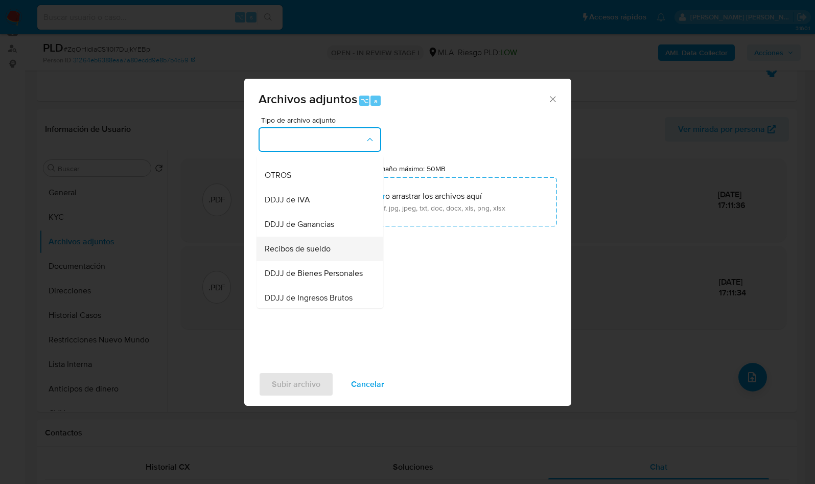
click at [324, 254] on span "Recibos de sueldo" at bounding box center [298, 249] width 66 height 10
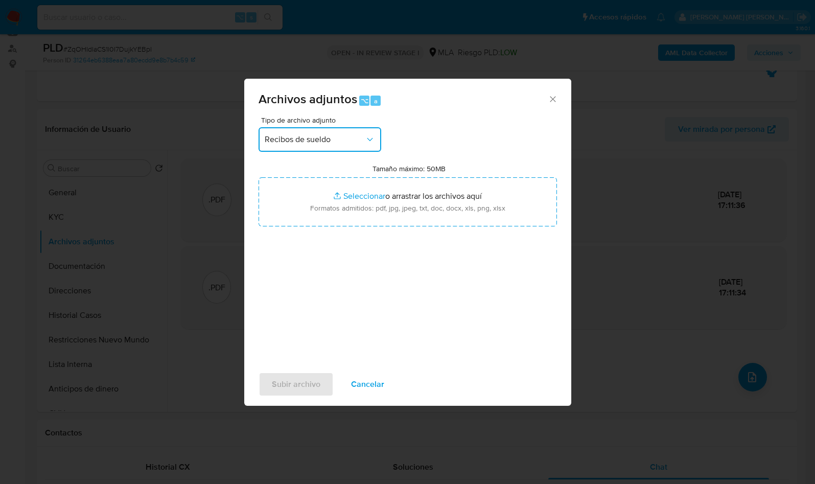
click at [283, 143] on span "Recibos de sueldo" at bounding box center [315, 139] width 100 height 10
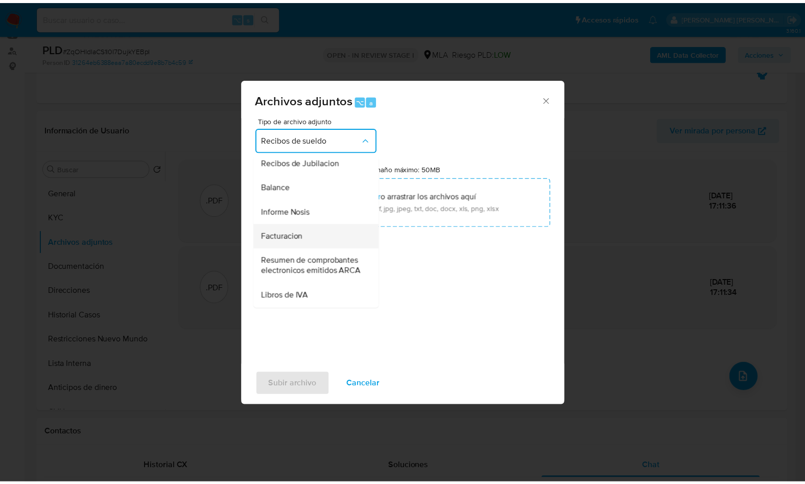
scroll to position [197, 0]
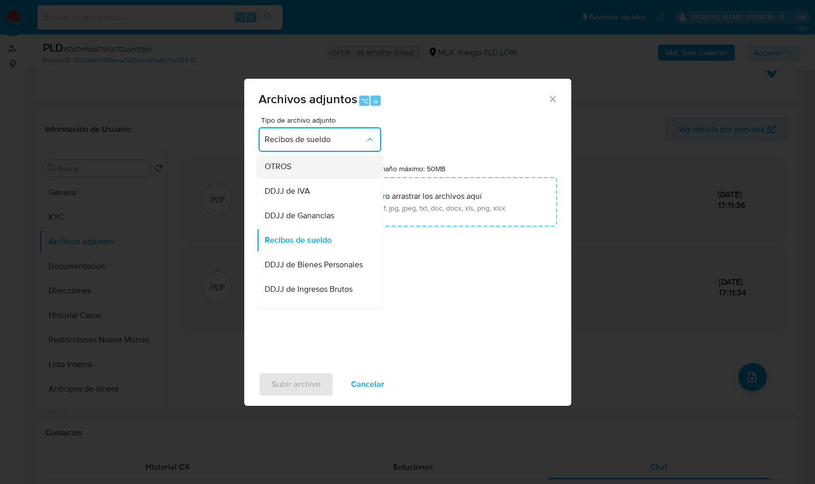
click at [300, 176] on div "OTROS" at bounding box center [317, 166] width 104 height 25
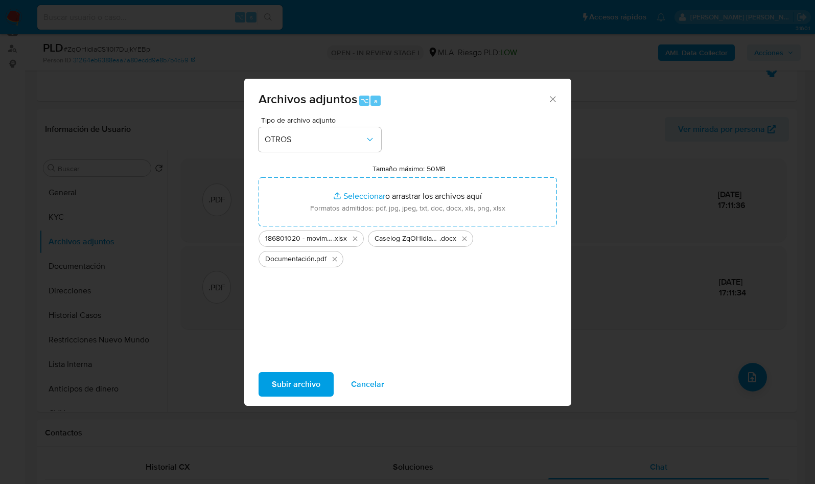
click at [292, 380] on span "Subir archivo" at bounding box center [296, 384] width 49 height 22
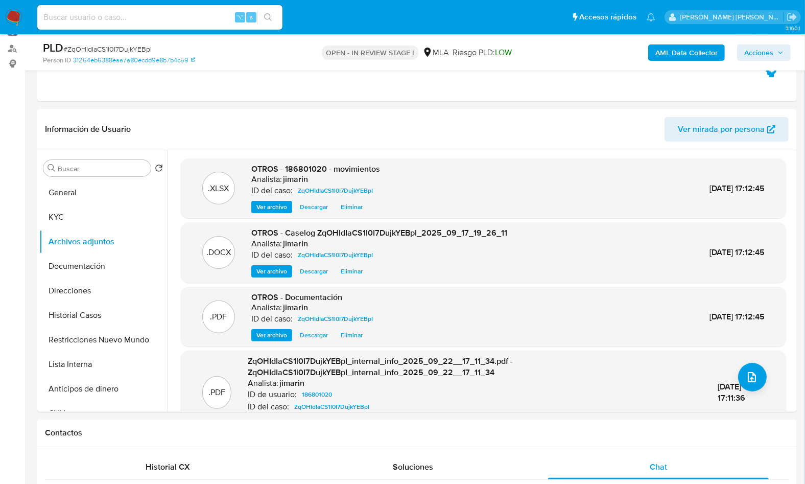
click at [766, 54] on span "Acciones" at bounding box center [758, 52] width 29 height 16
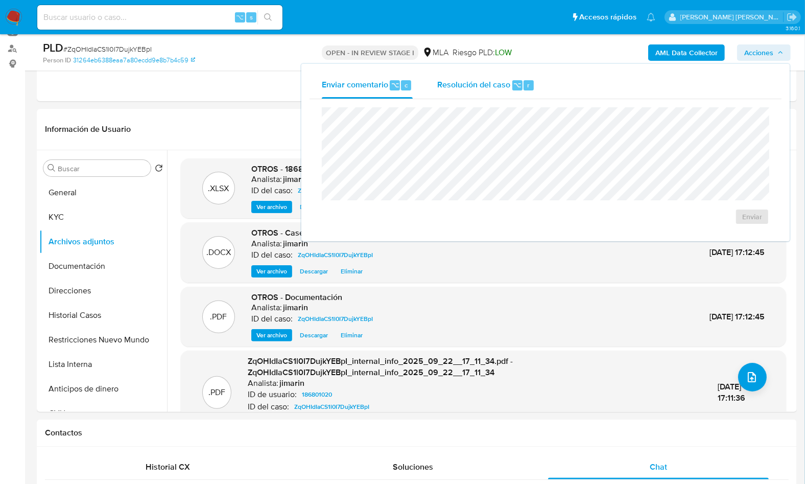
click at [509, 84] on span "Resolución del caso" at bounding box center [473, 85] width 73 height 12
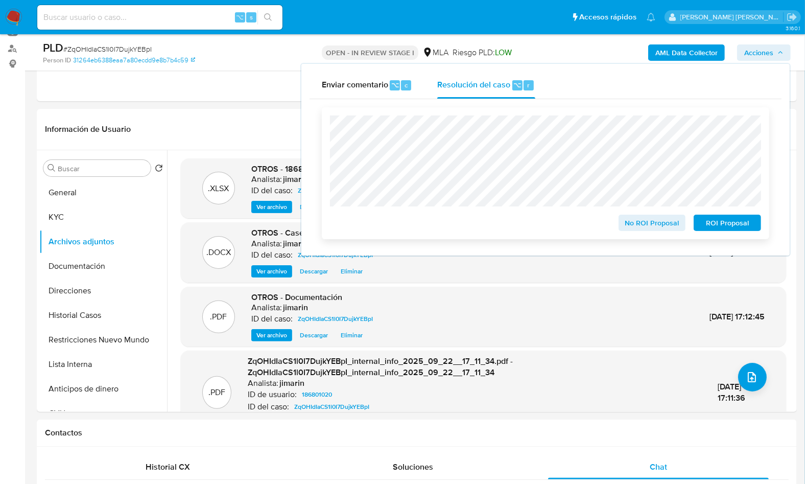
click at [657, 236] on div "No ROI Proposal ROI Proposal" at bounding box center [545, 173] width 447 height 132
click at [652, 230] on span "No ROI Proposal" at bounding box center [652, 223] width 53 height 14
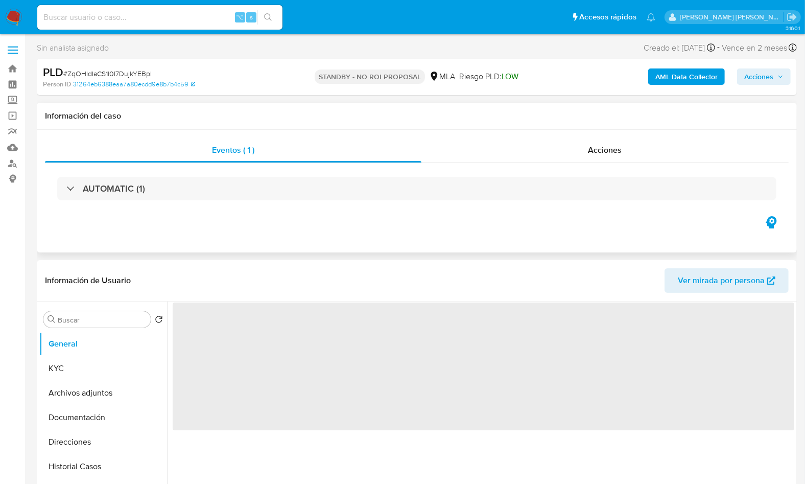
select select "10"
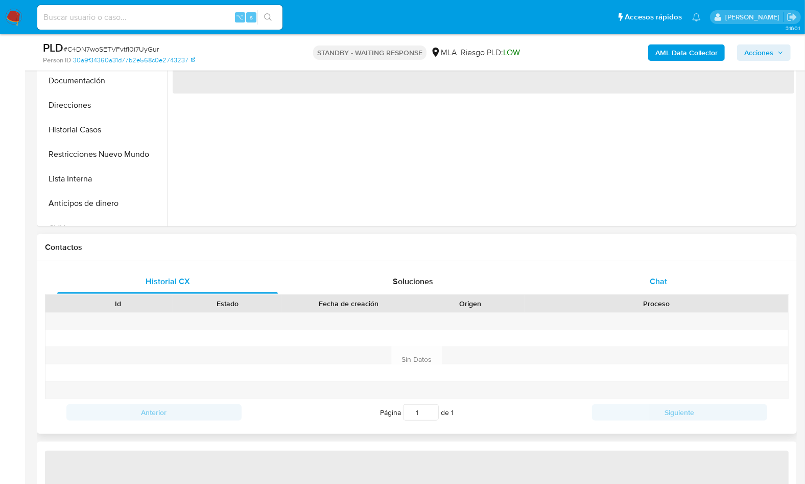
click at [681, 282] on div "Chat" at bounding box center [658, 281] width 221 height 25
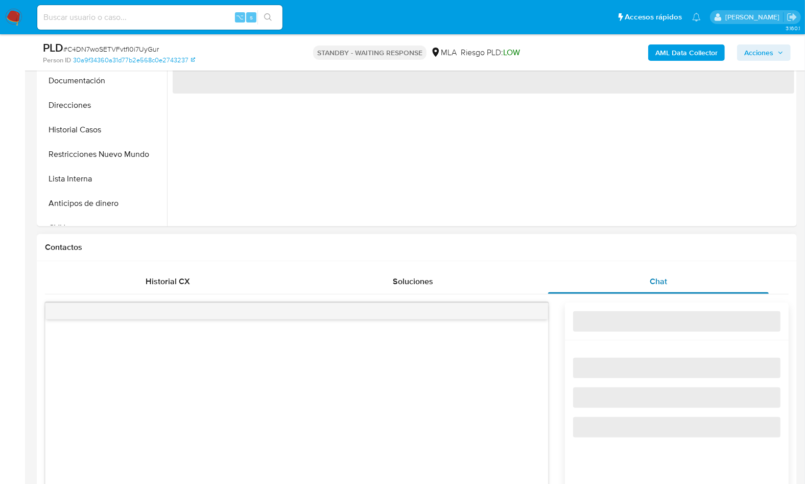
select select "10"
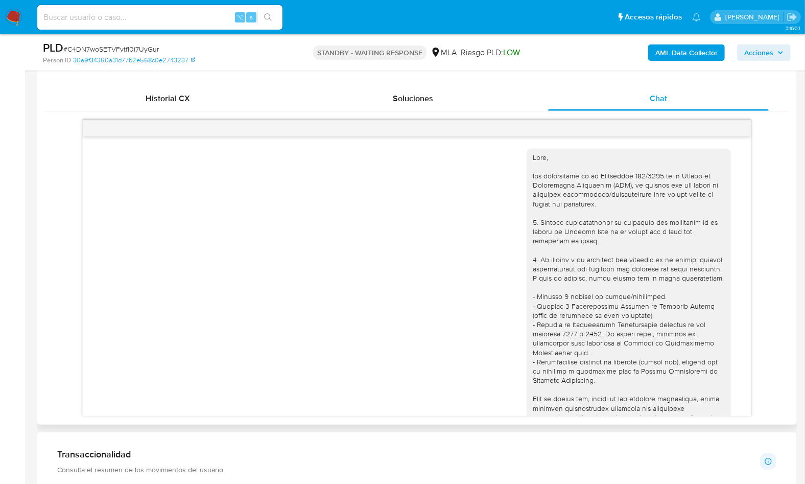
scroll to position [524, 0]
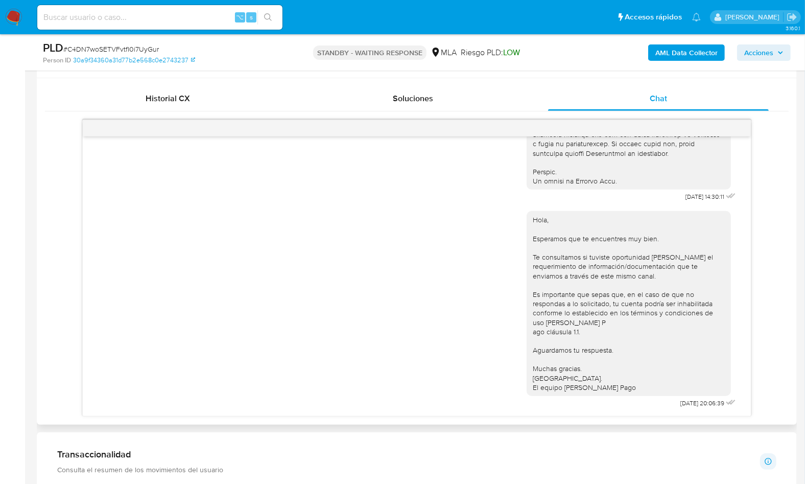
click at [781, 388] on div "[DATE] 14:30:11 Hola, Esperamos que te encuentres muy bien. Te consultamos si t…" at bounding box center [417, 268] width 744 height 297
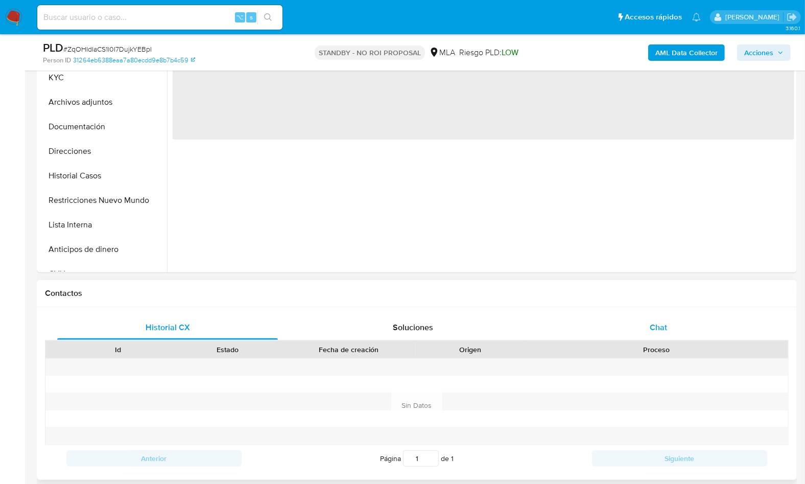
select select "10"
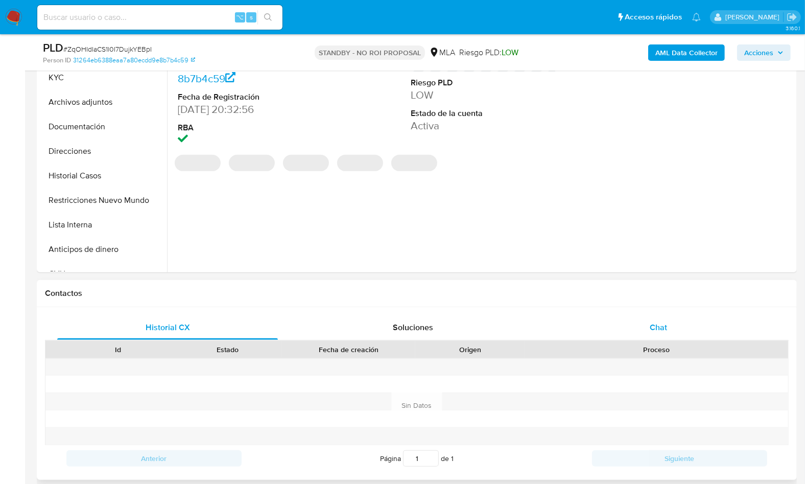
click at [677, 317] on div "Chat" at bounding box center [658, 327] width 221 height 25
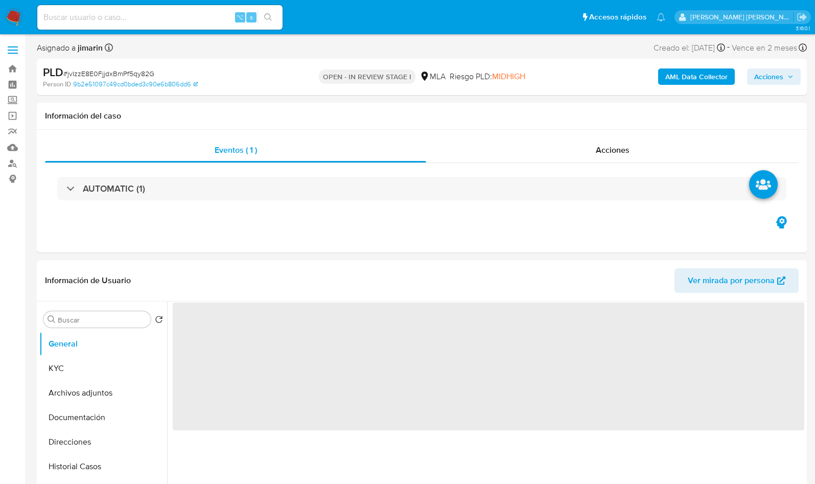
select select "10"
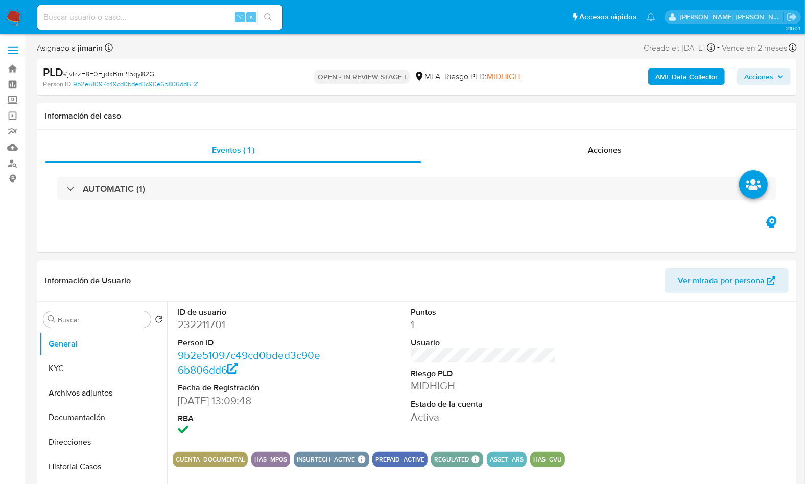
click at [125, 70] on span "# jvIzzE8E0FjjdxBmPf5qy82G" at bounding box center [108, 73] width 91 height 10
copy span "jvIzzE8E0FjjdxBmPf5qy82G"
click at [198, 322] on dd "232211701" at bounding box center [250, 324] width 145 height 14
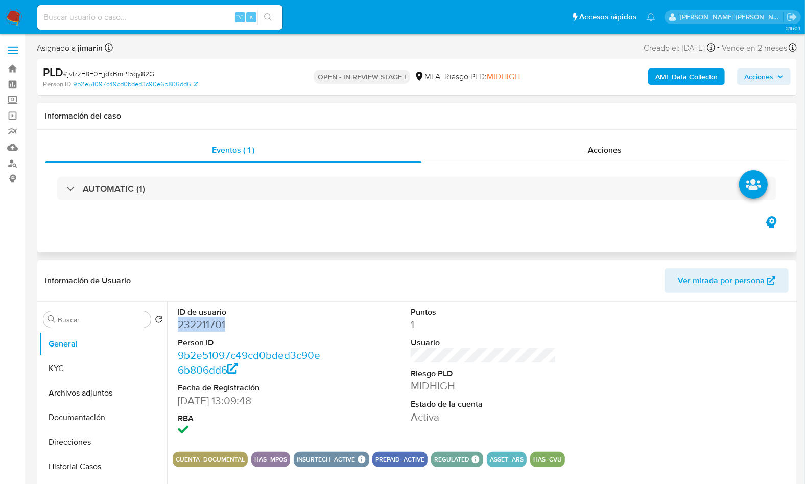
copy dd "232211701"
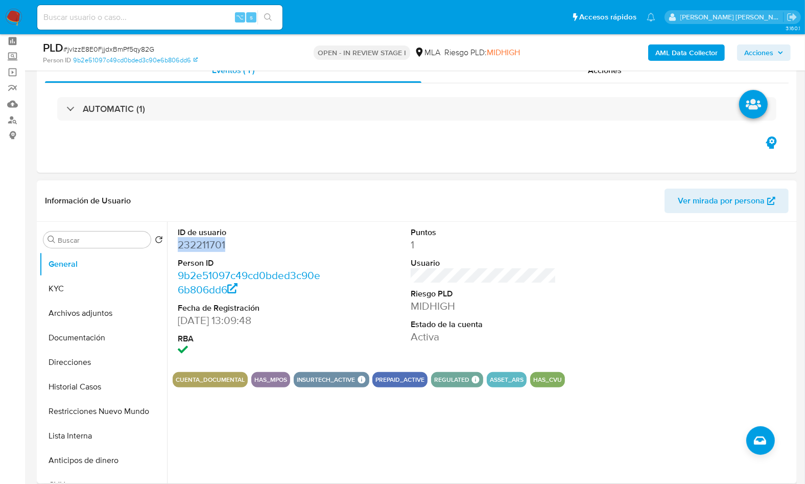
scroll to position [187, 0]
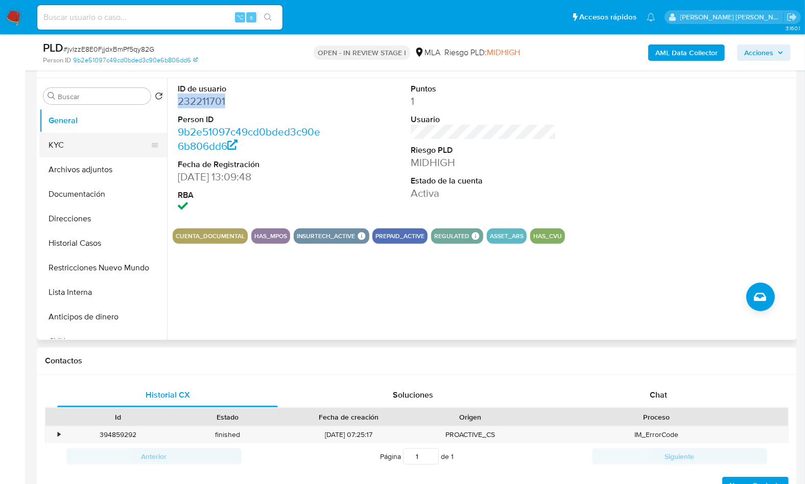
click at [58, 136] on button "KYC" at bounding box center [99, 145] width 120 height 25
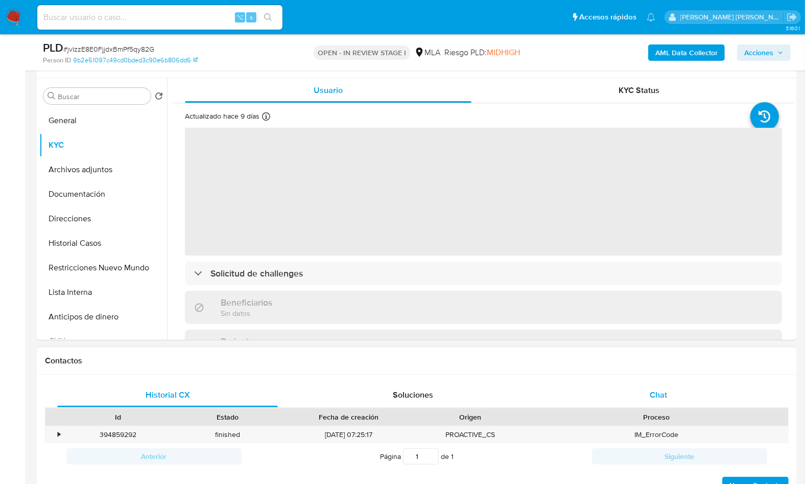
click at [650, 389] on span "Chat" at bounding box center [658, 395] width 17 height 12
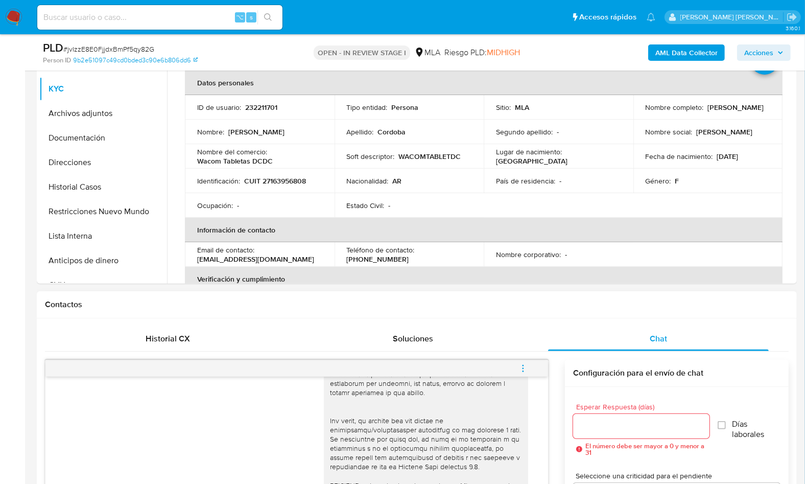
scroll to position [88, 0]
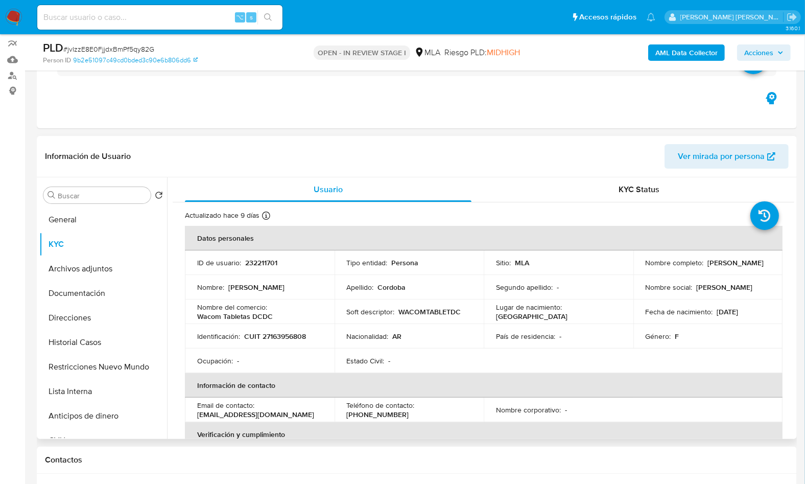
click at [277, 335] on p "CUIT 27163956808" at bounding box center [275, 335] width 62 height 9
copy p "27163956808"
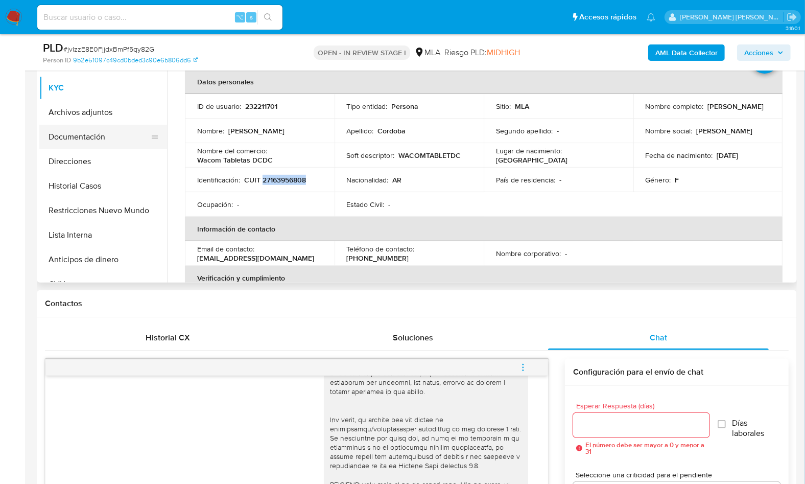
click at [83, 147] on button "Documentación" at bounding box center [99, 137] width 120 height 25
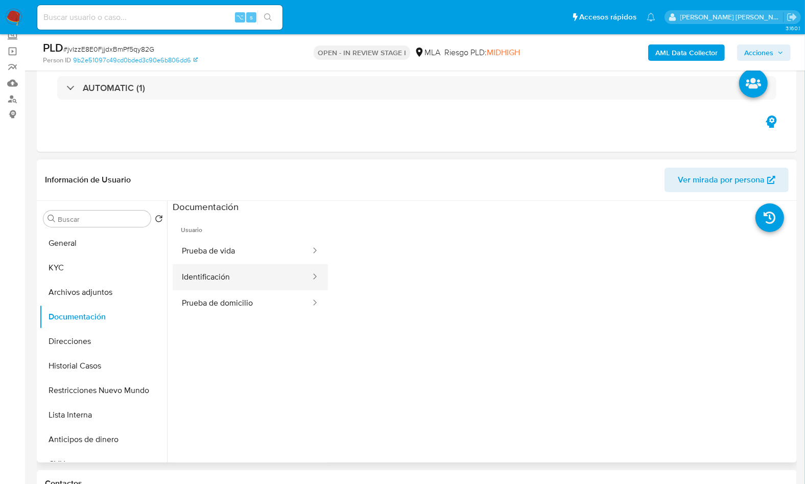
scroll to position [63, 0]
click at [247, 244] on button "Prueba de vida" at bounding box center [242, 252] width 139 height 26
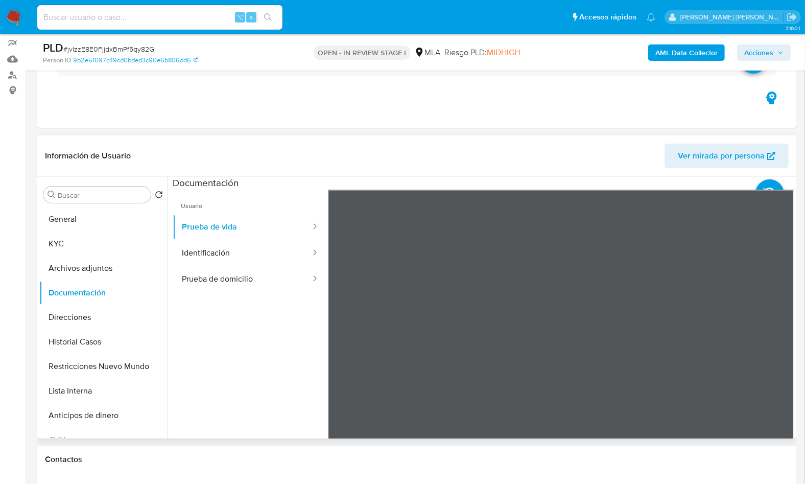
scroll to position [125, 0]
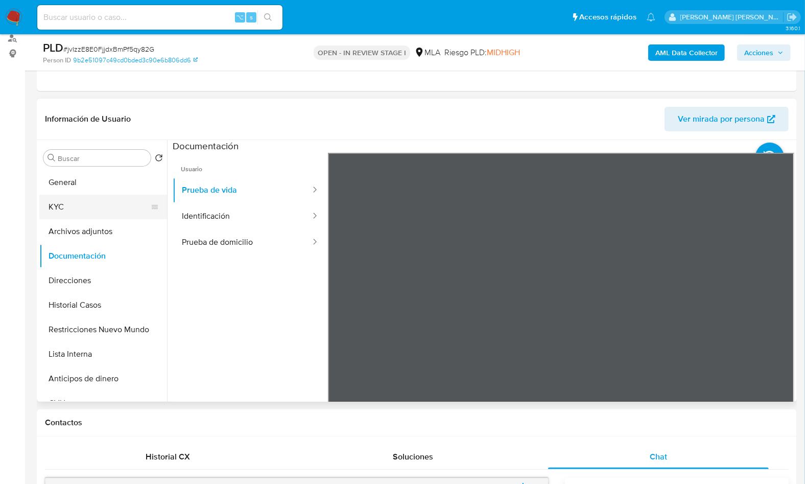
click at [69, 195] on button "KYC" at bounding box center [99, 207] width 120 height 25
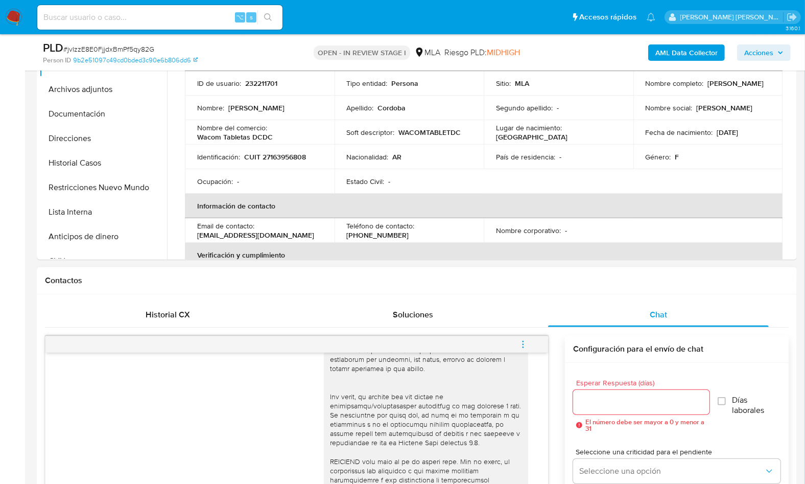
scroll to position [546, 0]
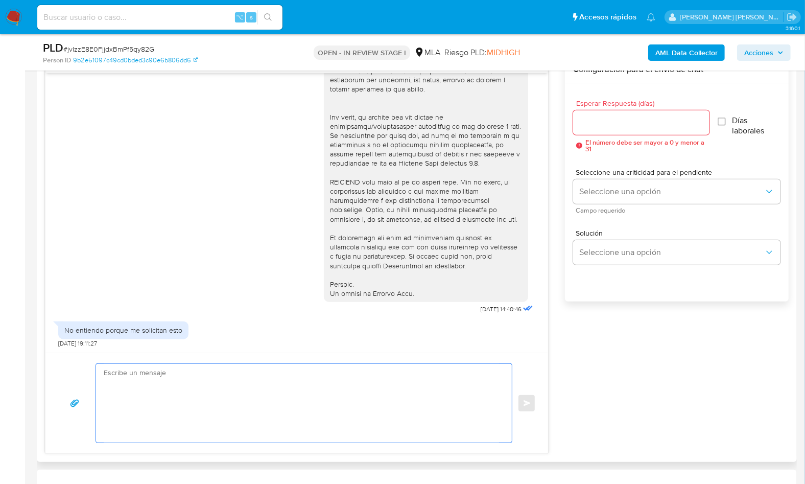
click at [354, 416] on textarea at bounding box center [301, 403] width 395 height 79
paste textarea "Hola , En función de las operaciones registradas en tu cuenta de Mercado Pago, …"
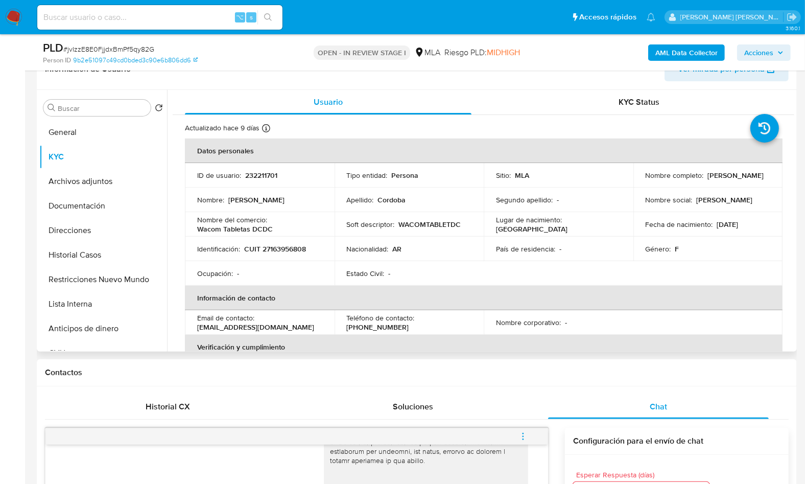
scroll to position [176, 0]
click at [444, 222] on p "WACOMTABLETDC" at bounding box center [430, 223] width 62 height 9
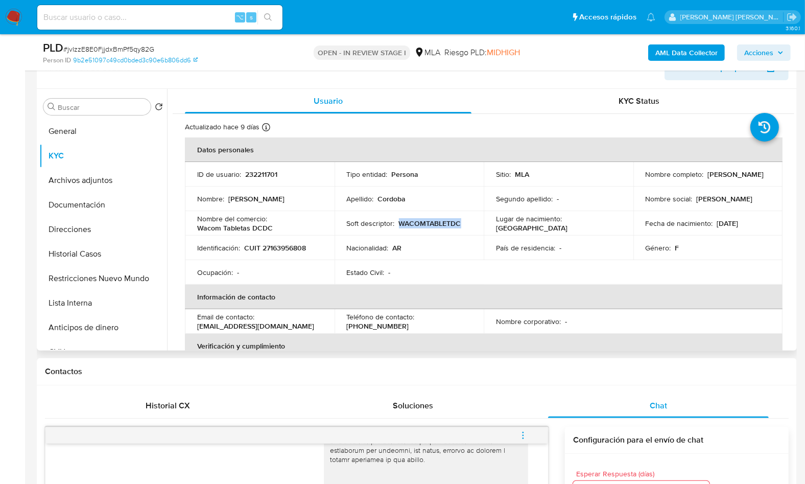
click at [444, 222] on p "WACOMTABLETDC" at bounding box center [430, 223] width 62 height 9
copy p "WACOMTABLETDC"
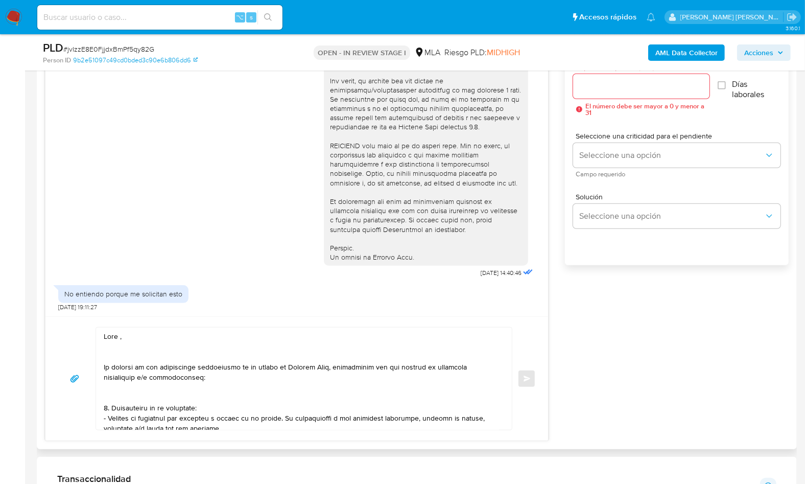
scroll to position [584, 0]
click at [145, 351] on textarea at bounding box center [301, 377] width 395 height 102
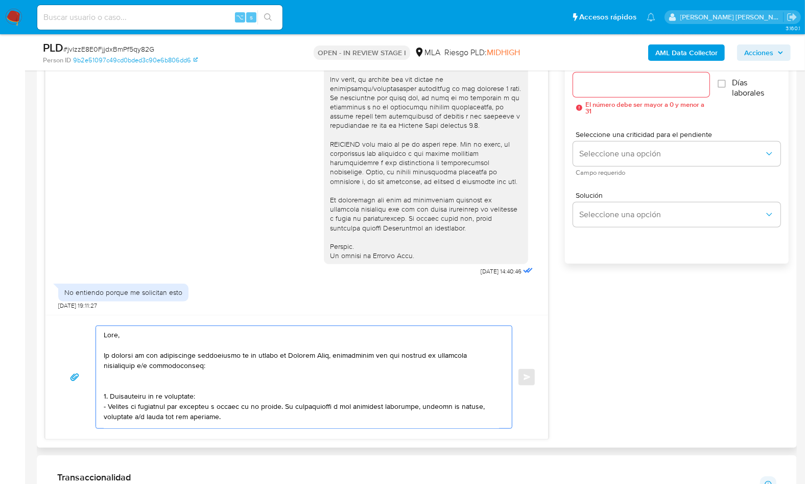
click at [147, 385] on textarea at bounding box center [301, 377] width 395 height 102
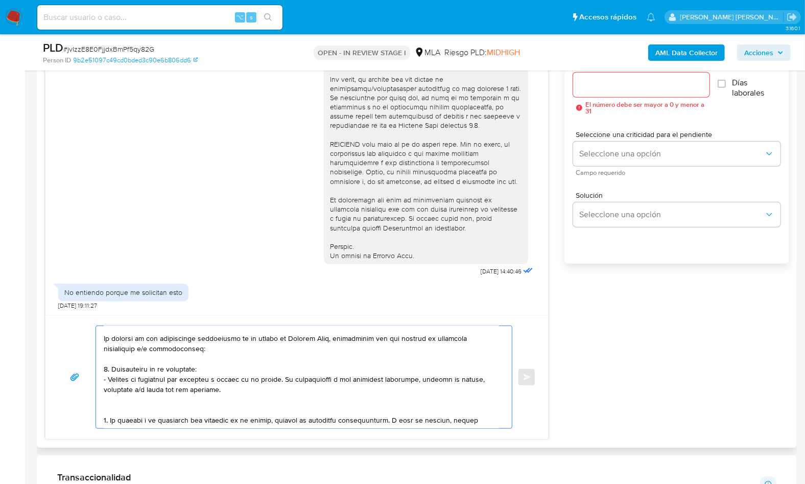
scroll to position [49, 0]
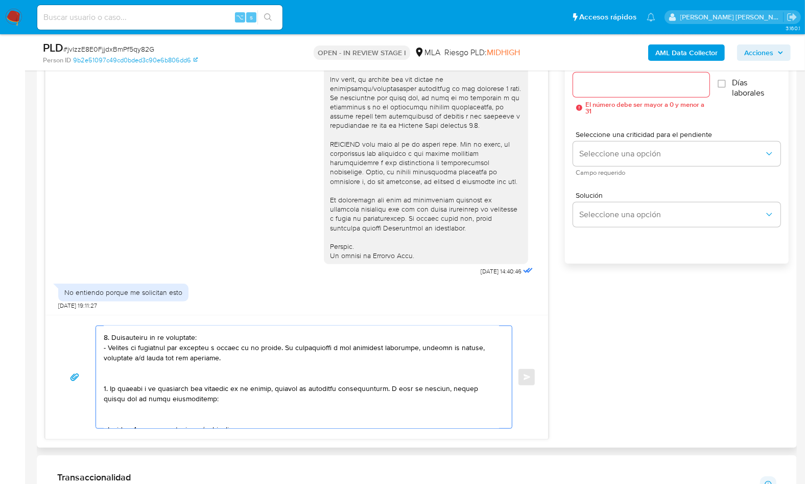
click at [133, 375] on textarea at bounding box center [301, 377] width 395 height 102
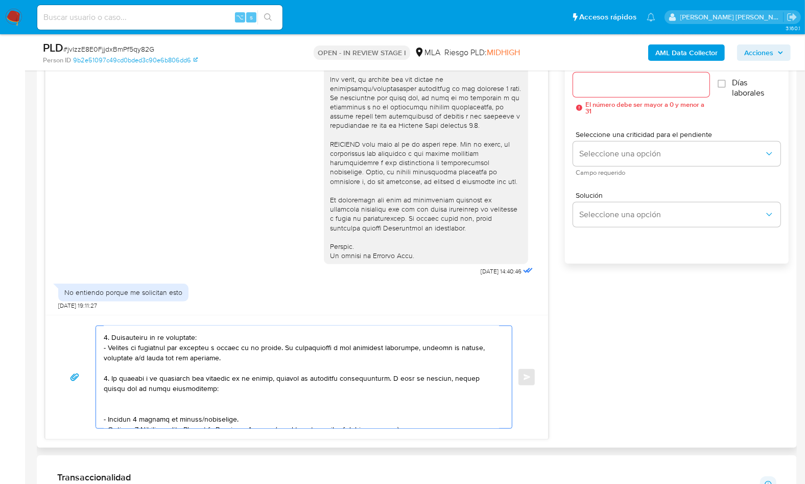
click at [116, 410] on textarea at bounding box center [301, 377] width 395 height 102
drag, startPoint x: 236, startPoint y: 419, endPoint x: 102, endPoint y: 398, distance: 135.5
click at [102, 398] on div at bounding box center [301, 377] width 411 height 102
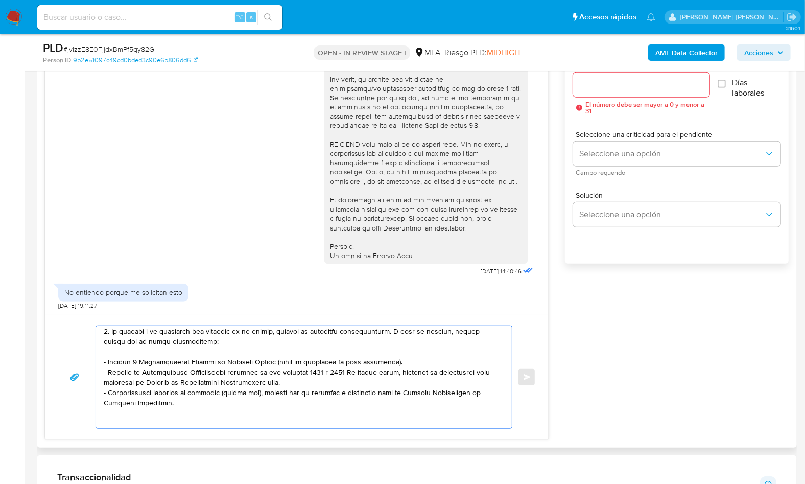
scroll to position [100, 0]
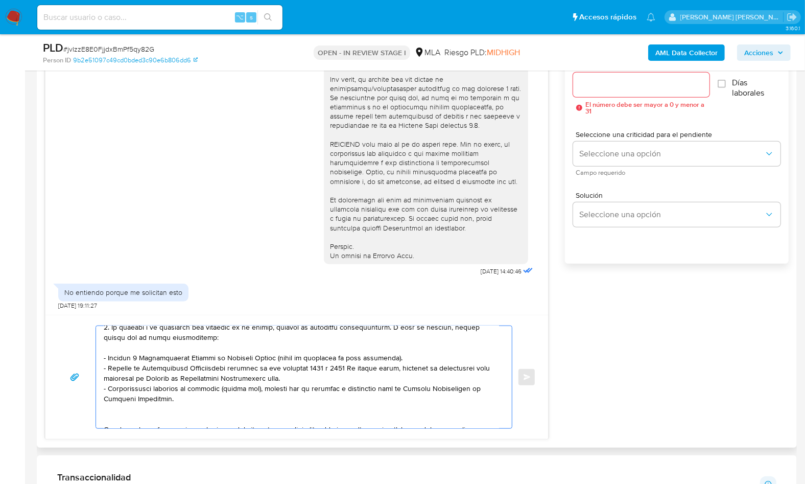
click at [323, 378] on textarea at bounding box center [301, 377] width 395 height 102
paste textarea "https://www.mercadopago.com.ar/ayuda/30181"
drag, startPoint x: 183, startPoint y: 398, endPoint x: 100, endPoint y: 385, distance: 84.3
click at [100, 385] on div at bounding box center [301, 377] width 411 height 102
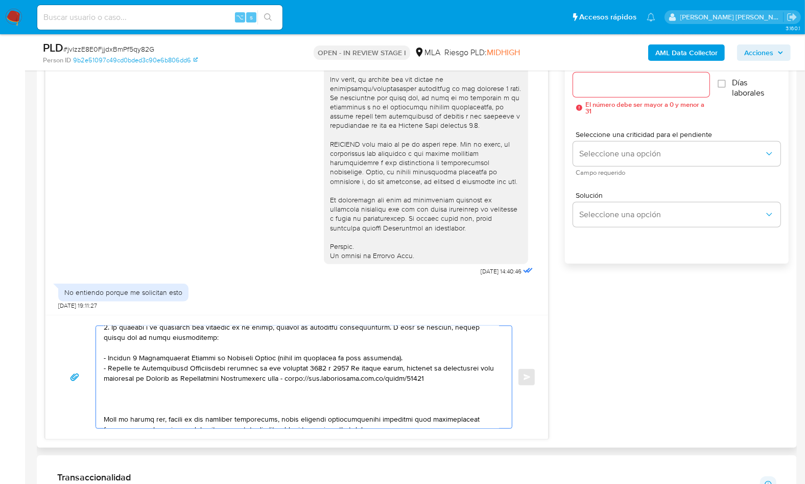
click at [117, 398] on textarea at bounding box center [301, 377] width 395 height 102
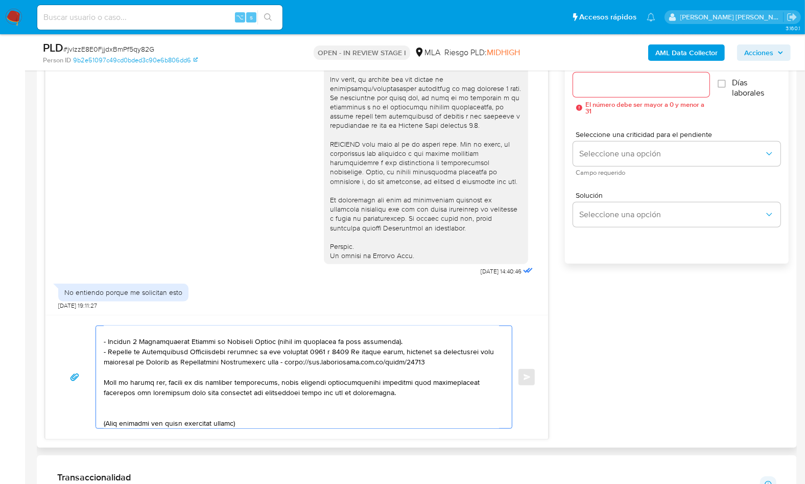
scroll to position [118, 0]
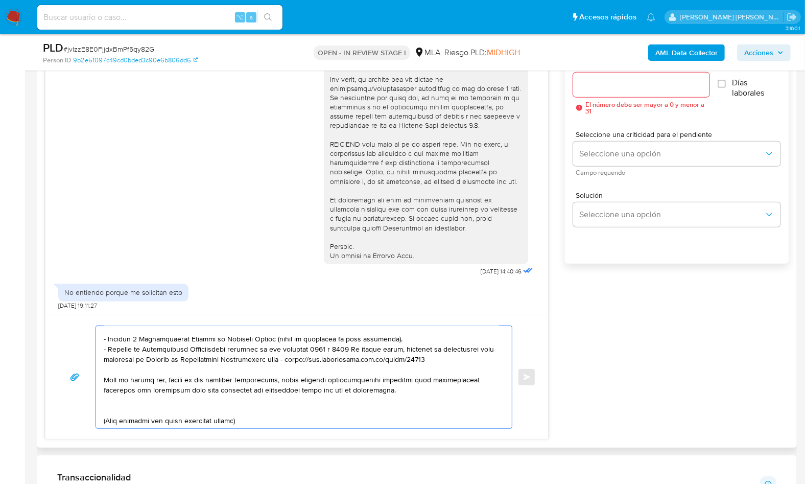
click at [132, 407] on textarea at bounding box center [301, 377] width 395 height 102
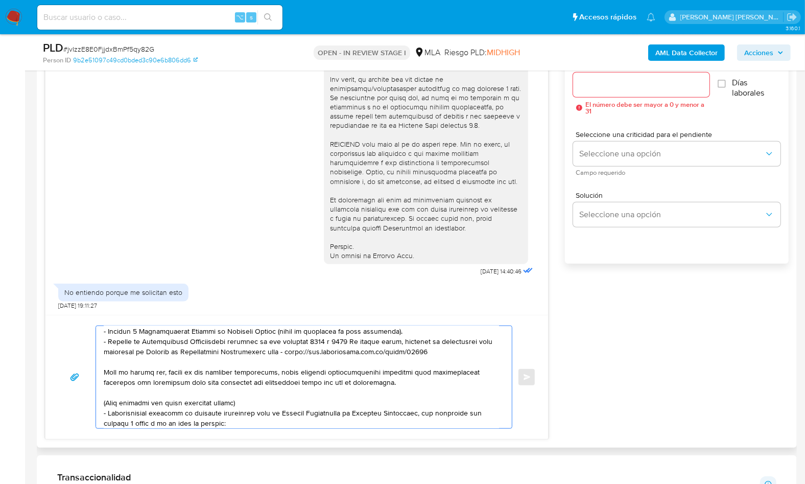
scroll to position [135, 0]
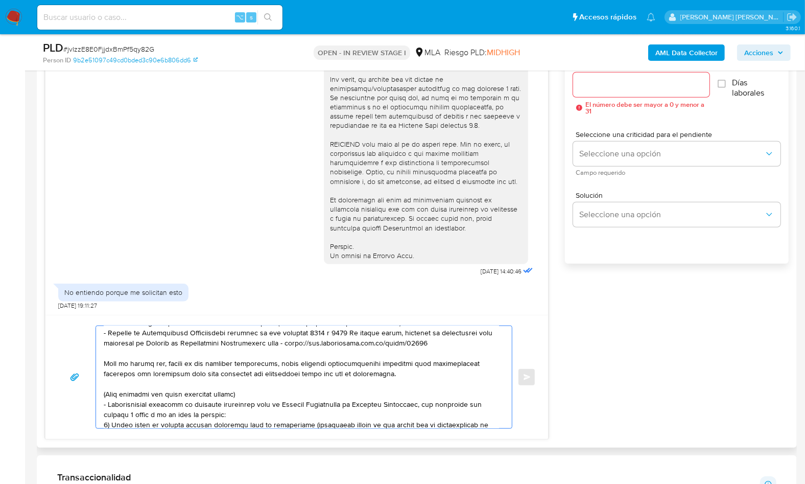
drag, startPoint x: 124, startPoint y: 403, endPoint x: 171, endPoint y: 393, distance: 48.6
click at [174, 392] on textarea at bounding box center [301, 377] width 395 height 102
click at [122, 386] on textarea at bounding box center [301, 377] width 395 height 102
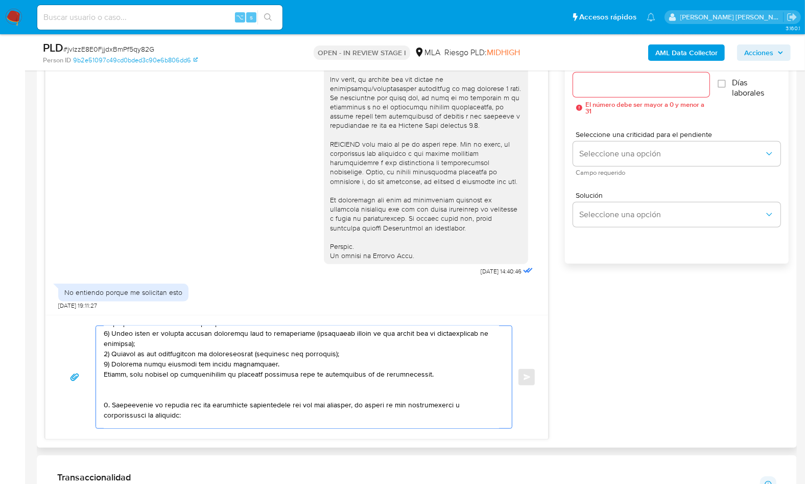
scroll to position [304, 0]
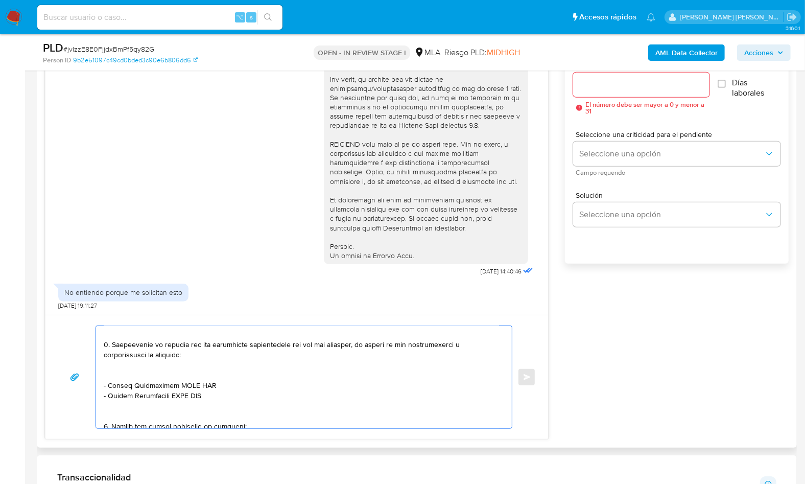
drag, startPoint x: 120, startPoint y: 383, endPoint x: 123, endPoint y: 335, distance: 47.6
click at [123, 335] on textarea at bounding box center [301, 377] width 395 height 102
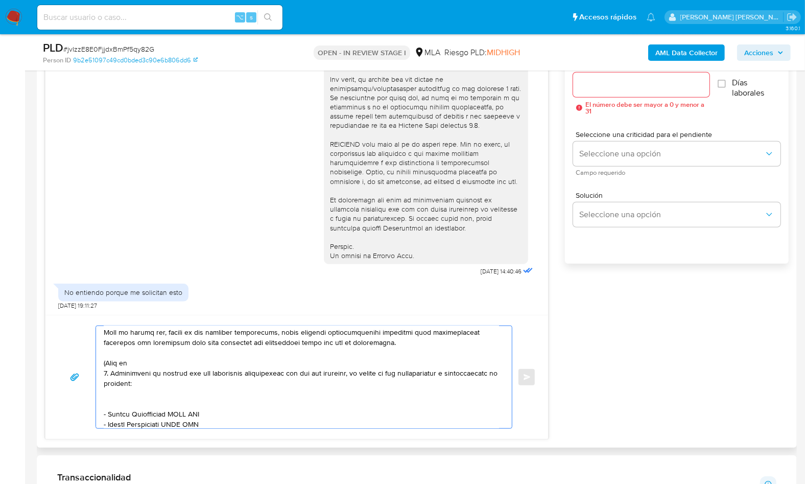
scroll to position [138, 0]
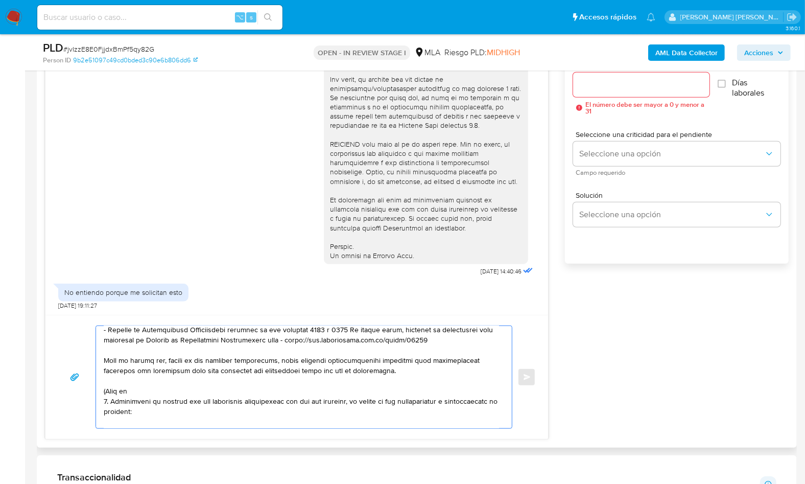
drag, startPoint x: 133, startPoint y: 391, endPoint x: 87, endPoint y: 391, distance: 46.0
click at [87, 391] on div "Enviar" at bounding box center [297, 376] width 478 height 103
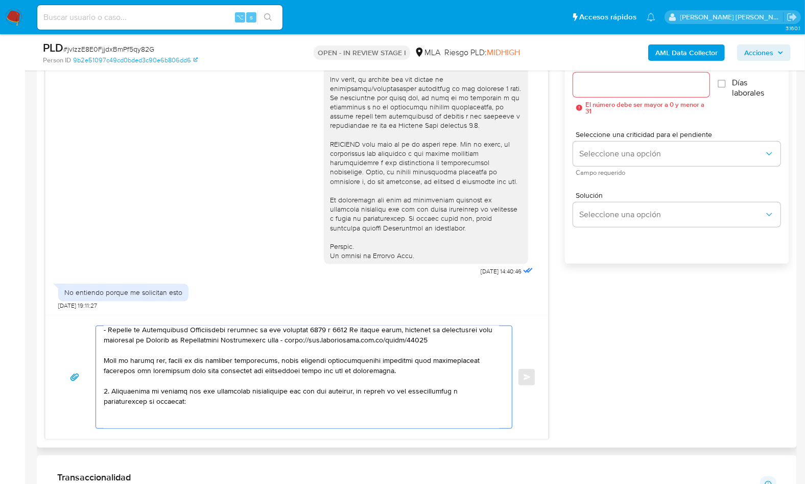
click at [119, 413] on textarea at bounding box center [301, 377] width 395 height 102
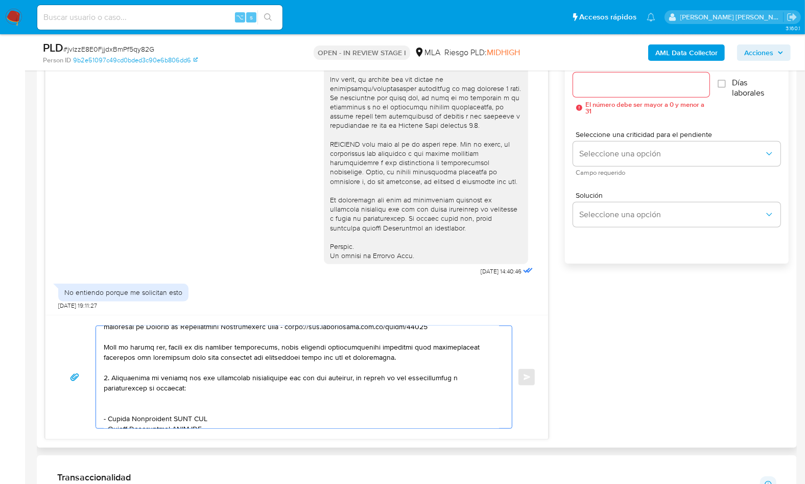
scroll to position [154, 0]
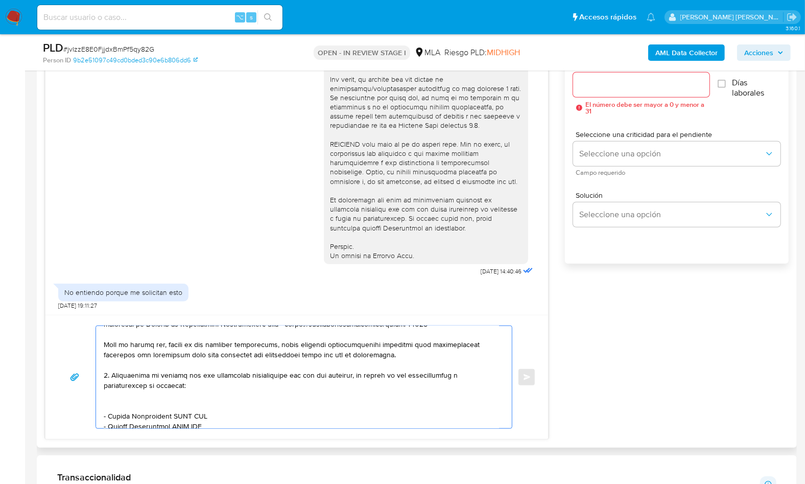
click at [129, 404] on textarea at bounding box center [301, 377] width 395 height 102
click at [204, 375] on textarea at bounding box center [301, 377] width 395 height 102
click at [235, 373] on textarea at bounding box center [301, 377] width 395 height 102
click at [272, 375] on textarea at bounding box center [301, 377] width 395 height 102
click at [294, 374] on textarea at bounding box center [301, 377] width 395 height 102
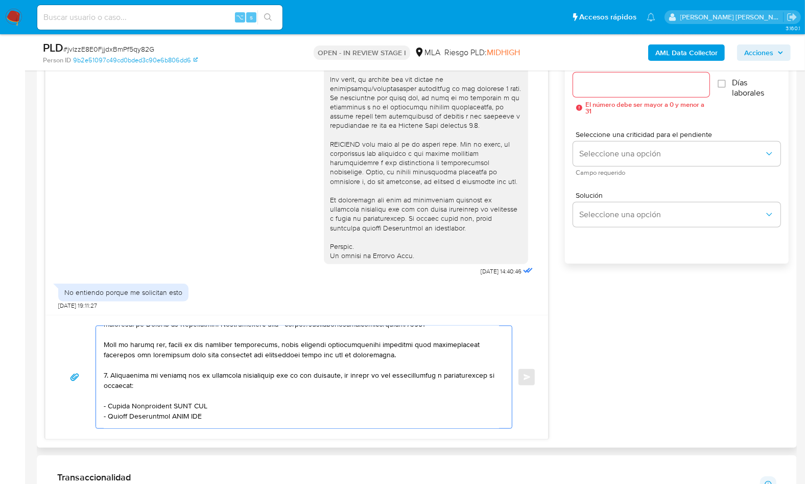
drag, startPoint x: 108, startPoint y: 403, endPoint x: 173, endPoint y: 406, distance: 64.9
click at [171, 406] on textarea at bounding box center [301, 377] width 395 height 102
paste textarea "Distecna Com Sa"
click at [186, 404] on textarea at bounding box center [301, 377] width 395 height 102
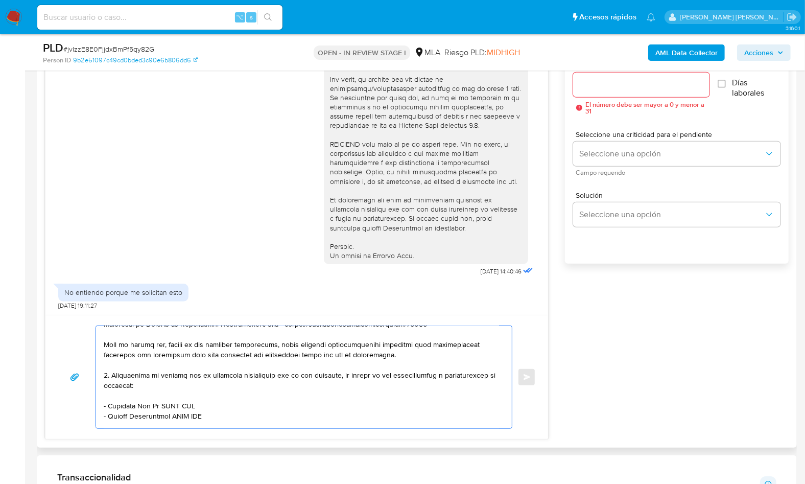
paste textarea "30714636827"
drag, startPoint x: 218, startPoint y: 410, endPoint x: 79, endPoint y: 412, distance: 138.4
click at [79, 412] on div "Enviar" at bounding box center [297, 376] width 478 height 103
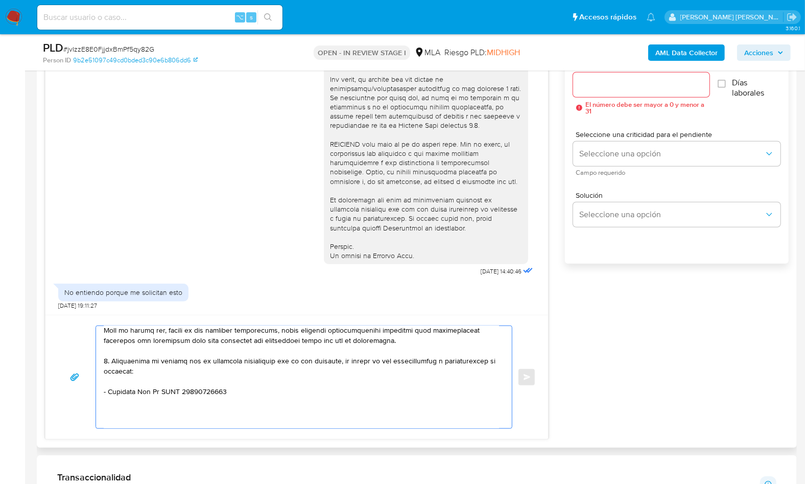
scroll to position [202, 0]
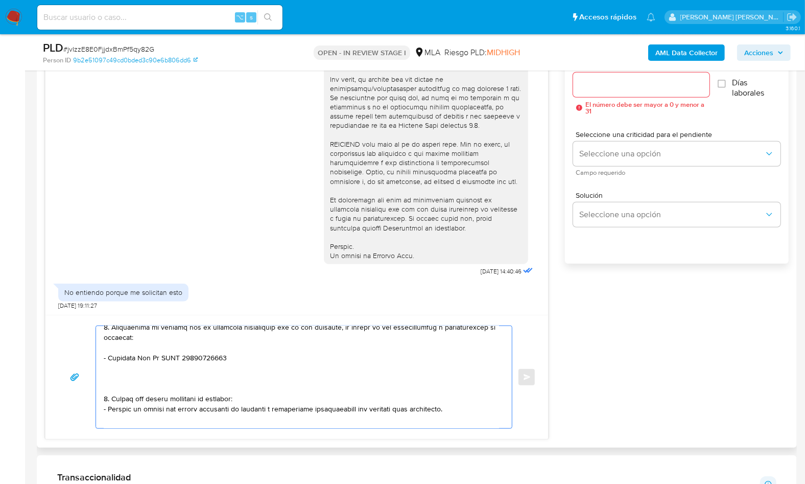
click at [126, 386] on textarea at bounding box center [301, 377] width 395 height 102
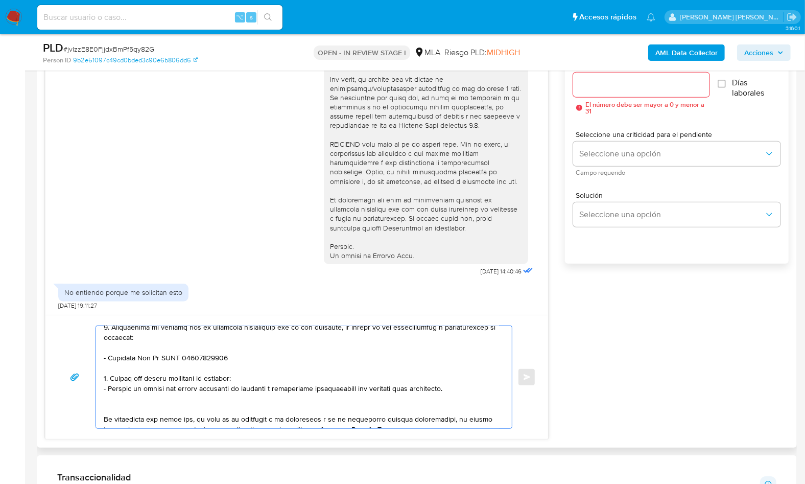
drag, startPoint x: 466, startPoint y: 389, endPoint x: 92, endPoint y: 377, distance: 374.0
click at [92, 377] on div "Enviar" at bounding box center [297, 376] width 478 height 103
paste textarea "3. Notamos un incremento en tu operatoria e ingresos en noviembre 2024. ¿Podría…"
click at [108, 375] on textarea at bounding box center [301, 377] width 395 height 102
click at [307, 378] on textarea at bounding box center [301, 377] width 395 height 102
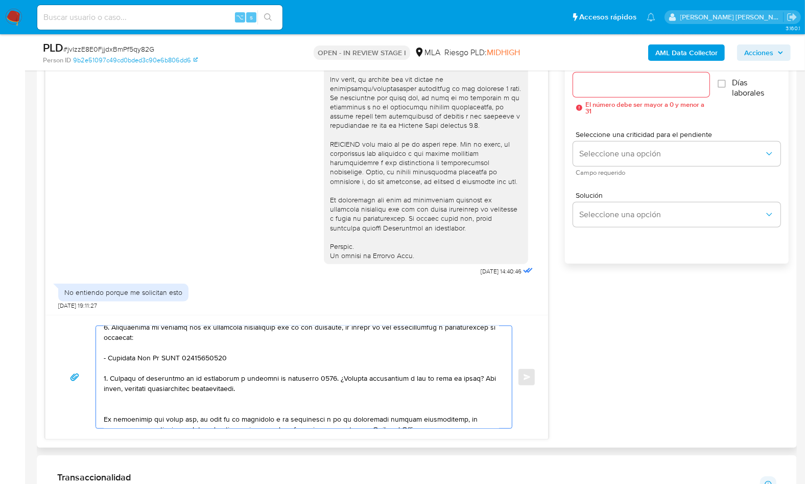
click at [307, 378] on textarea at bounding box center [301, 377] width 395 height 102
click at [322, 377] on textarea at bounding box center [301, 377] width 395 height 102
click at [410, 377] on textarea at bounding box center [301, 377] width 395 height 102
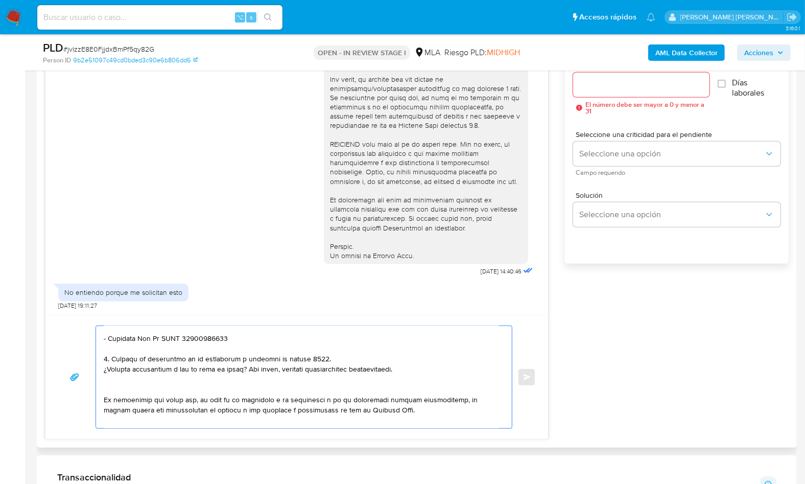
scroll to position [250, 0]
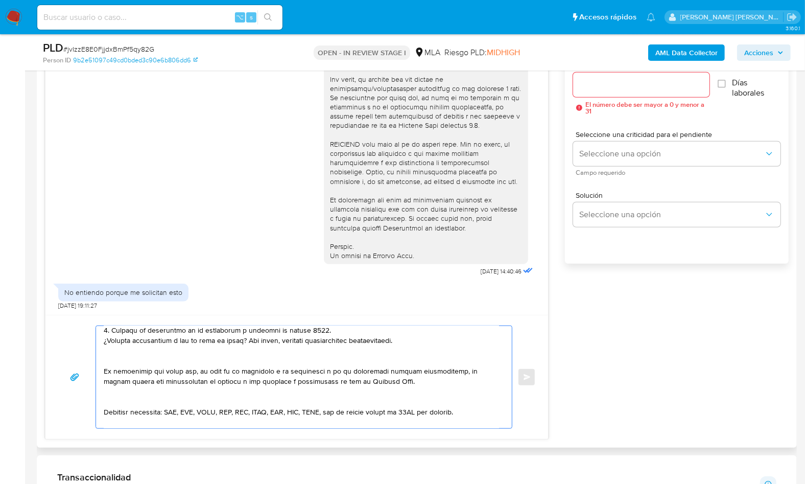
click at [159, 359] on textarea at bounding box center [301, 377] width 395 height 102
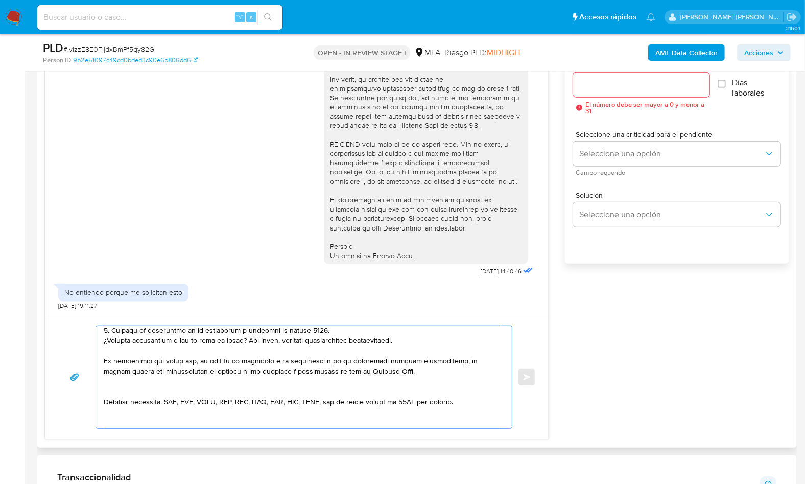
click at [154, 387] on textarea at bounding box center [301, 377] width 395 height 102
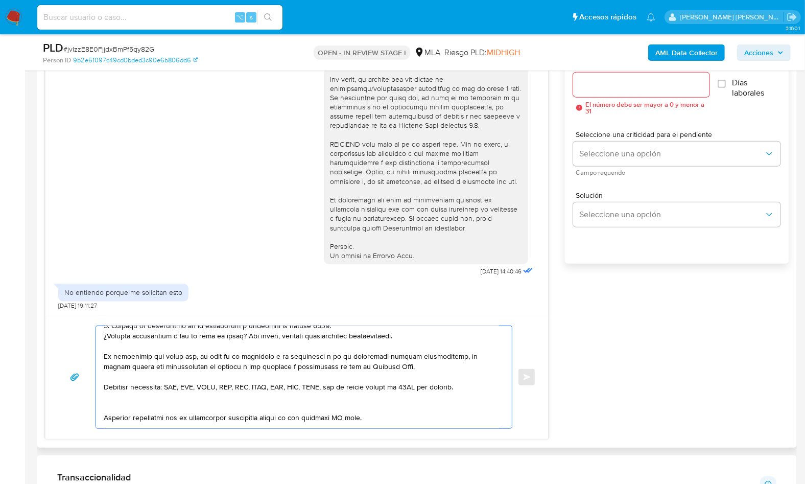
scroll to position [264, 0]
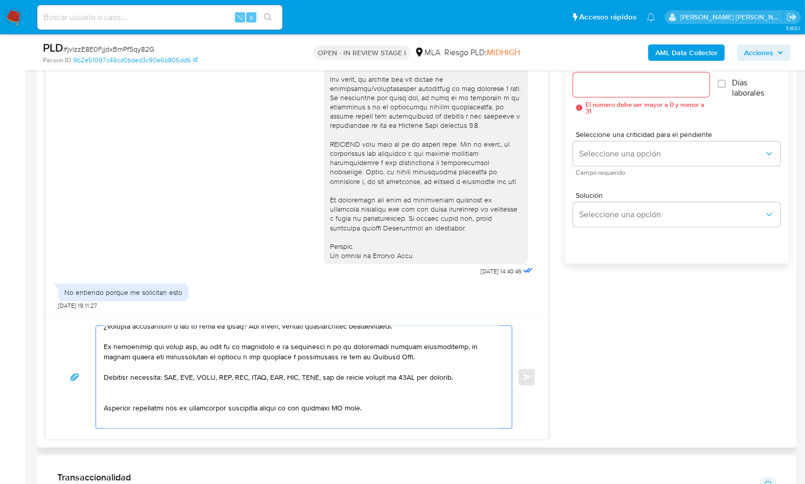
click at [126, 396] on textarea at bounding box center [301, 377] width 395 height 102
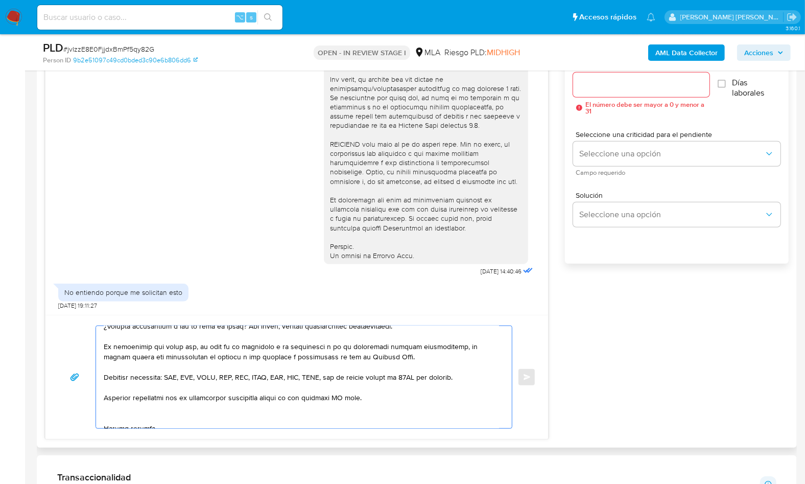
click at [352, 393] on textarea at bounding box center [301, 377] width 395 height 102
click at [349, 395] on textarea at bounding box center [301, 377] width 395 height 102
click at [327, 409] on textarea at bounding box center [301, 377] width 395 height 102
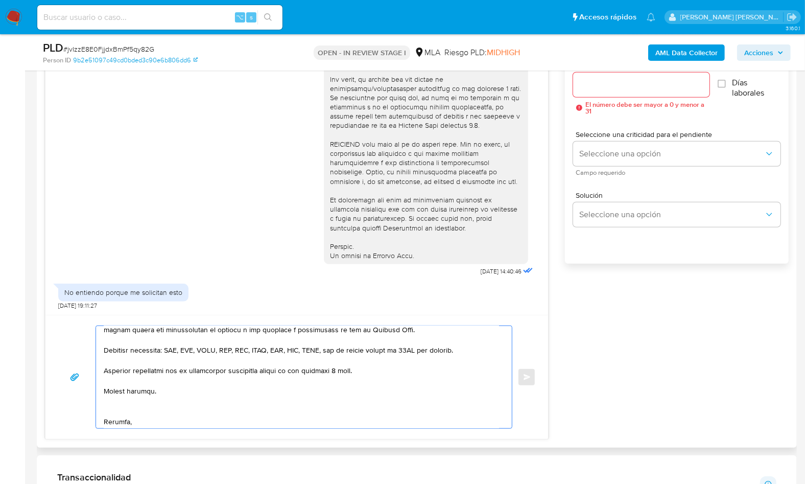
scroll to position [299, 0]
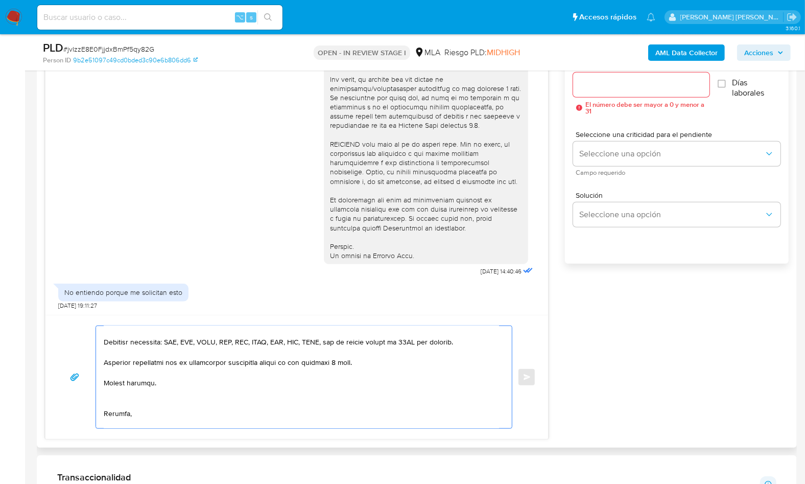
click at [127, 401] on textarea at bounding box center [301, 377] width 395 height 102
click at [114, 415] on textarea at bounding box center [301, 377] width 395 height 102
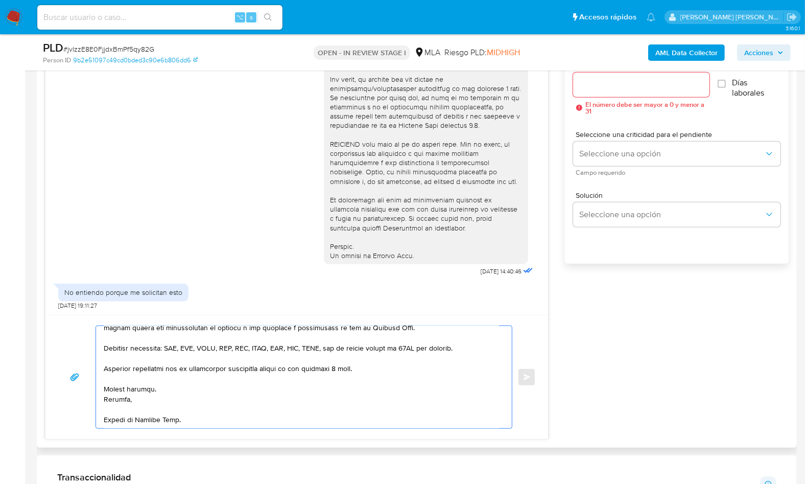
click at [133, 414] on textarea at bounding box center [301, 377] width 395 height 102
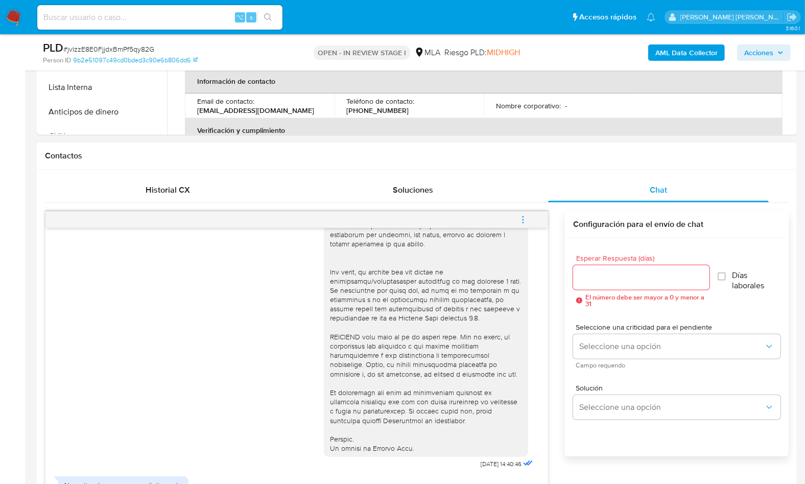
scroll to position [391, 0]
type textarea "Hola, En función de las operaciones registradas en tu cuenta de Mercado Pago, n…"
click at [598, 277] on input "Esperar Respuesta (días)" at bounding box center [641, 277] width 136 height 13
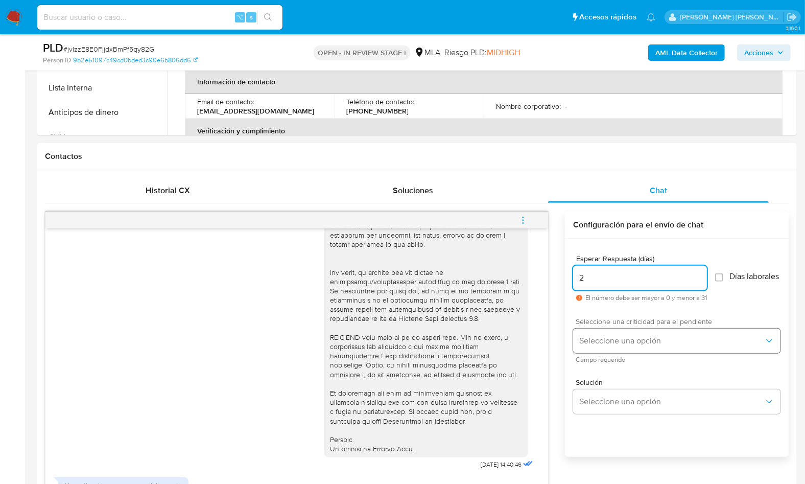
type input "2"
click at [599, 350] on button "Seleccione una opción" at bounding box center [676, 340] width 207 height 25
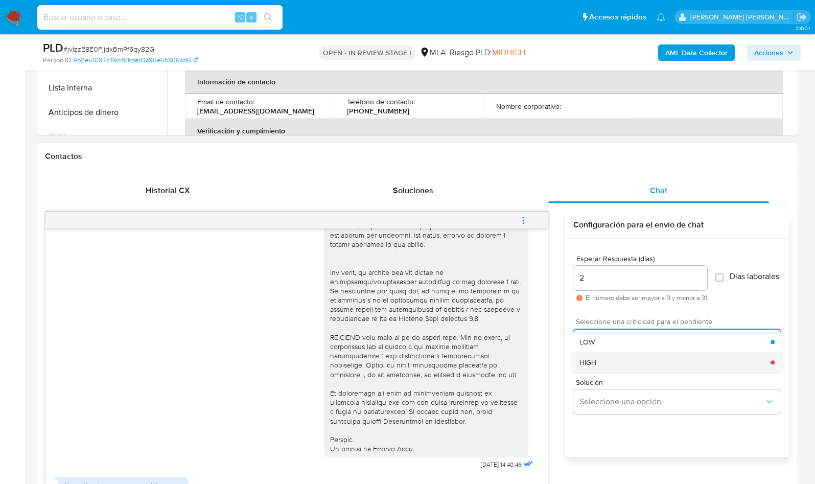
click at [600, 363] on div "HIGH" at bounding box center [674, 362] width 191 height 20
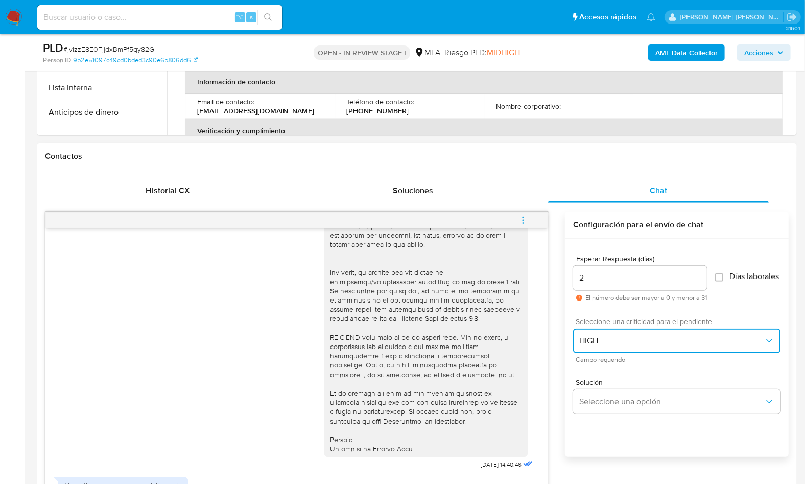
scroll to position [569, 0]
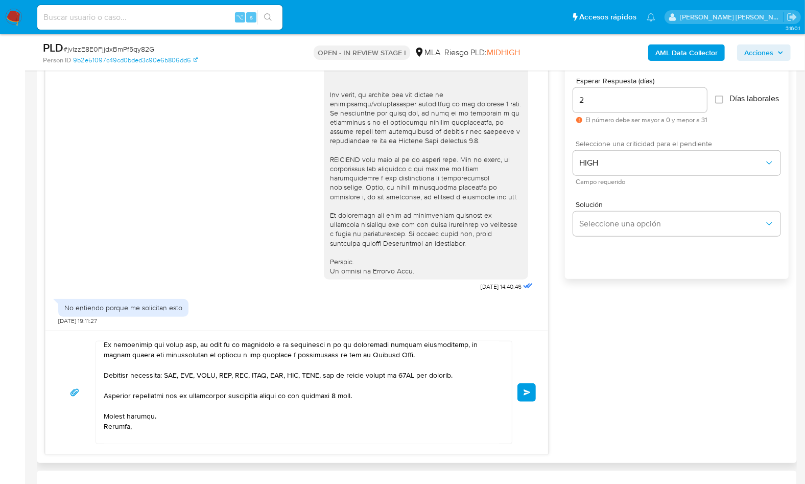
click at [521, 392] on button "Enviar" at bounding box center [526, 392] width 18 height 18
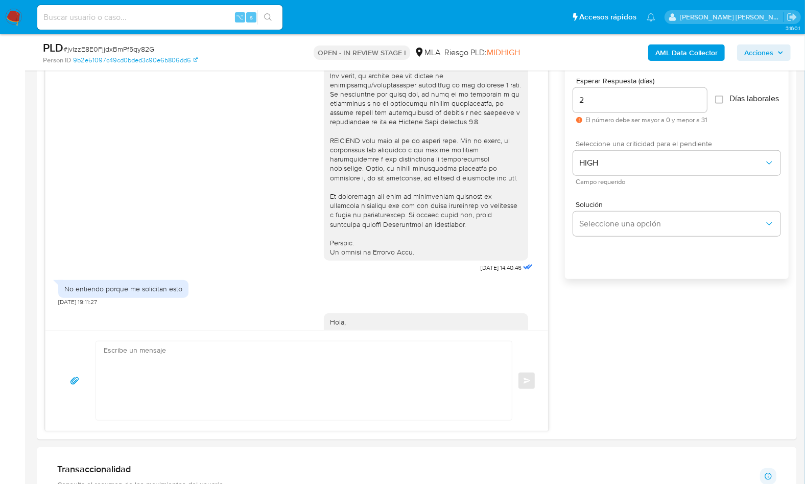
scroll to position [862, 0]
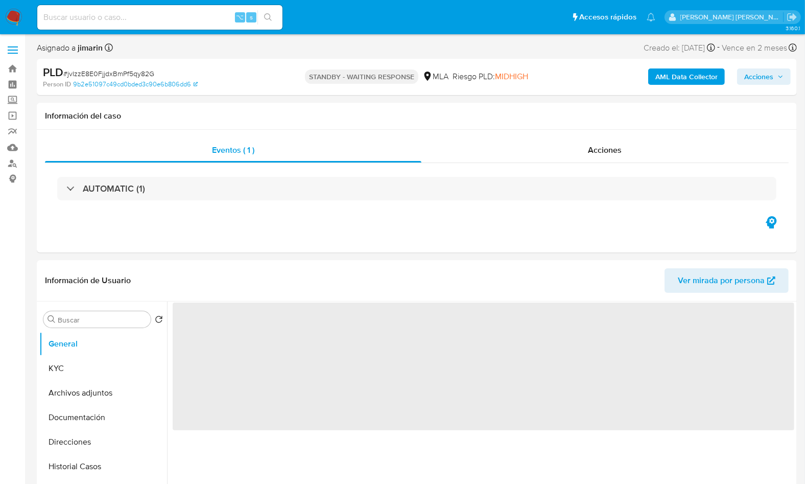
select select "10"
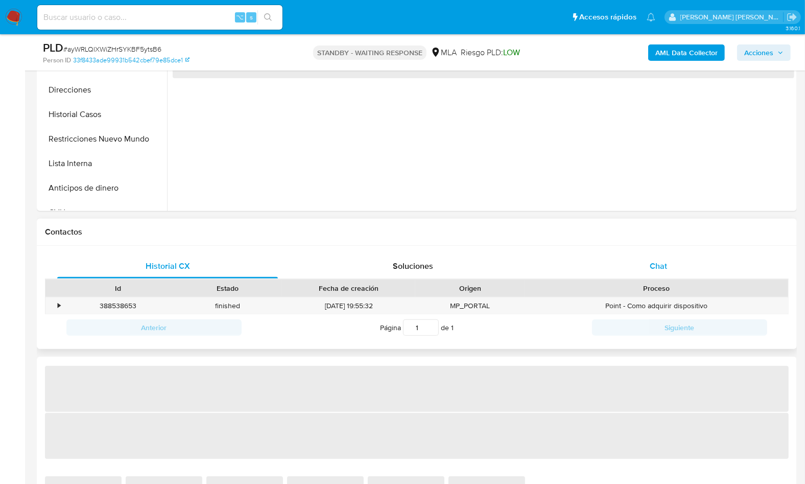
click at [678, 262] on div "Chat" at bounding box center [658, 266] width 221 height 25
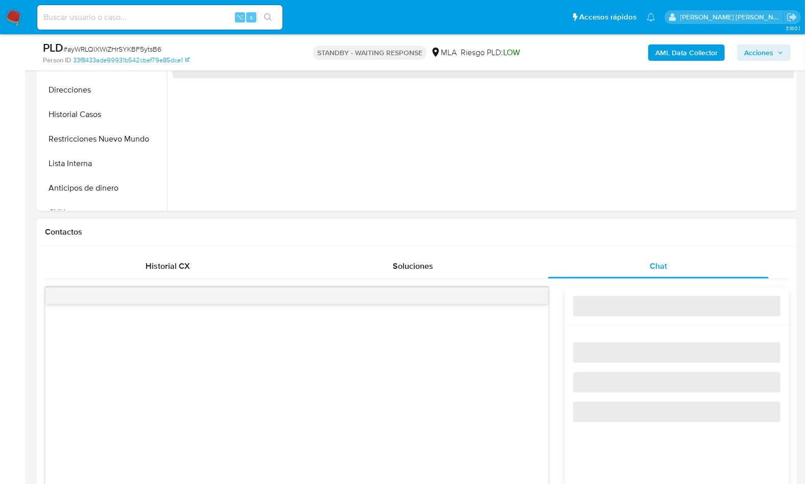
select select "10"
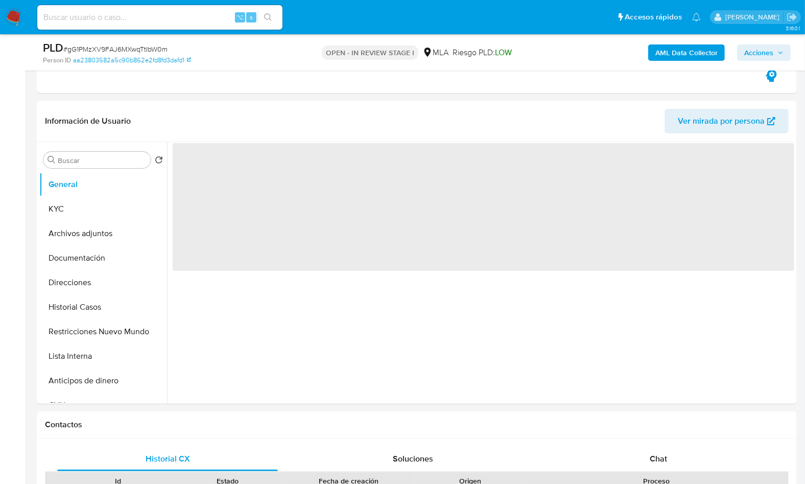
scroll to position [420, 0]
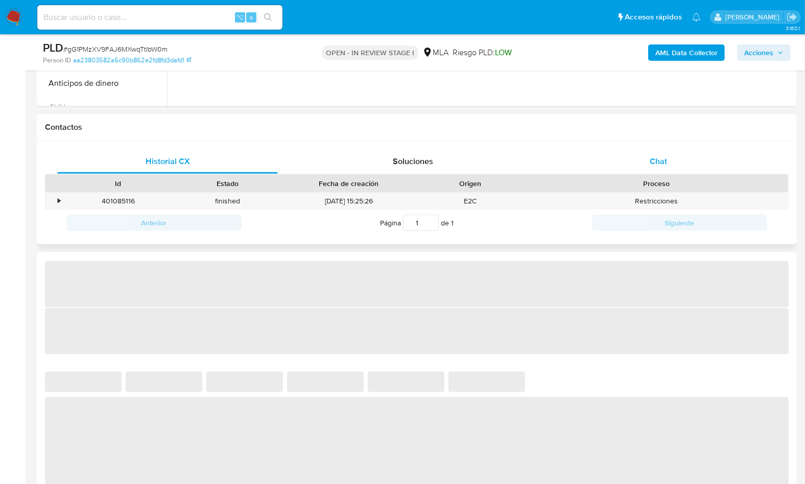
click at [670, 169] on div "Chat" at bounding box center [658, 161] width 221 height 25
select select "10"
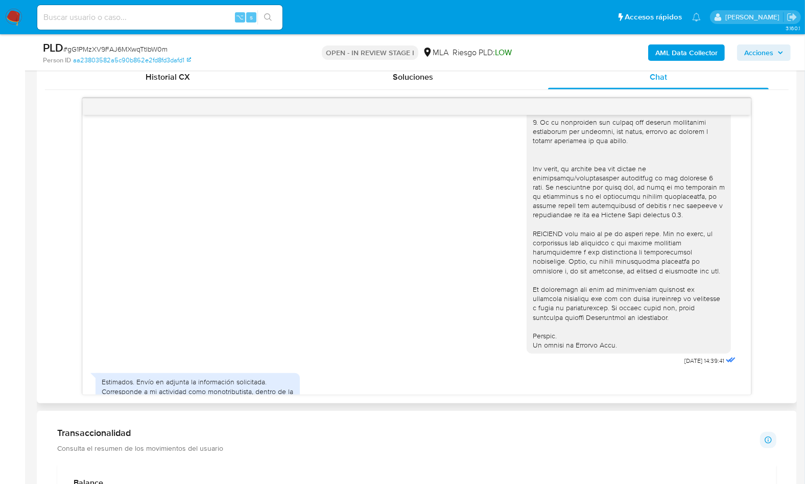
scroll to position [468, 0]
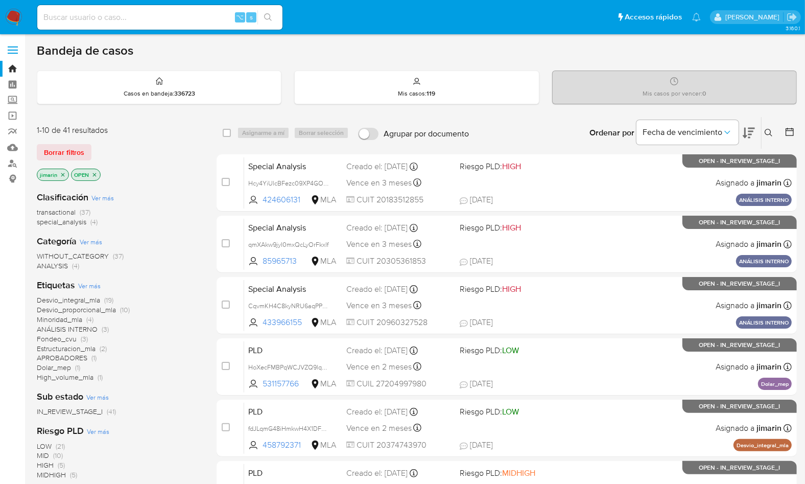
click at [94, 174] on icon "close-filter" at bounding box center [95, 175] width 4 height 4
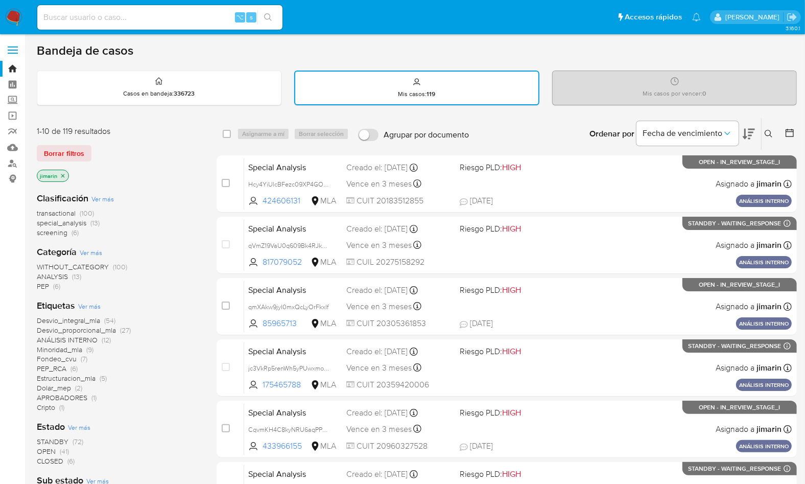
click at [174, 161] on div "1-10 de 119 resultados Borrar filtros jimarin" at bounding box center [118, 155] width 163 height 58
click at [768, 135] on icon at bounding box center [769, 134] width 8 height 8
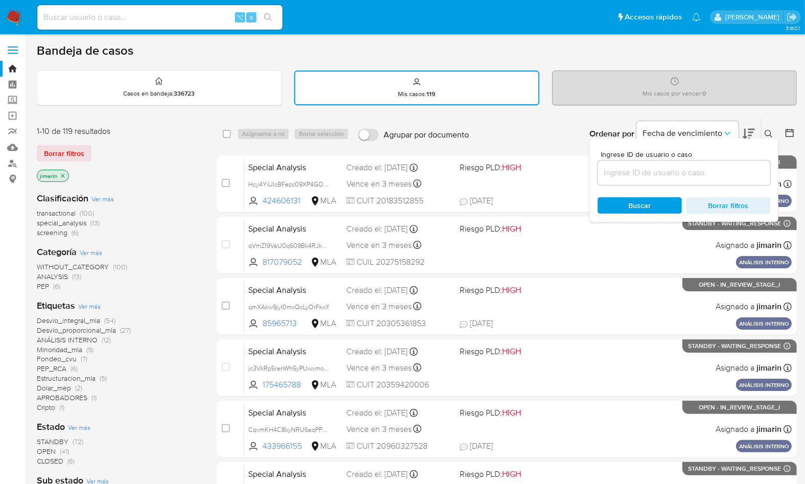
click at [719, 166] on input at bounding box center [684, 172] width 173 height 13
type input "85965713"
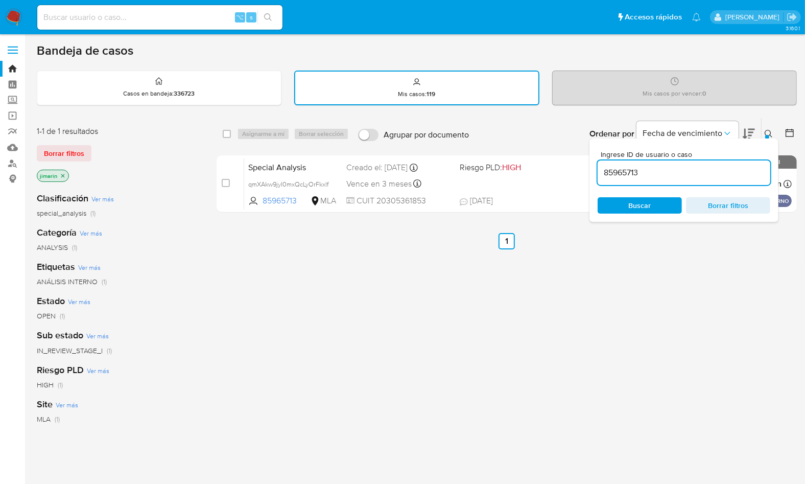
click at [771, 132] on icon at bounding box center [769, 134] width 8 height 8
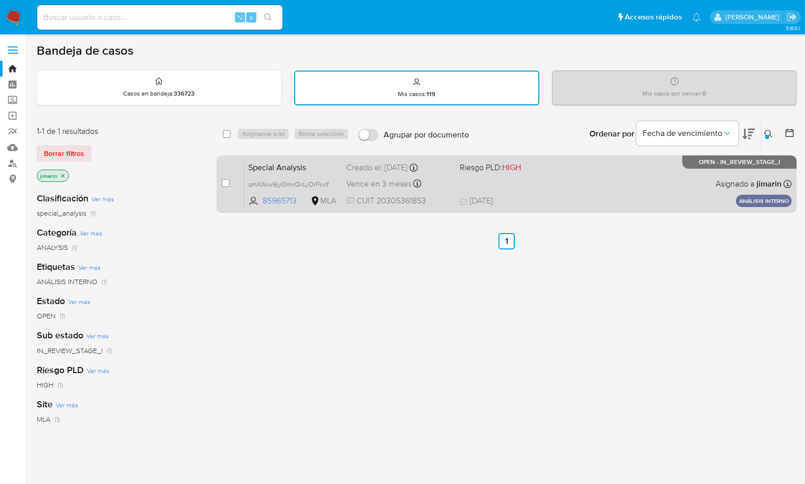
click at [644, 192] on div "Special Analysis qmXAkw9jyI0mxQcLyOrFkxlf 85965713 MLA Riesgo PLD: HIGH Creado …" at bounding box center [517, 184] width 547 height 52
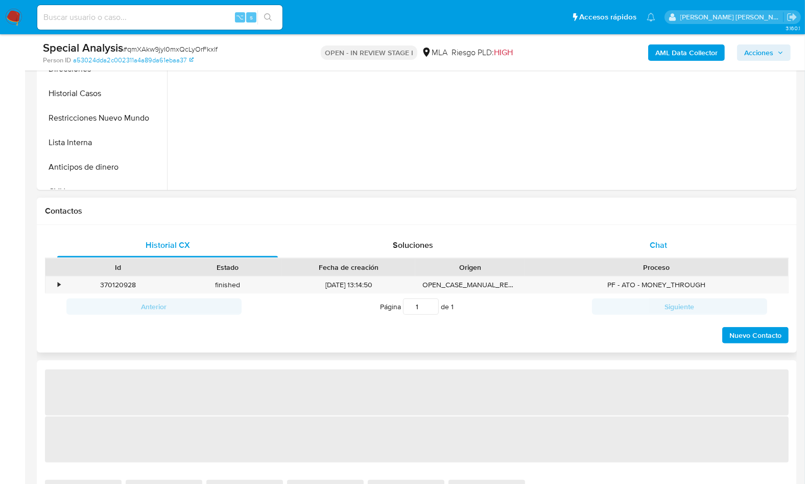
click at [665, 234] on div "Chat" at bounding box center [658, 245] width 221 height 25
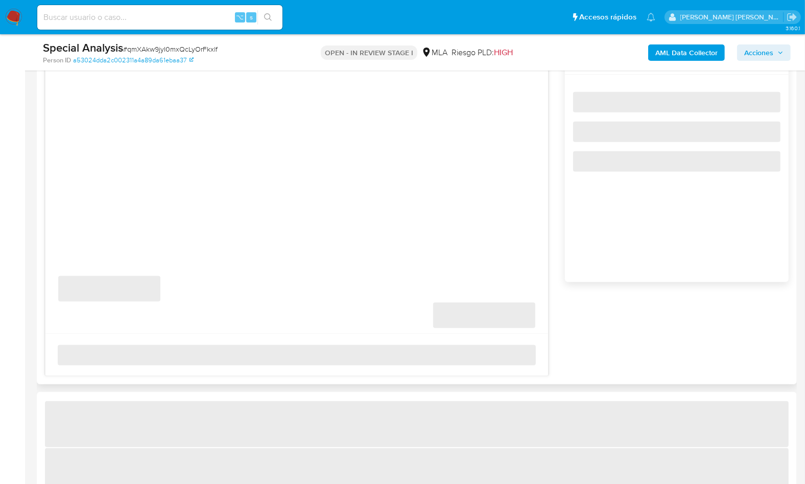
select select "10"
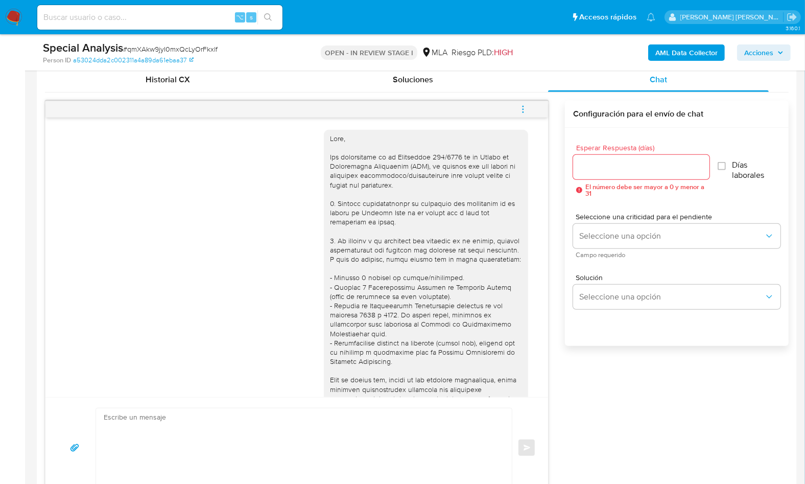
click at [564, 182] on div "[DATE] 14:48:24 PDF PDF Nuestra Parte Ventas 2025.pdf PDF PDF Nuestra Parte Ven…" at bounding box center [417, 299] width 744 height 397
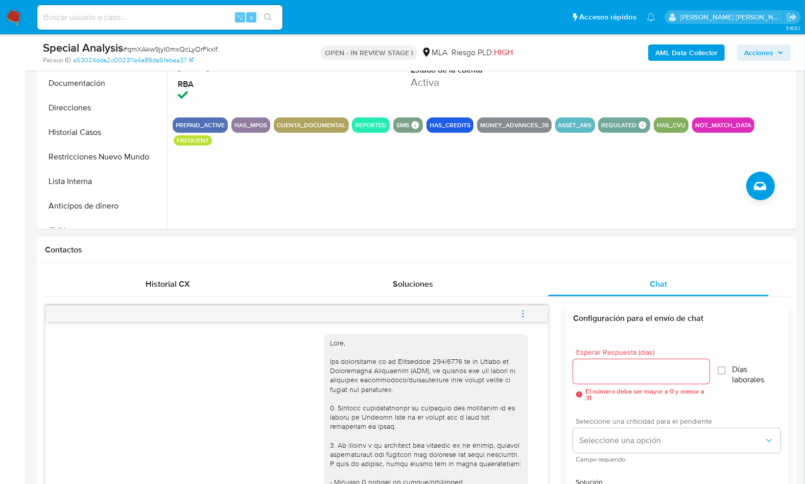
scroll to position [76, 0]
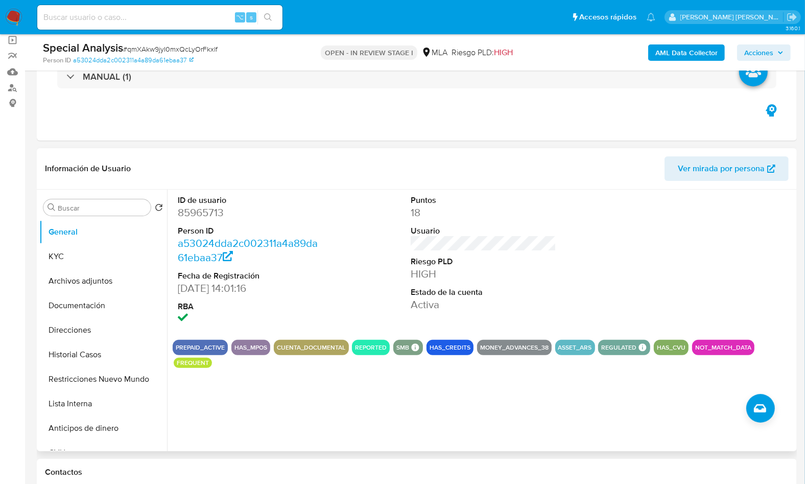
click at [196, 210] on dd "85965713" at bounding box center [250, 212] width 145 height 14
copy dd "85965713"
click at [83, 249] on button "KYC" at bounding box center [99, 256] width 120 height 25
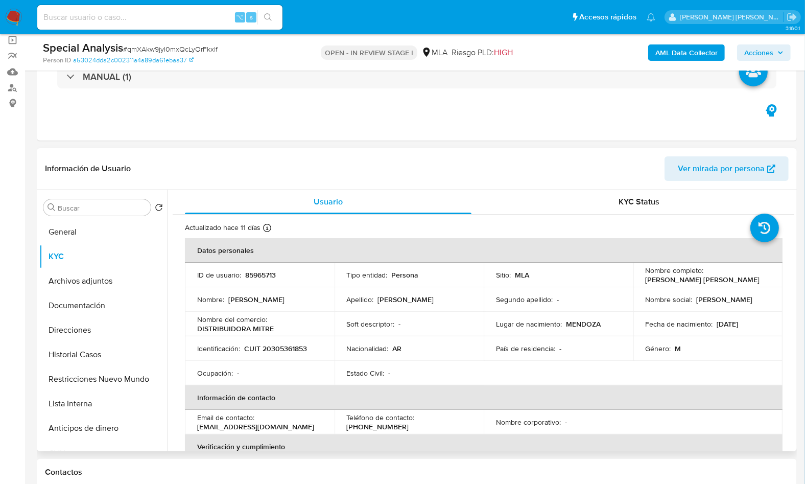
click at [274, 345] on p "CUIT 20305361853" at bounding box center [275, 348] width 63 height 9
copy p "20305361853"
click at [290, 347] on p "CUIT 20305361853" at bounding box center [275, 348] width 63 height 9
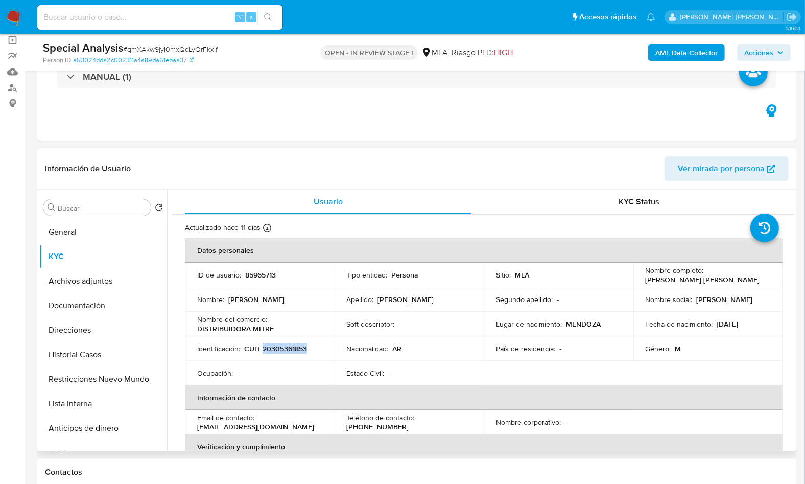
click at [351, 195] on div "Usuario" at bounding box center [328, 201] width 287 height 25
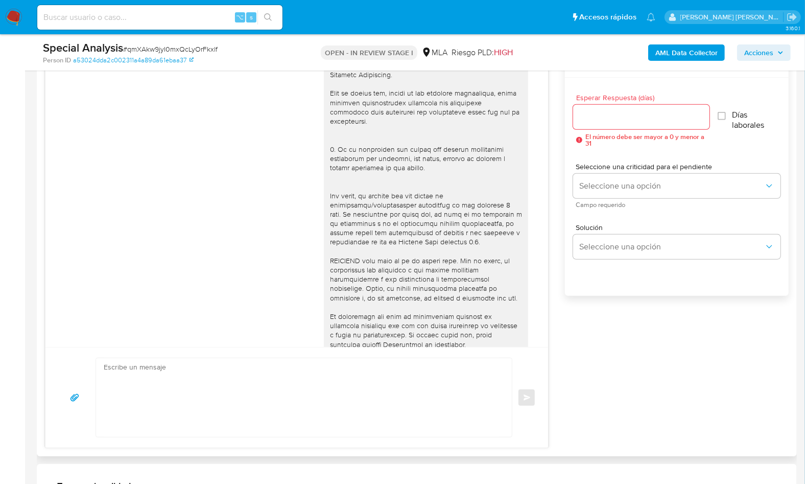
scroll to position [366, 0]
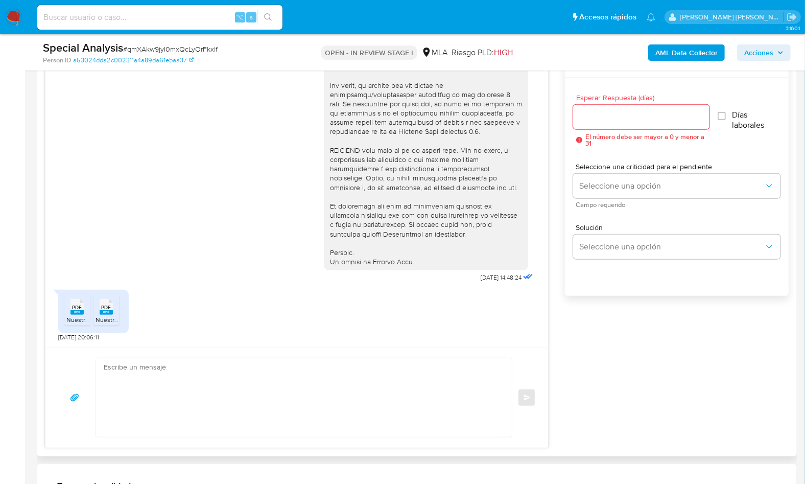
click at [75, 312] on rect at bounding box center [76, 312] width 13 height 5
click at [104, 311] on rect at bounding box center [106, 312] width 13 height 5
click at [594, 324] on div "[DATE] 14:48:24 PDF PDF Nuestra Parte Ventas 2025.pdf PDF PDF Nuestra Parte Ven…" at bounding box center [417, 249] width 744 height 397
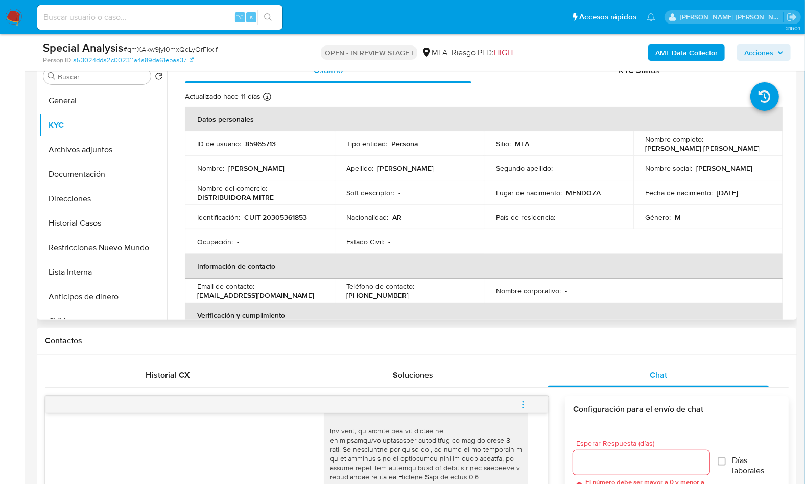
scroll to position [204, 0]
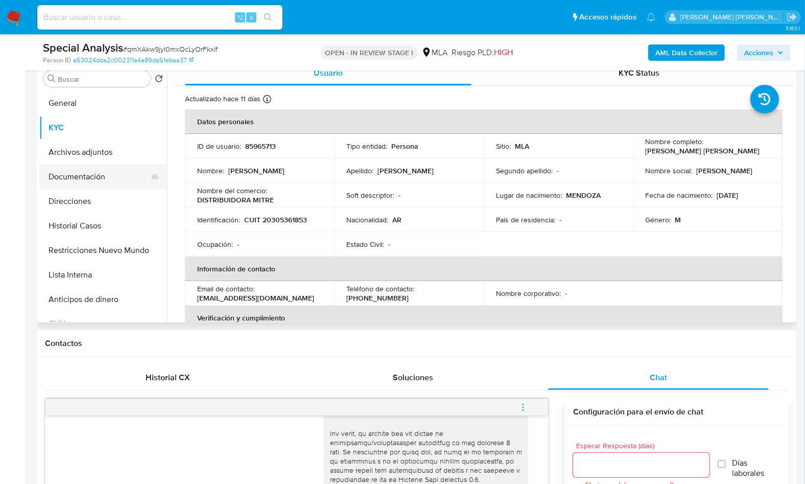
click at [115, 186] on button "Documentación" at bounding box center [99, 176] width 120 height 25
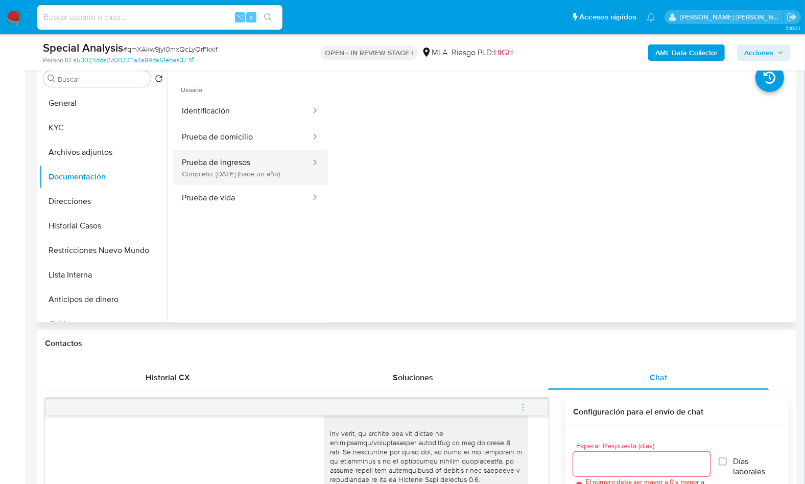
click at [278, 182] on button "Prueba de ingresos Completo: [DATE] (hace un año)" at bounding box center [242, 167] width 139 height 35
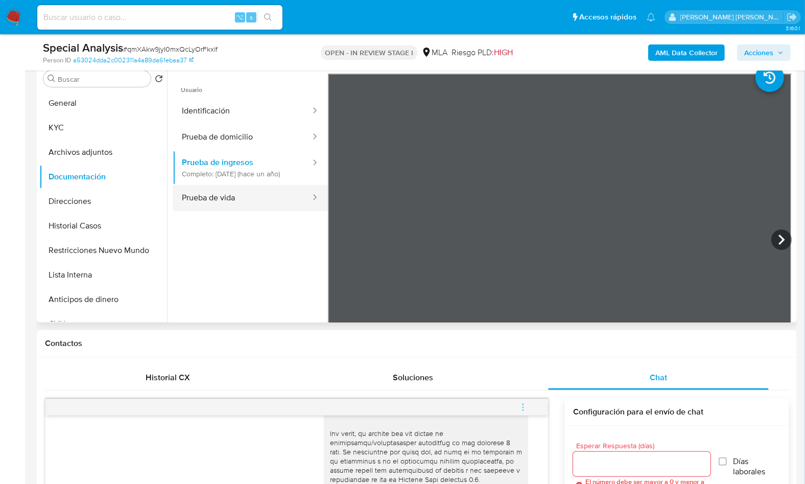
click at [255, 200] on button "Prueba de vida" at bounding box center [242, 198] width 139 height 26
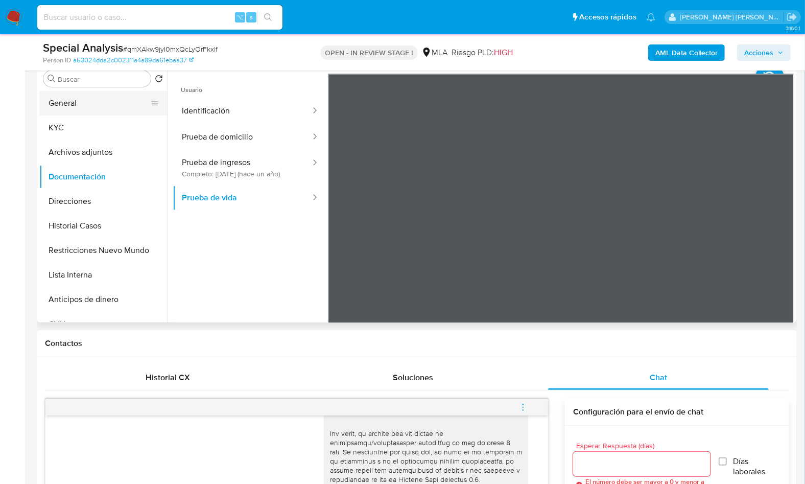
click at [88, 106] on button "General" at bounding box center [99, 103] width 120 height 25
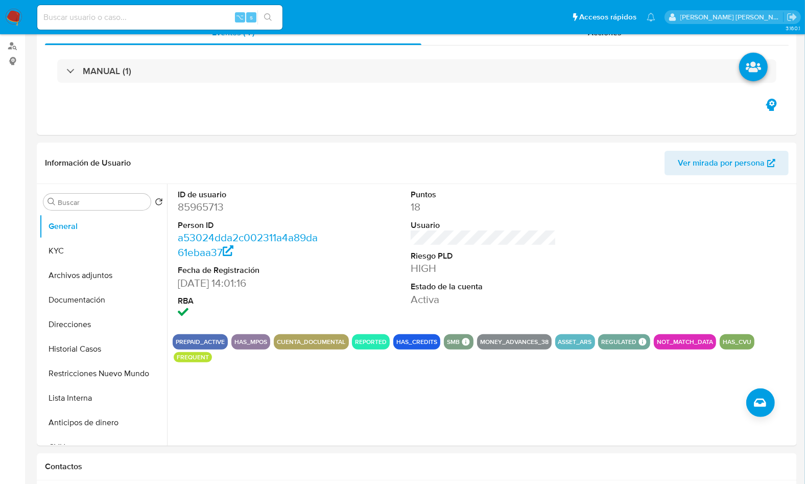
scroll to position [0, 0]
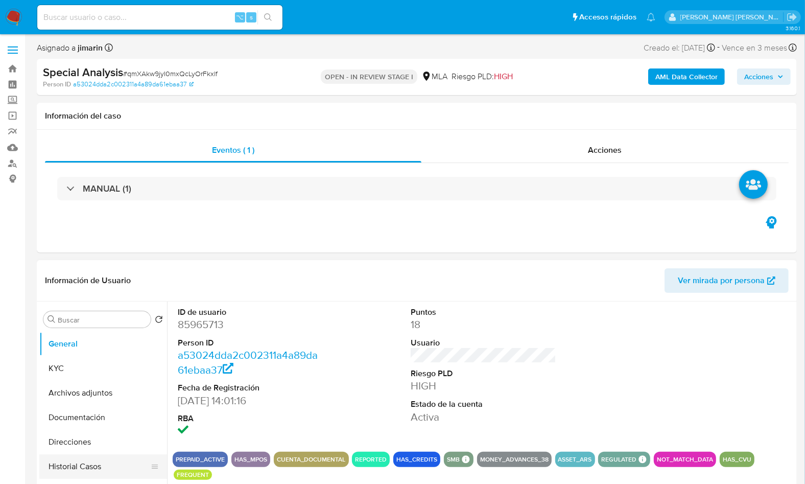
click at [98, 458] on button "Historial Casos" at bounding box center [99, 466] width 120 height 25
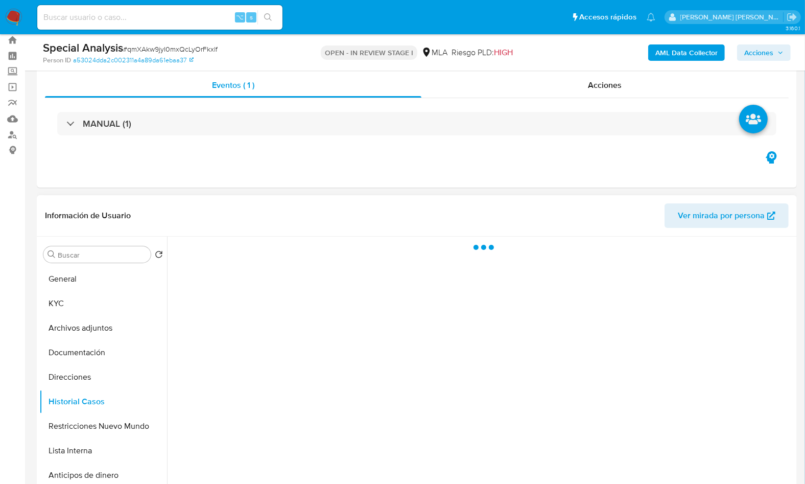
scroll to position [57, 0]
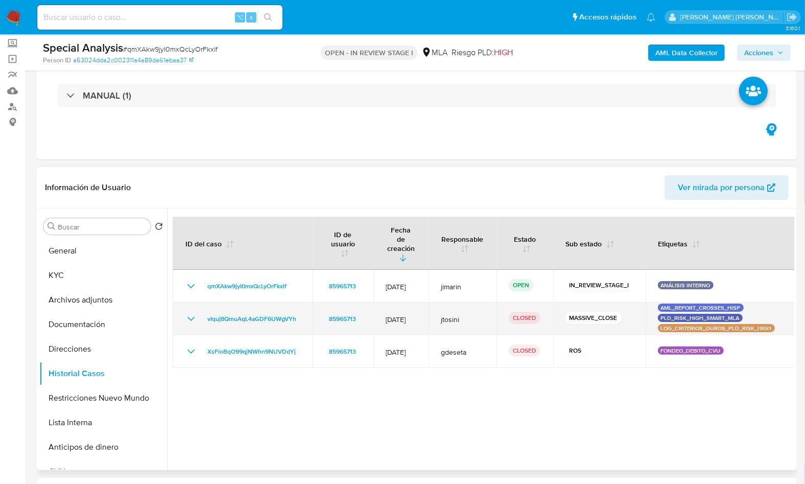
click at [196, 313] on icon "Mostrar/Ocultar" at bounding box center [191, 319] width 12 height 12
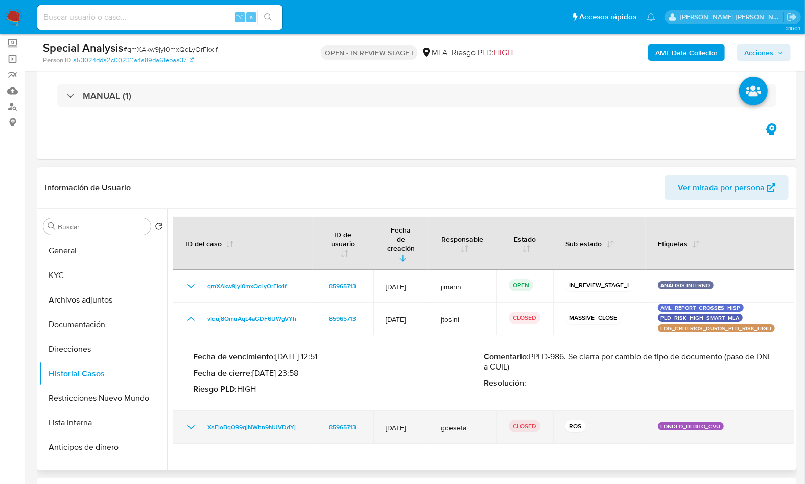
click at [190, 421] on icon "Mostrar/Ocultar" at bounding box center [191, 427] width 12 height 12
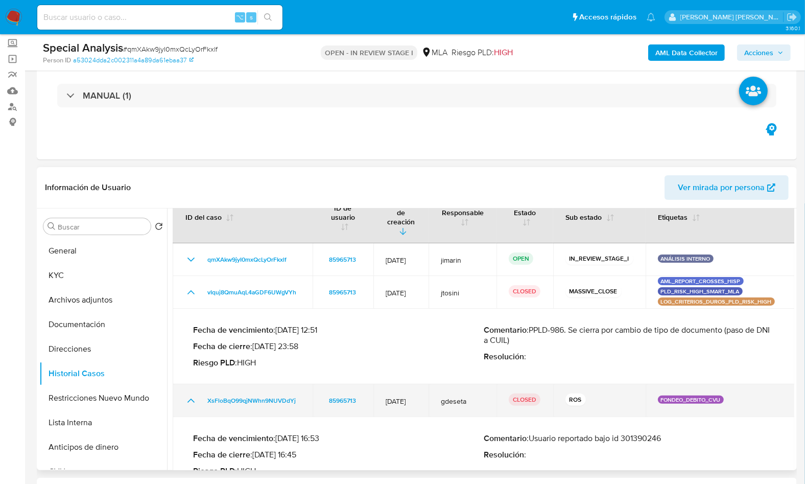
scroll to position [44, 0]
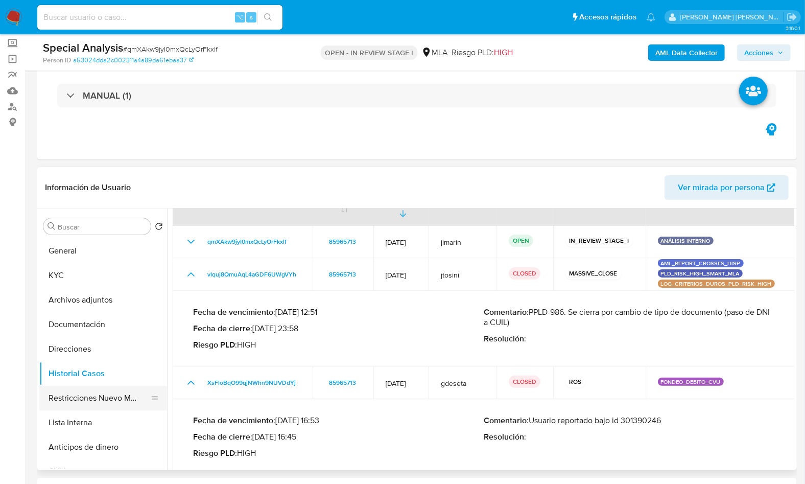
click at [109, 392] on button "Restricciones Nuevo Mundo" at bounding box center [99, 398] width 120 height 25
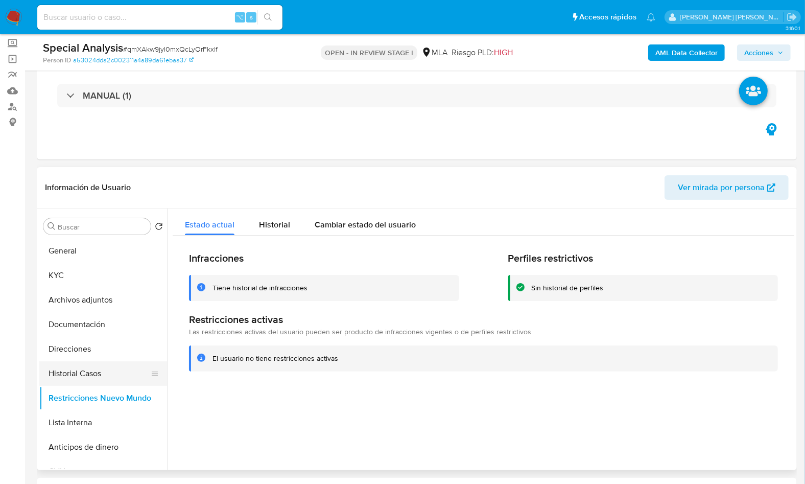
click at [90, 383] on button "Historial Casos" at bounding box center [99, 373] width 120 height 25
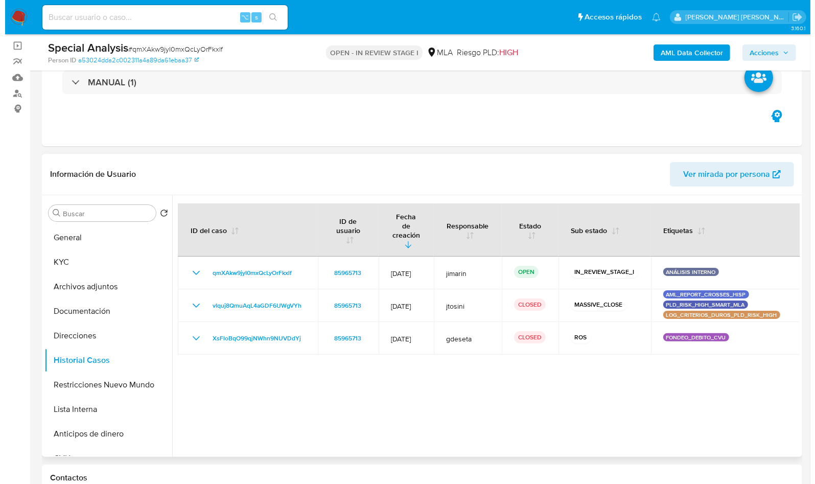
scroll to position [73, 0]
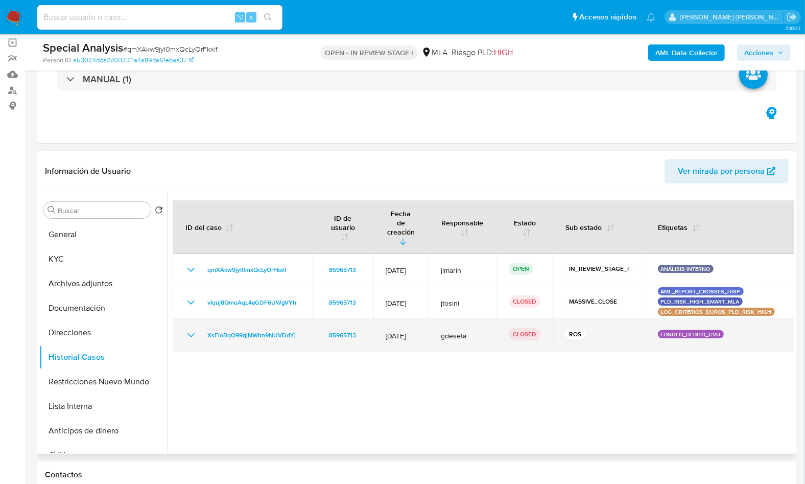
click at [189, 329] on icon "Mostrar/Ocultar" at bounding box center [191, 335] width 12 height 12
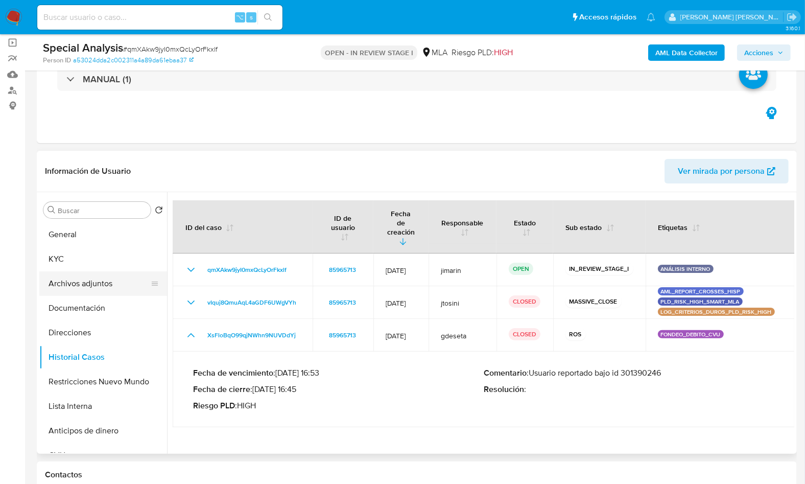
click at [104, 285] on button "Archivos adjuntos" at bounding box center [99, 283] width 120 height 25
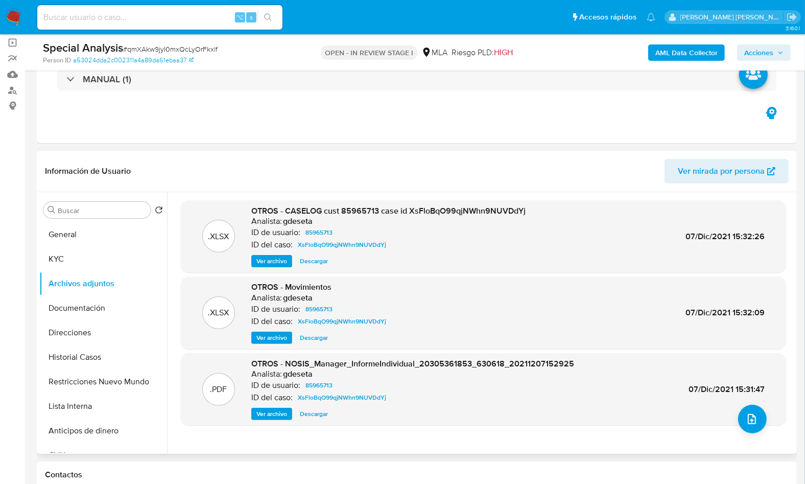
click at [261, 260] on span "Ver archivo" at bounding box center [271, 261] width 31 height 10
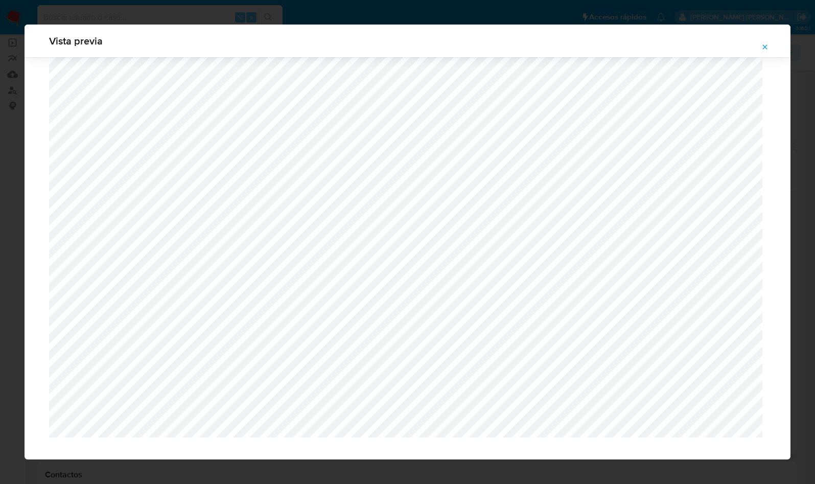
scroll to position [501, 0]
drag, startPoint x: 763, startPoint y: 51, endPoint x: 735, endPoint y: 81, distance: 40.8
click at [763, 51] on icon "Attachment preview" at bounding box center [764, 47] width 8 height 8
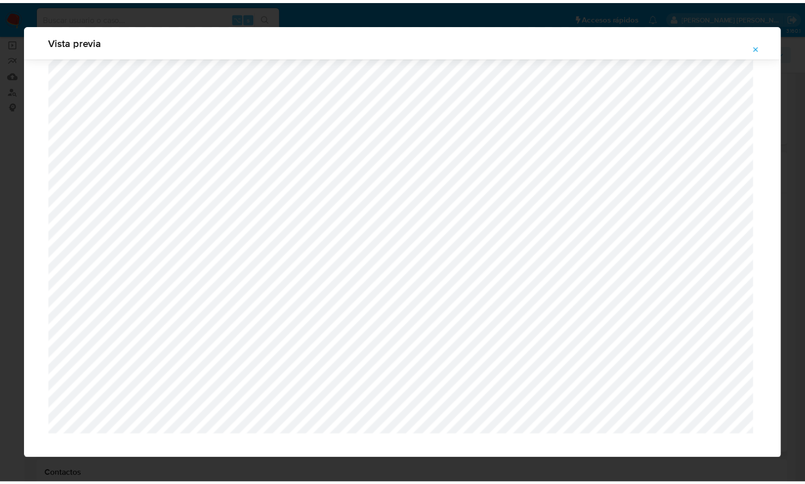
scroll to position [0, 0]
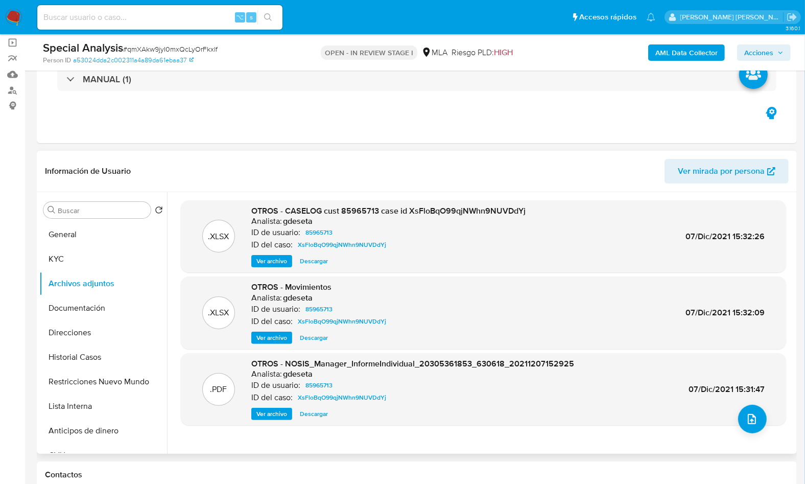
click at [427, 153] on div "Información de Usuario Ver mirada por persona" at bounding box center [417, 171] width 760 height 41
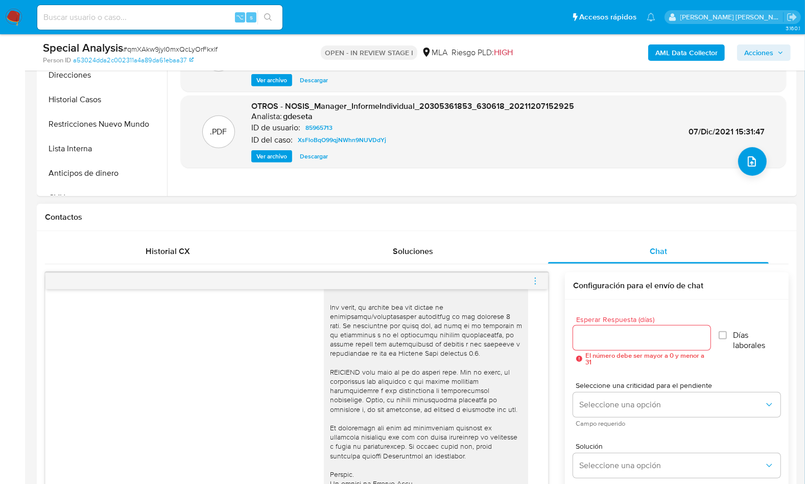
scroll to position [364, 0]
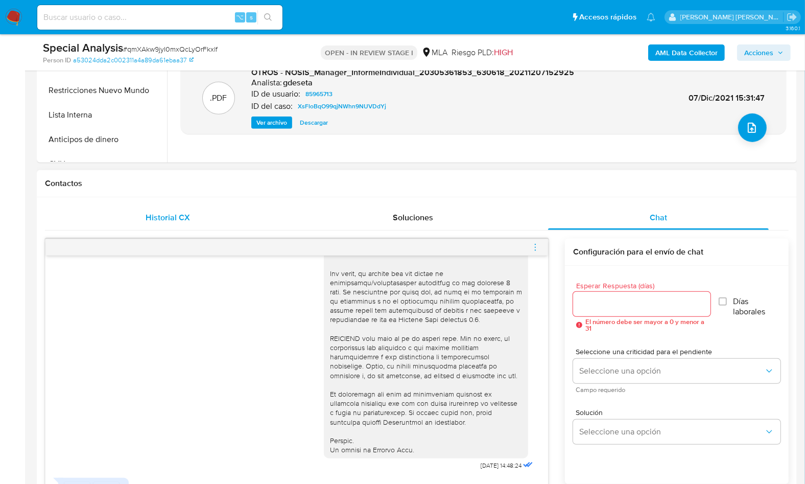
click at [184, 223] on div "Historial CX" at bounding box center [167, 217] width 221 height 25
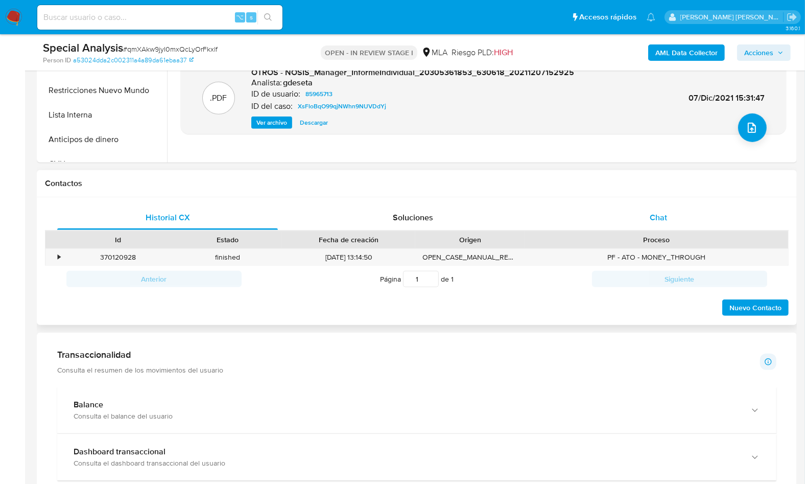
click at [625, 220] on div "Chat" at bounding box center [658, 217] width 221 height 25
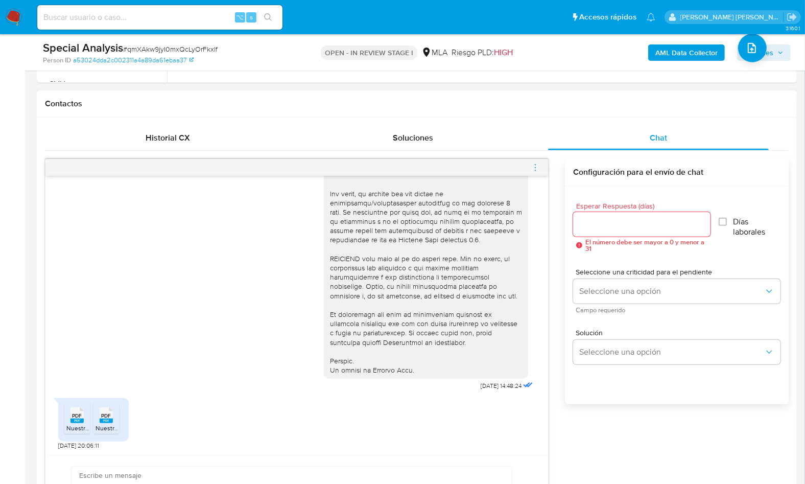
scroll to position [450, 0]
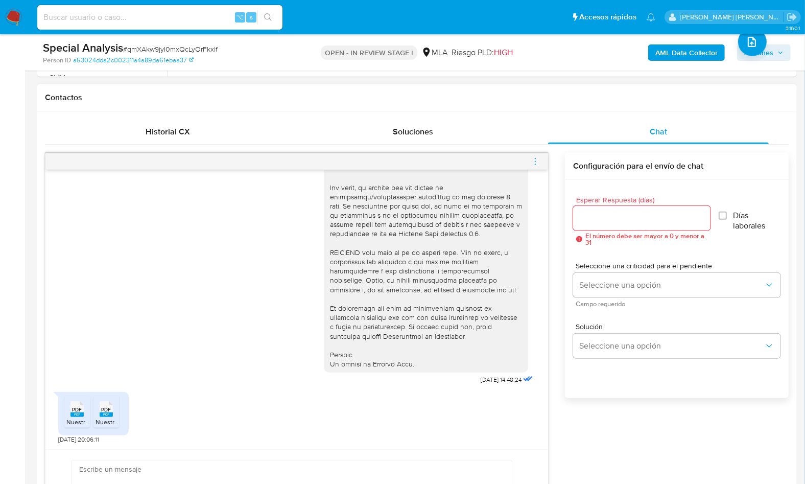
click at [559, 253] on div "17/09/2025 14:48:24 PDF PDF Nuestra Parte Ventas 2025.pdf PDF PDF Nuestra Parte…" at bounding box center [417, 351] width 744 height 397
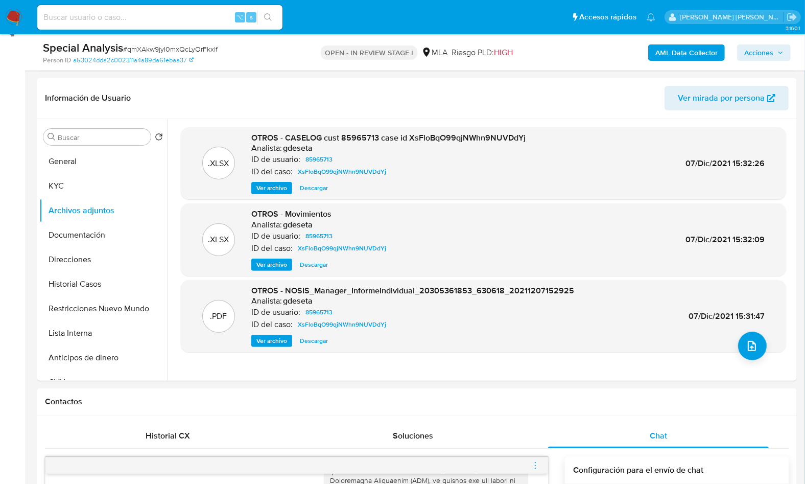
scroll to position [121, 0]
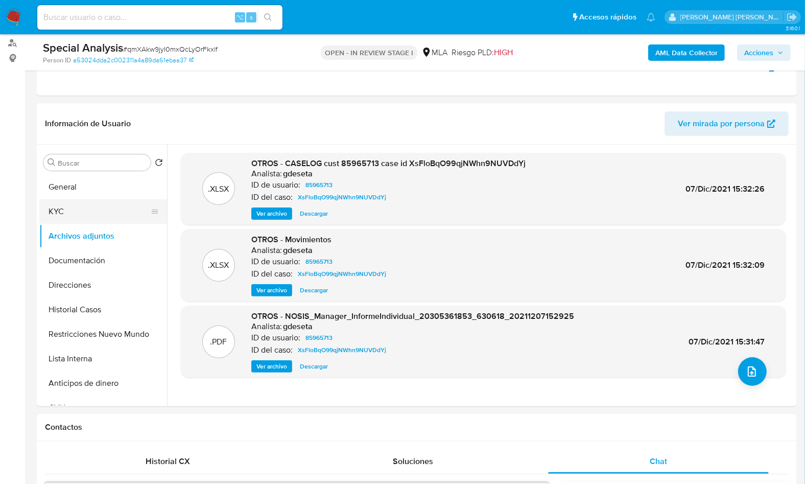
drag, startPoint x: 71, startPoint y: 211, endPoint x: 108, endPoint y: 216, distance: 37.6
click at [71, 211] on button "KYC" at bounding box center [99, 211] width 120 height 25
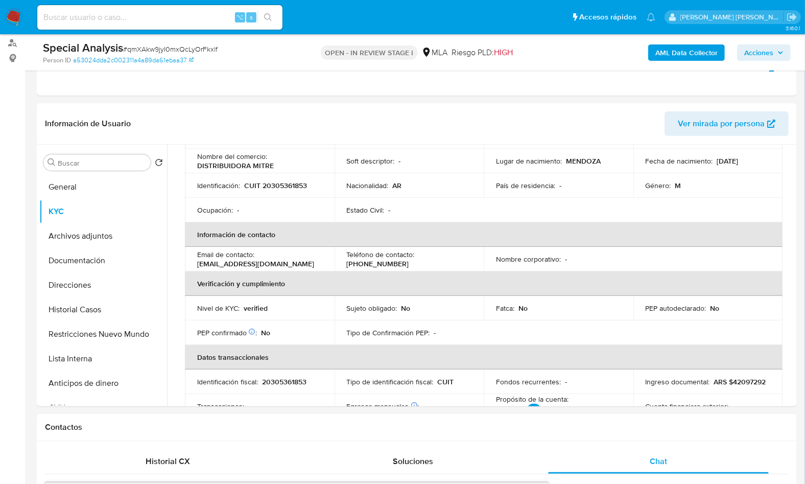
scroll to position [63, 0]
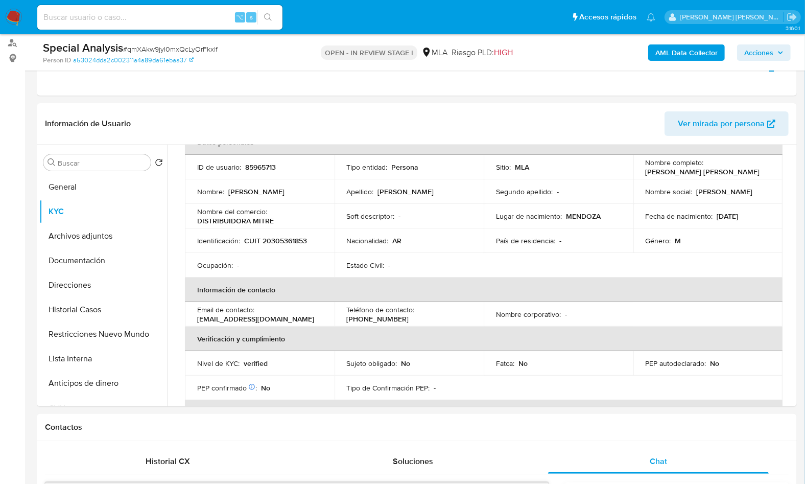
click at [276, 241] on p "CUIT 20305361853" at bounding box center [275, 240] width 63 height 9
copy p "20305361853"
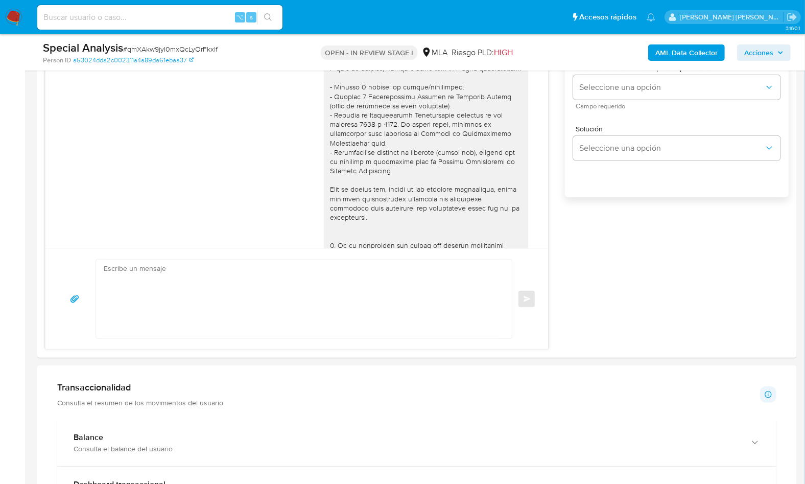
scroll to position [652, 0]
click at [365, 339] on div "Enviar" at bounding box center [296, 297] width 503 height 101
click at [364, 322] on textarea at bounding box center [301, 297] width 395 height 79
paste textarea "Hola, ¡Muchas gracias por tu respuesta! Confirmamos la recepción de la document…"
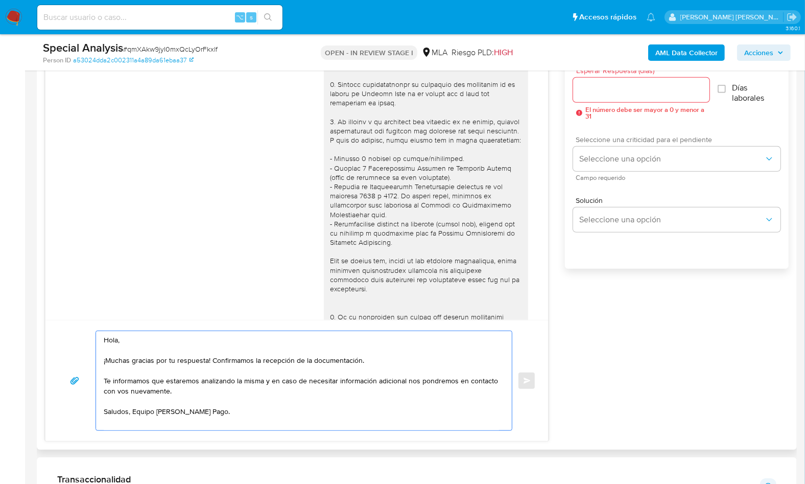
scroll to position [575, 0]
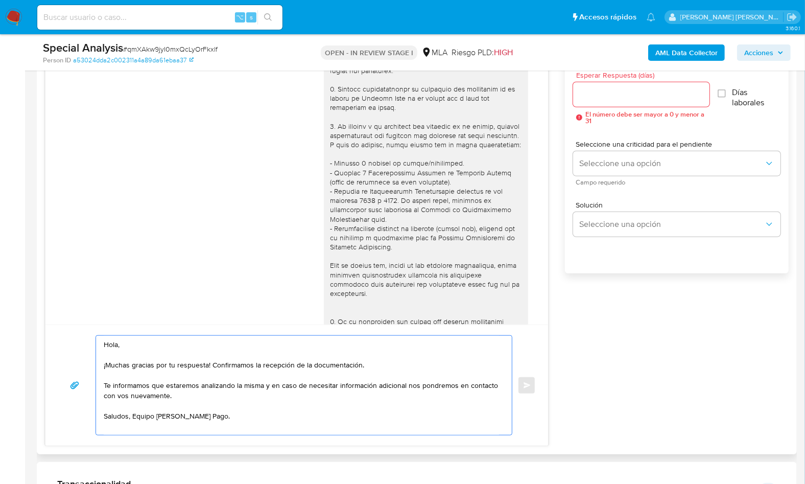
type textarea "Hola, ¡Muchas gracias por tu respuesta! Confirmamos la recepción de la document…"
click at [605, 100] on input "Esperar Respuesta (días)" at bounding box center [641, 94] width 136 height 13
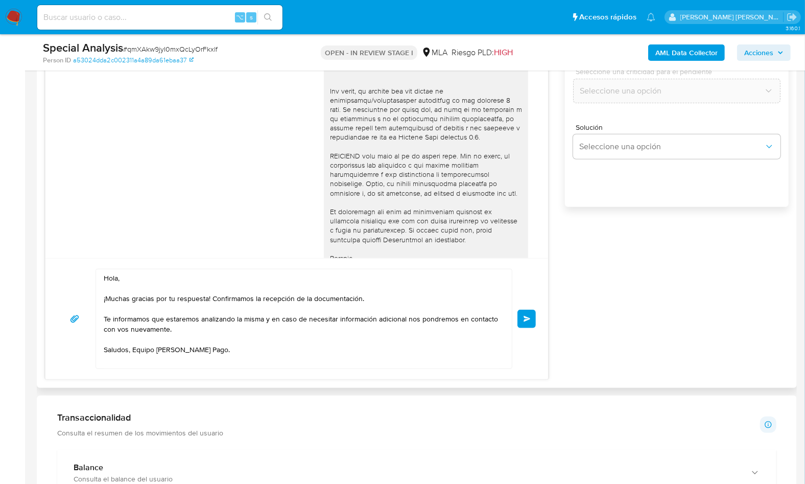
scroll to position [366, 0]
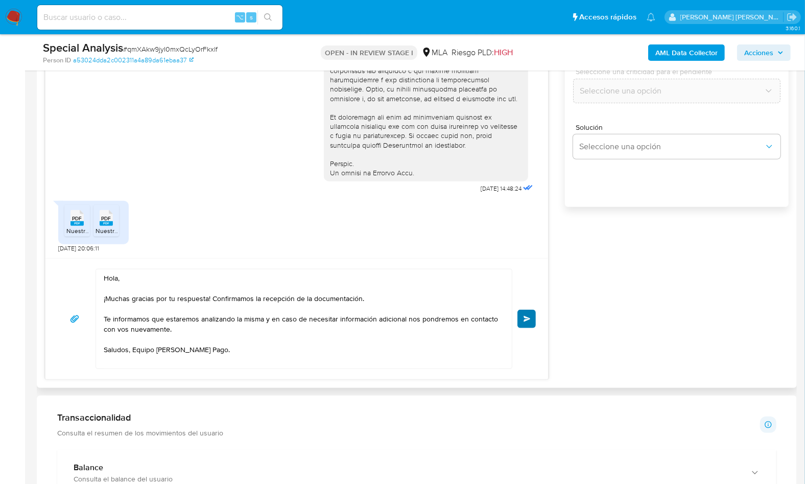
type input "0"
click at [525, 318] on span "Enviar" at bounding box center [526, 319] width 7 height 6
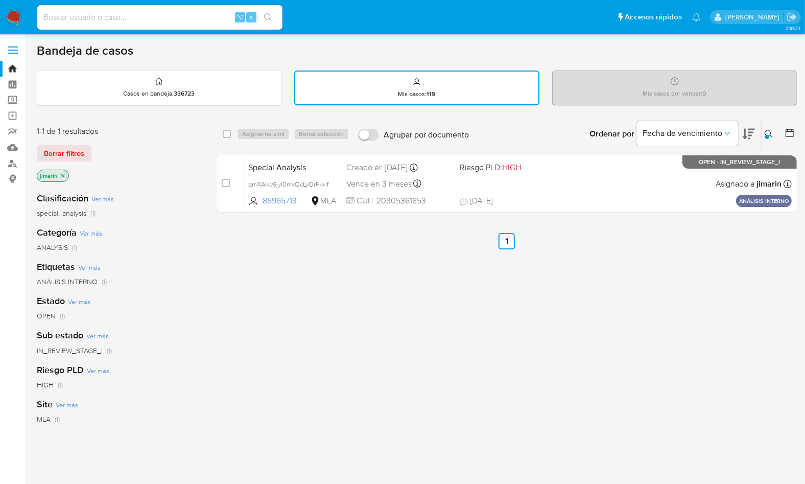
click at [223, 190] on div "case-item-checkbox No es posible asignar el caso" at bounding box center [233, 184] width 22 height 52
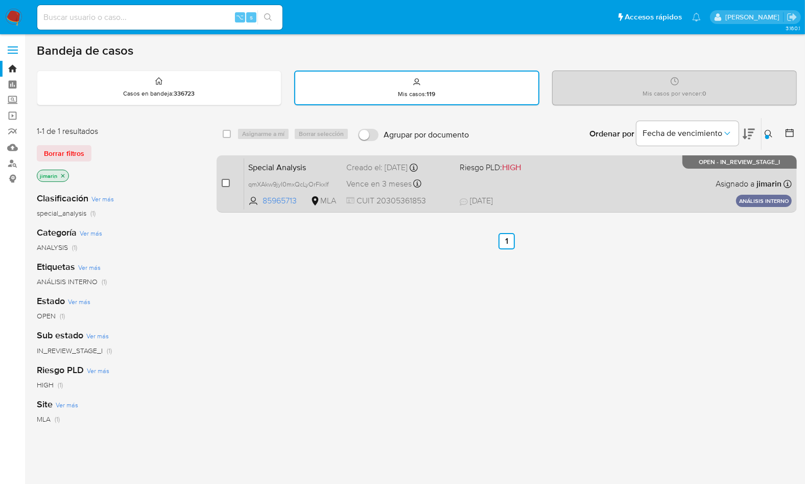
click at [226, 184] on input "checkbox" at bounding box center [226, 183] width 8 height 8
checkbox input "true"
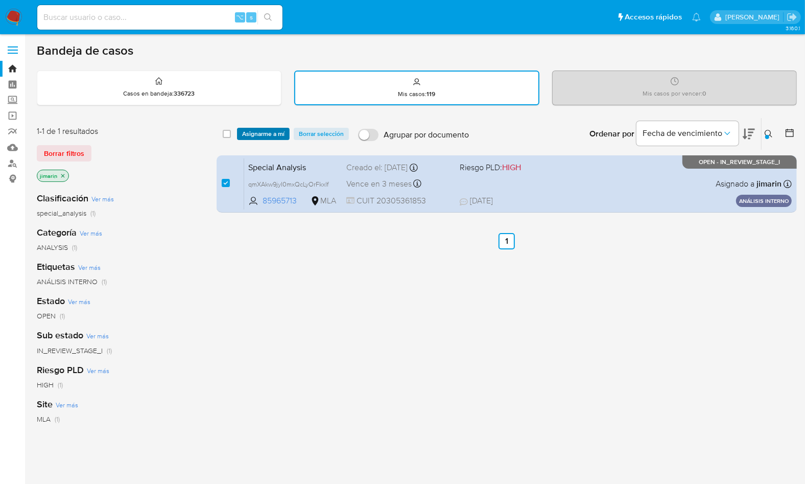
click at [257, 129] on span "Asignarme a mí" at bounding box center [263, 134] width 42 height 10
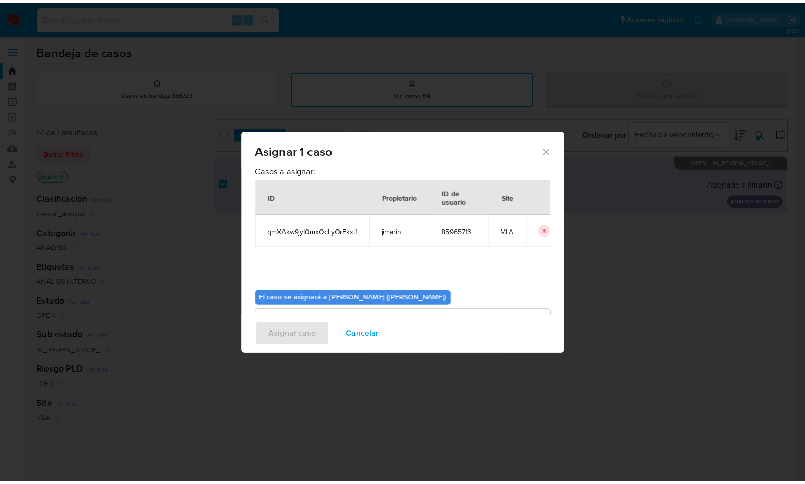
scroll to position [52, 0]
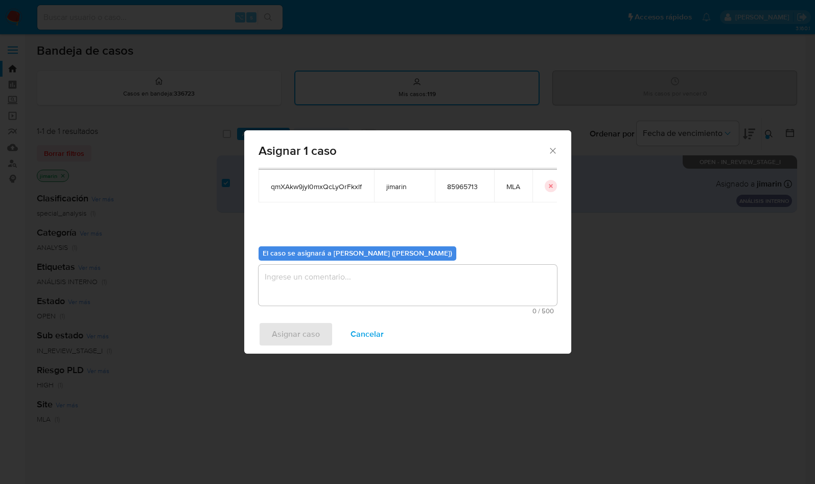
click at [327, 300] on textarea "assign-modal" at bounding box center [407, 285] width 298 height 41
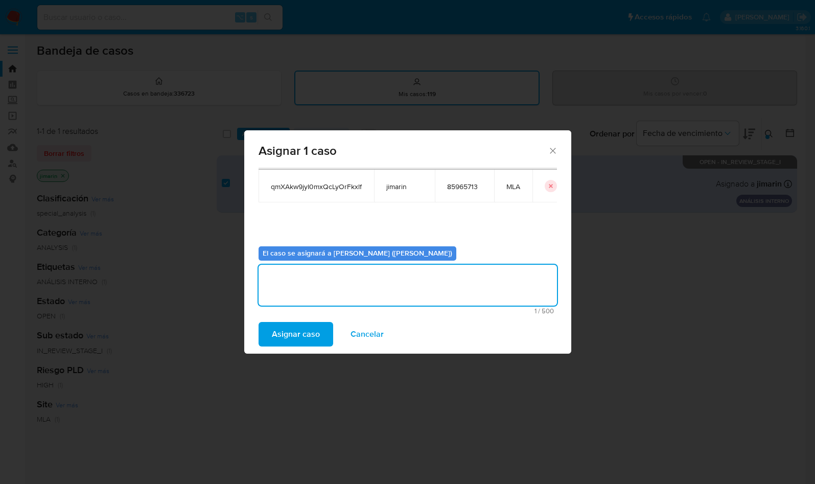
click at [300, 340] on span "Asignar caso" at bounding box center [296, 334] width 48 height 22
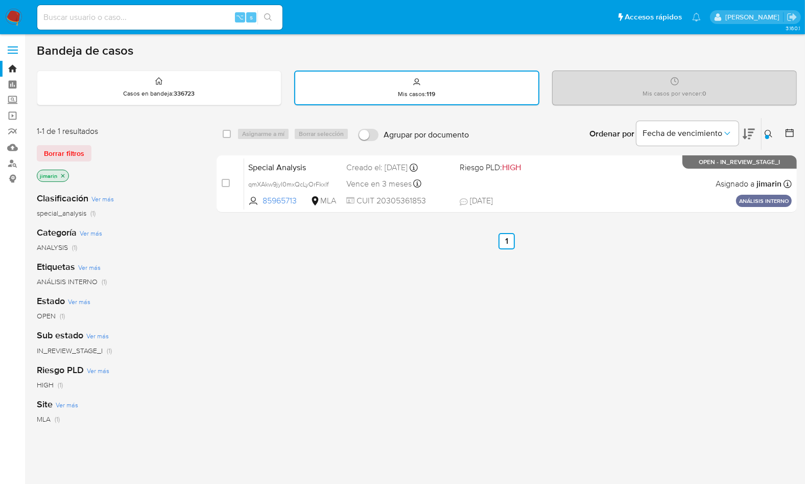
click at [12, 11] on img at bounding box center [13, 17] width 17 height 17
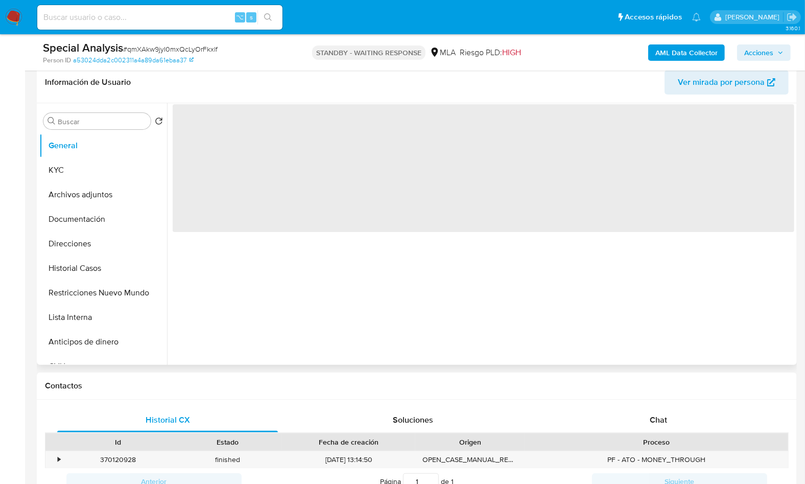
select select "10"
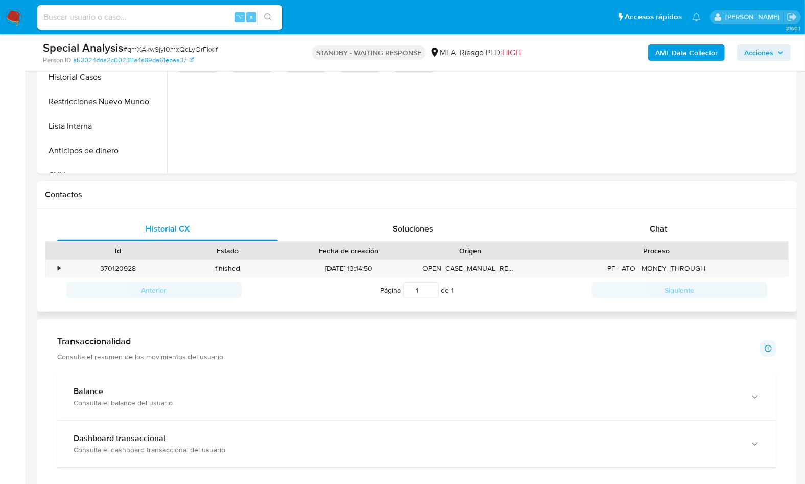
drag, startPoint x: 651, startPoint y: 221, endPoint x: 683, endPoint y: 243, distance: 39.0
click at [651, 221] on div "Chat" at bounding box center [658, 229] width 221 height 25
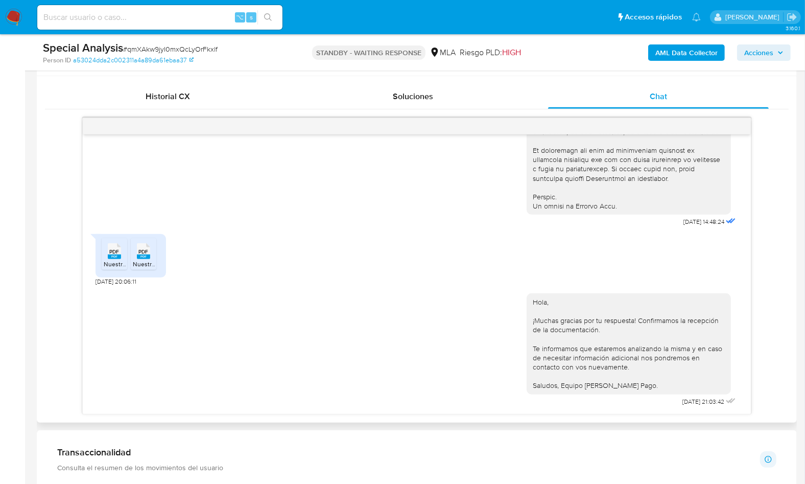
scroll to position [464, 0]
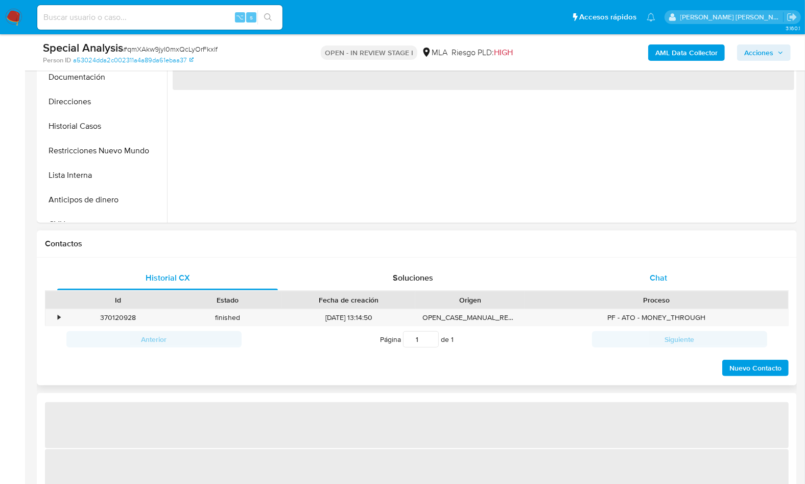
select select "10"
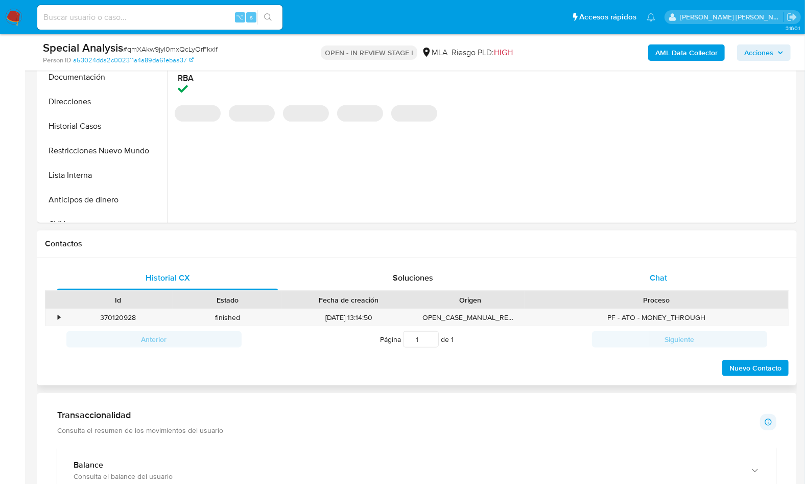
click at [674, 272] on div "Chat" at bounding box center [658, 278] width 221 height 25
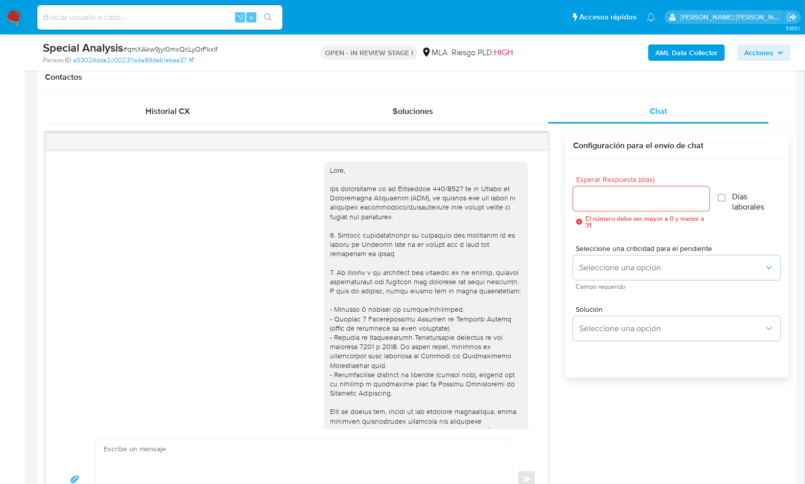
scroll to position [488, 0]
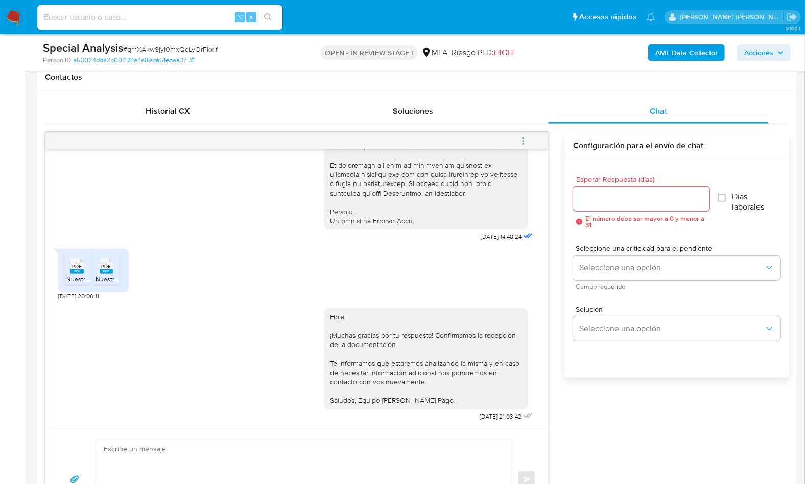
click at [528, 136] on icon "menu-action" at bounding box center [522, 140] width 9 height 9
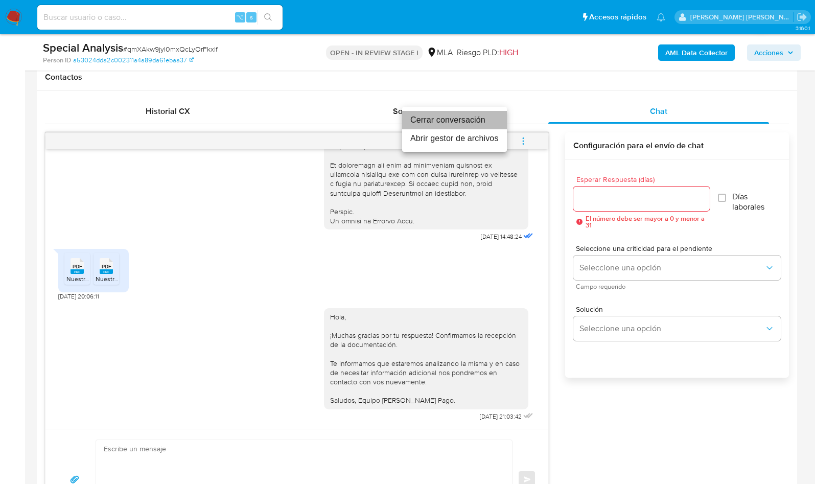
click at [463, 124] on li "Cerrar conversación" at bounding box center [454, 120] width 105 height 18
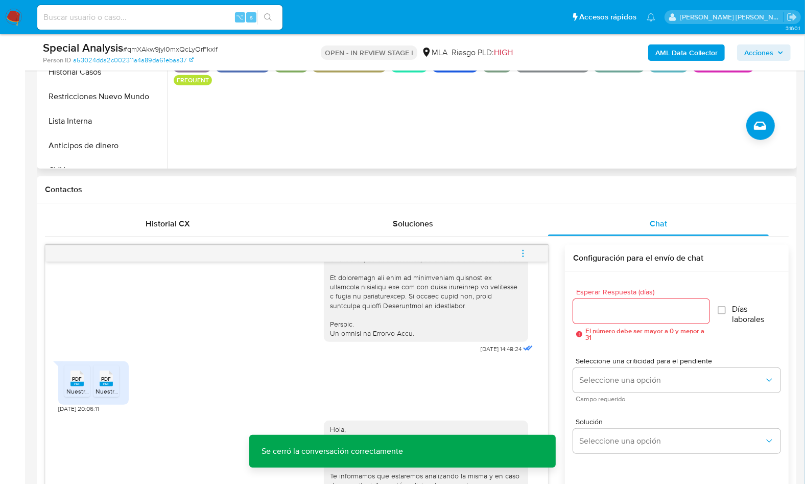
scroll to position [154, 0]
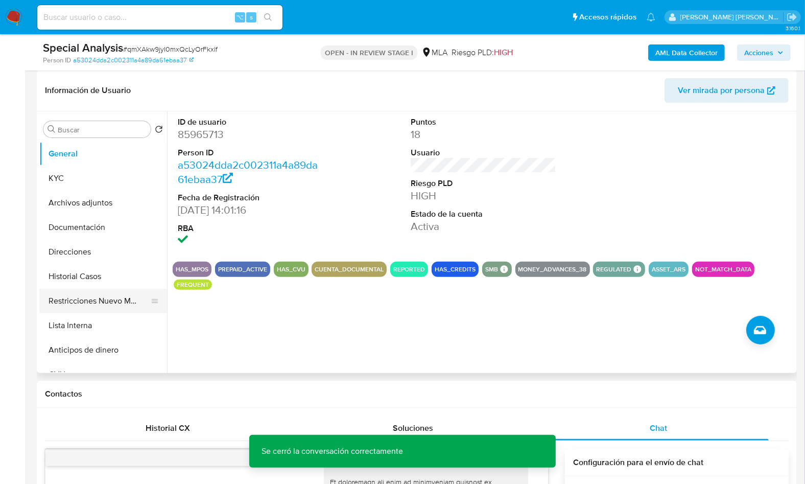
click at [125, 297] on button "Restricciones Nuevo Mundo" at bounding box center [99, 301] width 120 height 25
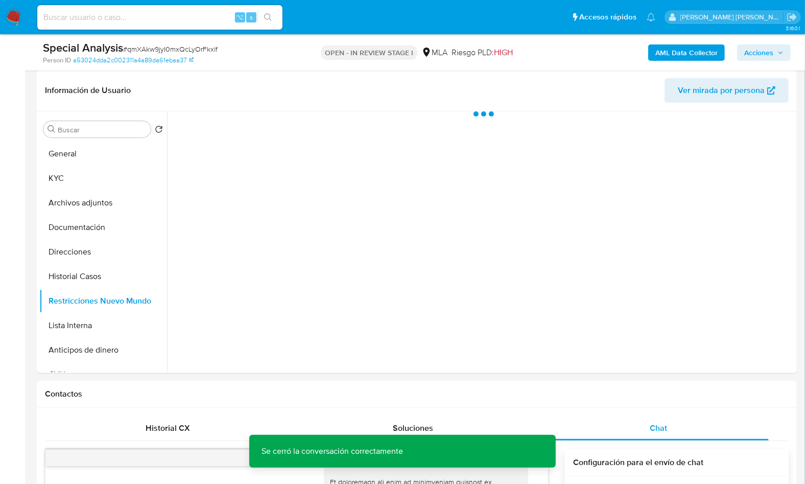
click at [671, 51] on b "AML Data Collector" at bounding box center [686, 52] width 62 height 16
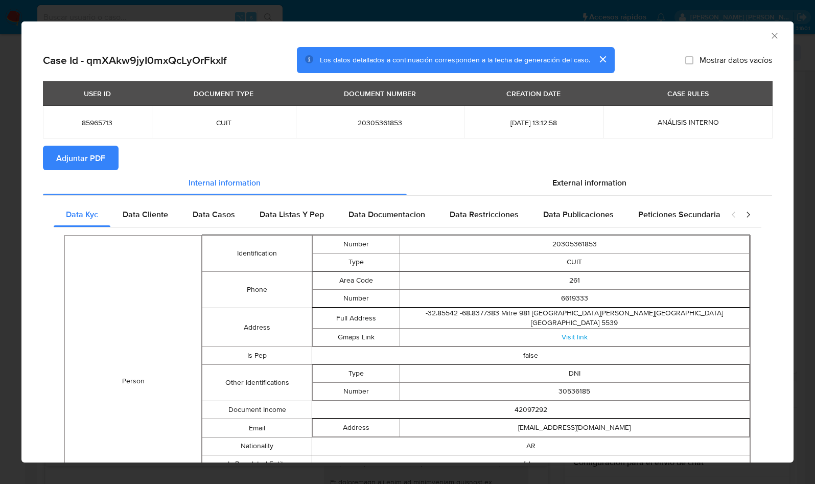
click at [58, 148] on span "Adjuntar PDF" at bounding box center [80, 158] width 49 height 22
click at [769, 36] on icon "Cerrar ventana" at bounding box center [774, 36] width 10 height 10
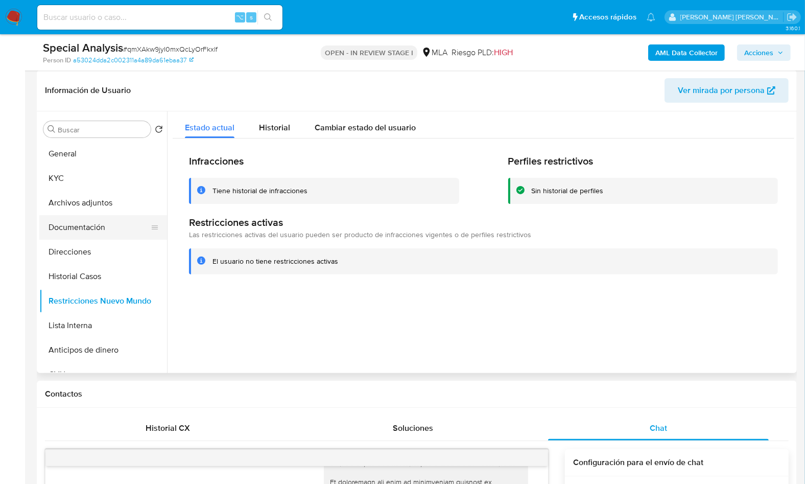
click at [94, 223] on button "Documentación" at bounding box center [99, 227] width 120 height 25
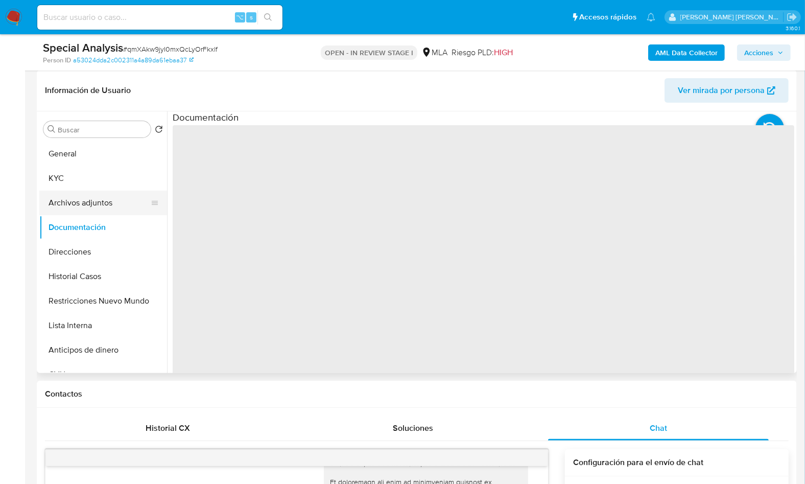
click at [96, 209] on button "Archivos adjuntos" at bounding box center [99, 203] width 120 height 25
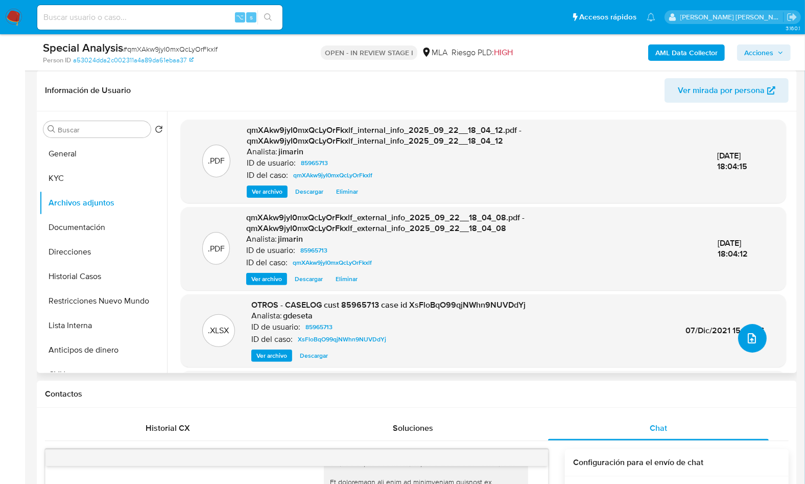
click at [740, 334] on button "upload-file" at bounding box center [752, 338] width 29 height 29
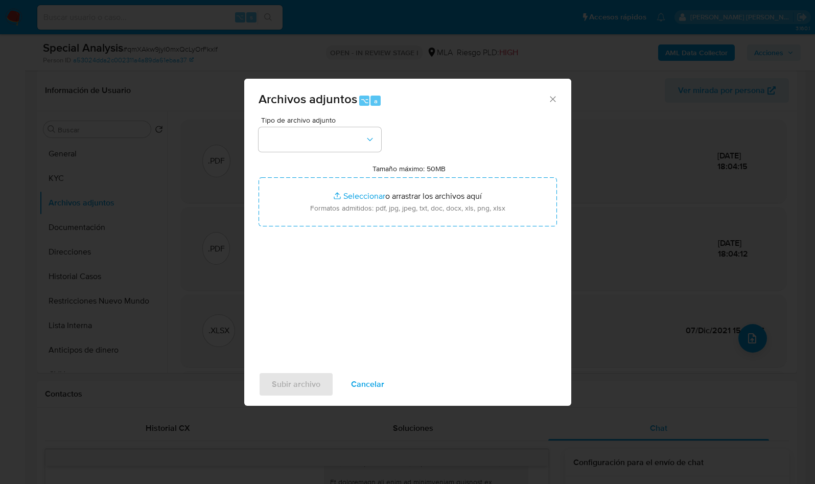
click at [656, 214] on div "Archivos adjuntos ⌥ a Tipo de archivo adjunto Tamaño máximo: 50MB Seleccionar a…" at bounding box center [407, 242] width 815 height 484
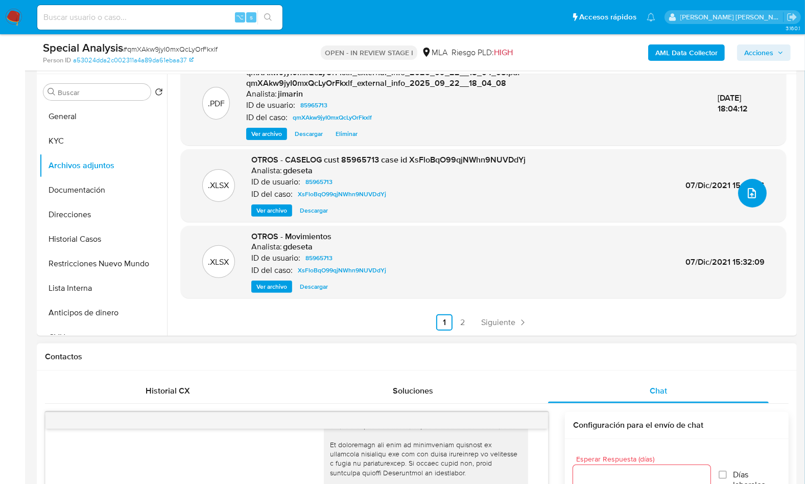
scroll to position [240, 0]
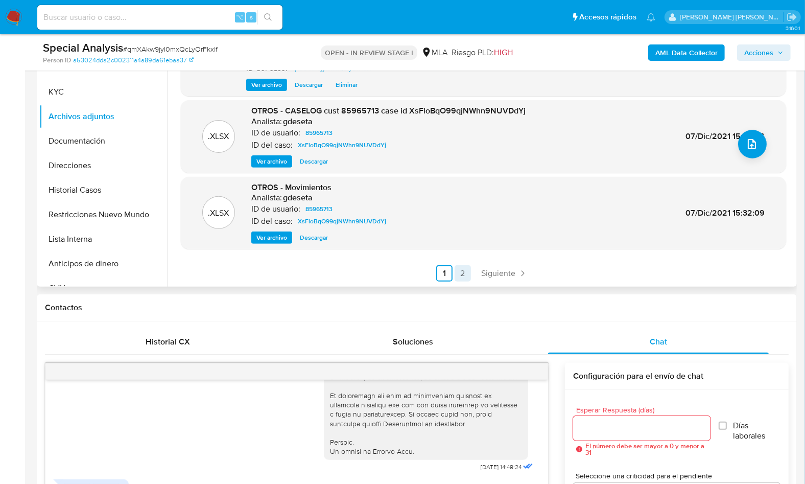
click at [463, 275] on link "2" at bounding box center [463, 273] width 16 height 16
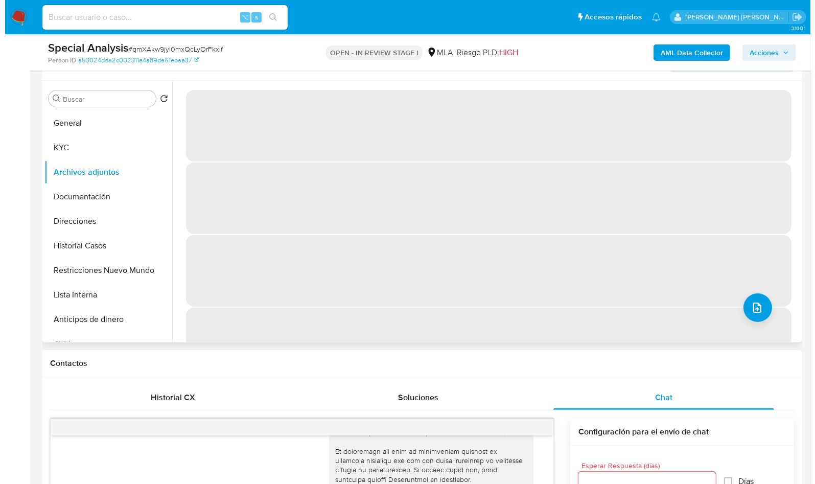
scroll to position [157, 0]
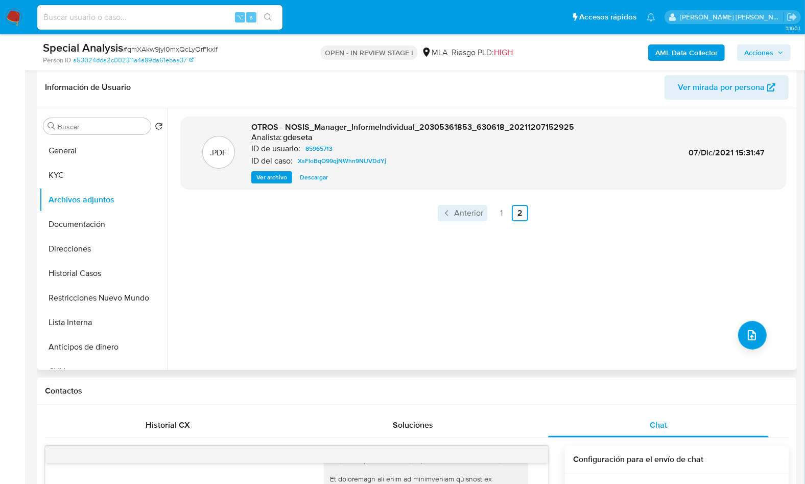
click at [456, 211] on span "Anterior" at bounding box center [468, 213] width 29 height 8
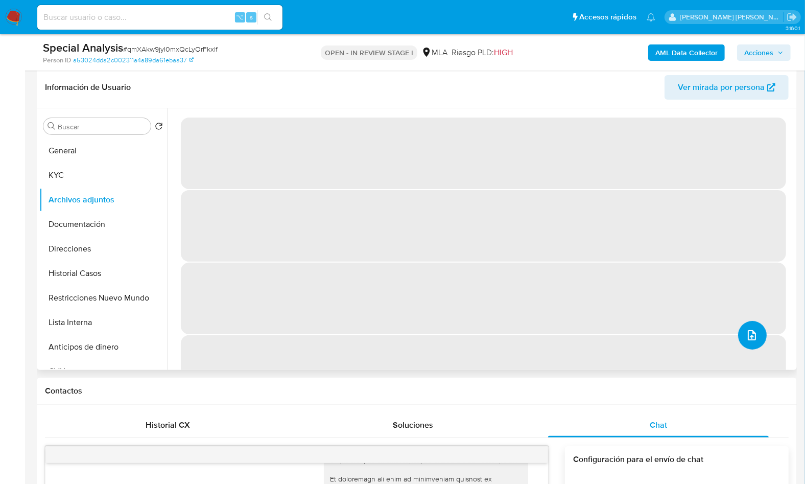
click at [756, 340] on button "upload-file" at bounding box center [752, 335] width 29 height 29
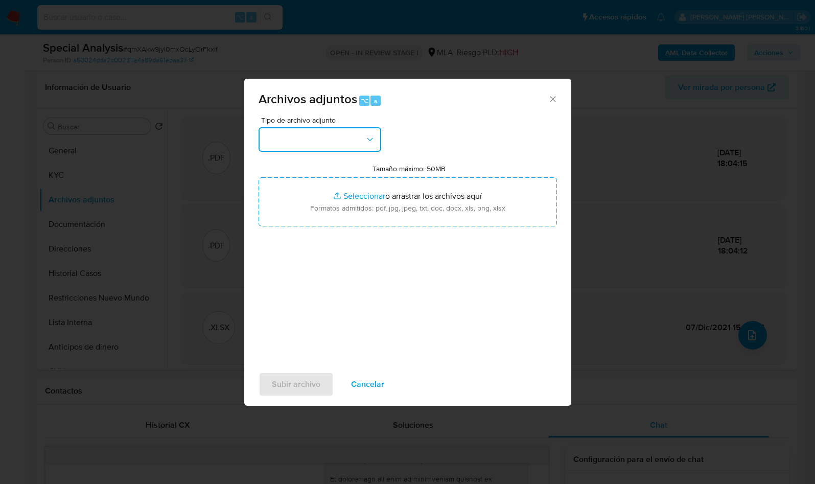
click at [341, 136] on button "button" at bounding box center [319, 139] width 123 height 25
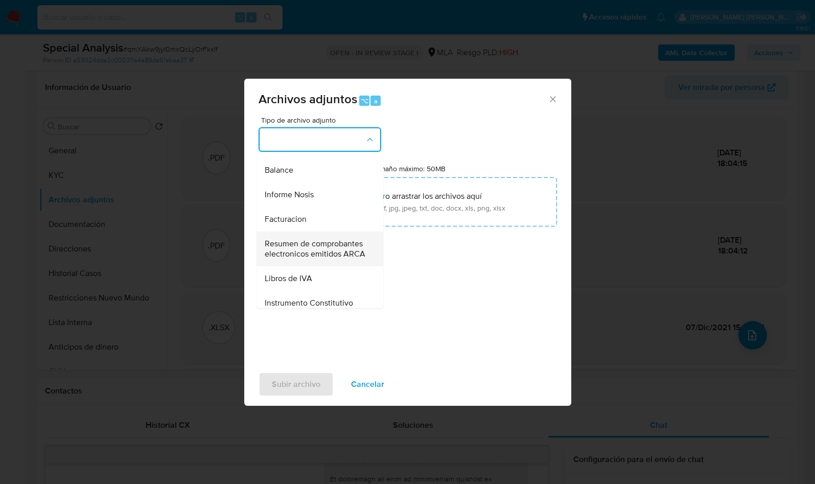
click at [297, 259] on span "Resumen de comprobantes electronicos emitidos ARCA" at bounding box center [317, 249] width 104 height 20
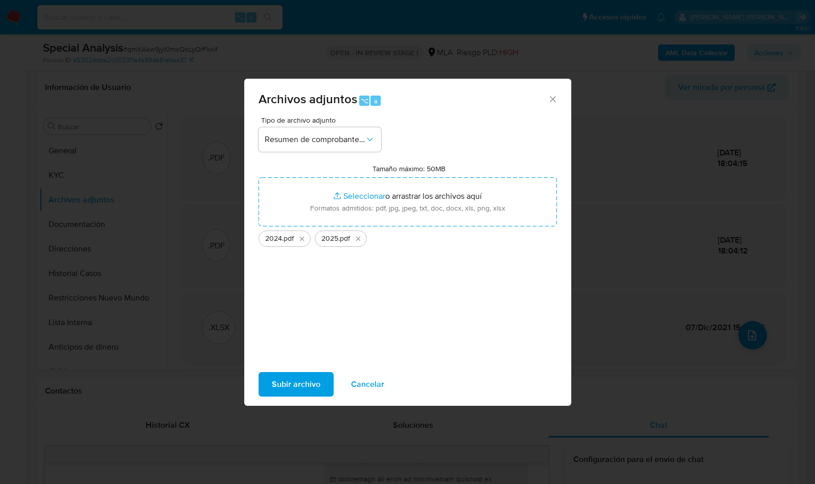
click at [269, 383] on button "Subir archivo" at bounding box center [295, 384] width 75 height 25
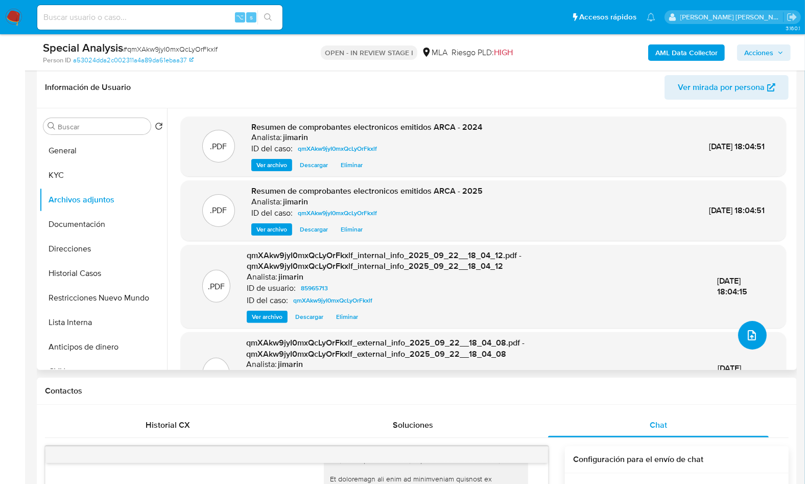
click at [747, 344] on button "upload-file" at bounding box center [752, 335] width 29 height 29
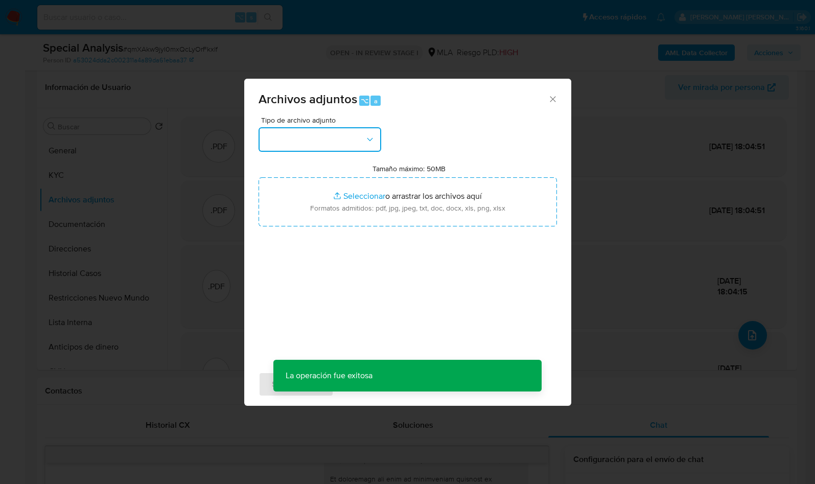
click at [355, 137] on button "button" at bounding box center [319, 139] width 123 height 25
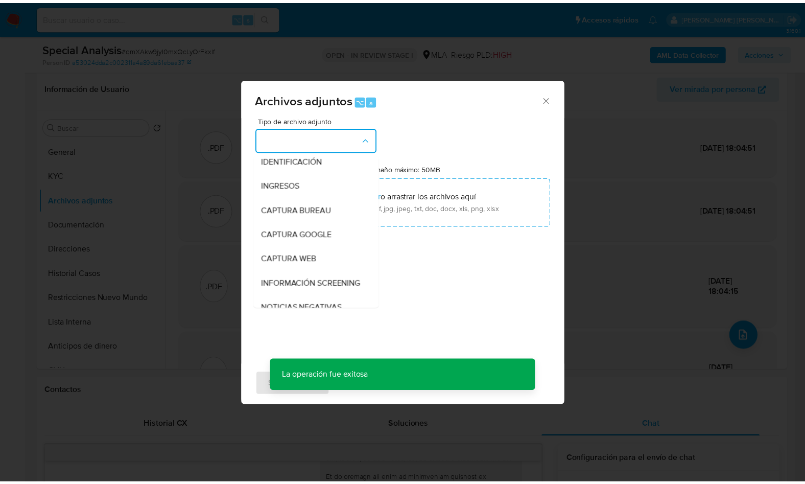
scroll to position [148, 0]
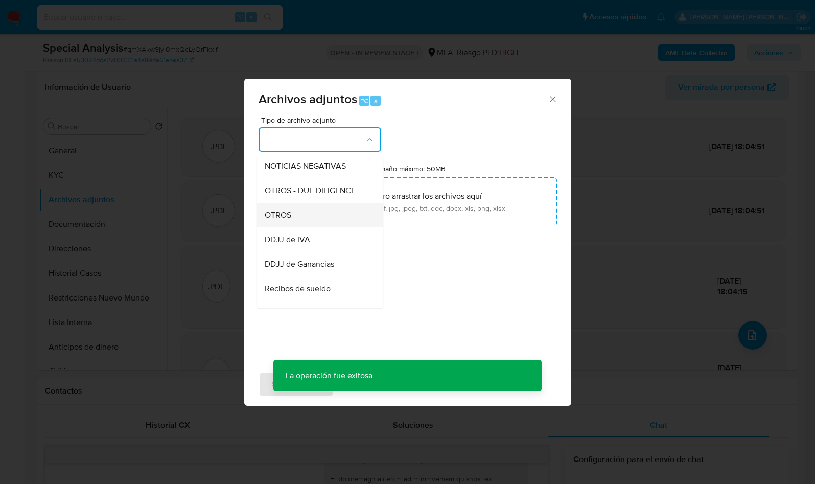
click at [292, 227] on div "OTROS" at bounding box center [317, 215] width 104 height 25
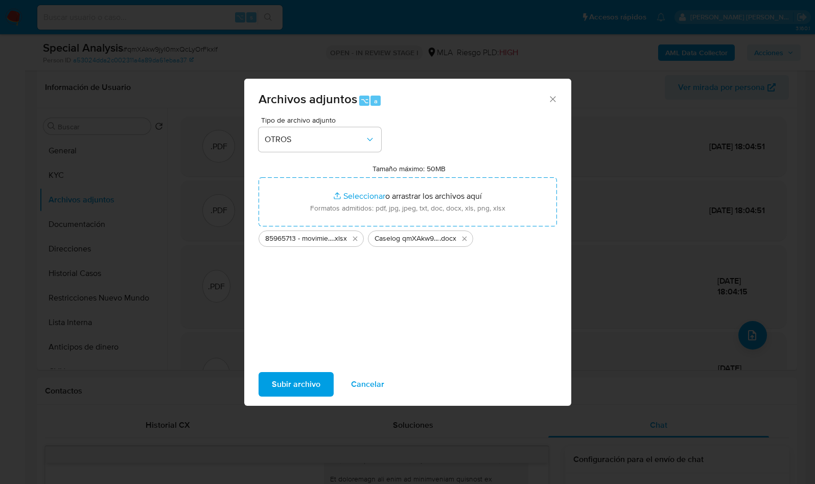
click at [311, 390] on span "Subir archivo" at bounding box center [296, 384] width 49 height 22
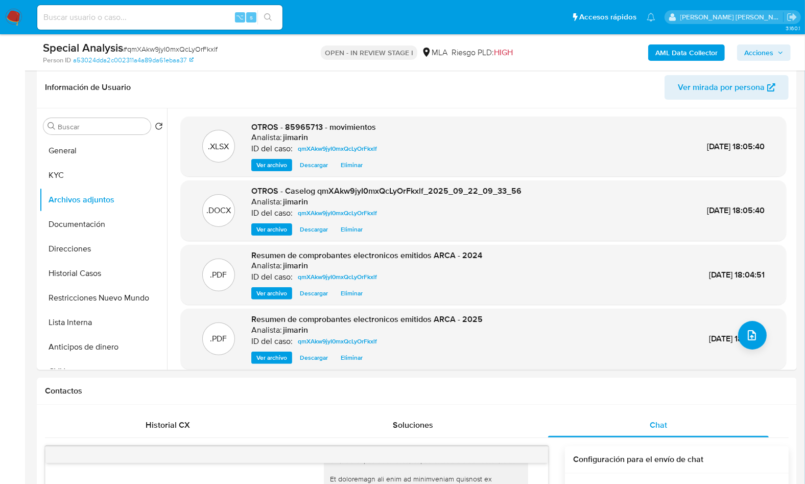
click at [767, 56] on span "Acciones" at bounding box center [758, 52] width 29 height 16
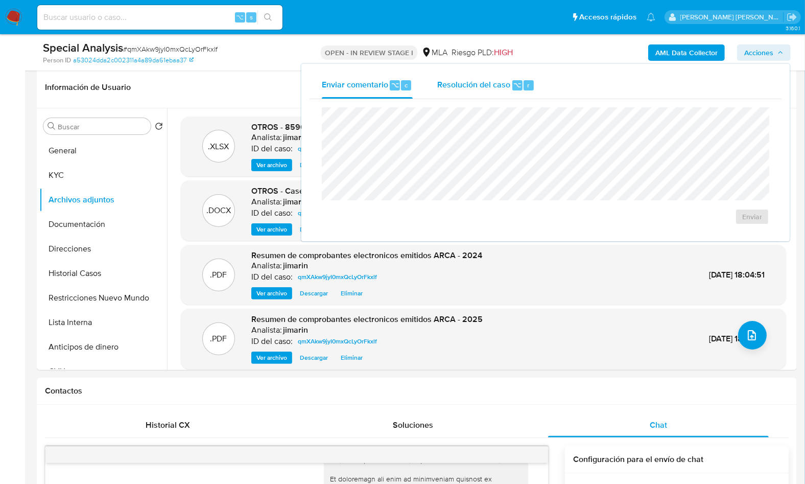
click at [457, 91] on div "Resolución del caso ⌥ r" at bounding box center [486, 85] width 98 height 27
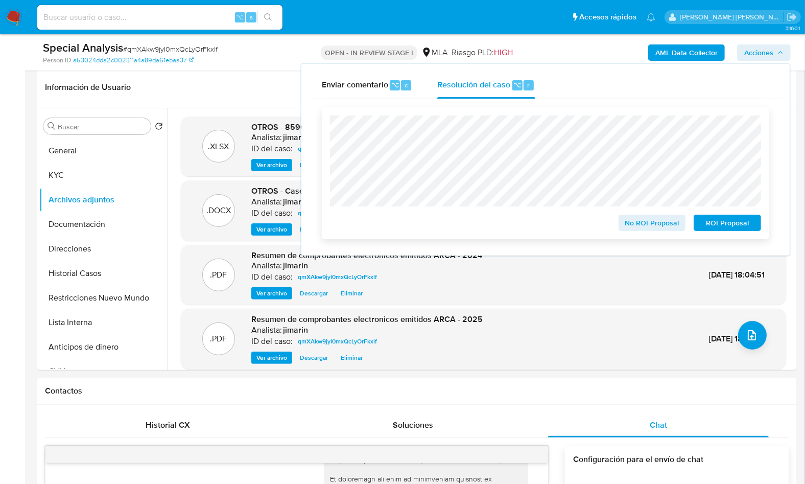
click at [642, 225] on span "No ROI Proposal" at bounding box center [652, 223] width 53 height 14
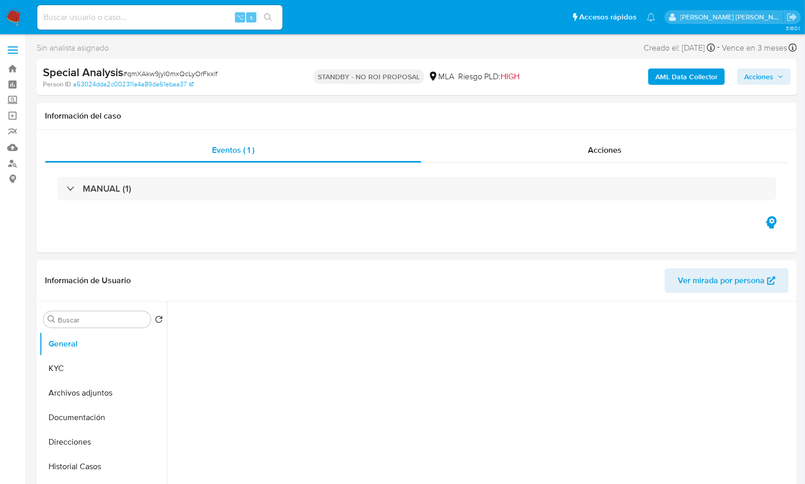
select select "10"
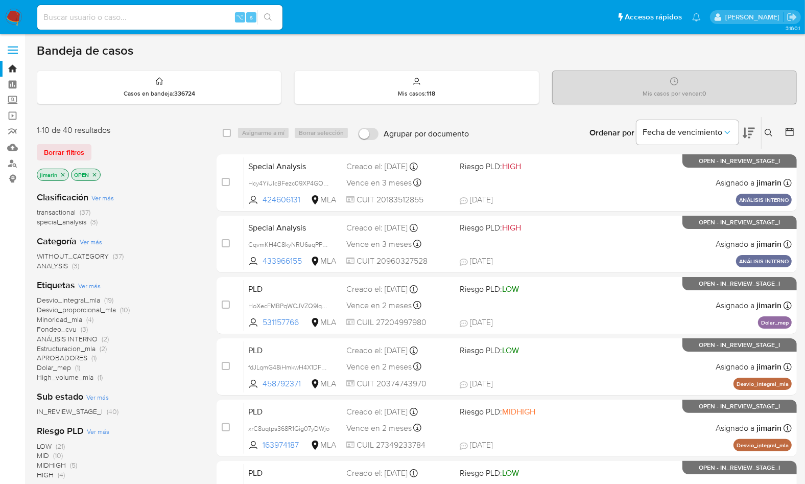
click at [770, 137] on button at bounding box center [769, 133] width 17 height 12
click at [0, 0] on div "Ingrese ID de usuario o caso Buscar Borrar filtros" at bounding box center [0, 0] width 0 height 0
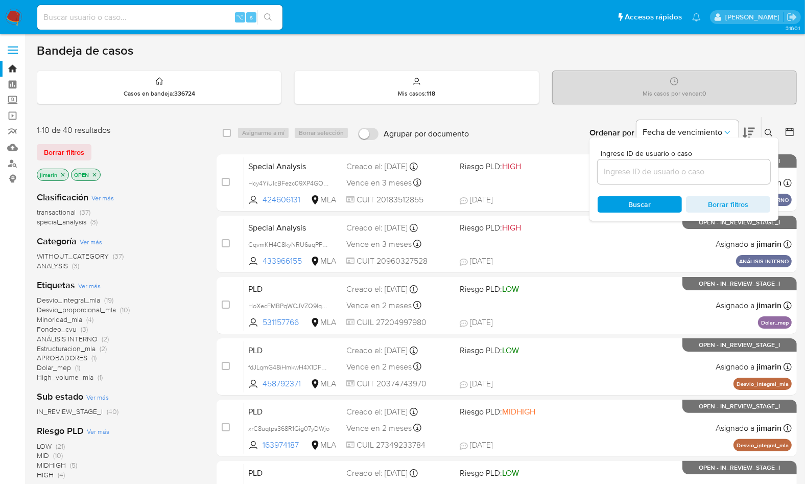
click at [726, 170] on input at bounding box center [684, 171] width 173 height 13
paste input "1996702295"
type input "1996702295"
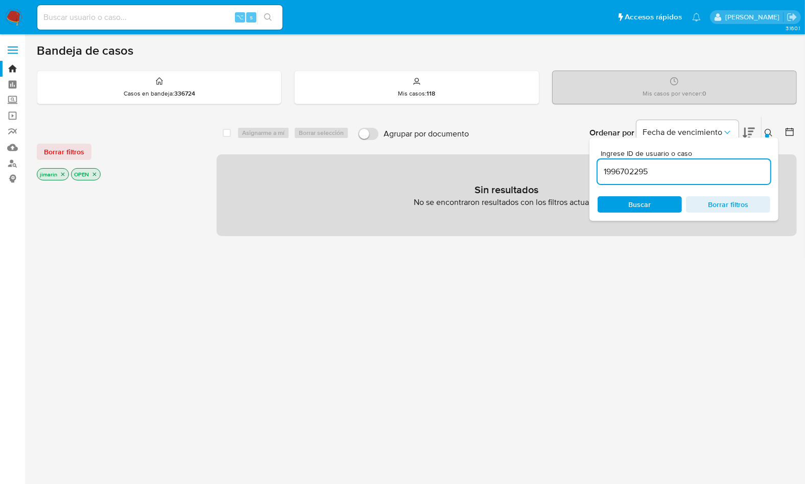
click at [768, 134] on div at bounding box center [767, 136] width 4 height 4
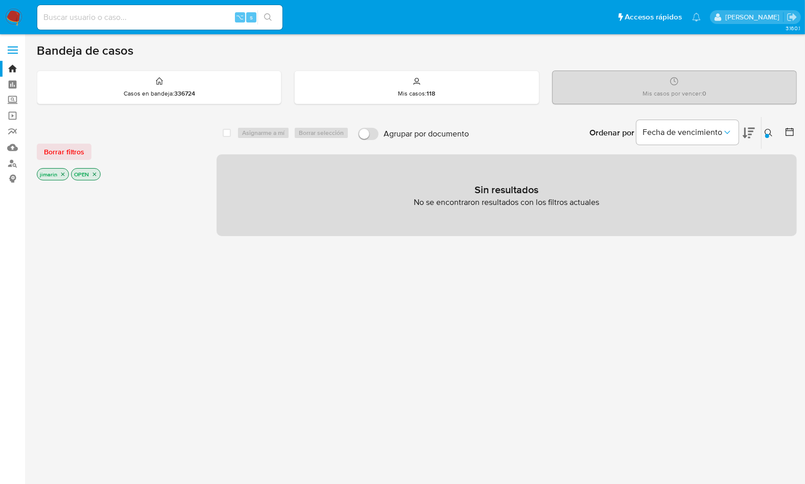
click at [94, 173] on icon "close-filter" at bounding box center [94, 174] width 6 height 6
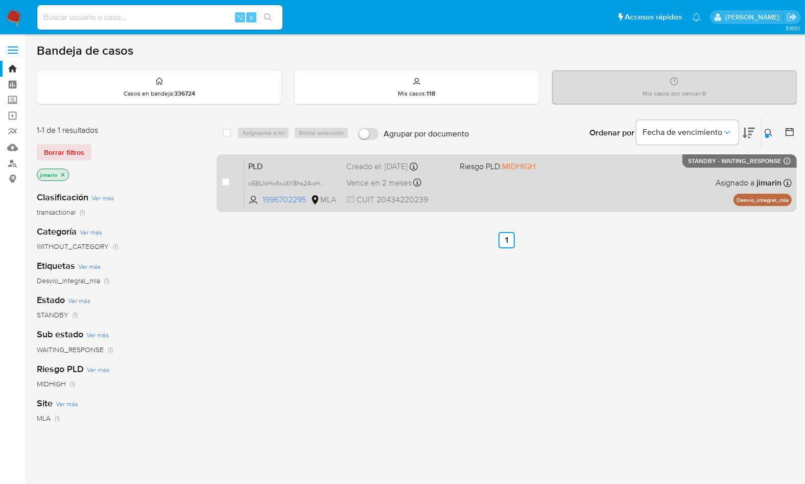
click at [639, 179] on div "PLD o5BUkHwfwJ4Y8hs24wHONYBX 1996702295 MLA Riesgo PLD: MIDHIGH Creado el: 12/0…" at bounding box center [517, 183] width 547 height 52
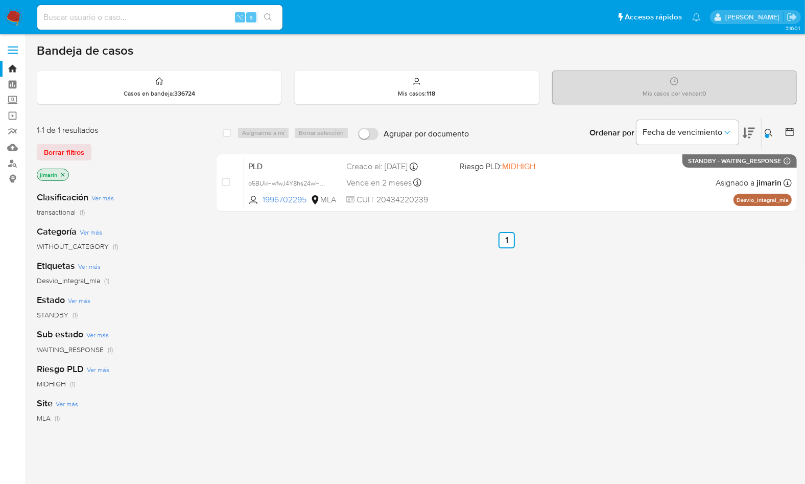
click at [20, 17] on img at bounding box center [13, 17] width 17 height 17
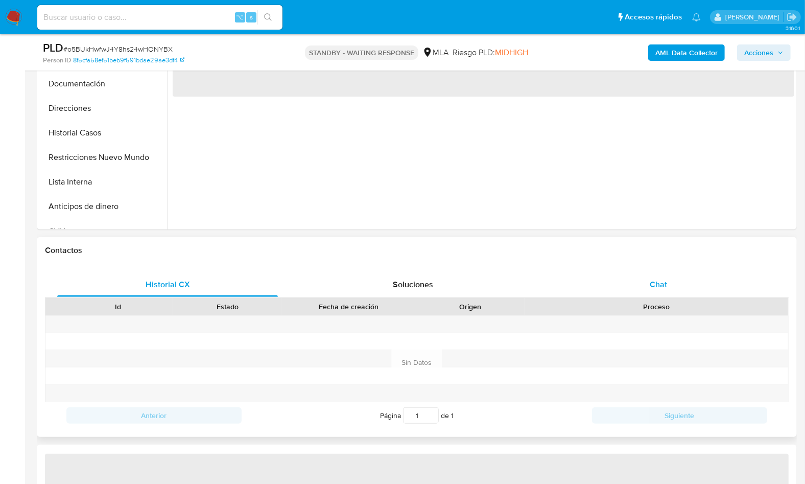
click at [674, 292] on div "Chat" at bounding box center [658, 284] width 221 height 25
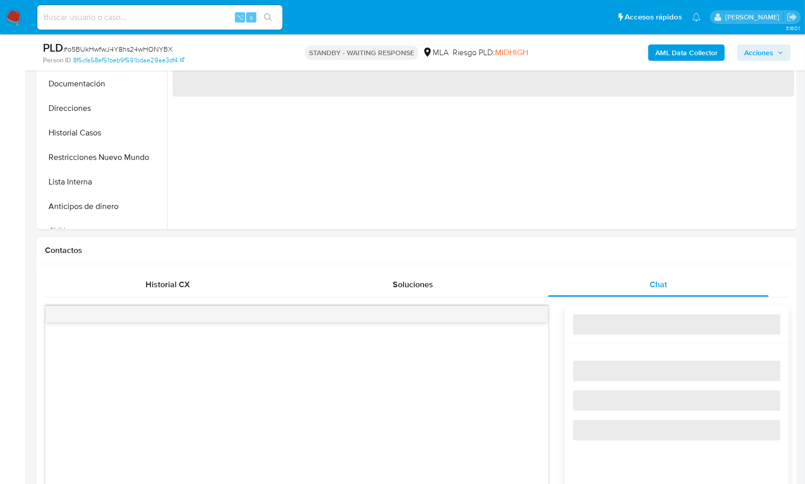
select select "10"
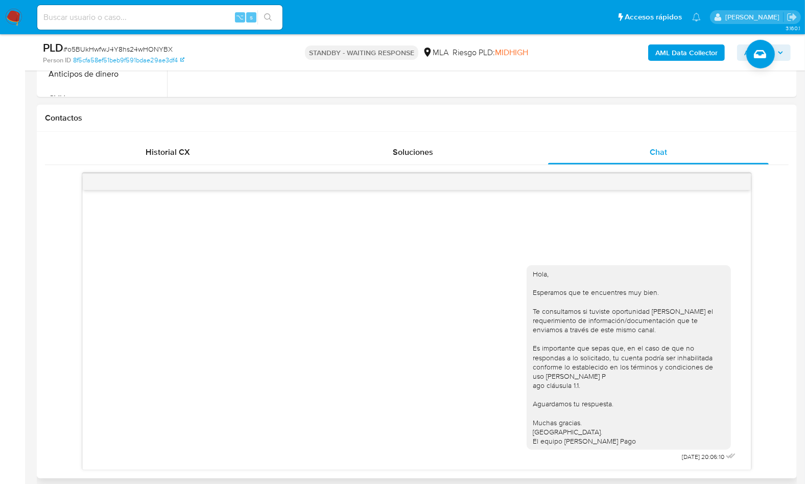
scroll to position [280, 0]
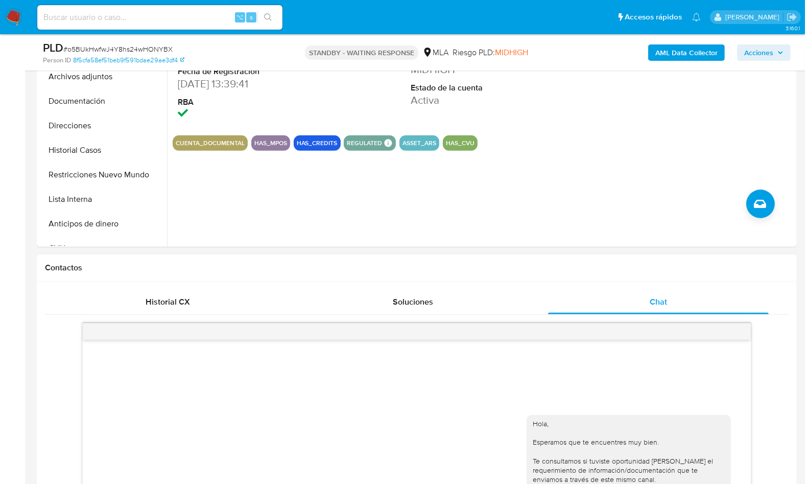
click at [682, 390] on div "Hola, Esperamos que te encuentres muy bien. Te consultamos si tuviste oportunid…" at bounding box center [417, 479] width 668 height 279
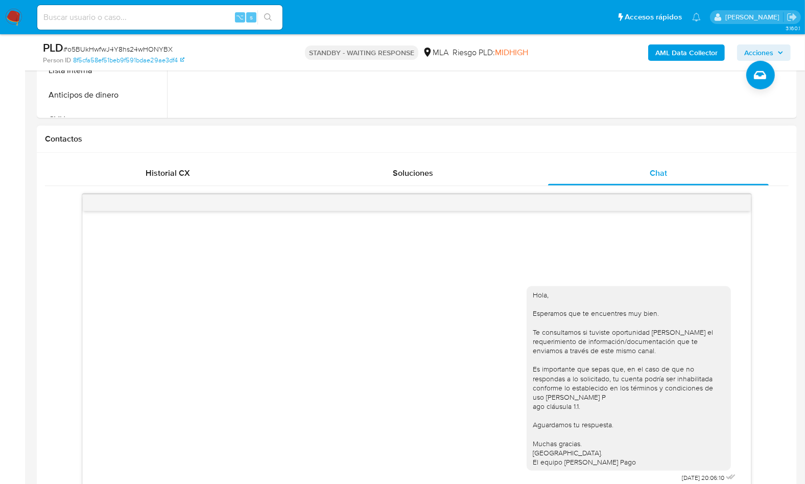
scroll to position [408, 0]
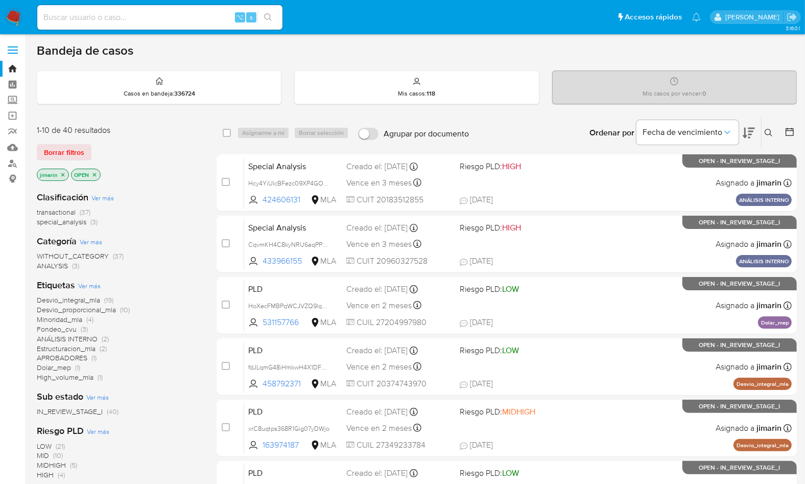
click at [93, 174] on icon "close-filter" at bounding box center [94, 175] width 6 height 6
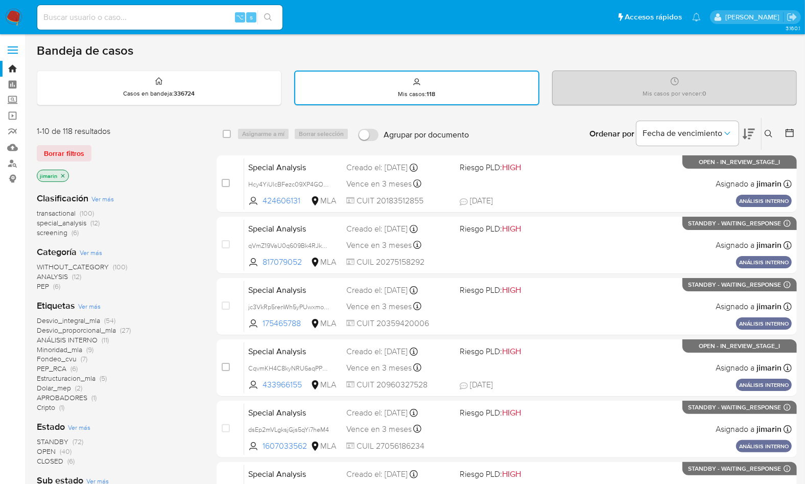
click at [151, 175] on div "jimarin" at bounding box center [118, 177] width 163 height 14
click at [103, 195] on span "Ver más" at bounding box center [102, 198] width 22 height 9
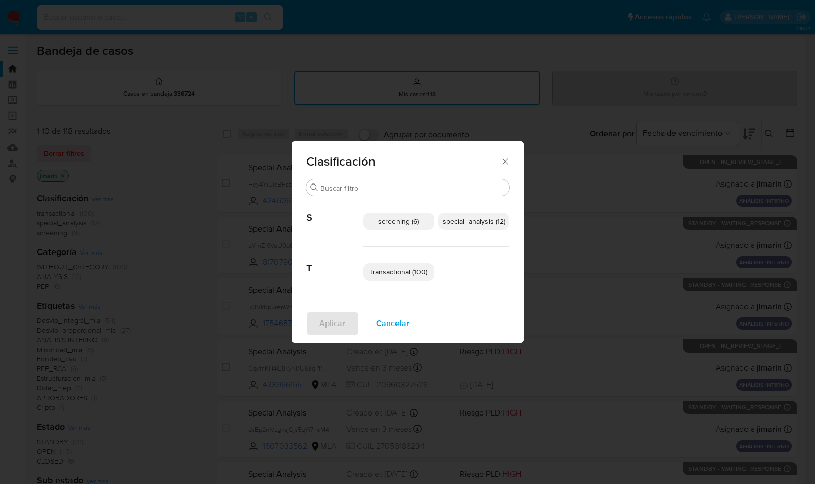
click at [472, 225] on span "special_analysis (12)" at bounding box center [473, 221] width 63 height 10
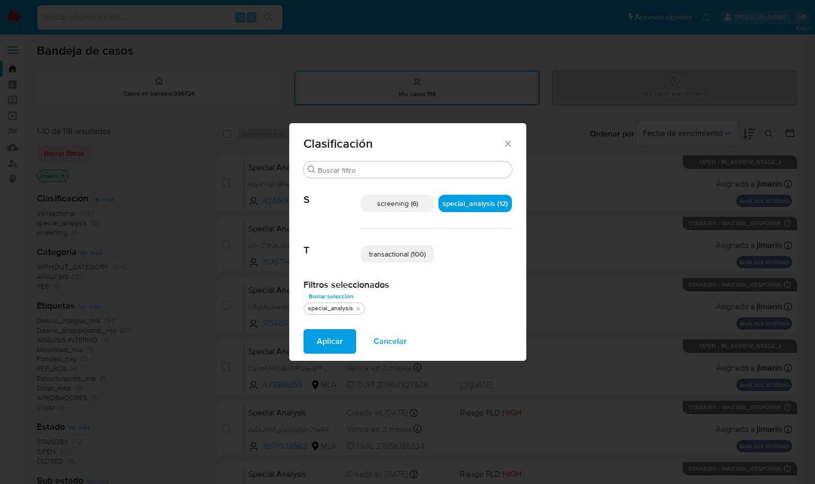
click at [402, 256] on span "transactional (100)" at bounding box center [397, 254] width 57 height 10
click at [328, 341] on span "Aplicar" at bounding box center [330, 341] width 26 height 22
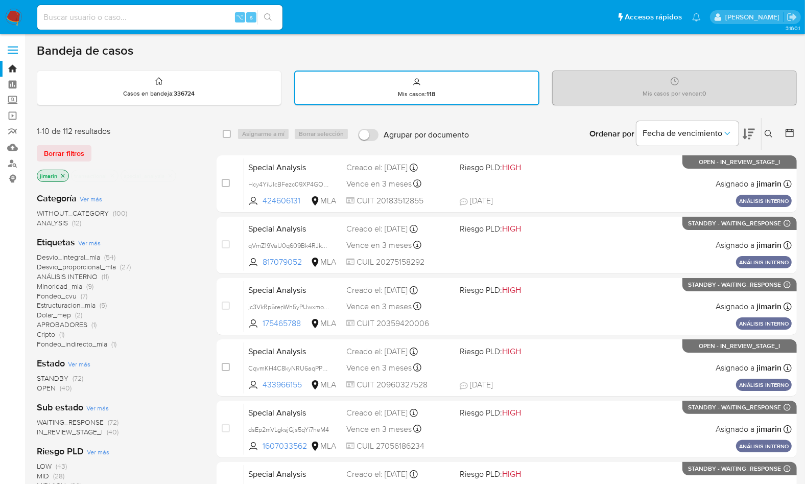
click at [767, 132] on icon at bounding box center [769, 134] width 8 height 8
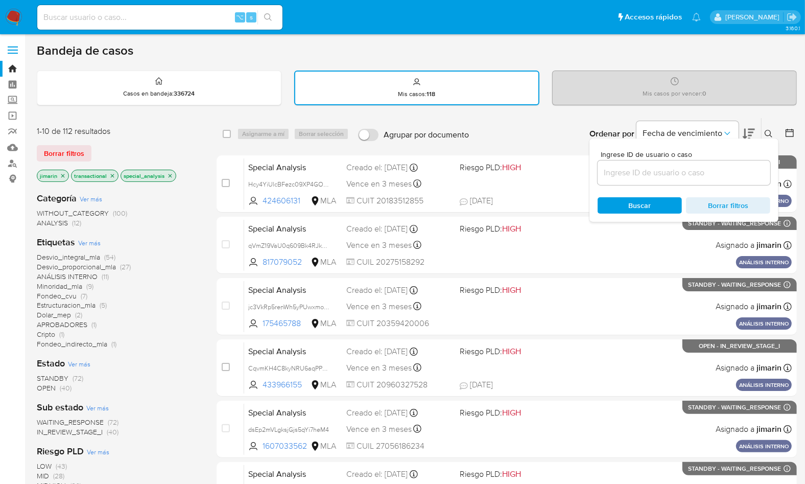
click at [749, 167] on input at bounding box center [684, 172] width 173 height 13
type input "2431384782"
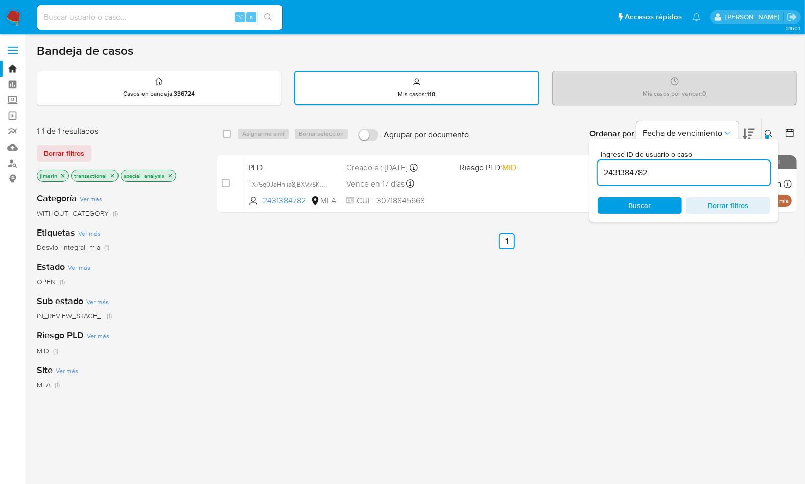
click at [769, 131] on icon at bounding box center [769, 134] width 8 height 8
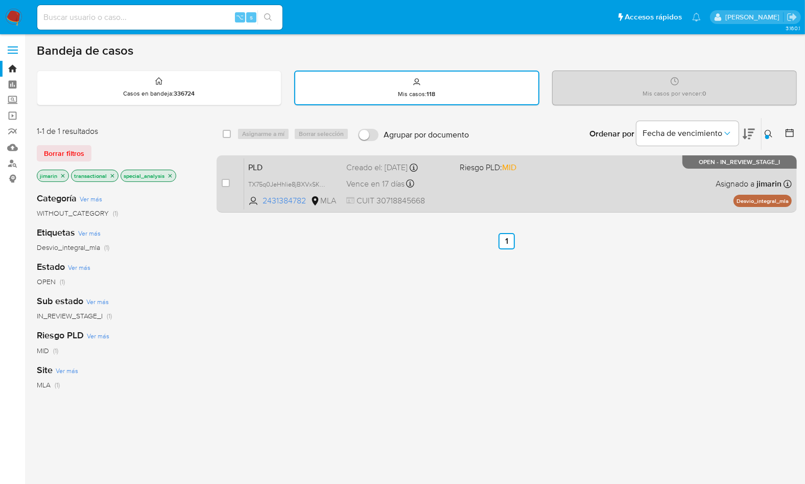
click at [647, 182] on div "PLD TX75q0JeHhIie8jBXVxSKMJb 2431384782 MLA Riesgo PLD: MID Creado el: 12/07/20…" at bounding box center [517, 184] width 547 height 52
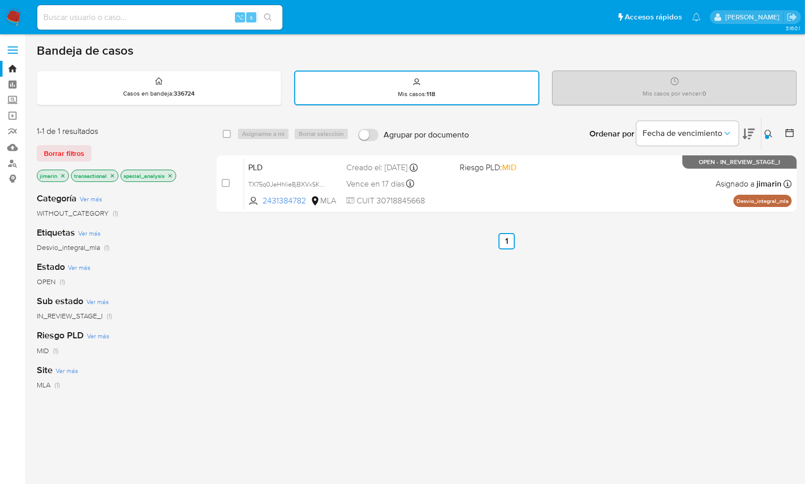
click at [25, 17] on nav "Pausado Ver notificaciones ⌥ s Accesos rápidos Presiona las siguientes teclas p…" at bounding box center [402, 17] width 805 height 34
click at [3, 22] on nav "Pausado Ver notificaciones ⌥ s Accesos rápidos Presiona las siguientes teclas p…" at bounding box center [402, 17] width 805 height 34
click at [24, 22] on nav "Pausado Ver notificaciones ⌥ s Accesos rápidos Presiona las siguientes teclas p…" at bounding box center [402, 17] width 805 height 34
click at [13, 27] on nav "Pausado Ver notificaciones ⌥ s Accesos rápidos Presiona las siguientes teclas p…" at bounding box center [402, 17] width 805 height 34
click at [21, 26] on nav "Pausado Ver notificaciones ⌥ s Accesos rápidos Presiona las siguientes teclas p…" at bounding box center [402, 17] width 805 height 34
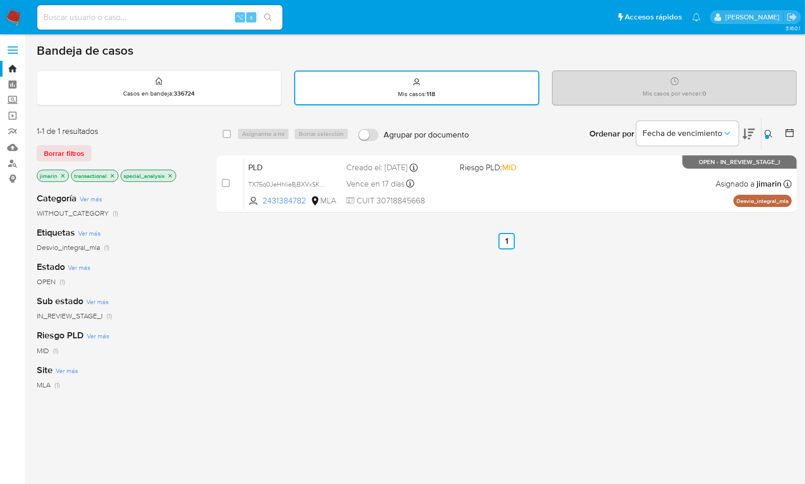
click at [19, 21] on img at bounding box center [13, 17] width 17 height 17
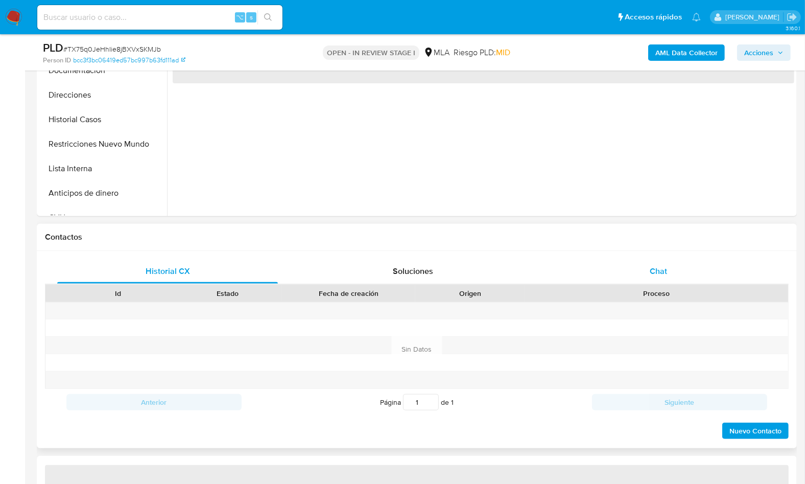
click at [671, 267] on div "Chat" at bounding box center [658, 271] width 221 height 25
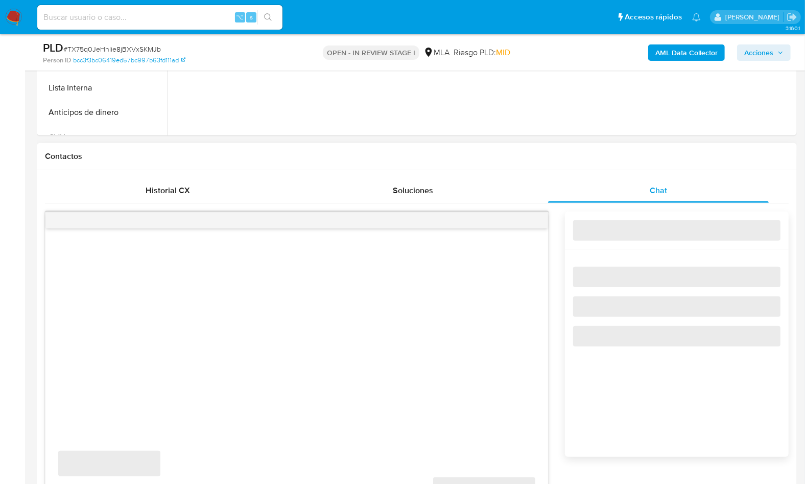
select select "10"
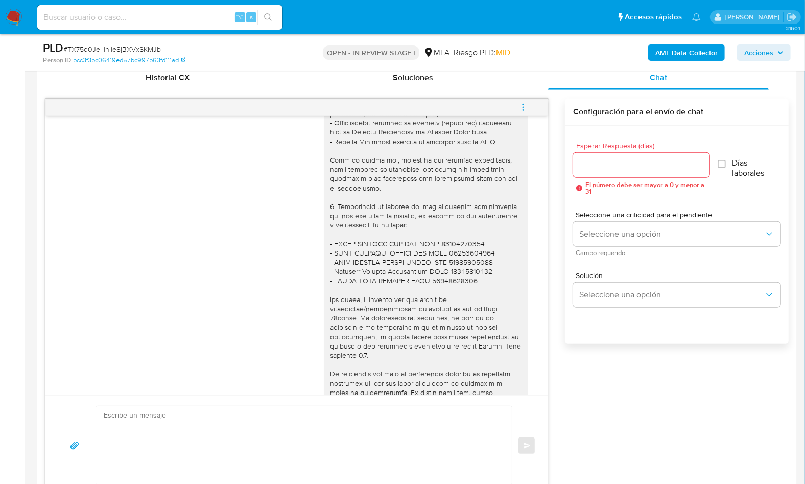
scroll to position [356, 0]
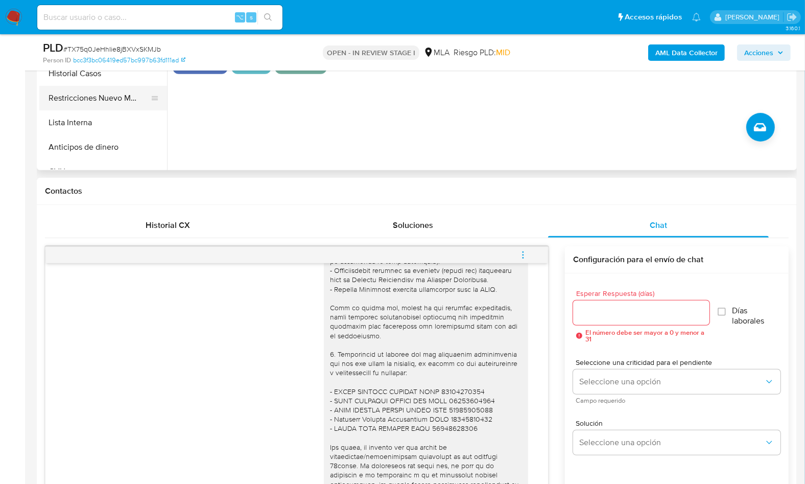
click at [124, 93] on button "Restricciones Nuevo Mundo" at bounding box center [99, 98] width 120 height 25
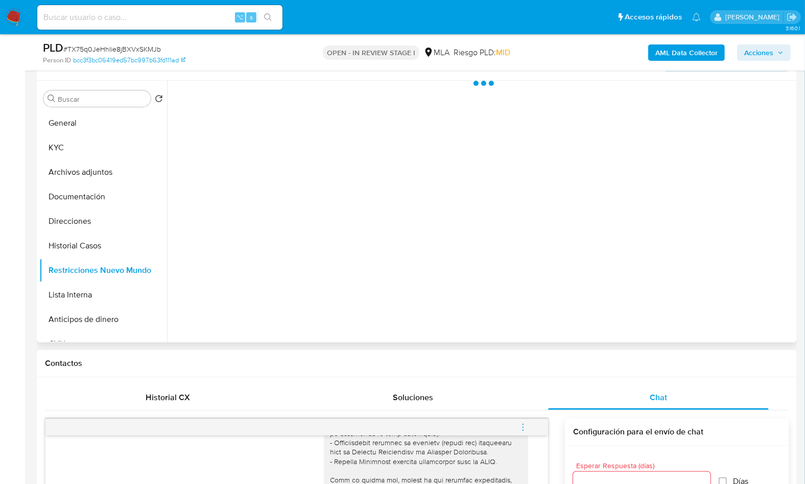
scroll to position [168, 0]
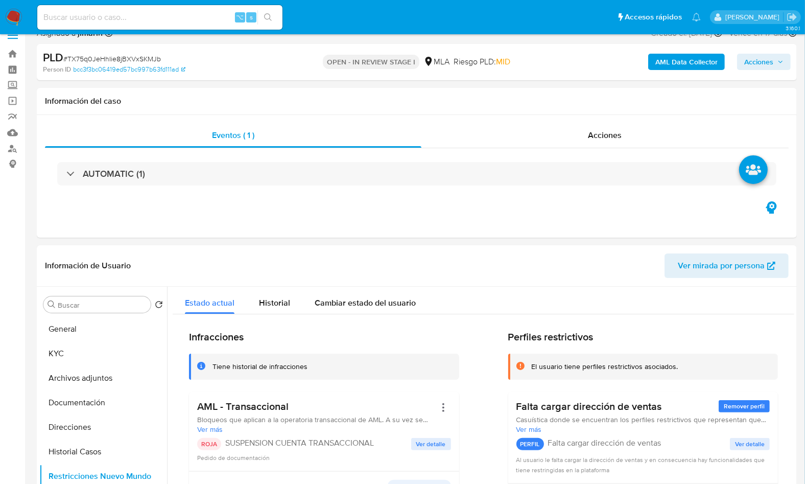
scroll to position [0, 0]
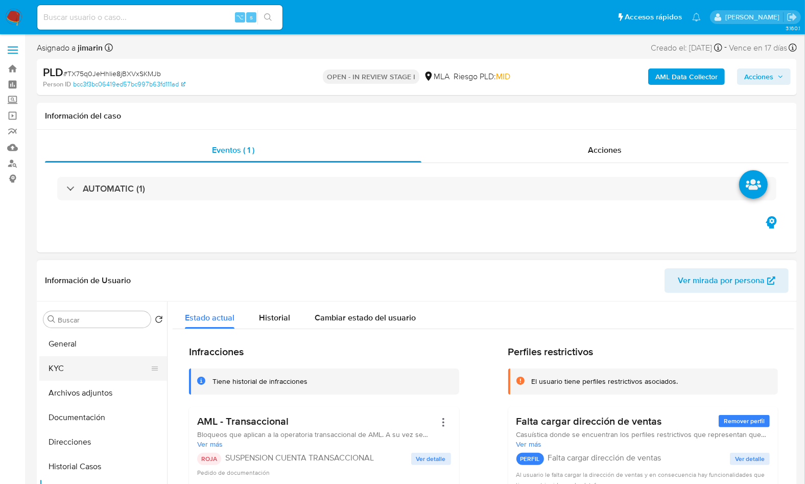
click at [100, 364] on button "KYC" at bounding box center [99, 368] width 120 height 25
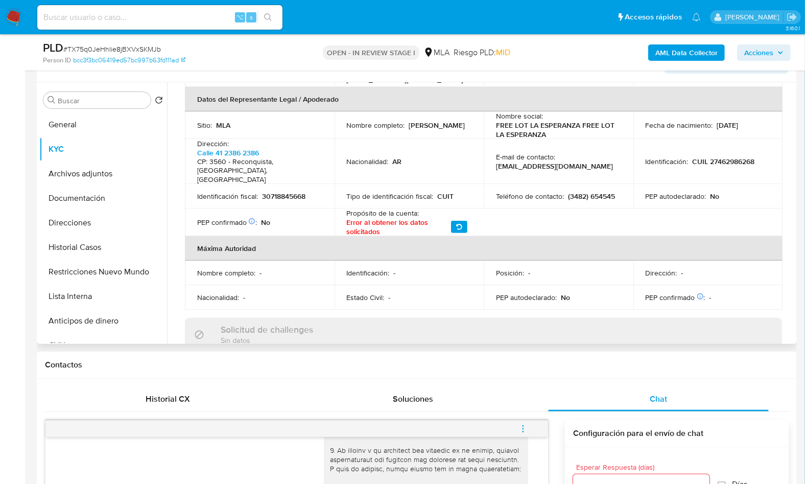
scroll to position [200, 0]
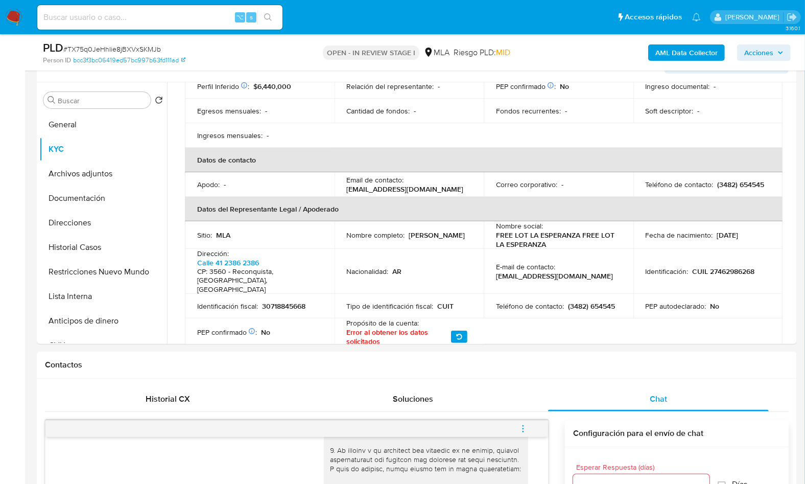
click at [337, 231] on td "Nombre completo : Naiara Loreley Roa" at bounding box center [410, 235] width 150 height 28
drag, startPoint x: 345, startPoint y: 230, endPoint x: 421, endPoint y: 235, distance: 76.8
click at [417, 233] on td "Nombre completo : Naiara Loreley Roa" at bounding box center [410, 235] width 150 height 28
copy p "Naiara Loreley Roa"
click at [271, 301] on p "30718845668" at bounding box center [283, 305] width 43 height 9
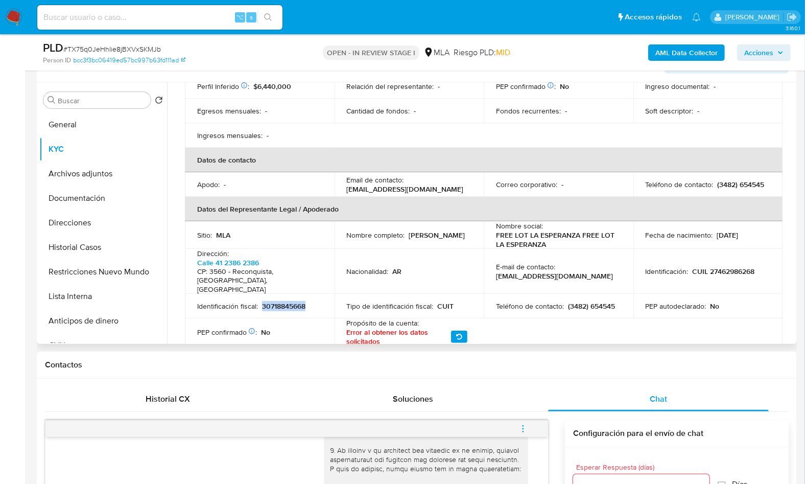
click at [271, 301] on p "30718845668" at bounding box center [283, 305] width 43 height 9
copy p "30718845668"
click at [751, 267] on p "CUIL 27462986268" at bounding box center [724, 271] width 62 height 9
copy p "27462986268"
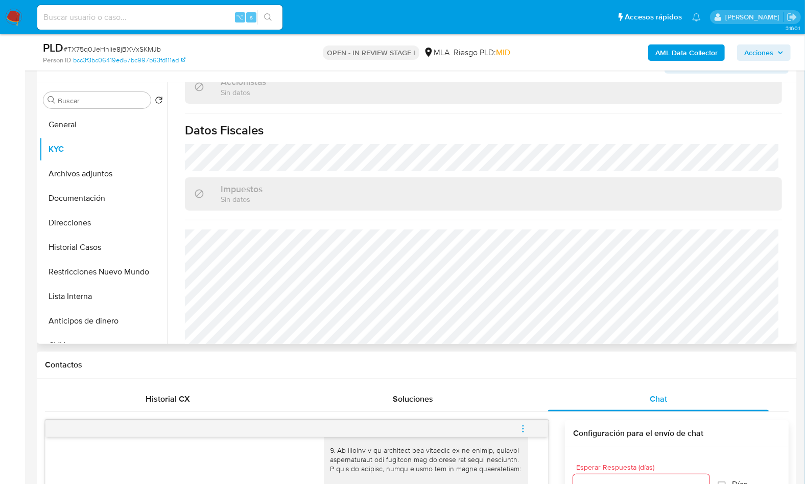
scroll to position [745, 0]
click at [75, 205] on button "Documentación" at bounding box center [99, 198] width 120 height 25
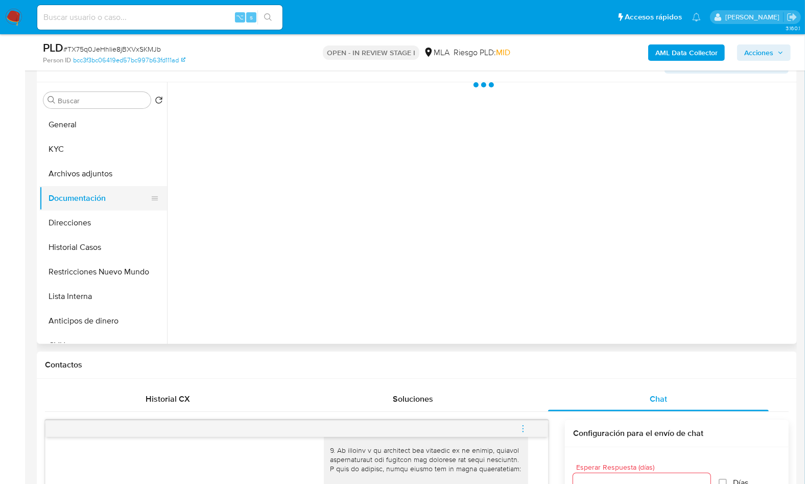
scroll to position [0, 0]
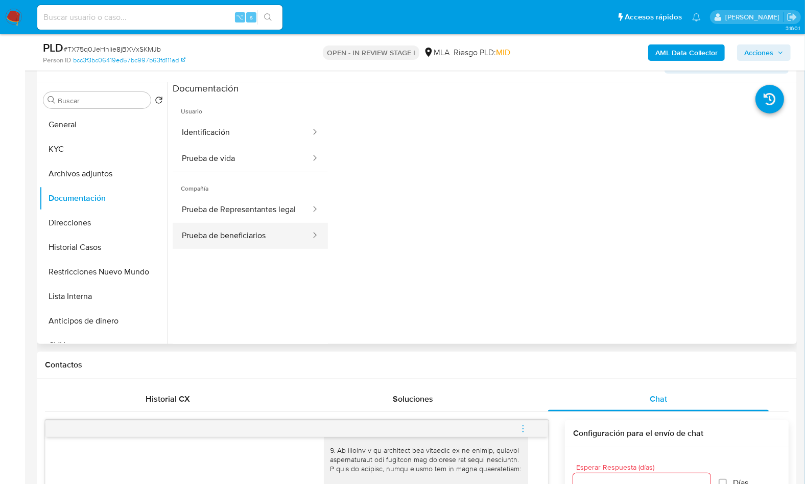
click at [246, 243] on button "Prueba de beneficiarios" at bounding box center [242, 236] width 139 height 26
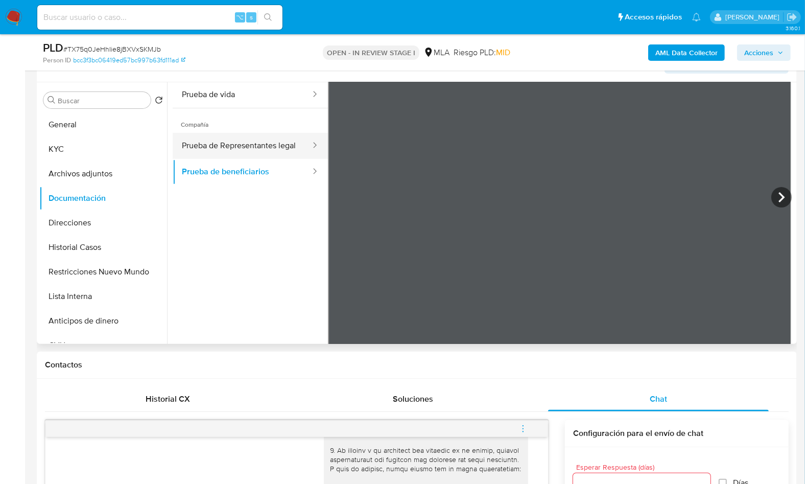
scroll to position [80, 0]
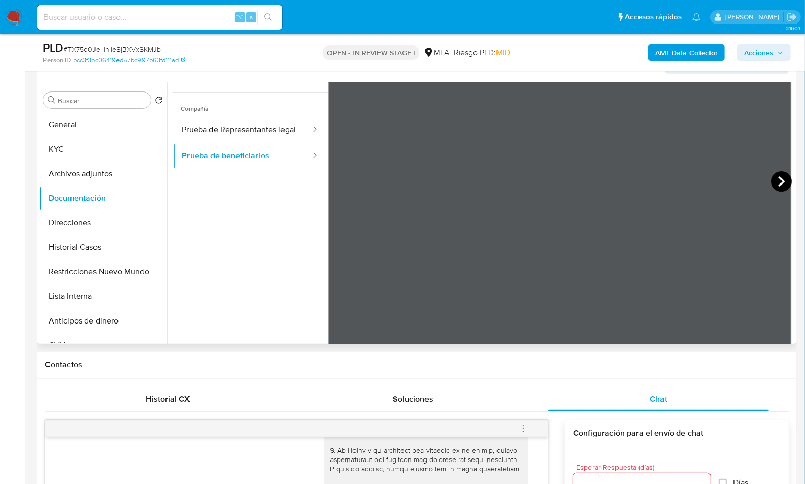
click at [775, 181] on icon at bounding box center [781, 181] width 20 height 20
click at [252, 134] on button "Prueba de Representantes legal" at bounding box center [242, 130] width 139 height 26
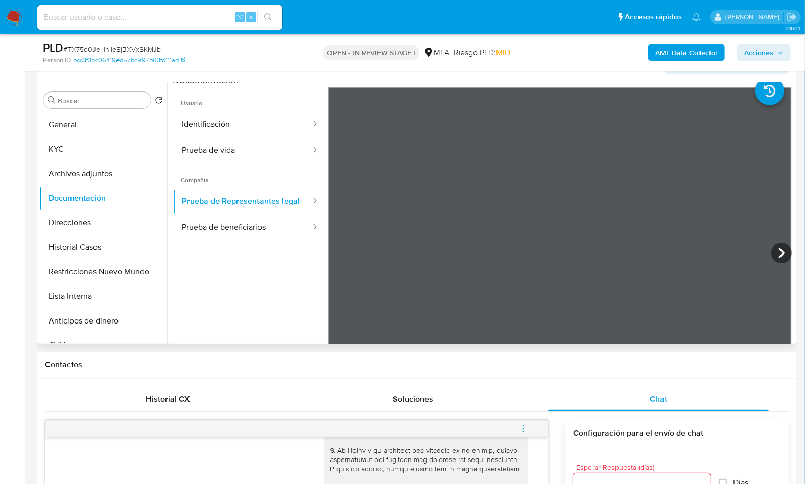
scroll to position [0, 0]
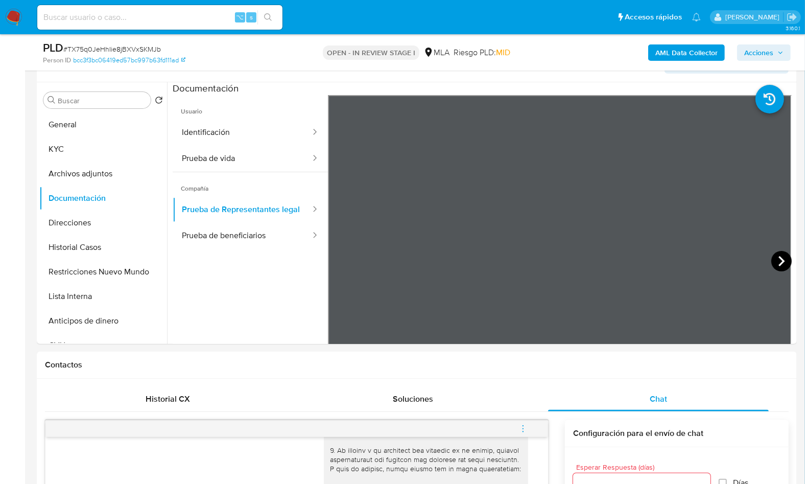
click at [778, 261] on icon at bounding box center [781, 261] width 6 height 10
click at [232, 163] on button "Prueba de vida" at bounding box center [242, 159] width 139 height 26
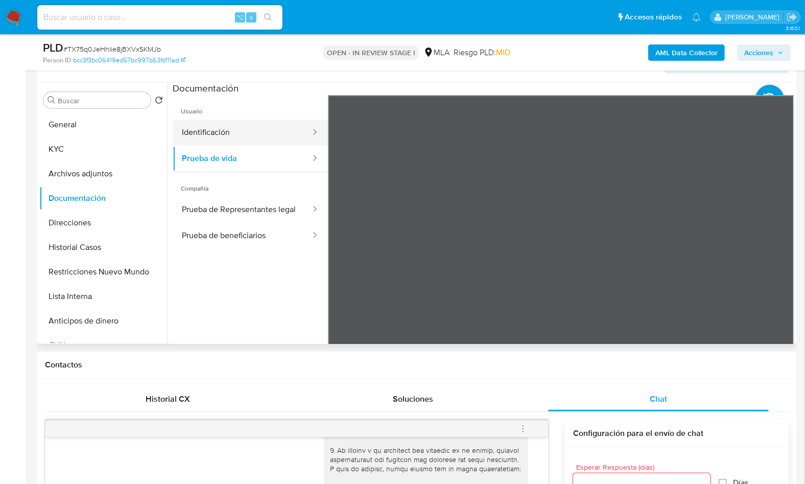
click at [232, 125] on button "Identificación" at bounding box center [242, 133] width 139 height 26
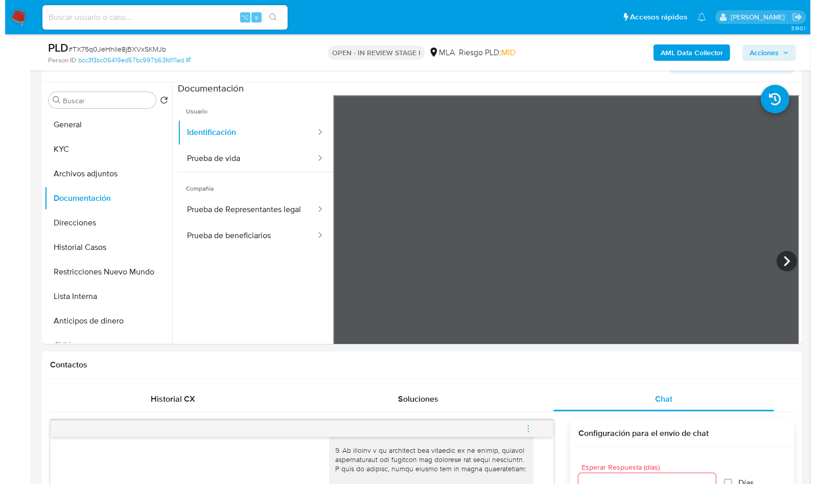
scroll to position [16, 0]
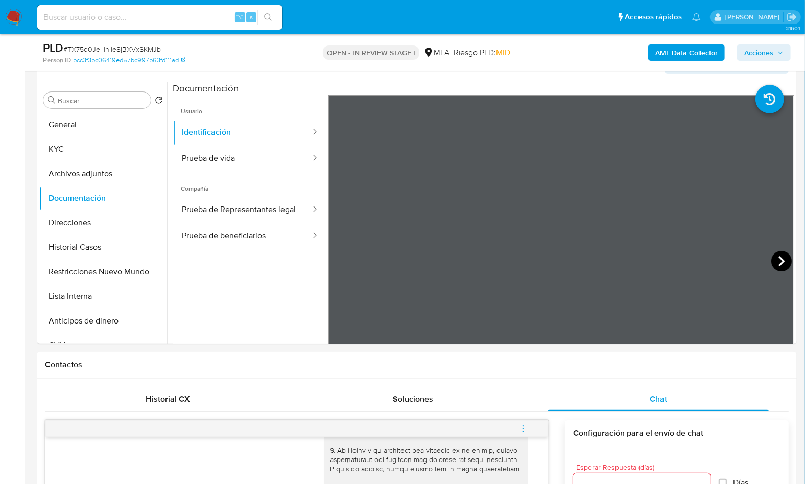
click at [773, 259] on icon at bounding box center [781, 261] width 20 height 20
click at [124, 277] on button "Restricciones Nuevo Mundo" at bounding box center [99, 271] width 120 height 25
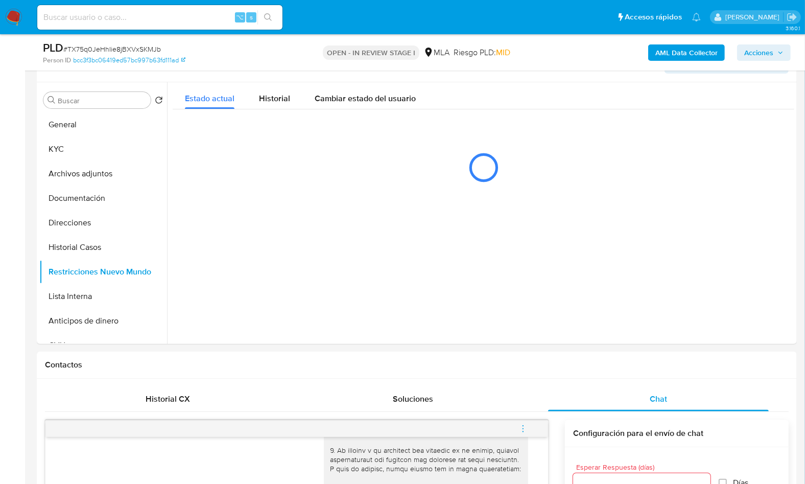
click at [658, 54] on b "AML Data Collector" at bounding box center [686, 52] width 62 height 16
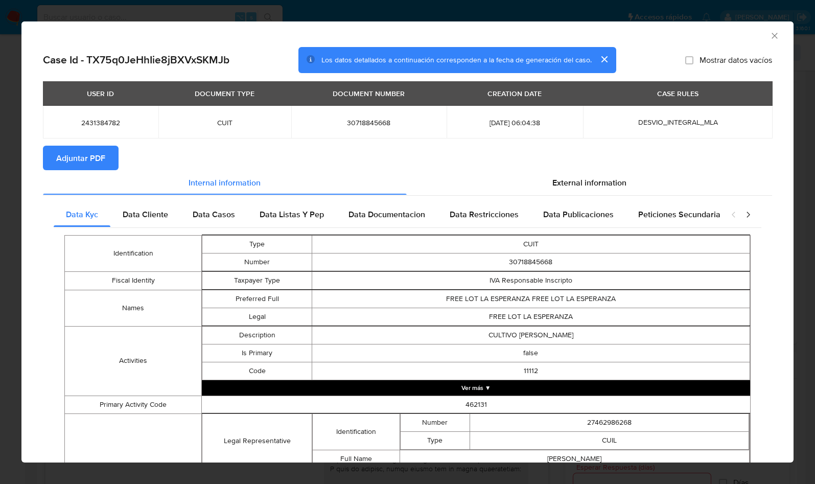
click at [109, 150] on button "Adjuntar PDF" at bounding box center [81, 158] width 76 height 25
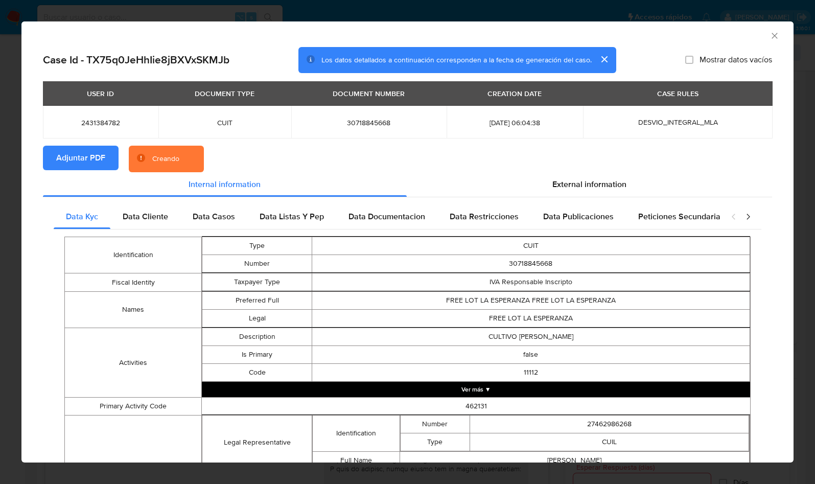
click at [576, 158] on section "Adjuntar PDF Creando" at bounding box center [407, 159] width 729 height 27
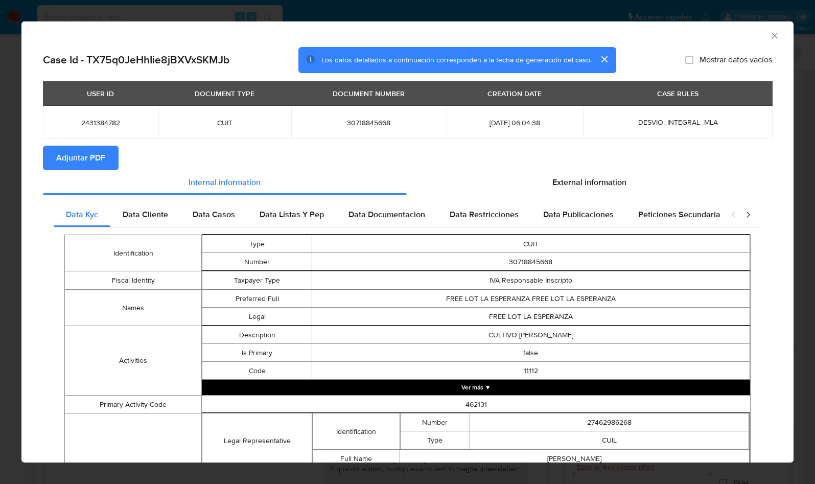
click at [769, 36] on icon "Cerrar ventana" at bounding box center [774, 36] width 10 height 10
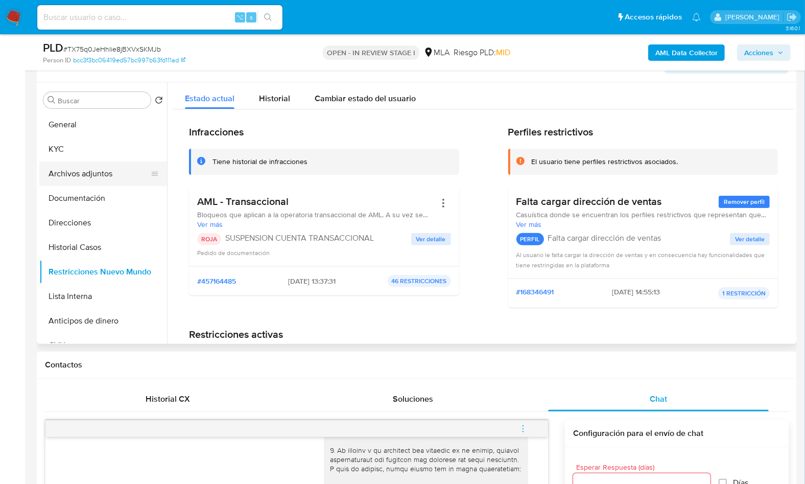
click at [110, 177] on button "Archivos adjuntos" at bounding box center [99, 173] width 120 height 25
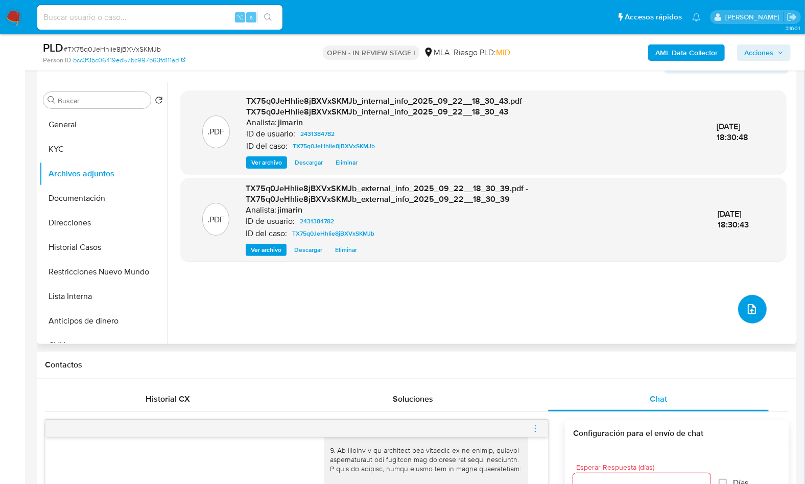
click at [761, 307] on button "upload-file" at bounding box center [752, 309] width 29 height 29
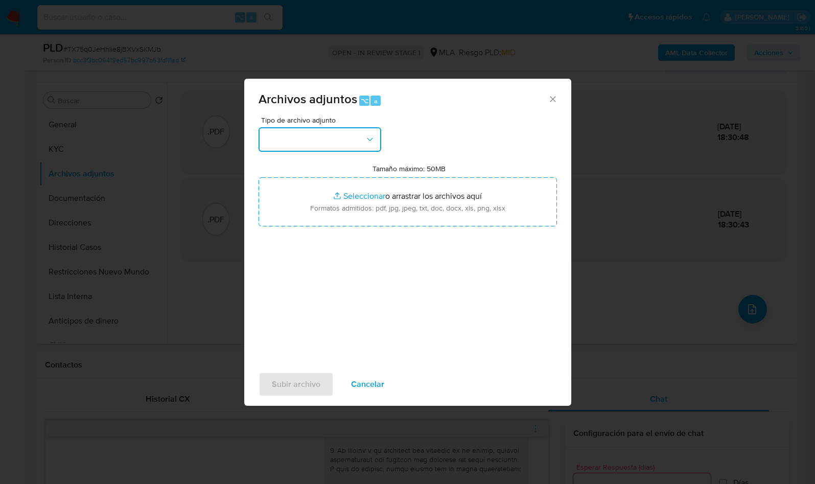
click at [346, 142] on button "button" at bounding box center [319, 139] width 123 height 25
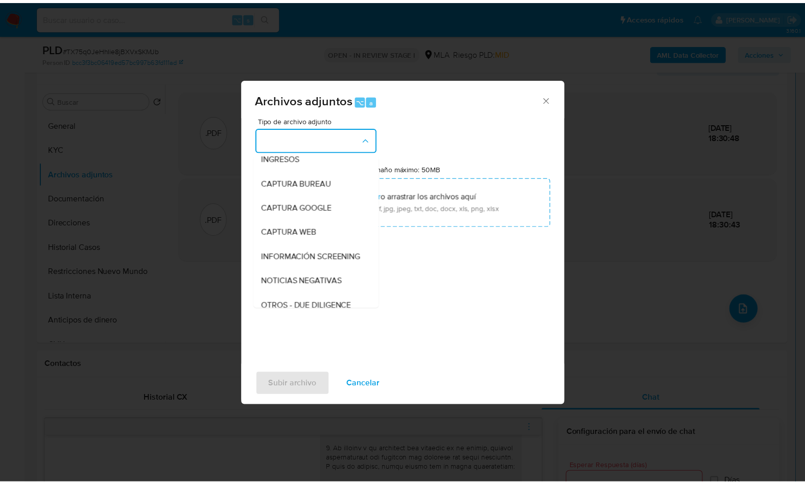
scroll to position [182, 0]
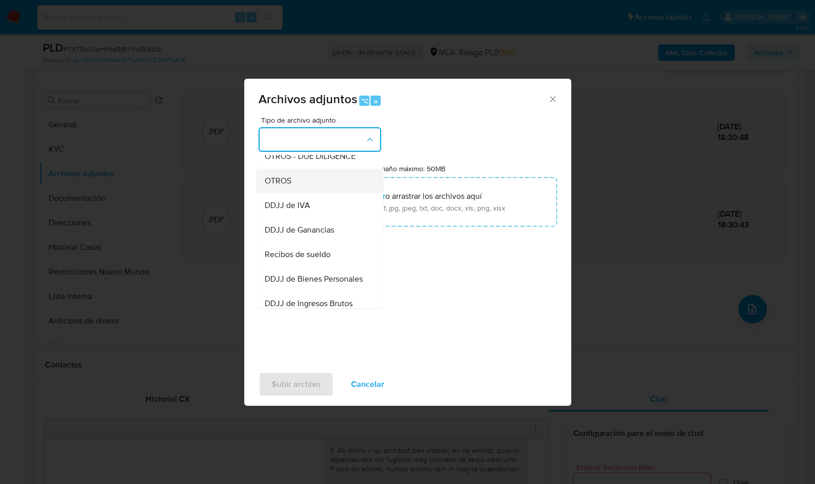
click at [293, 193] on div "OTROS" at bounding box center [317, 181] width 104 height 25
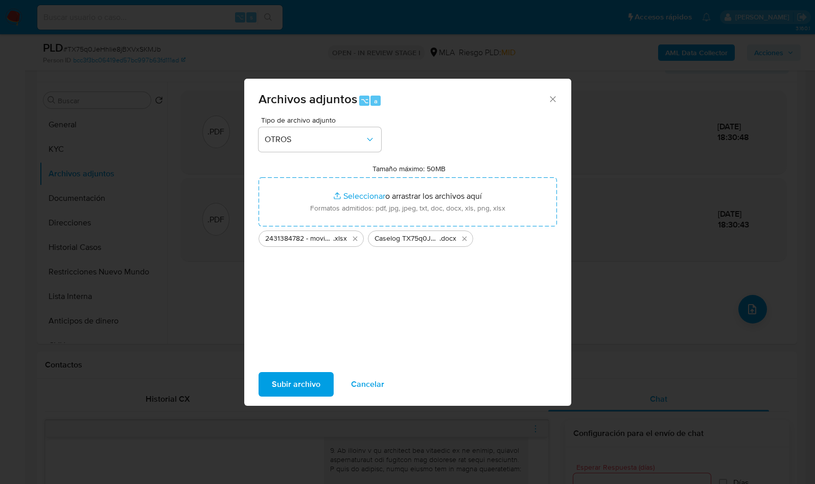
click at [309, 380] on span "Subir archivo" at bounding box center [296, 384] width 49 height 22
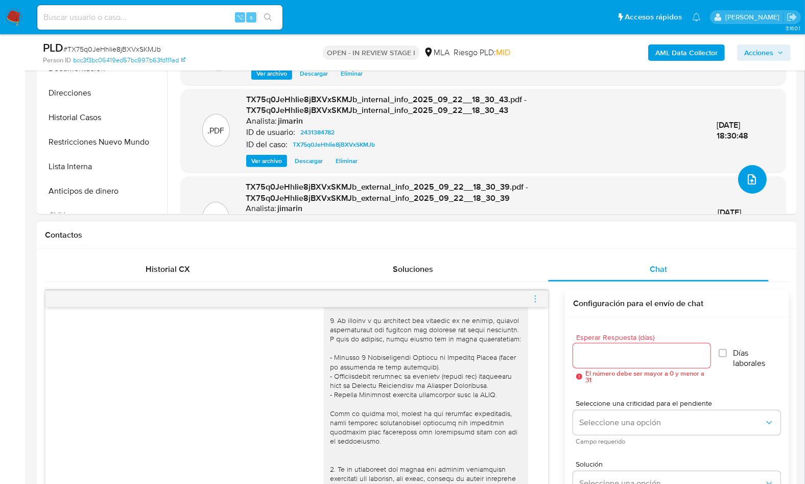
scroll to position [316, 0]
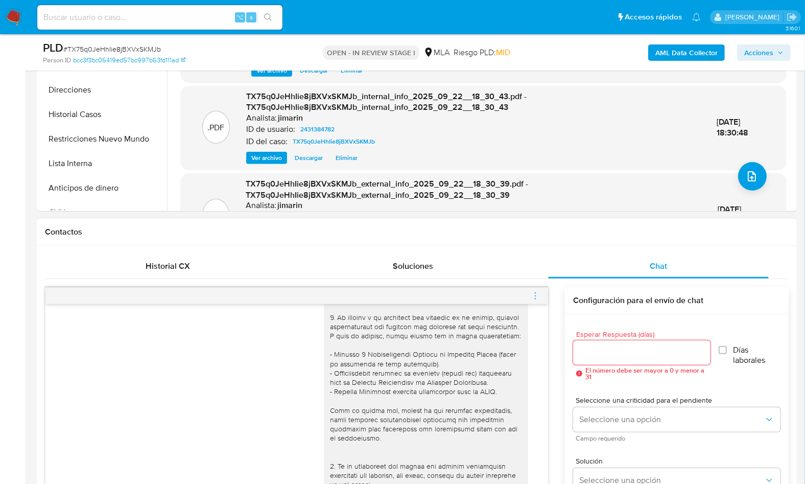
click at [159, 249] on div "Historial CX Soluciones Chat Id Estado Fecha de creación Origen Proceso Anterio…" at bounding box center [417, 469] width 760 height 447
click at [227, 261] on div "Historial CX" at bounding box center [167, 266] width 221 height 25
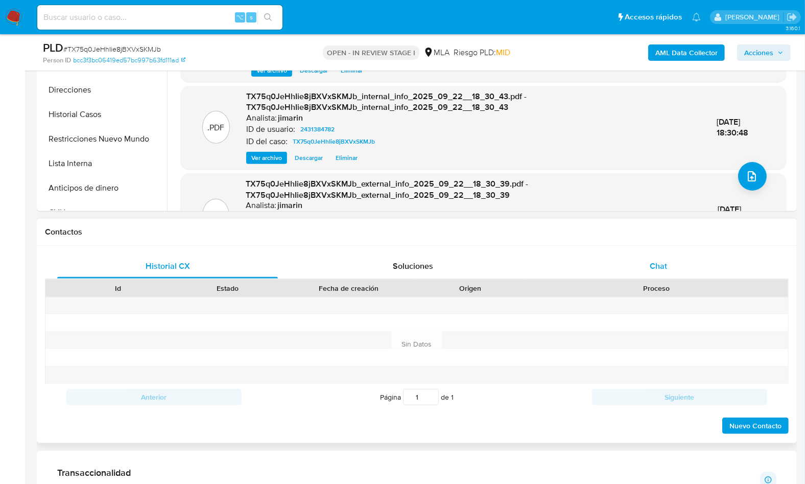
click at [672, 271] on div "Chat" at bounding box center [658, 266] width 221 height 25
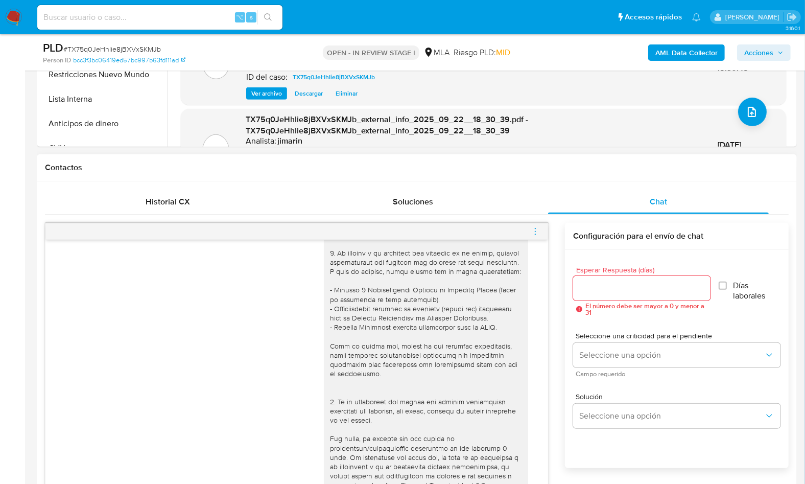
scroll to position [392, 0]
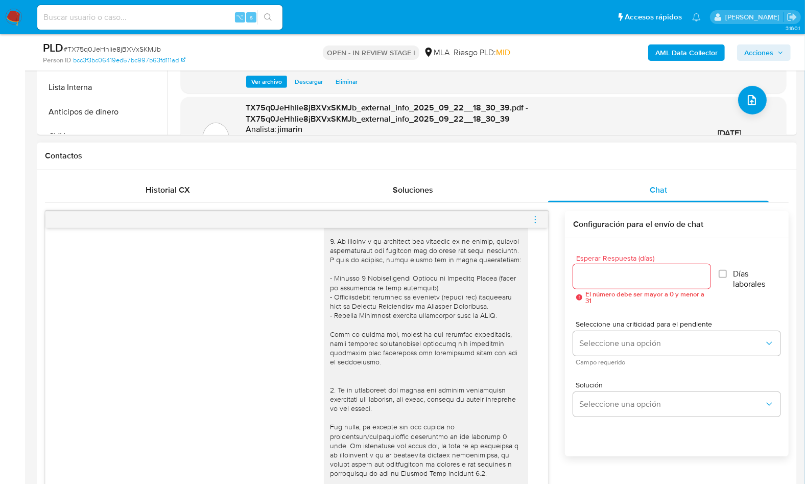
click at [542, 212] on div at bounding box center [296, 219] width 503 height 16
click at [535, 217] on icon "menu-action" at bounding box center [535, 219] width 9 height 9
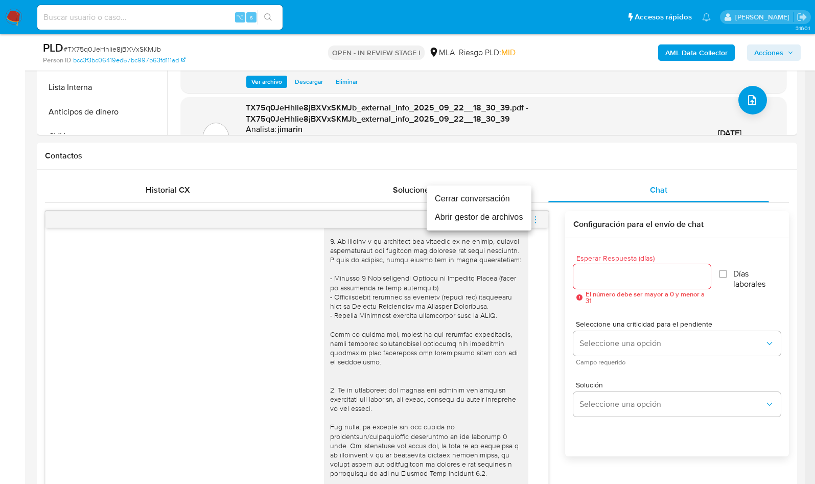
click at [454, 197] on li "Cerrar conversación" at bounding box center [478, 198] width 105 height 18
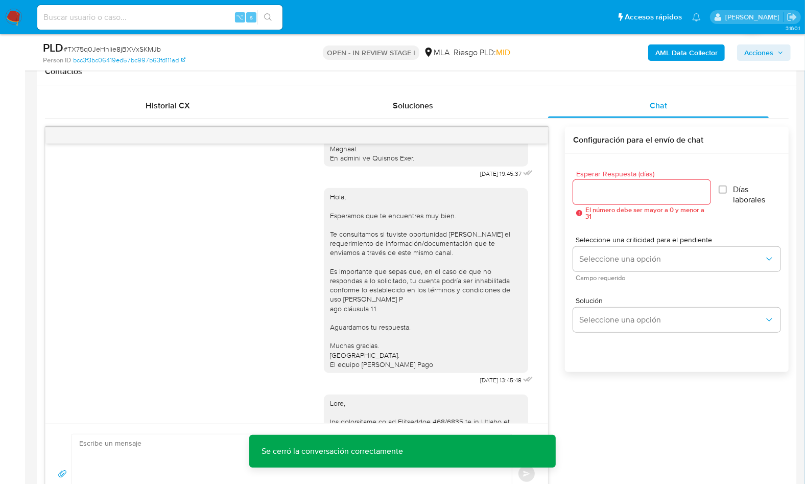
scroll to position [611, 0]
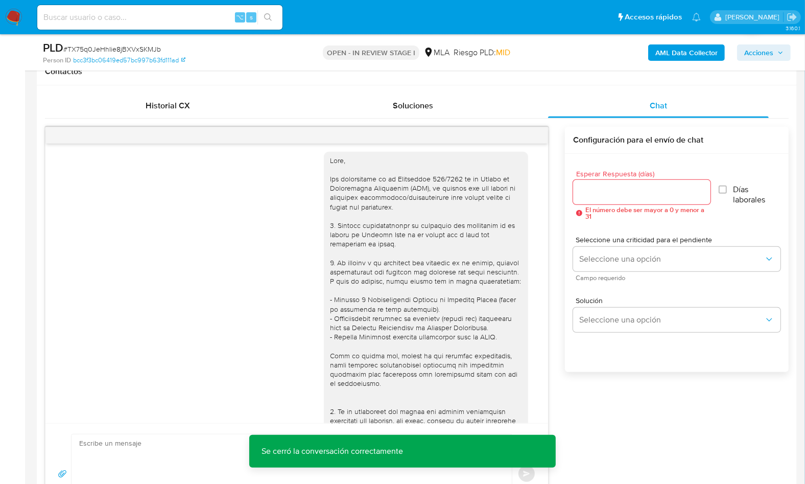
scroll to position [0, 0]
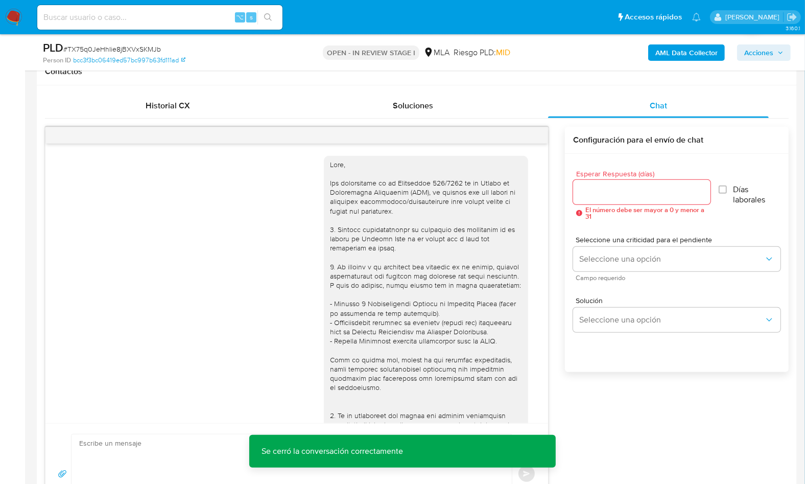
click at [636, 419] on div "17/07/2025 19:45:37 Hola, Esperamos que te encuentres muy bien. Te consultamos …" at bounding box center [417, 325] width 744 height 397
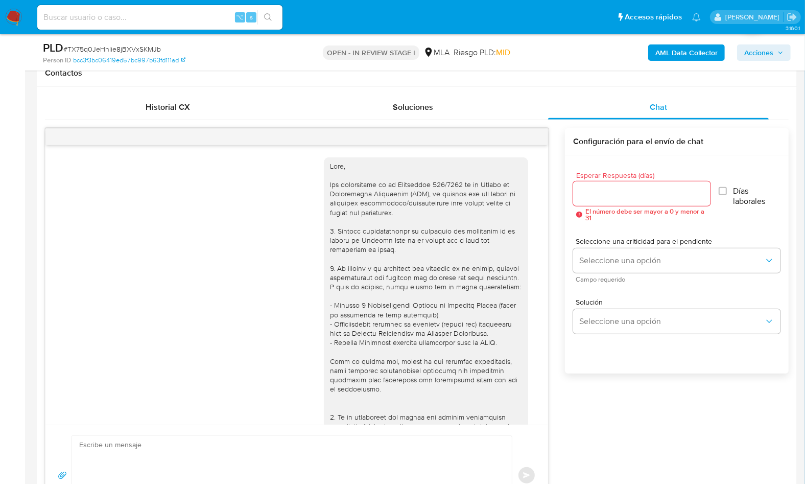
scroll to position [473, 0]
click at [765, 53] on span "Acciones" at bounding box center [758, 52] width 29 height 16
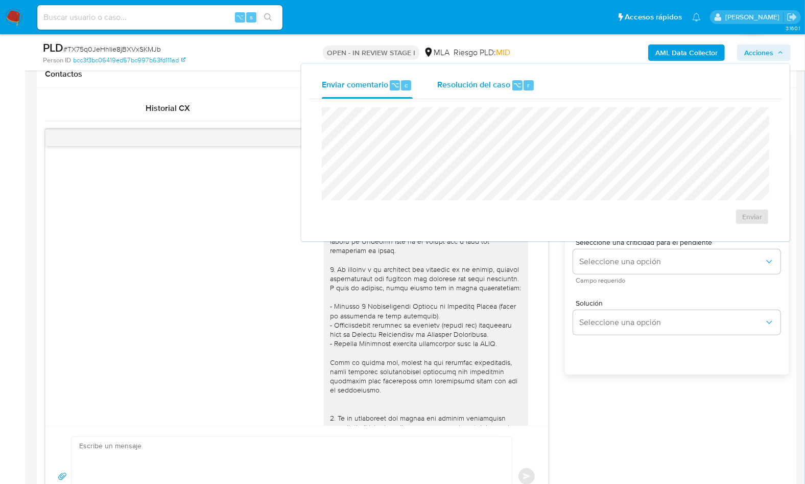
click at [463, 82] on span "Resolución del caso" at bounding box center [473, 85] width 73 height 12
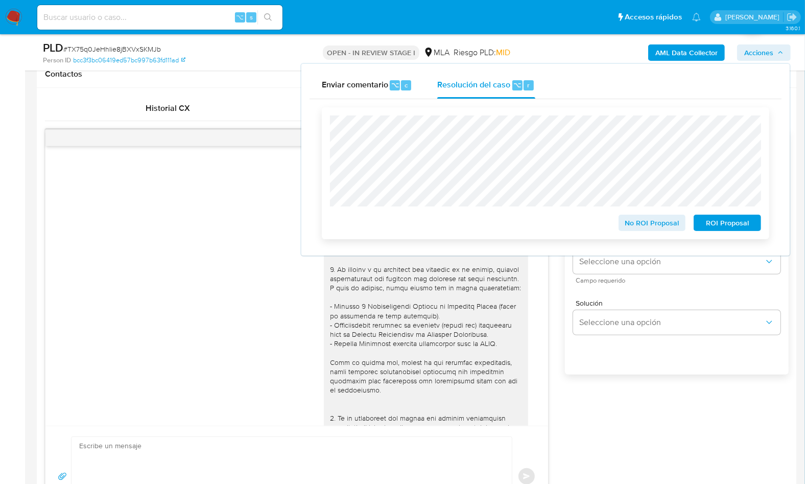
click at [727, 227] on span "ROI Proposal" at bounding box center [727, 223] width 53 height 14
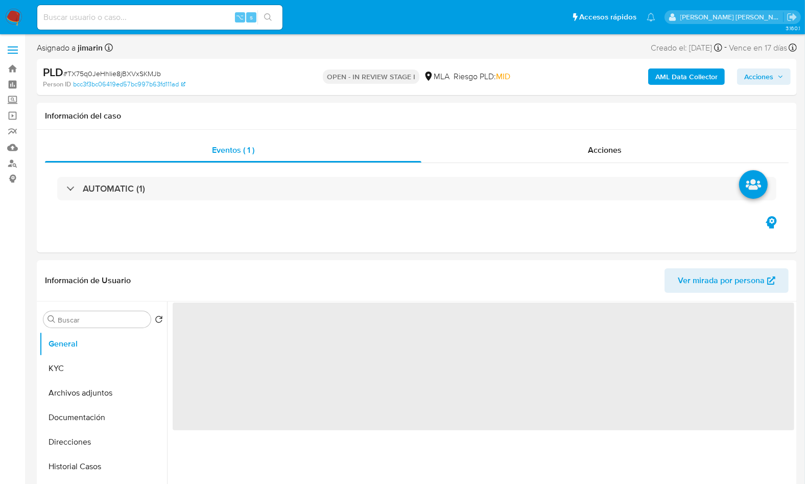
select select "10"
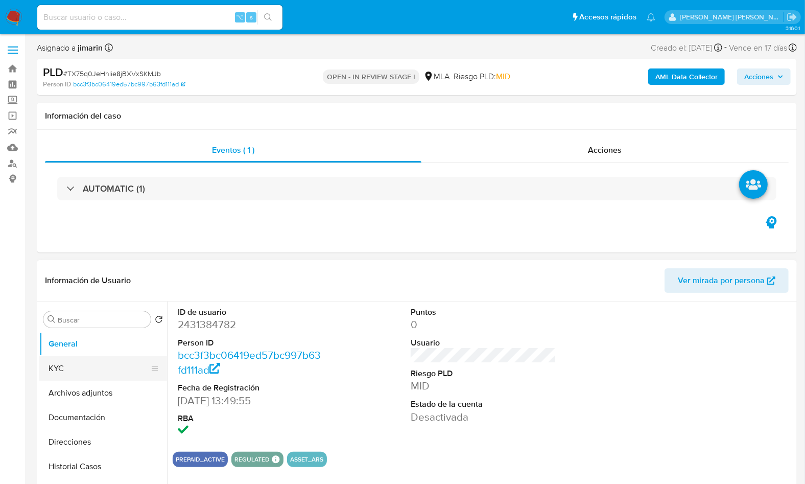
click at [72, 370] on button "KYC" at bounding box center [99, 368] width 120 height 25
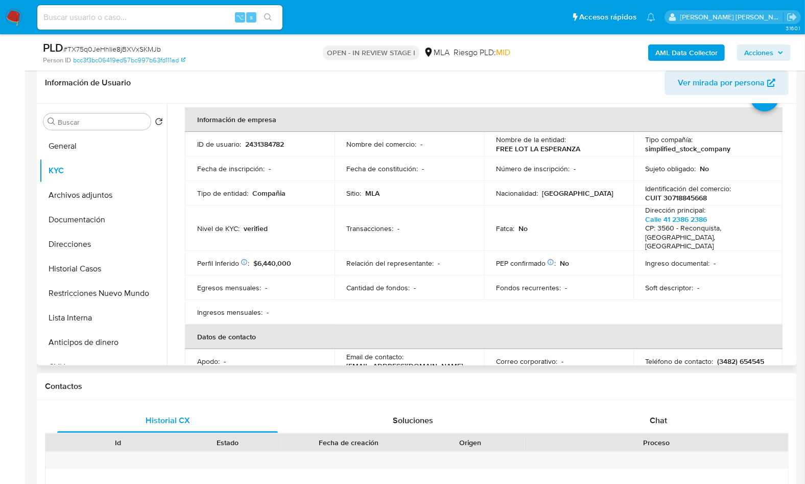
scroll to position [66, 0]
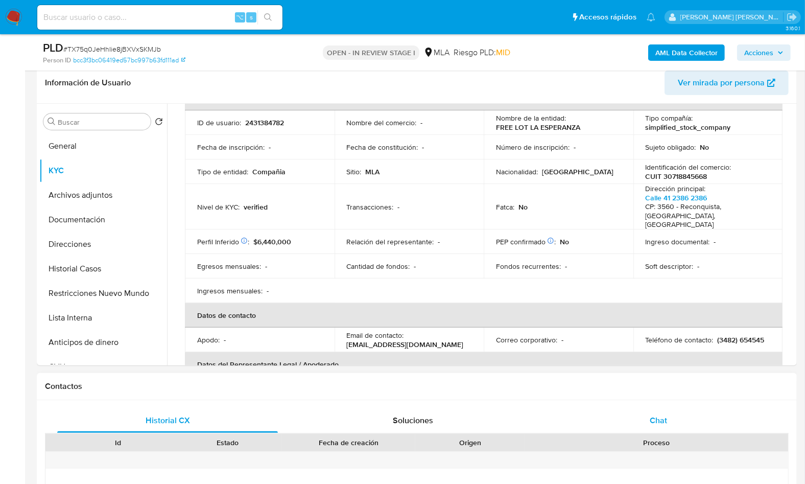
click at [664, 417] on span "Chat" at bounding box center [658, 420] width 17 height 12
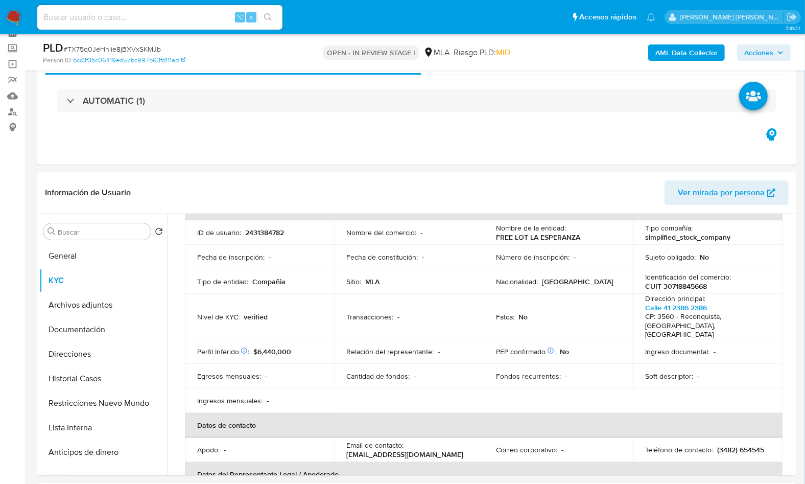
scroll to position [0, 0]
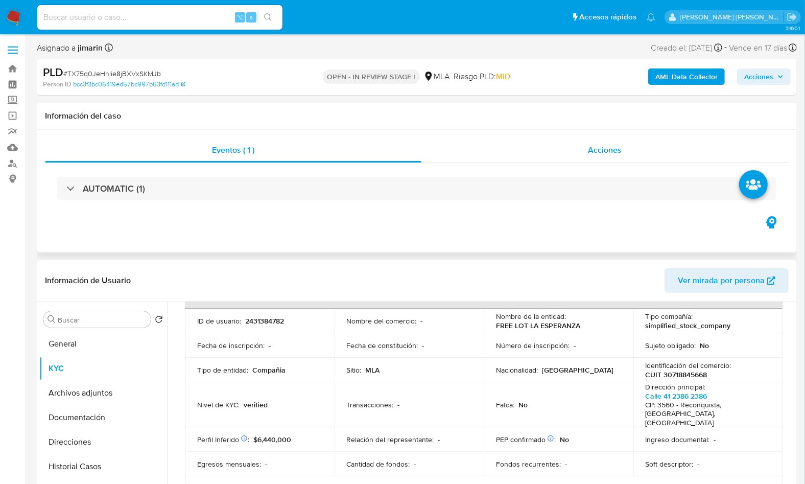
click at [609, 168] on div "AUTOMATIC (1)" at bounding box center [417, 188] width 744 height 51
click at [599, 153] on span "Acciones" at bounding box center [605, 150] width 34 height 12
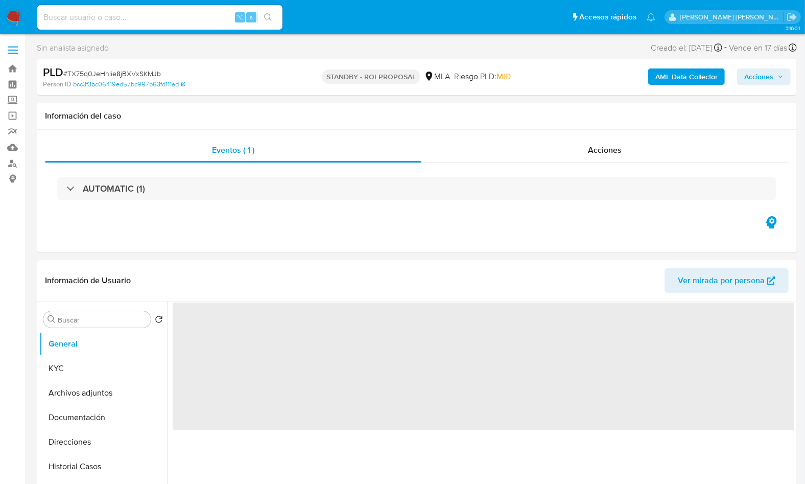
select select "10"
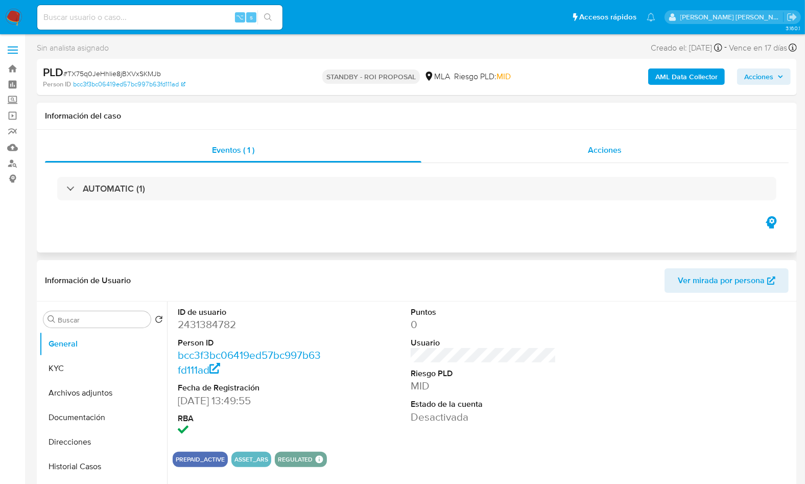
click at [558, 144] on div "Acciones" at bounding box center [605, 150] width 368 height 25
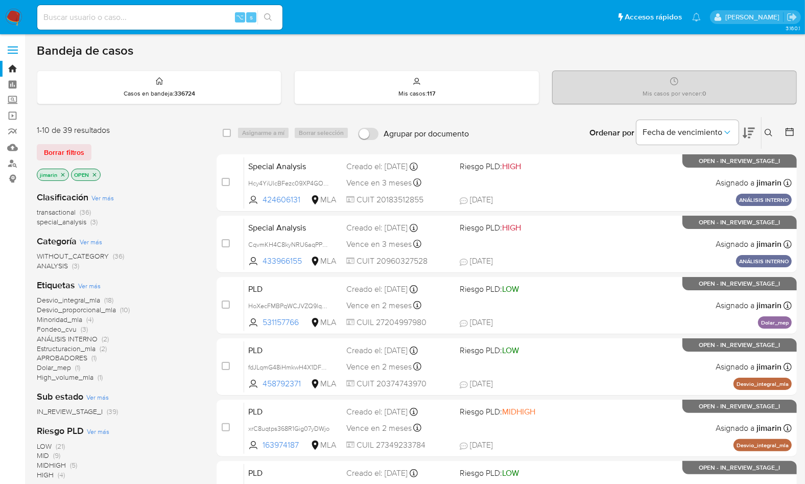
click at [94, 176] on icon "close-filter" at bounding box center [94, 175] width 6 height 6
